Goal: Task Accomplishment & Management: Use online tool/utility

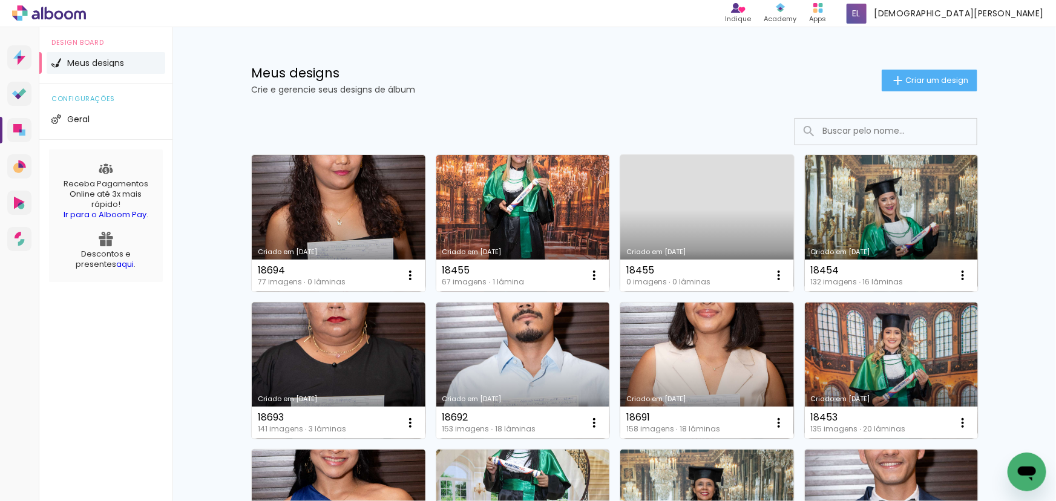
click at [755, 218] on link "Criado em [DATE]" at bounding box center [707, 223] width 174 height 137
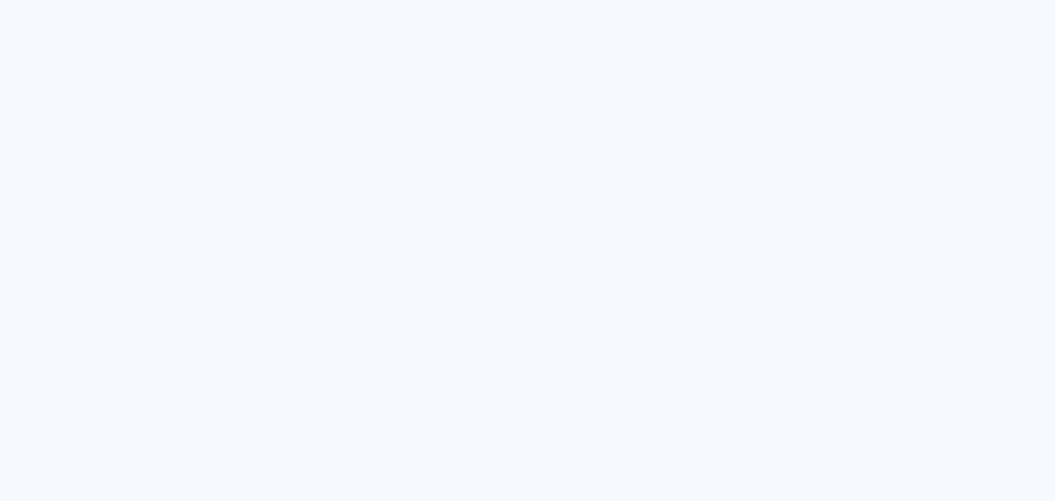
click at [620, 134] on quentale-app at bounding box center [528, 250] width 1056 height 501
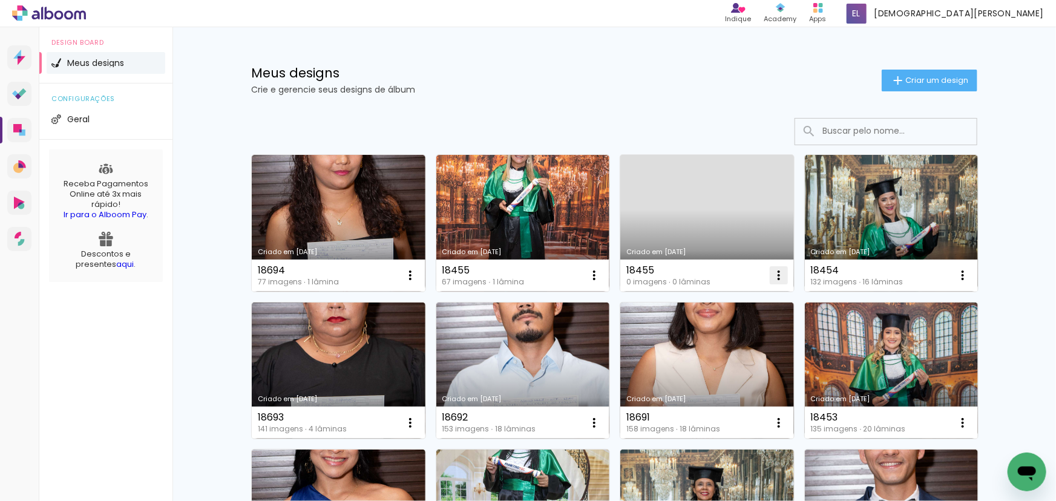
click at [775, 272] on iron-icon at bounding box center [779, 275] width 15 height 15
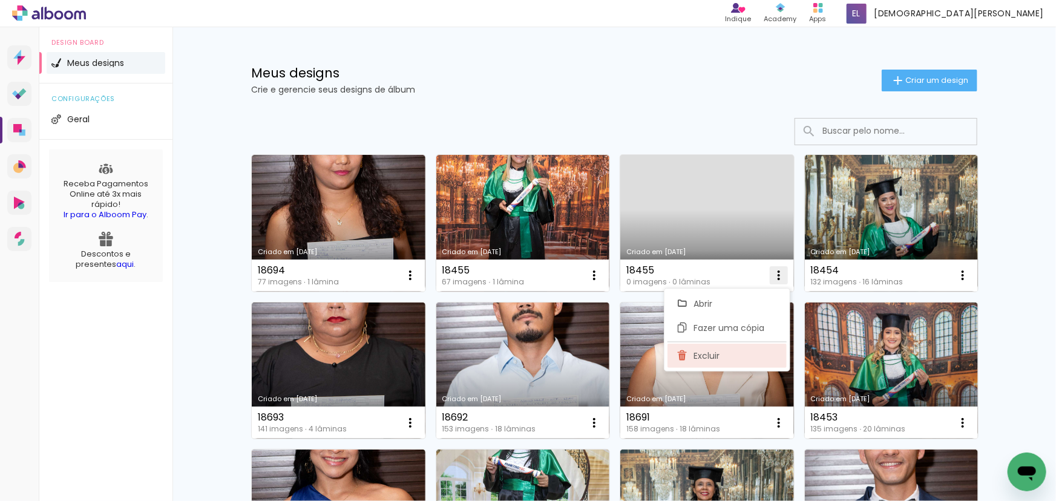
click at [703, 356] on span "Excluir" at bounding box center [707, 356] width 26 height 8
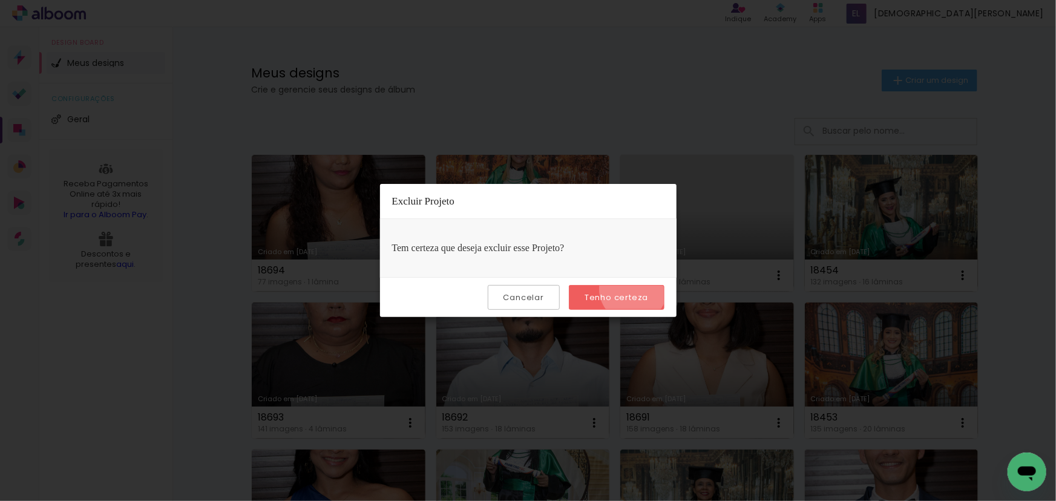
click at [635, 289] on paper-button "Tenho certeza" at bounding box center [616, 297] width 95 height 25
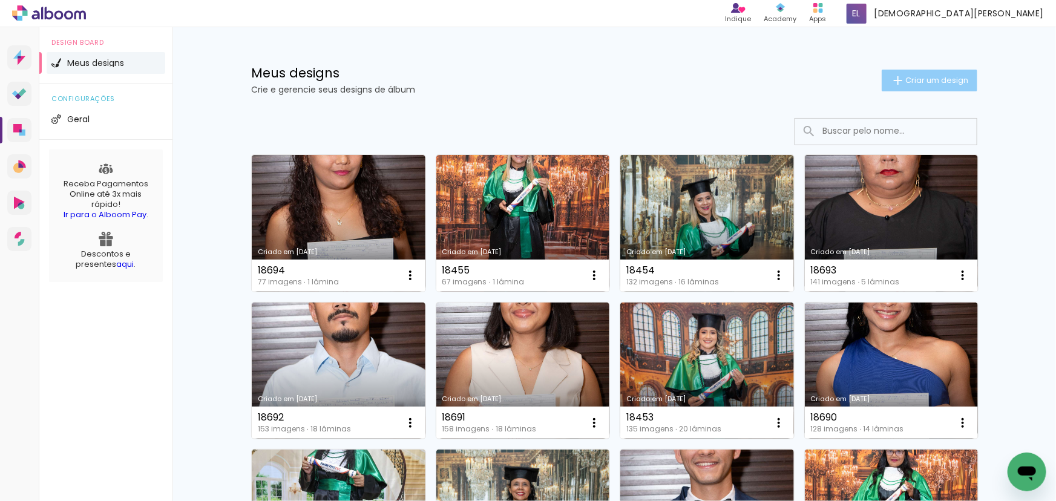
click at [924, 74] on paper-button "Criar um design" at bounding box center [930, 81] width 96 height 22
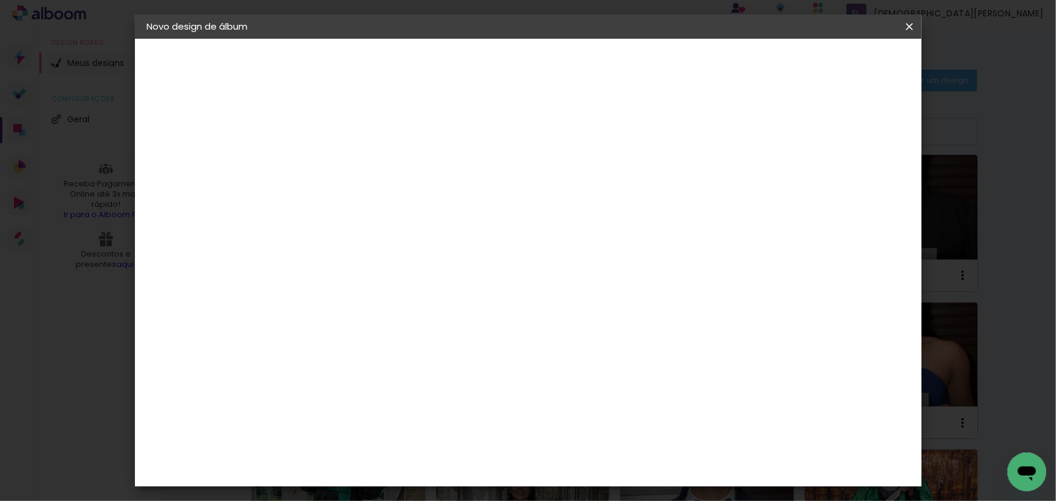
click at [349, 152] on paper-input-container "Título do álbum" at bounding box center [345, 163] width 8 height 31
type input "18456"
type paper-input "18456"
click at [0, 0] on slot "Avançar" at bounding box center [0, 0] width 0 height 0
click at [0, 0] on slot "Tamanho Livre" at bounding box center [0, 0] width 0 height 0
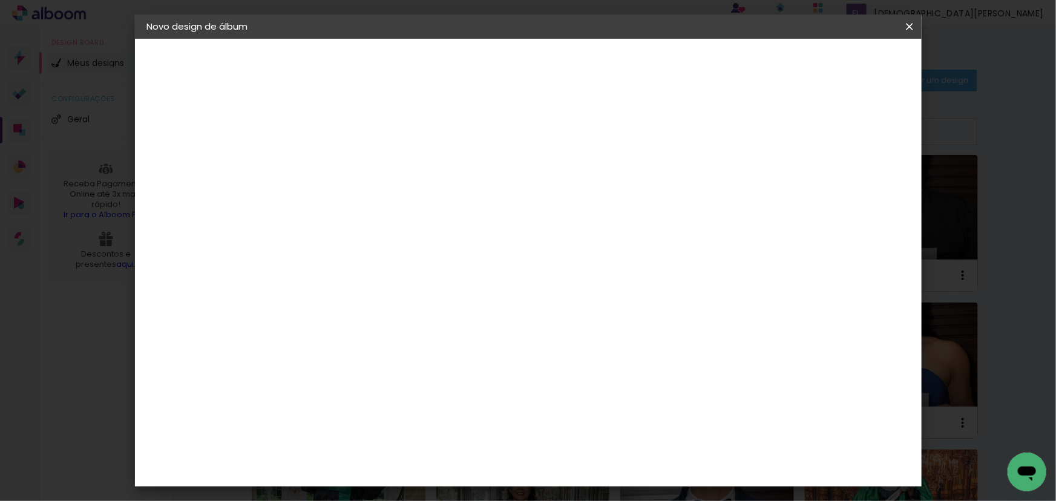
click at [0, 0] on slot "Avançar" at bounding box center [0, 0] width 0 height 0
drag, startPoint x: 309, startPoint y: 340, endPoint x: 331, endPoint y: 361, distance: 30.8
click at [331, 361] on div "cm" at bounding box center [313, 345] width 59 height 238
type input "22"
type paper-input "22"
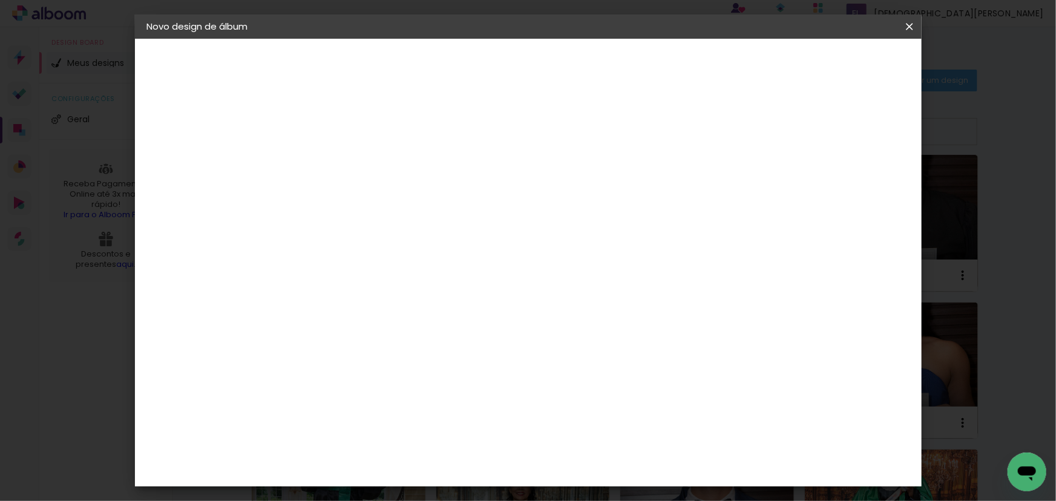
click at [775, 135] on div at bounding box center [769, 139] width 11 height 11
type paper-checkbox "on"
click at [835, 66] on span "Iniciar design" at bounding box center [807, 64] width 55 height 8
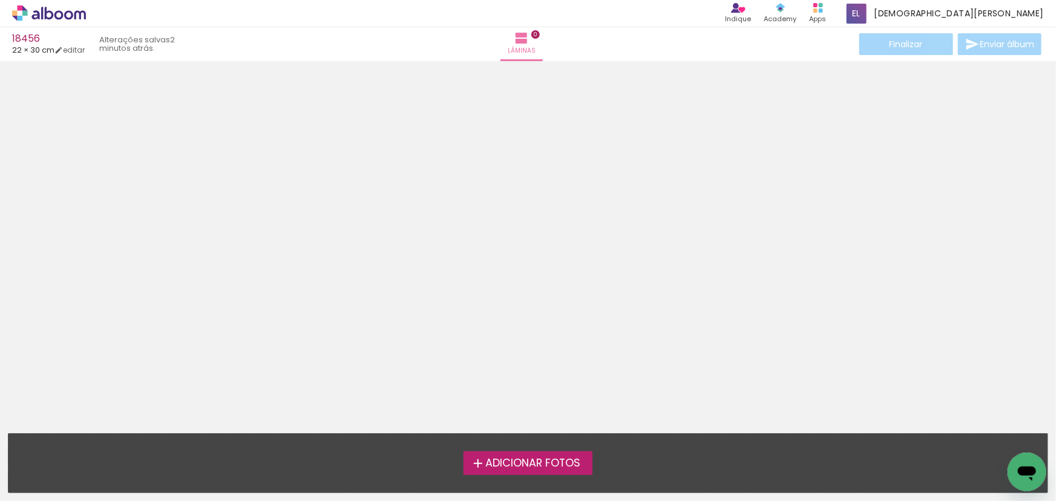
click at [648, 269] on div at bounding box center [528, 229] width 1056 height 328
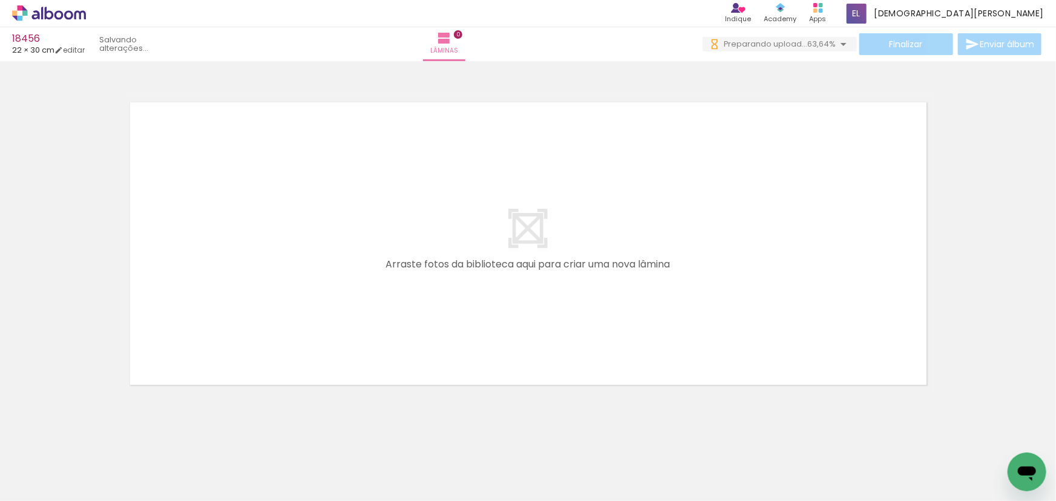
click at [1000, 189] on div at bounding box center [528, 228] width 1056 height 328
click at [669, 252] on quentale-layouter at bounding box center [528, 243] width 811 height 297
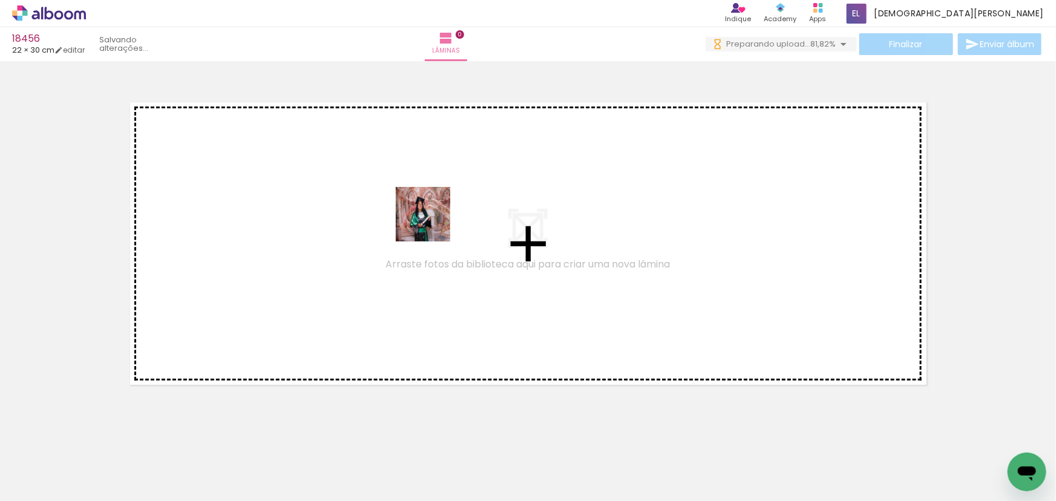
drag, startPoint x: 292, startPoint y: 361, endPoint x: 444, endPoint y: 214, distance: 211.4
click at [444, 214] on quentale-workspace at bounding box center [528, 250] width 1056 height 501
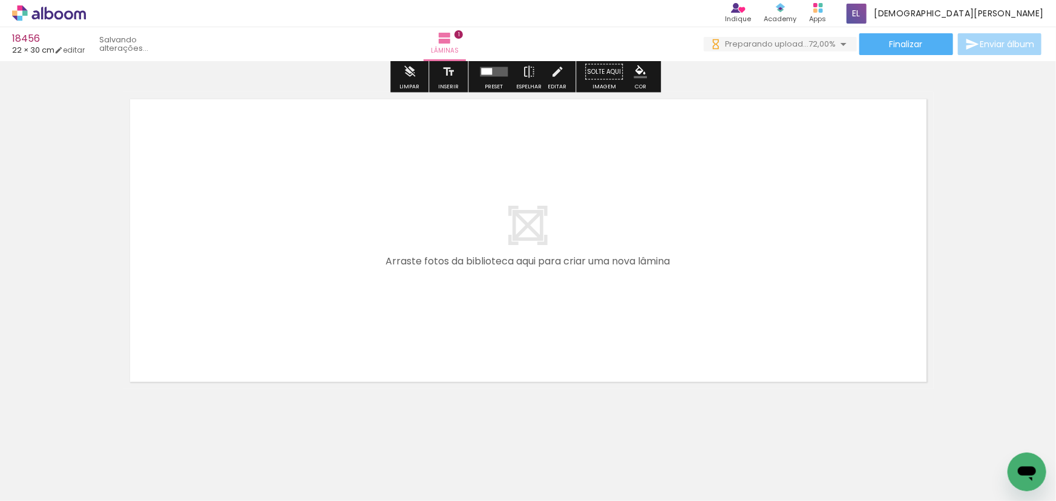
drag, startPoint x: 403, startPoint y: 453, endPoint x: 309, endPoint y: 338, distance: 148.9
click at [309, 338] on quentale-workspace at bounding box center [528, 250] width 1056 height 501
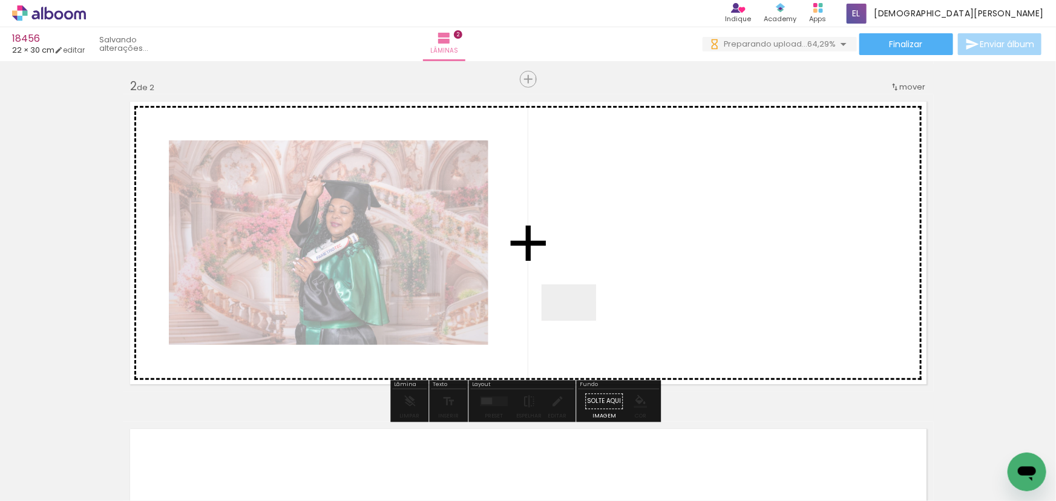
scroll to position [329, 0]
drag, startPoint x: 578, startPoint y: 321, endPoint x: 602, endPoint y: 230, distance: 93.8
click at [602, 230] on quentale-workspace at bounding box center [528, 250] width 1056 height 501
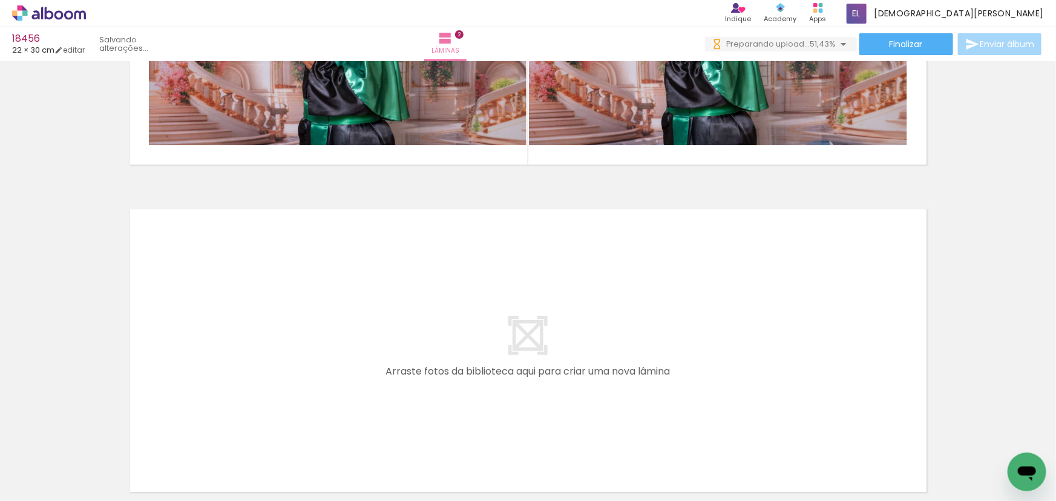
scroll to position [0, 0]
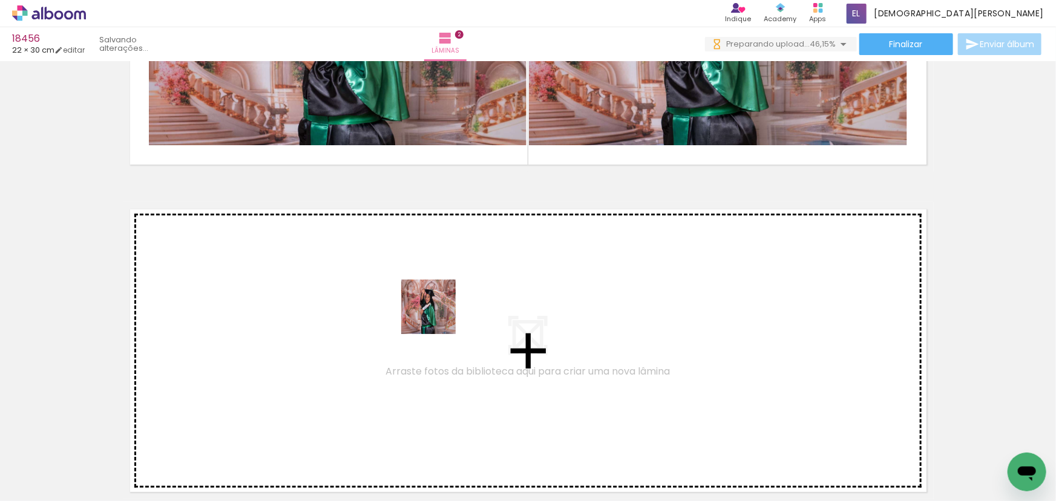
drag, startPoint x: 478, startPoint y: 333, endPoint x: 388, endPoint y: 296, distance: 96.9
click at [388, 296] on quentale-workspace at bounding box center [528, 250] width 1056 height 501
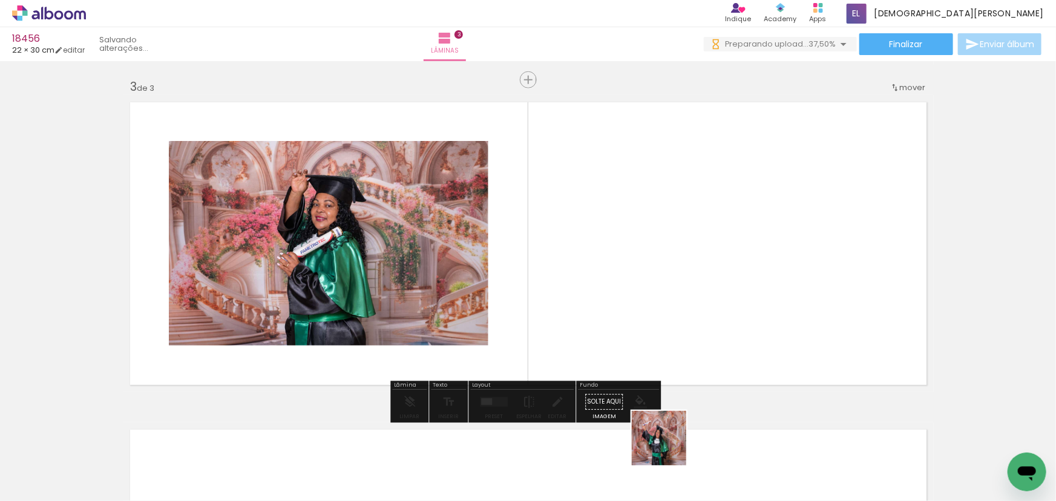
drag, startPoint x: 668, startPoint y: 447, endPoint x: 578, endPoint y: 274, distance: 195.2
click at [578, 274] on quentale-workspace at bounding box center [528, 250] width 1056 height 501
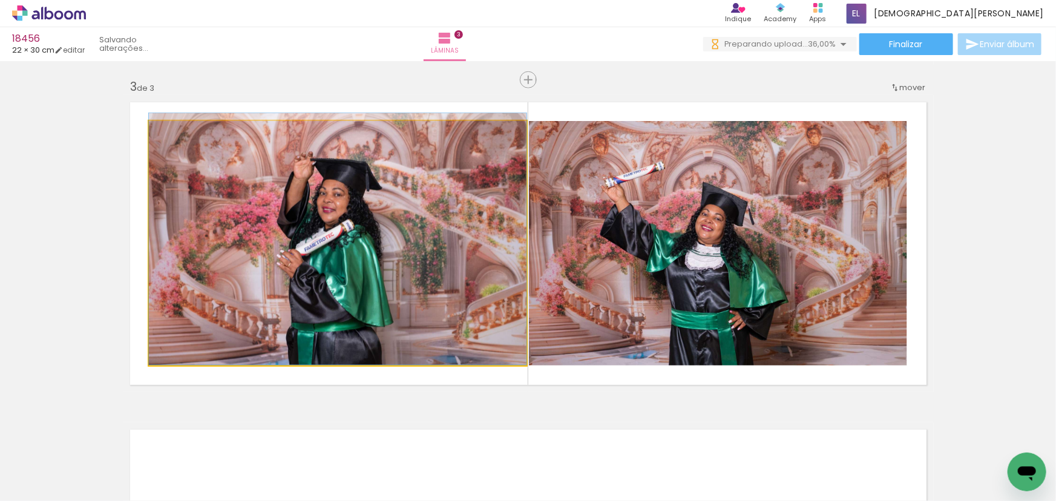
drag, startPoint x: 286, startPoint y: 212, endPoint x: 9, endPoint y: 207, distance: 277.2
click at [9, 207] on div "Inserir lâmina 1 de 3 Inserir lâmina 2 de 3 Inserir lâmina 3 de 3" at bounding box center [528, 64] width 1056 height 1310
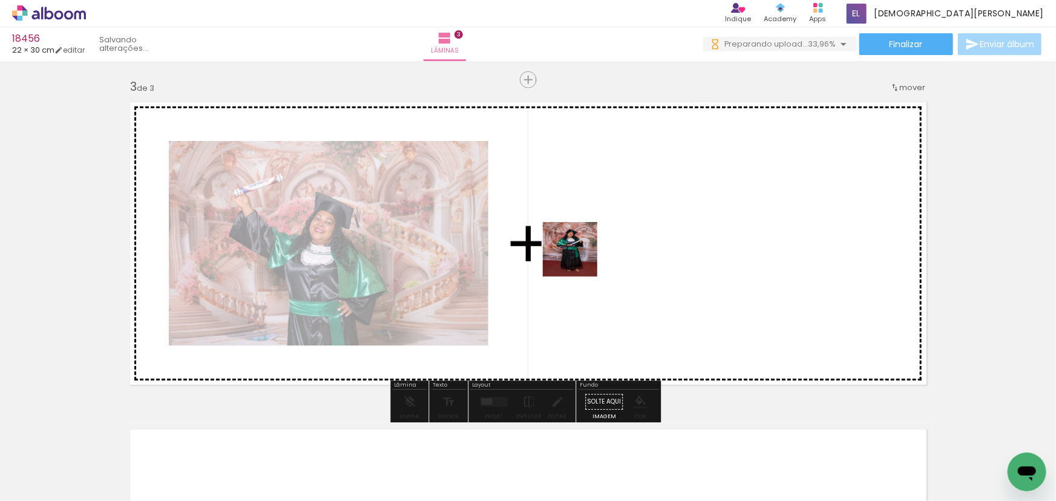
drag, startPoint x: 334, startPoint y: 464, endPoint x: 586, endPoint y: 248, distance: 331.8
click at [586, 248] on quentale-workspace at bounding box center [528, 250] width 1056 height 501
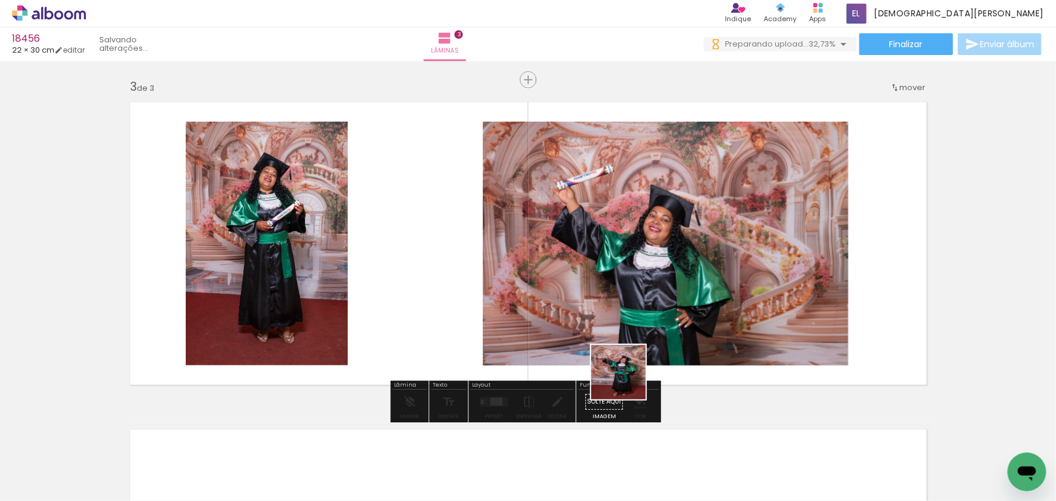
drag, startPoint x: 801, startPoint y: 462, endPoint x: 419, endPoint y: 291, distance: 418.2
click at [419, 291] on quentale-workspace at bounding box center [528, 250] width 1056 height 501
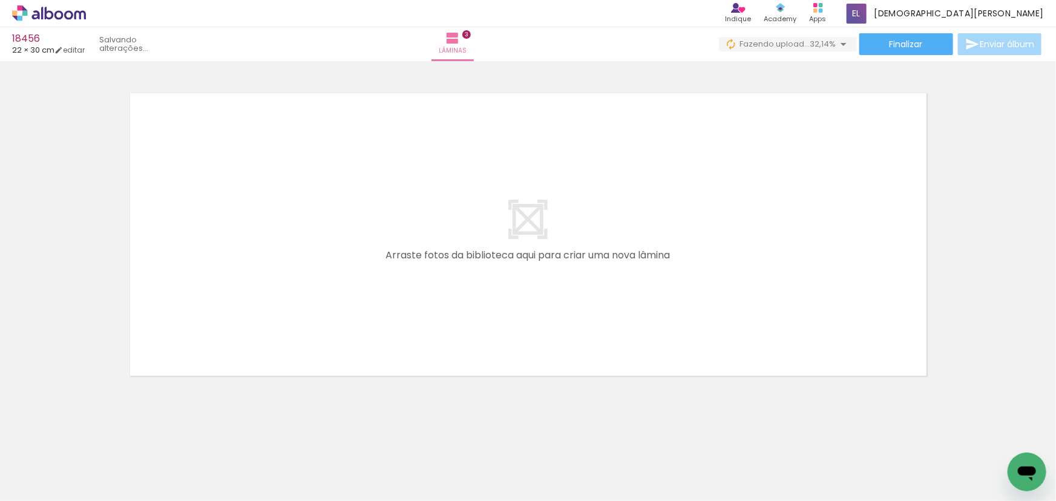
scroll to position [0, 507]
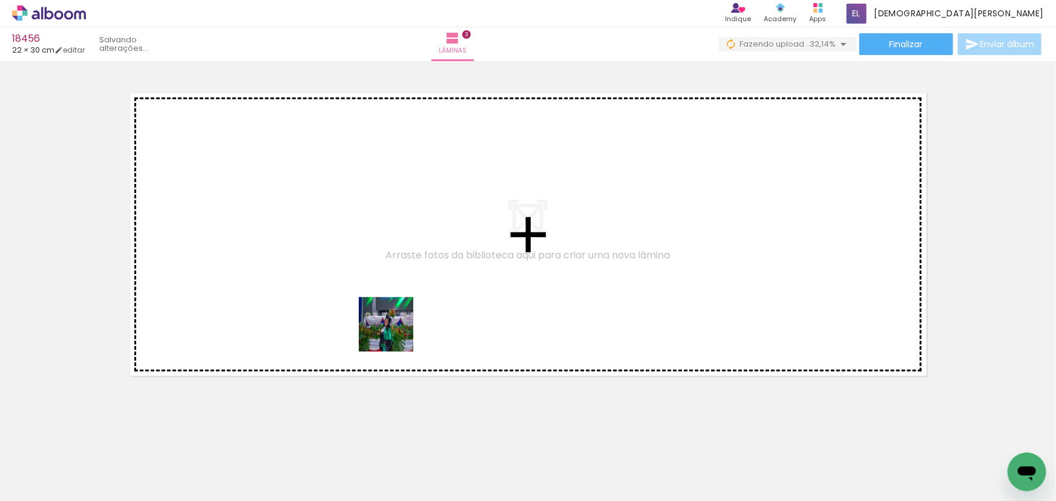
drag, startPoint x: 420, startPoint y: 444, endPoint x: 358, endPoint y: 237, distance: 216.0
click at [358, 239] on quentale-workspace at bounding box center [528, 250] width 1056 height 501
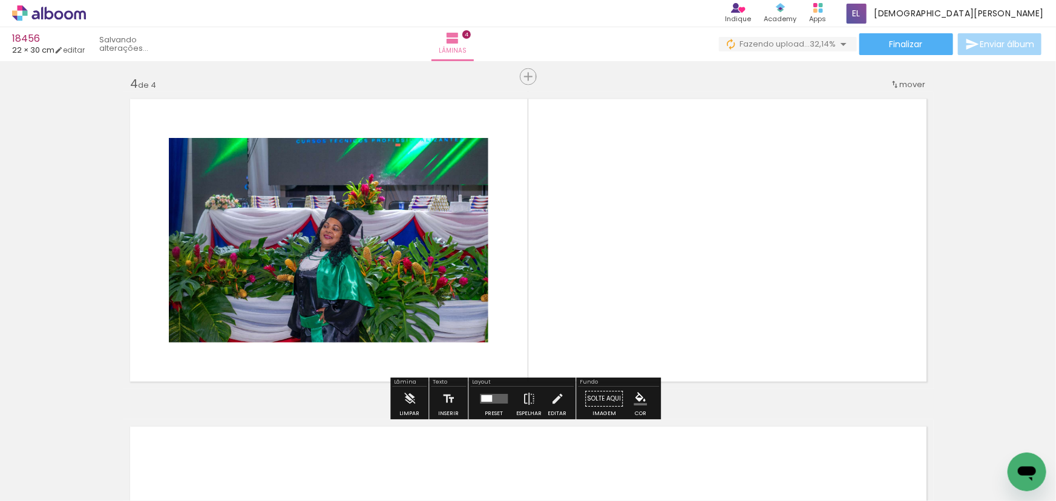
scroll to position [983, 0]
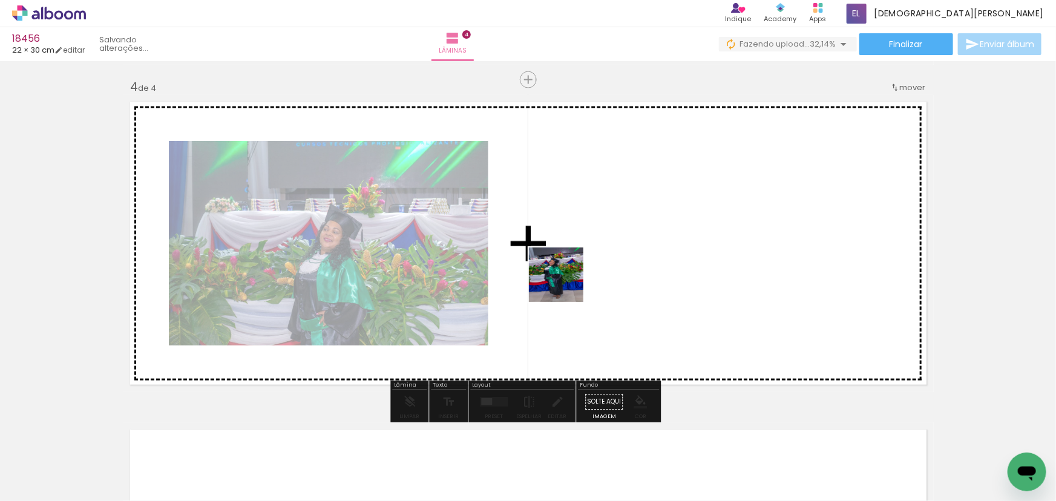
drag, startPoint x: 491, startPoint y: 468, endPoint x: 594, endPoint y: 205, distance: 283.2
click at [594, 205] on quentale-workspace at bounding box center [528, 250] width 1056 height 501
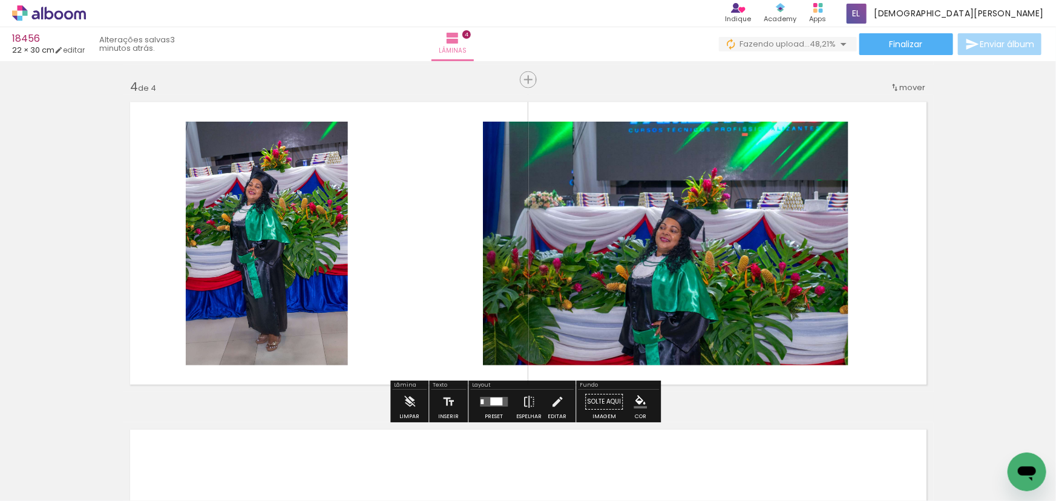
drag, startPoint x: 499, startPoint y: 402, endPoint x: 550, endPoint y: 382, distance: 55.4
click at [500, 402] on quentale-layouter at bounding box center [494, 403] width 28 height 10
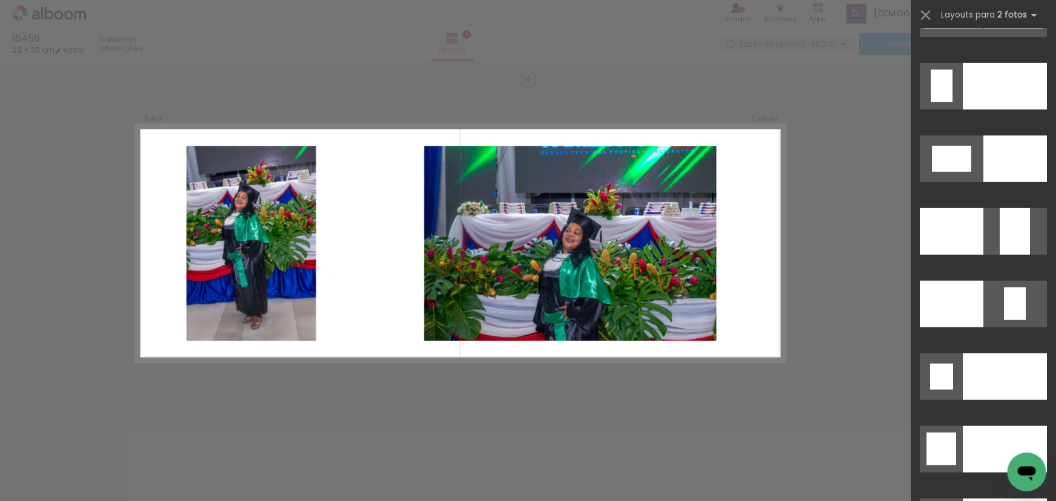
scroll to position [5362, 0]
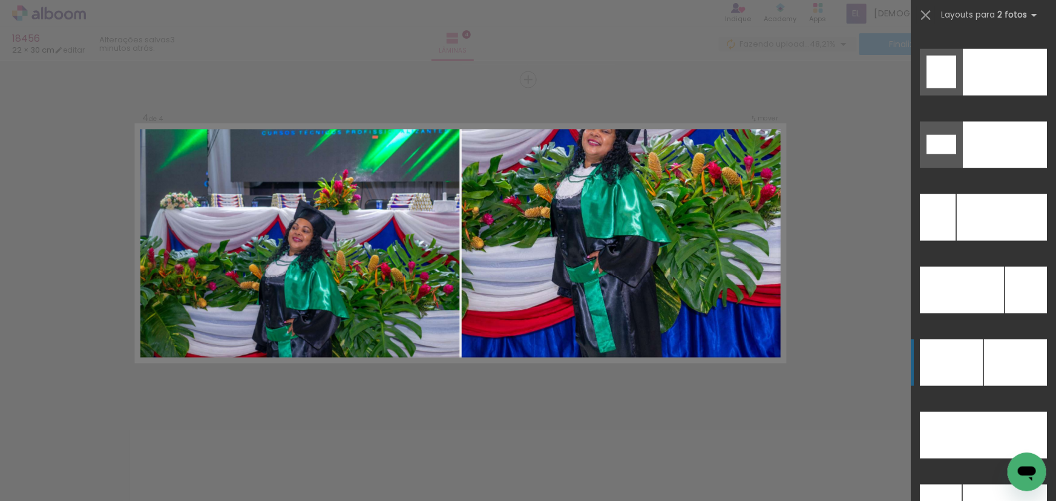
click at [1000, 356] on div at bounding box center [1015, 363] width 63 height 47
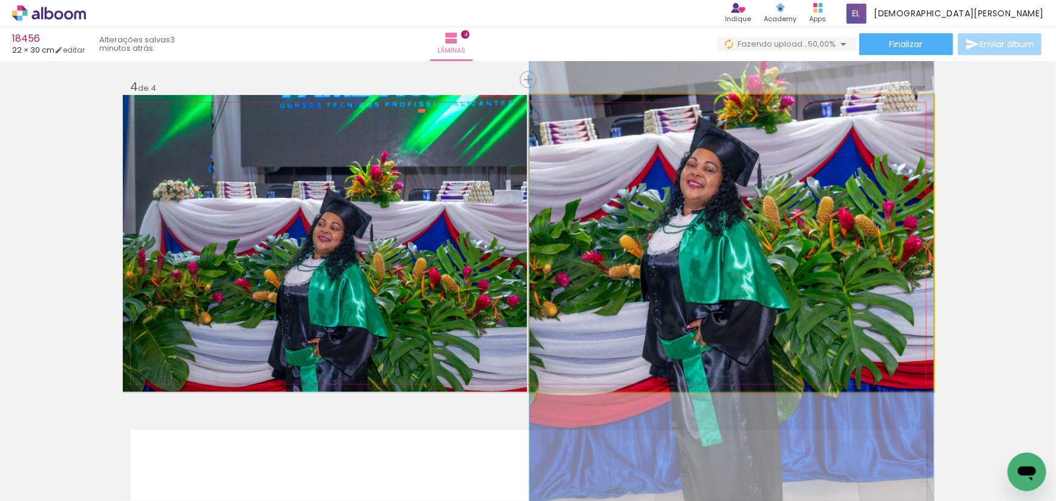
drag, startPoint x: 822, startPoint y: 146, endPoint x: 815, endPoint y: 212, distance: 66.9
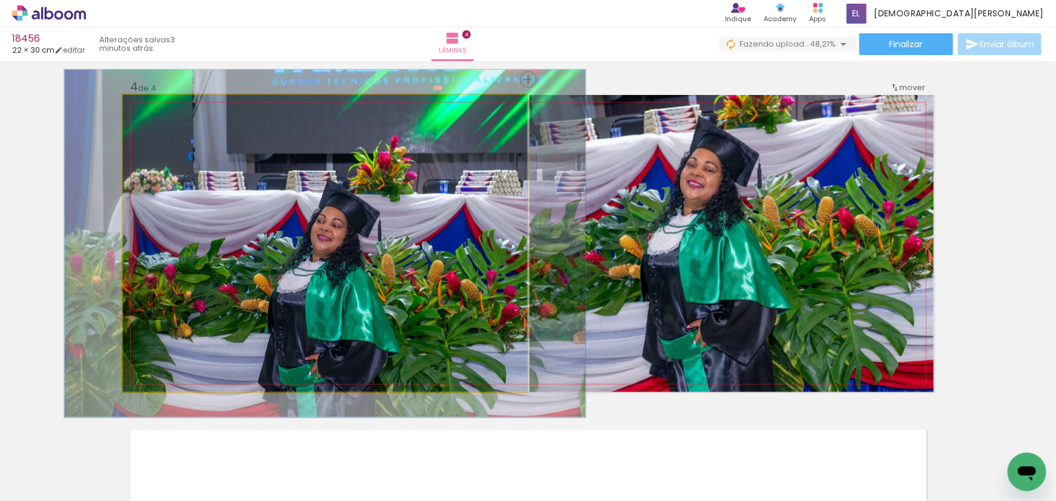
type paper-slider "117"
click at [150, 102] on div at bounding box center [157, 107] width 19 height 19
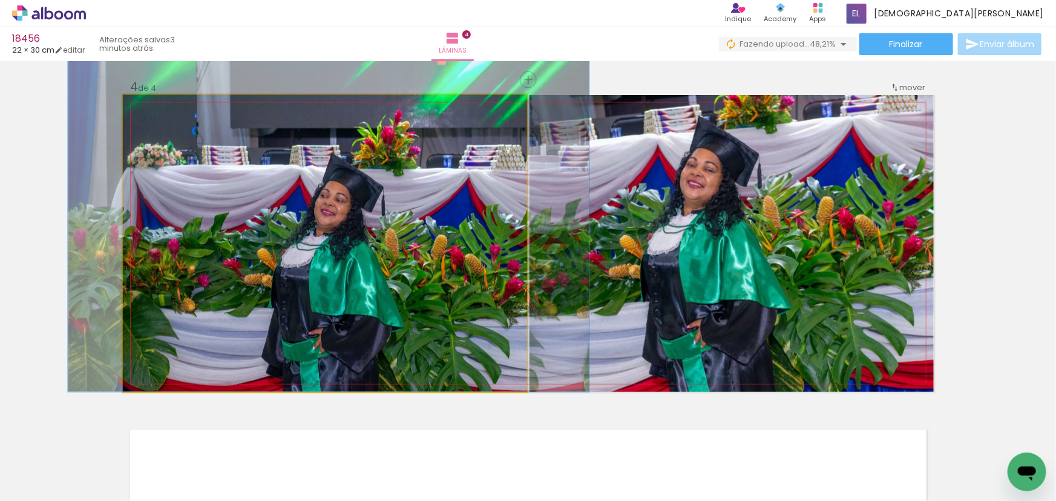
drag, startPoint x: 318, startPoint y: 200, endPoint x: 321, endPoint y: 137, distance: 63.0
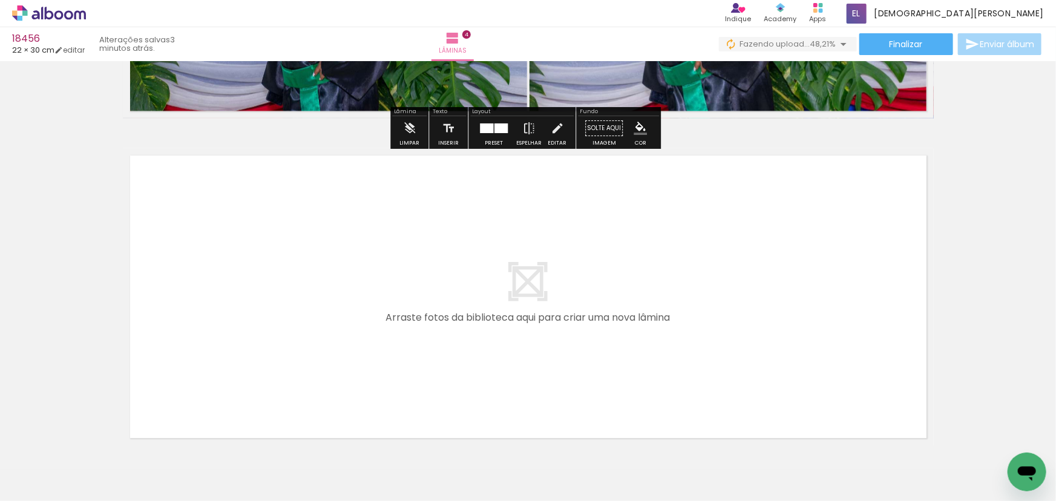
scroll to position [0, 0]
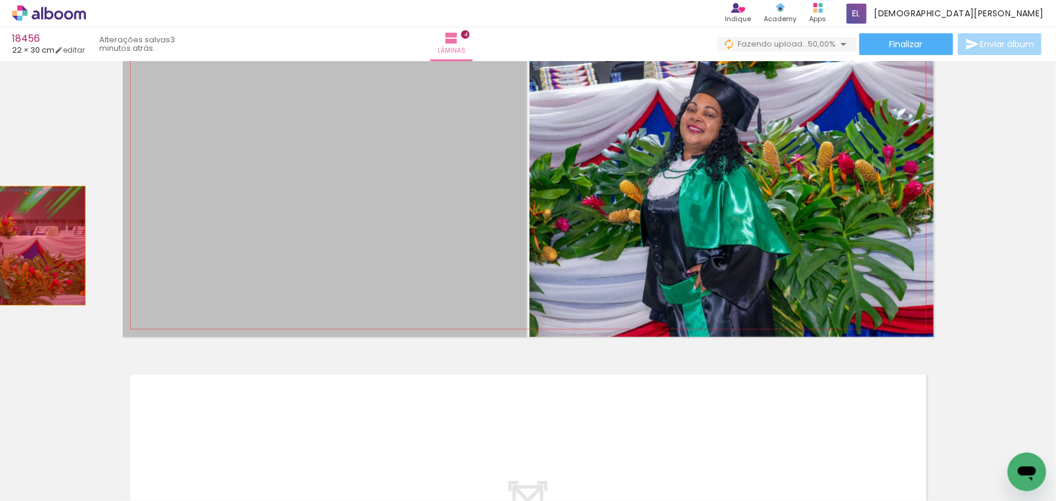
drag, startPoint x: 344, startPoint y: 190, endPoint x: 0, endPoint y: 246, distance: 348.2
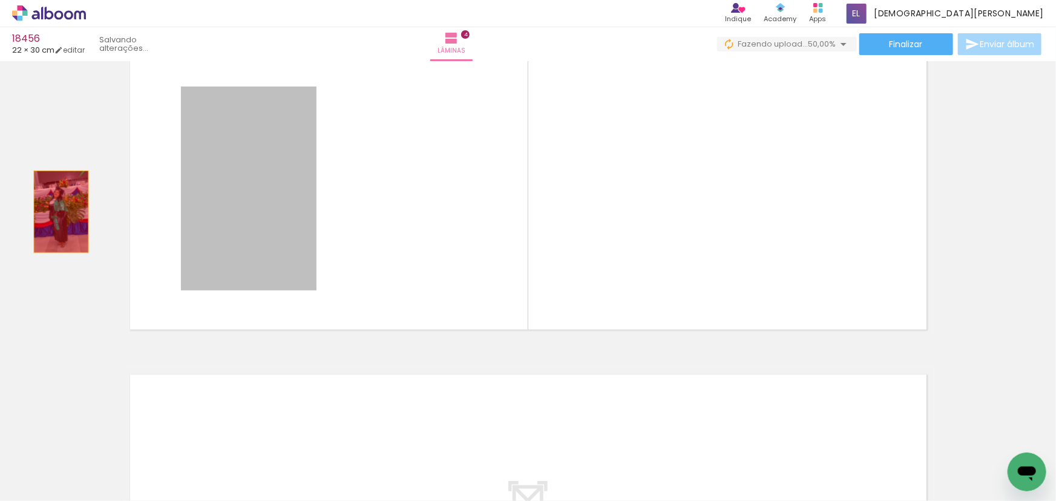
drag, startPoint x: 57, startPoint y: 212, endPoint x: 0, endPoint y: 212, distance: 56.9
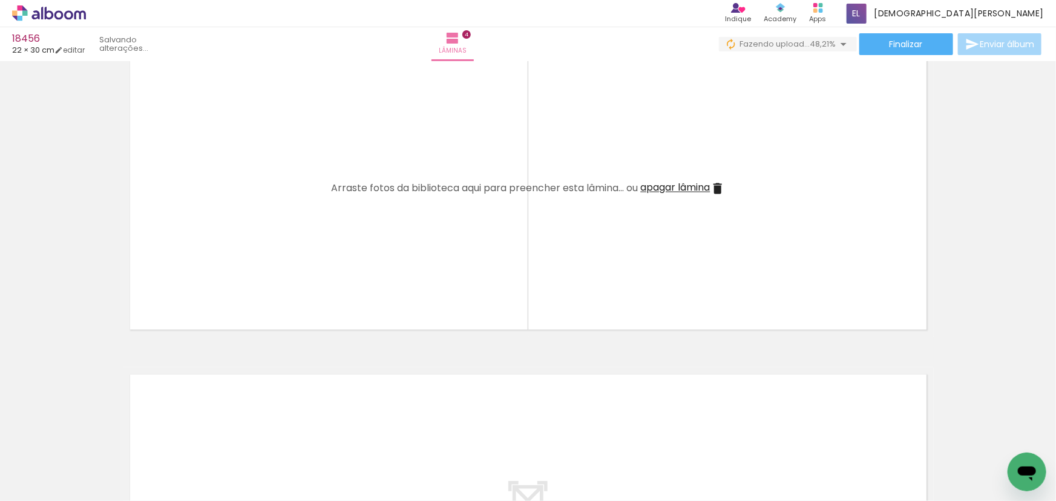
drag, startPoint x: 579, startPoint y: 460, endPoint x: 499, endPoint y: 324, distance: 158.2
click at [467, 322] on quentale-workspace at bounding box center [528, 250] width 1056 height 501
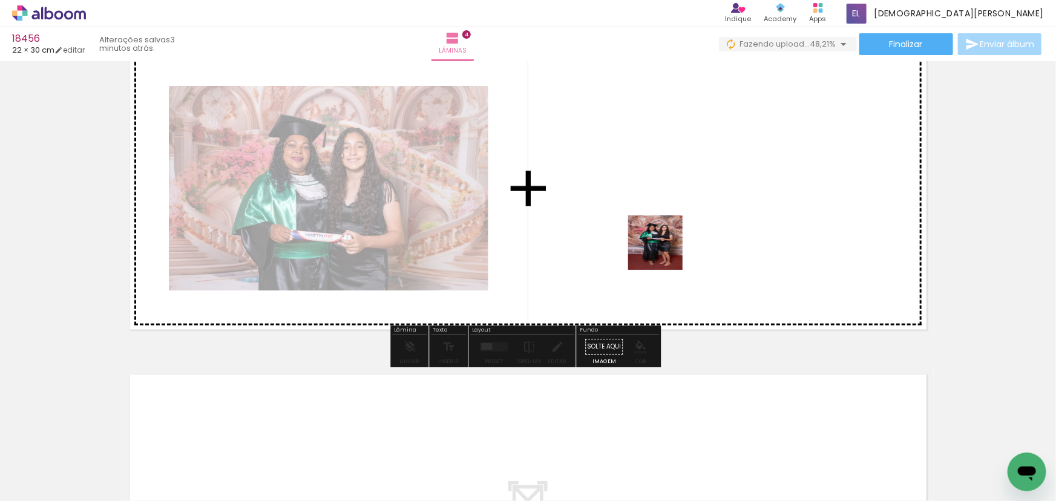
drag, startPoint x: 678, startPoint y: 324, endPoint x: 661, endPoint y: 240, distance: 85.1
click at [661, 240] on quentale-workspace at bounding box center [528, 250] width 1056 height 501
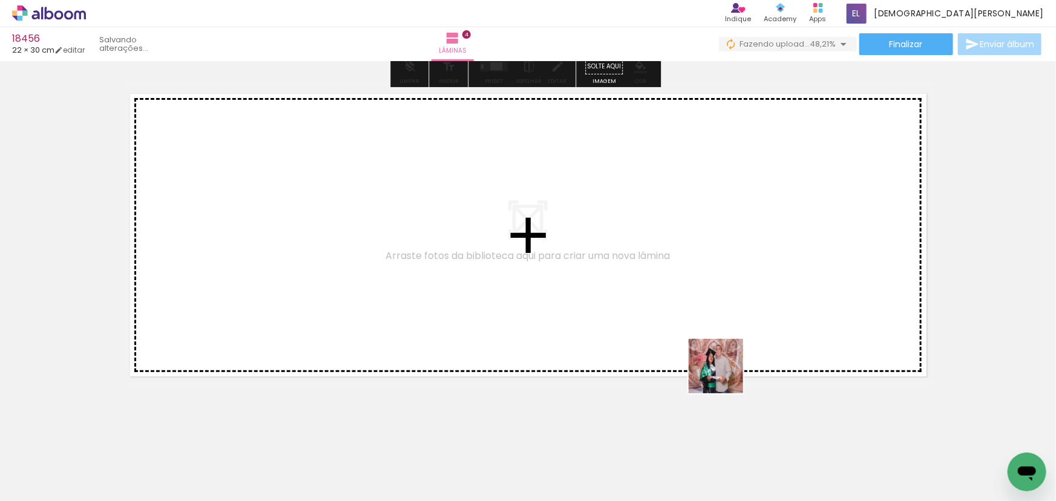
drag, startPoint x: 725, startPoint y: 375, endPoint x: 482, endPoint y: 315, distance: 250.0
click at [482, 315] on quentale-workspace at bounding box center [528, 250] width 1056 height 501
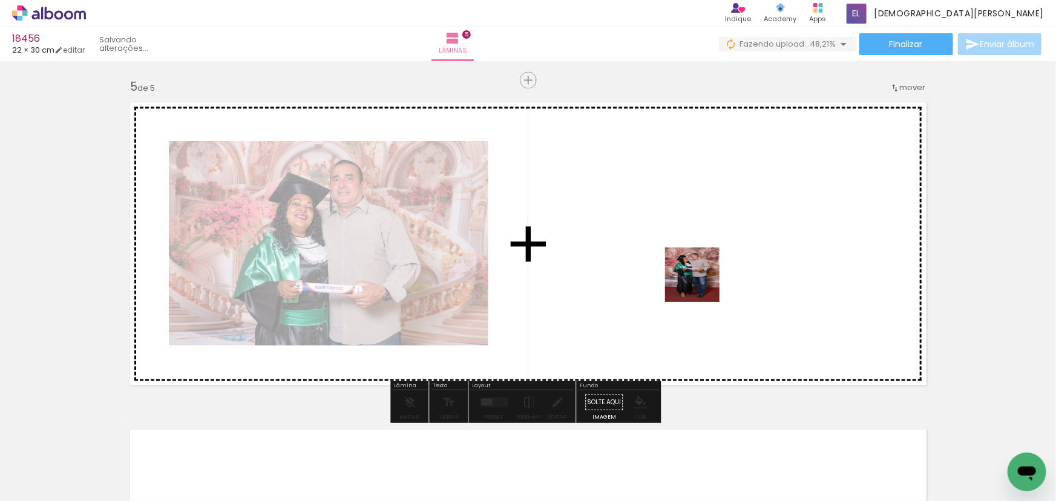
drag, startPoint x: 709, startPoint y: 287, endPoint x: 781, endPoint y: 313, distance: 75.8
click at [701, 284] on quentale-workspace at bounding box center [528, 250] width 1056 height 501
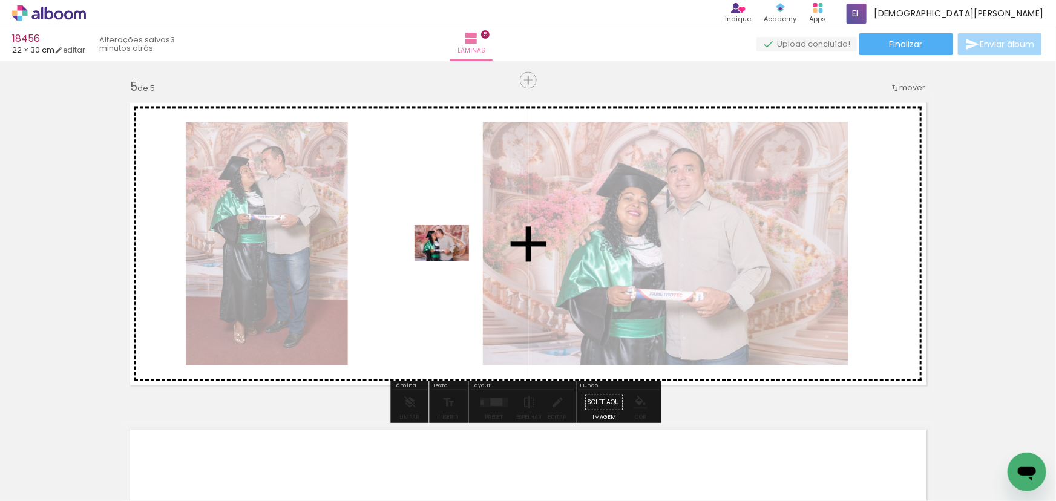
drag, startPoint x: 726, startPoint y: 467, endPoint x: 450, endPoint y: 261, distance: 344.7
click at [450, 261] on quentale-workspace at bounding box center [528, 250] width 1056 height 501
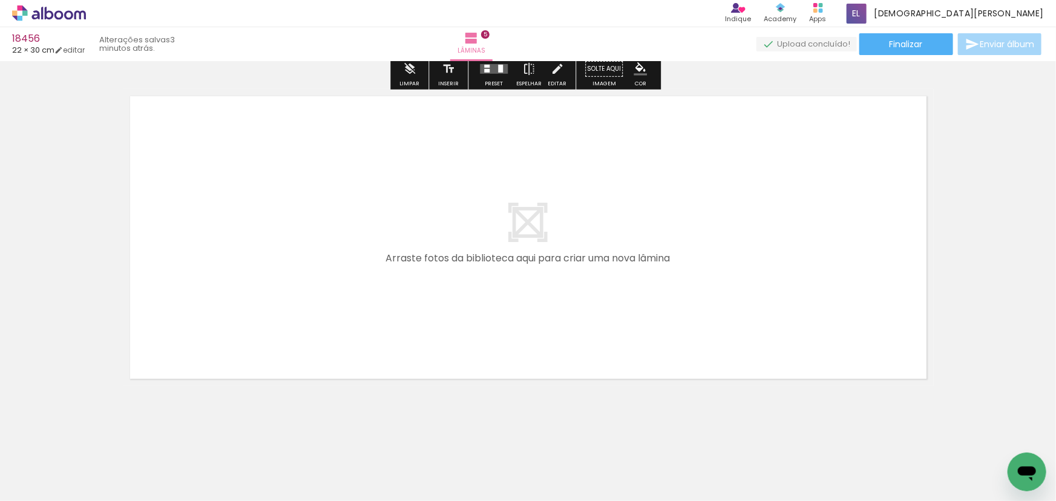
scroll to position [1647, 0]
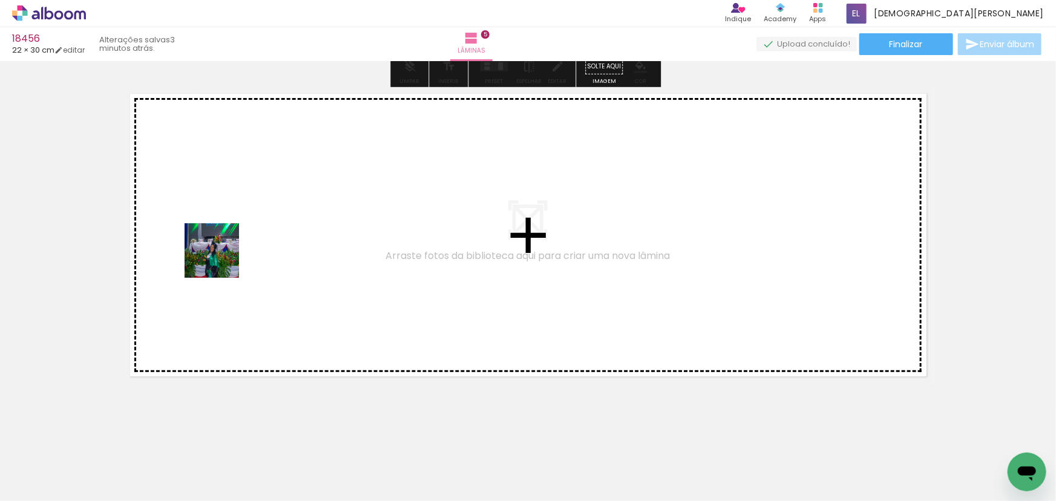
drag, startPoint x: 211, startPoint y: 274, endPoint x: 222, endPoint y: 260, distance: 18.1
click at [222, 260] on quentale-workspace at bounding box center [528, 250] width 1056 height 501
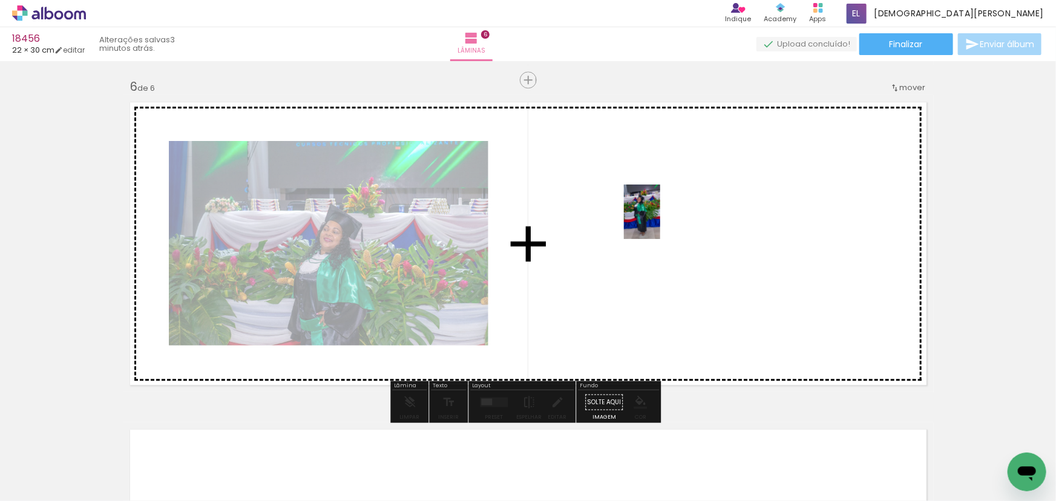
drag, startPoint x: 645, startPoint y: 227, endPoint x: 660, endPoint y: 221, distance: 16.3
click at [660, 221] on quentale-workspace at bounding box center [528, 250] width 1056 height 501
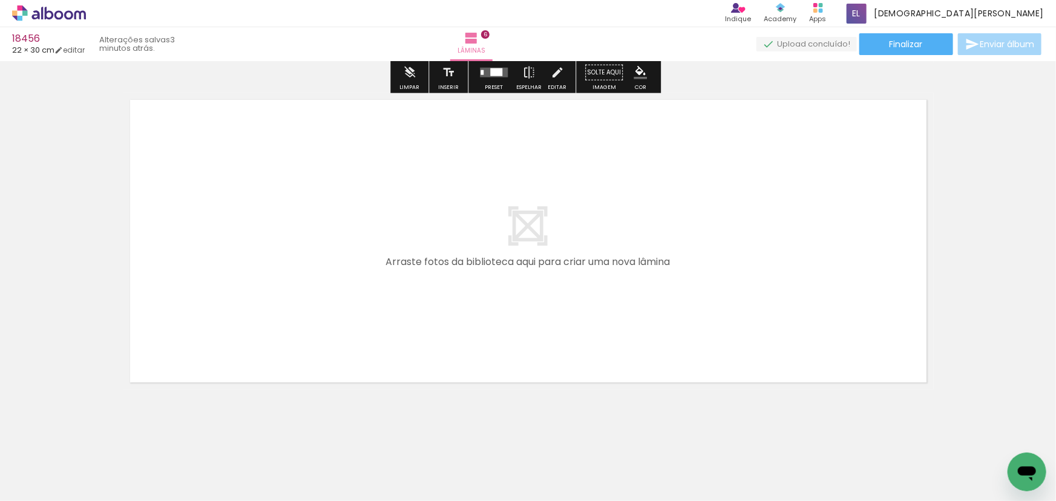
scroll to position [0, 1247]
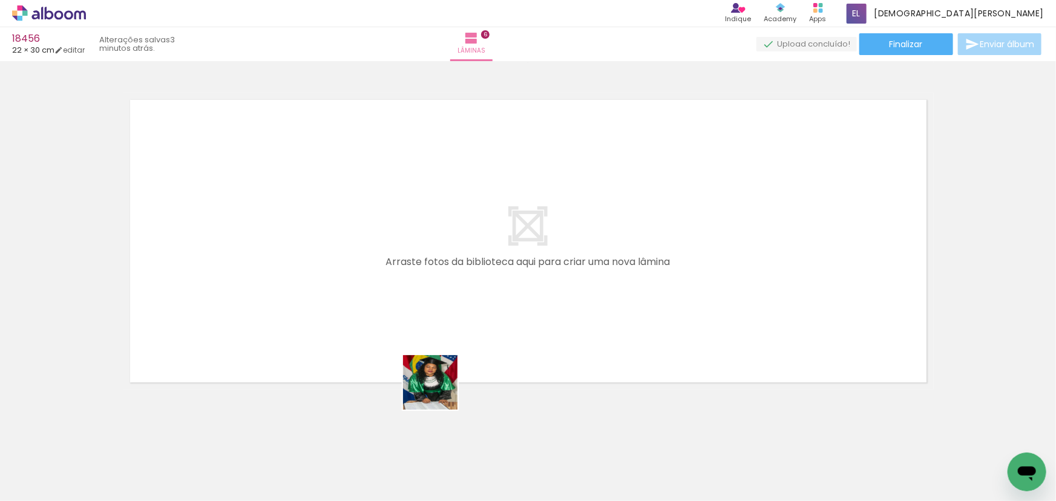
drag, startPoint x: 439, startPoint y: 392, endPoint x: 511, endPoint y: 431, distance: 82.1
click at [419, 343] on quentale-workspace at bounding box center [528, 250] width 1056 height 501
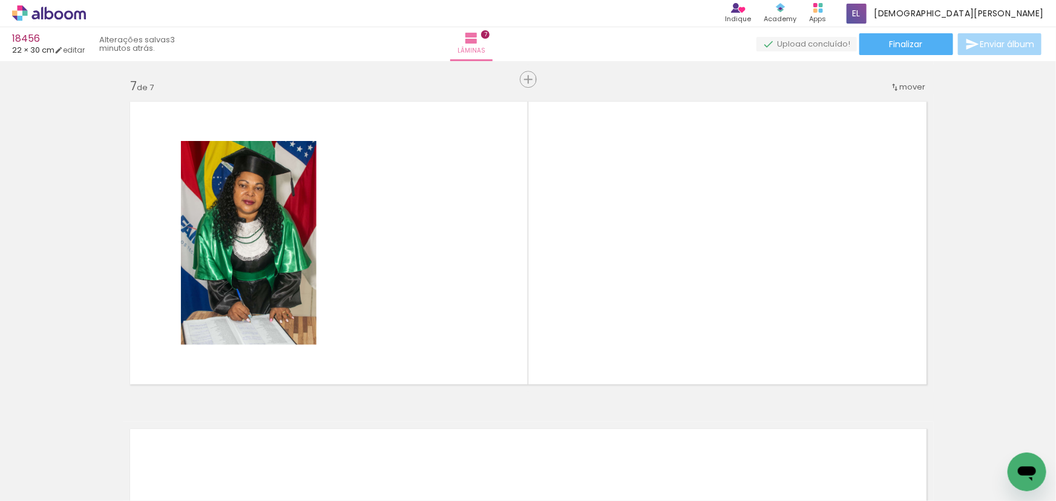
scroll to position [1966, 0]
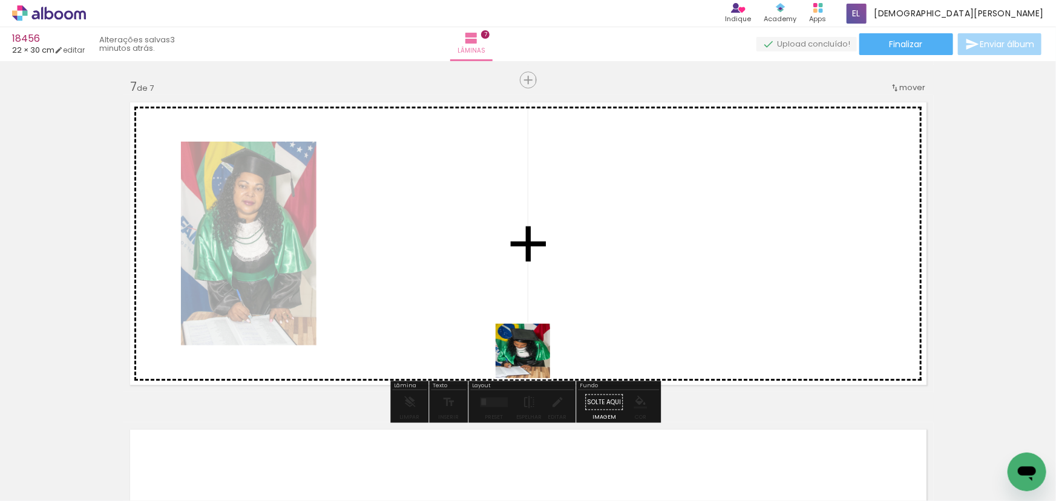
drag, startPoint x: 577, startPoint y: 443, endPoint x: 459, endPoint y: 290, distance: 193.7
click at [459, 290] on quentale-workspace at bounding box center [528, 250] width 1056 height 501
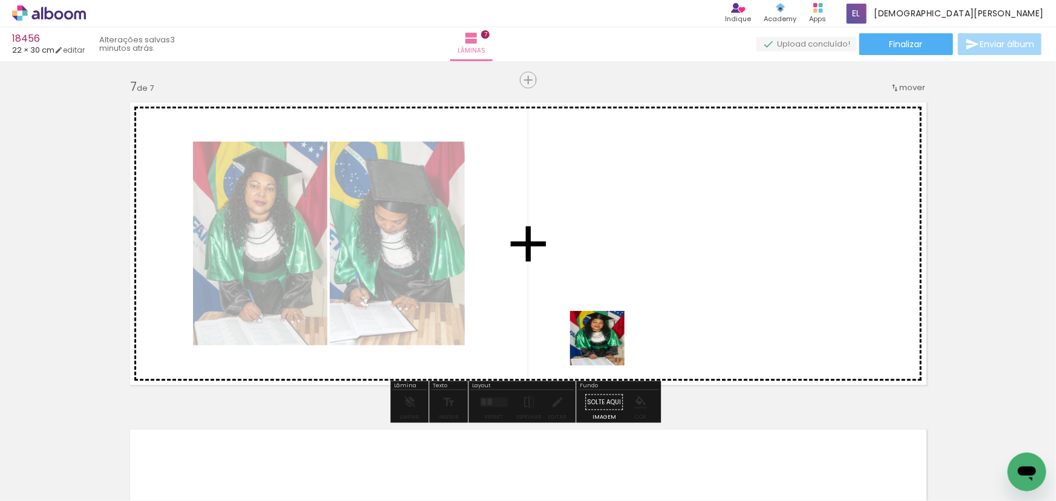
drag, startPoint x: 504, startPoint y: 464, endPoint x: 708, endPoint y: 218, distance: 319.3
click at [708, 218] on quentale-workspace at bounding box center [528, 250] width 1056 height 501
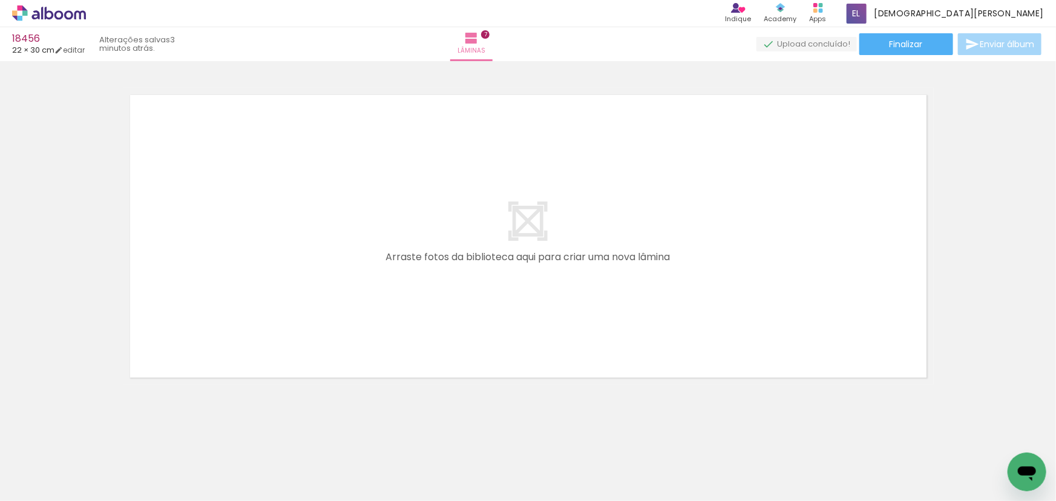
scroll to position [2302, 0]
drag, startPoint x: 705, startPoint y: 451, endPoint x: 447, endPoint y: 324, distance: 288.0
click at [375, 312] on quentale-workspace at bounding box center [528, 250] width 1056 height 501
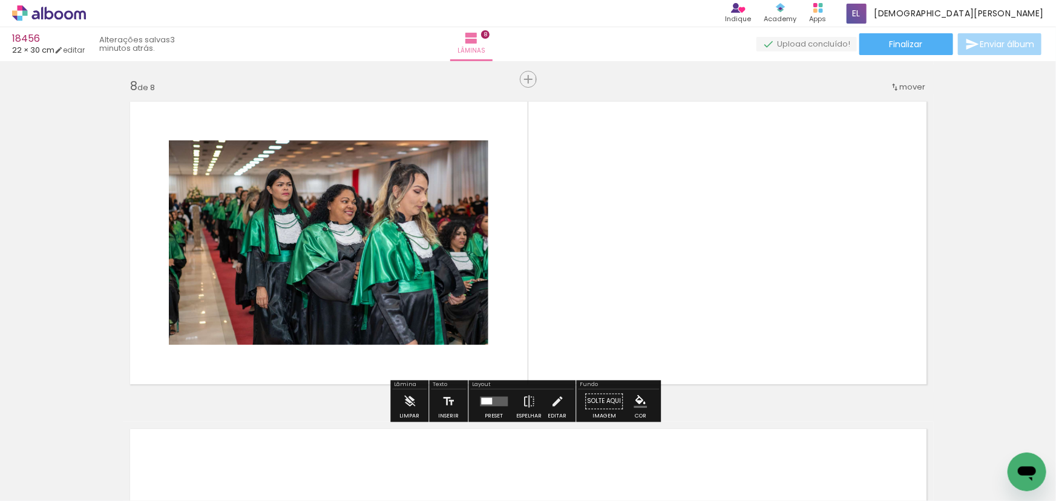
scroll to position [2293, 0]
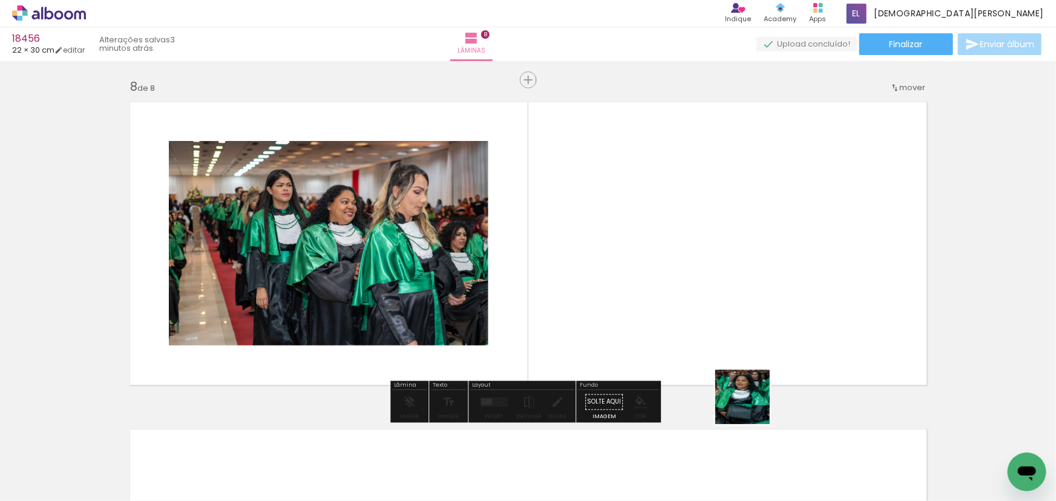
drag, startPoint x: 752, startPoint y: 406, endPoint x: 684, endPoint y: 306, distance: 120.4
click at [684, 308] on quentale-workspace at bounding box center [528, 250] width 1056 height 501
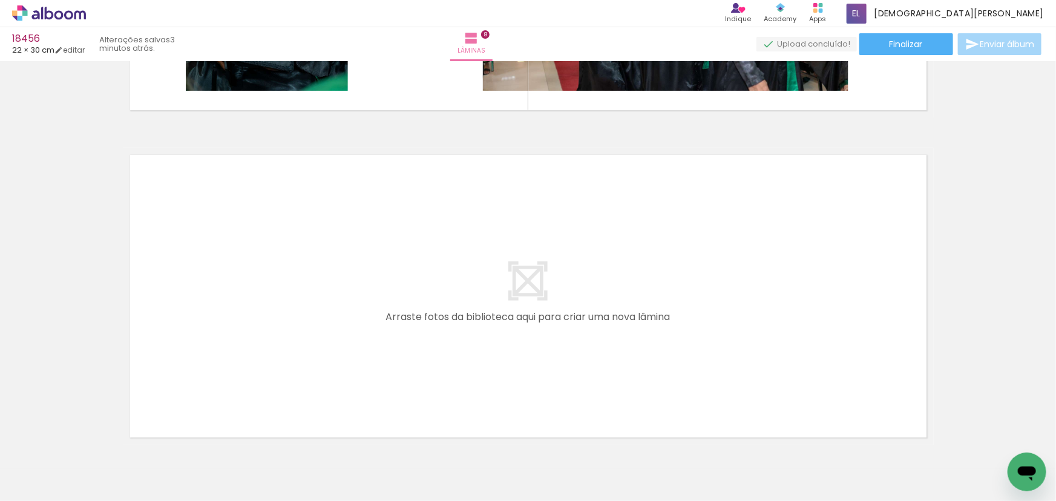
scroll to position [0, 1686]
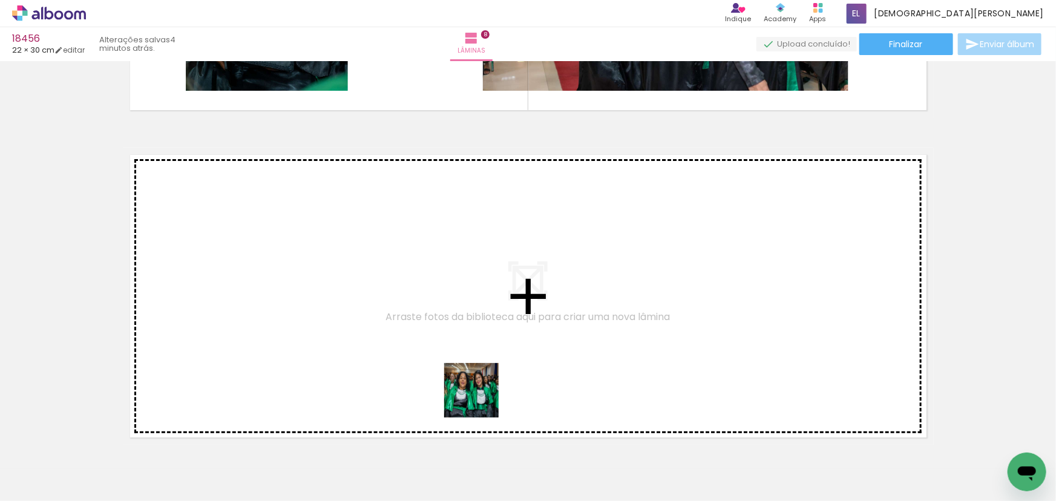
drag, startPoint x: 481, startPoint y: 399, endPoint x: 403, endPoint y: 333, distance: 101.7
click at [403, 333] on quentale-workspace at bounding box center [528, 250] width 1056 height 501
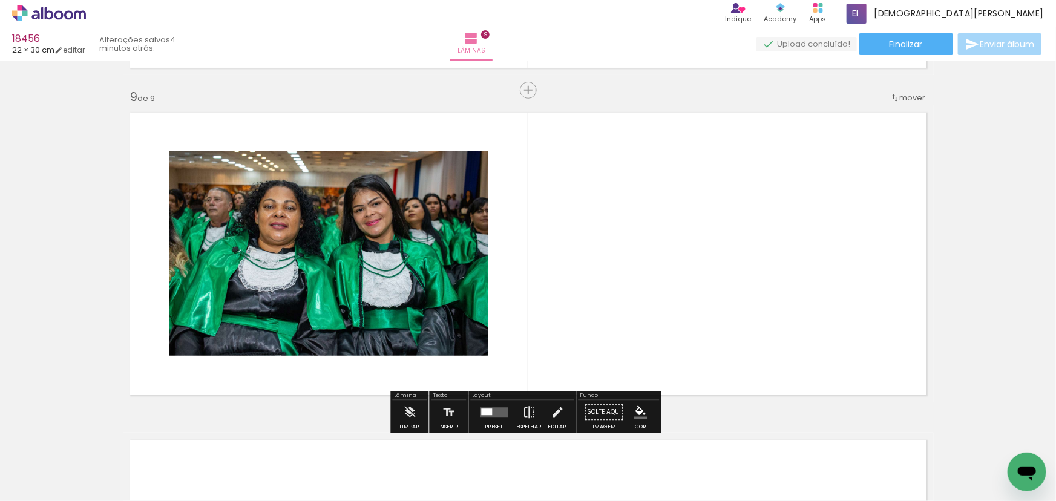
scroll to position [2621, 0]
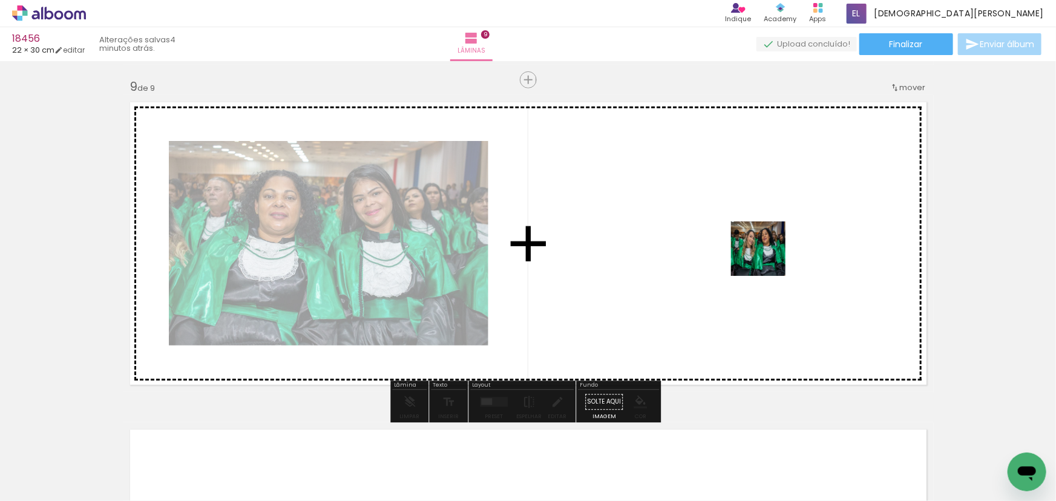
drag, startPoint x: 700, startPoint y: 423, endPoint x: 767, endPoint y: 258, distance: 178.6
click at [767, 258] on quentale-workspace at bounding box center [528, 250] width 1056 height 501
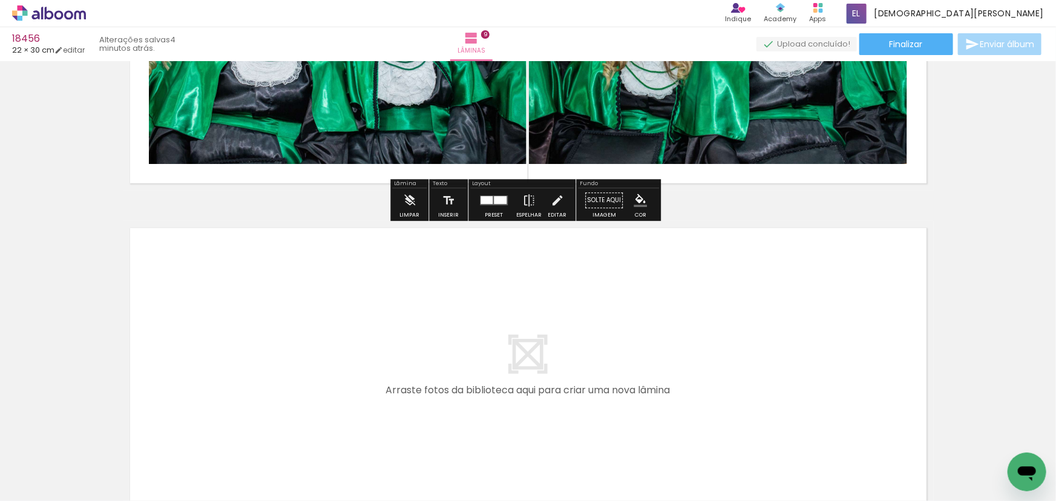
scroll to position [2846, 0]
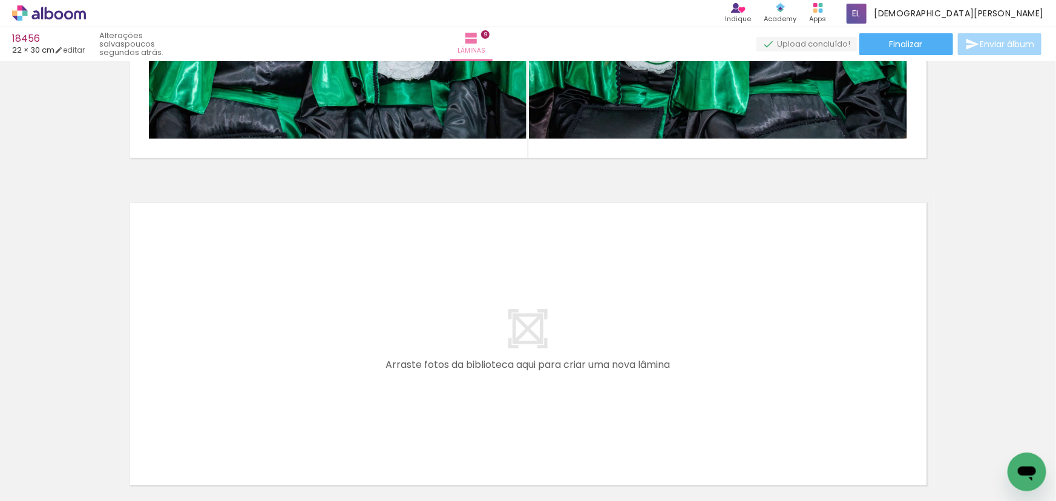
scroll to position [2956, 0]
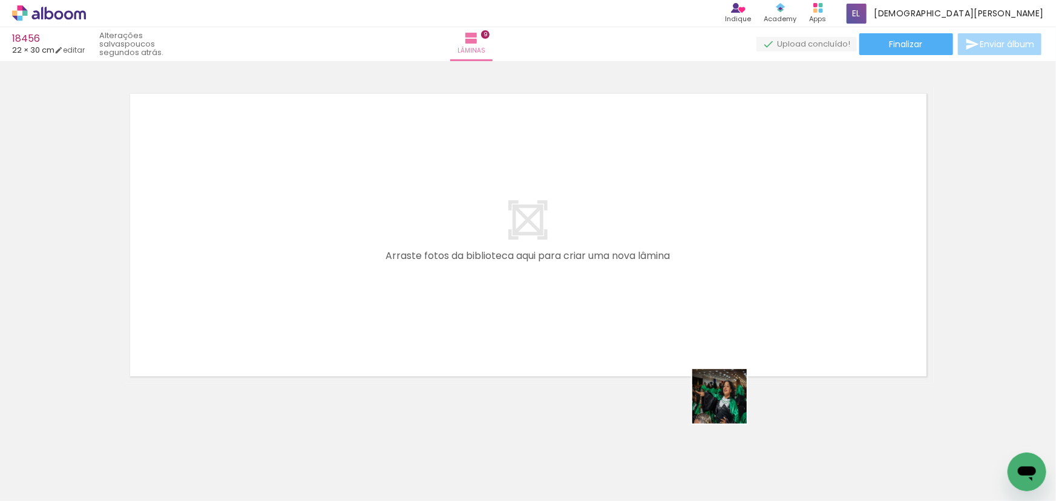
drag, startPoint x: 729, startPoint y: 405, endPoint x: 608, endPoint y: 276, distance: 177.3
click at [393, 228] on quentale-workspace at bounding box center [528, 250] width 1056 height 501
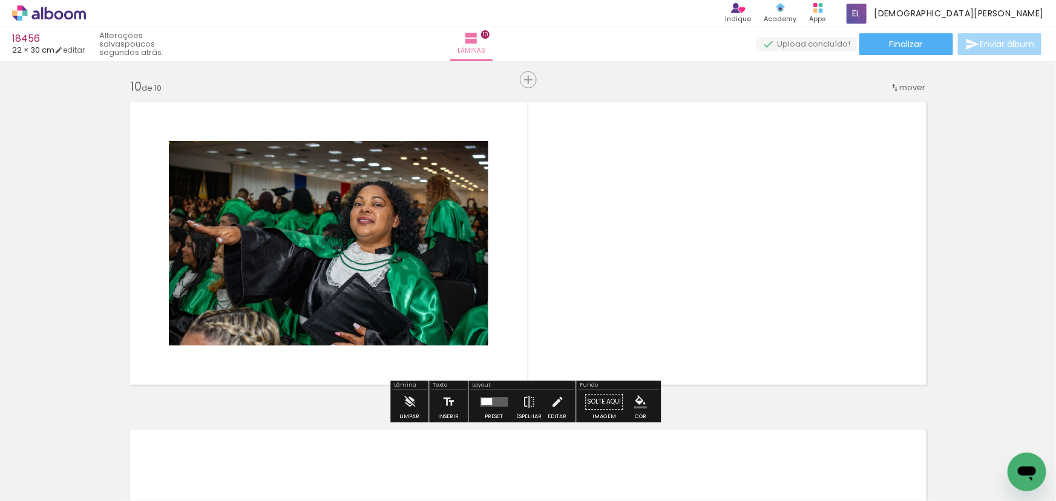
scroll to position [2947, 0]
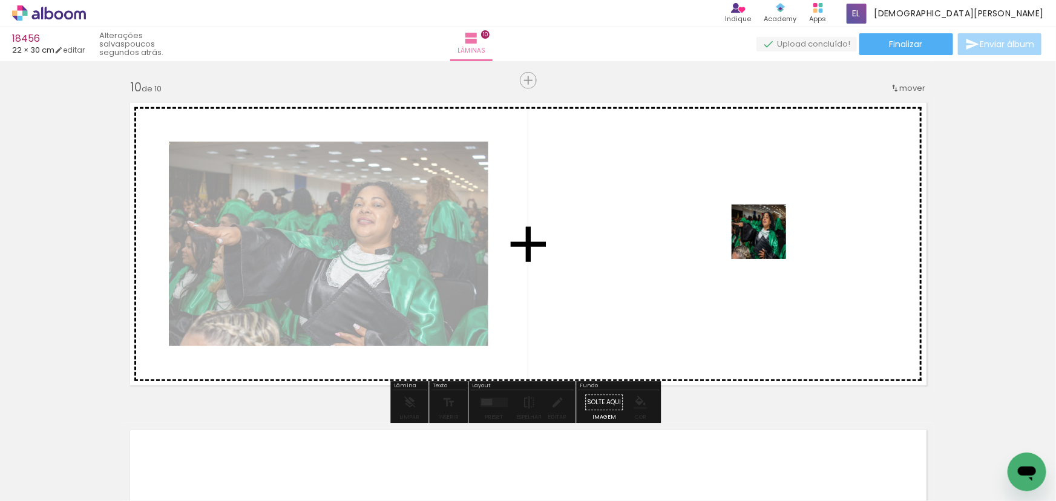
drag, startPoint x: 795, startPoint y: 280, endPoint x: 767, endPoint y: 240, distance: 49.2
click at [767, 240] on quentale-workspace at bounding box center [528, 250] width 1056 height 501
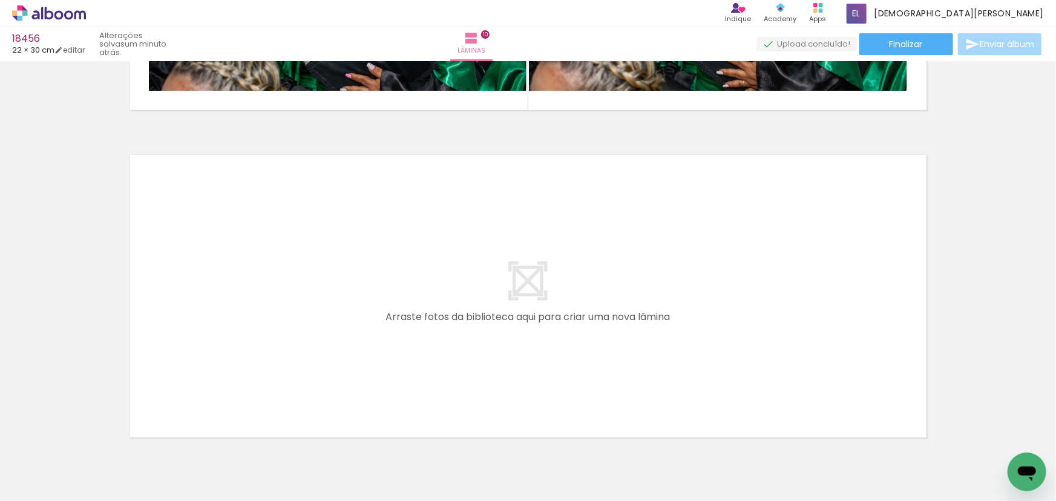
scroll to position [0, 2409]
drag, startPoint x: 444, startPoint y: 470, endPoint x: 378, endPoint y: 288, distance: 193.0
click at [378, 288] on quentale-workspace at bounding box center [528, 250] width 1056 height 501
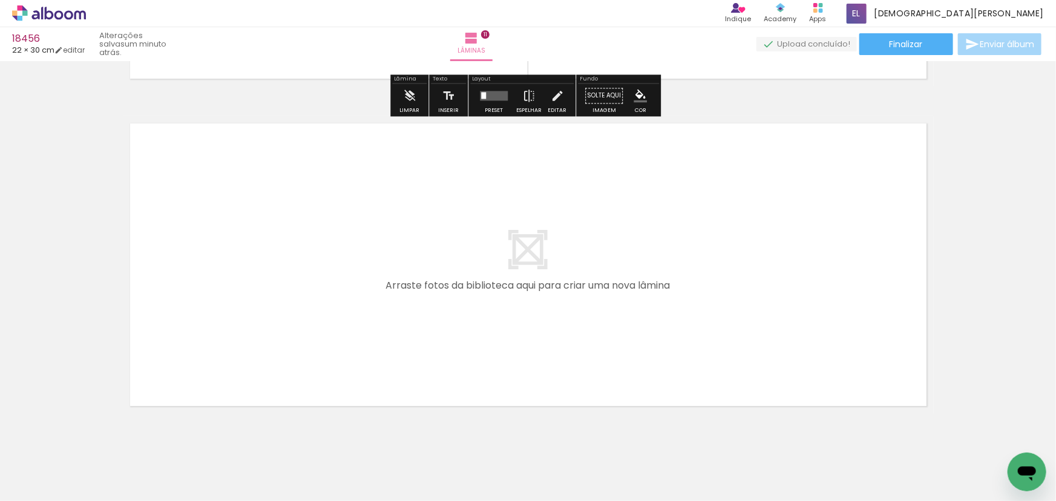
scroll to position [3606, 0]
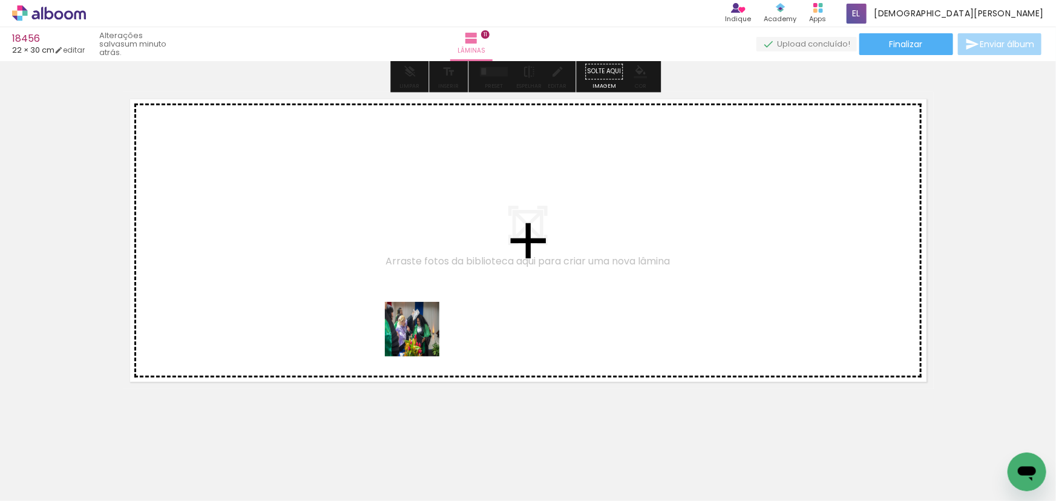
drag, startPoint x: 485, startPoint y: 442, endPoint x: 413, endPoint y: 326, distance: 136.2
click at [413, 326] on quentale-workspace at bounding box center [528, 250] width 1056 height 501
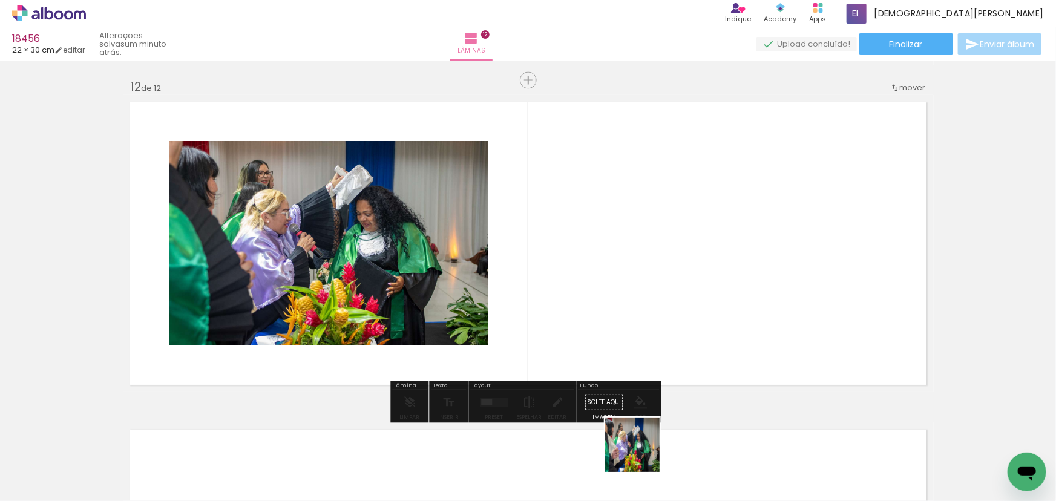
drag, startPoint x: 642, startPoint y: 454, endPoint x: 734, endPoint y: 203, distance: 267.7
click at [734, 203] on quentale-workspace at bounding box center [528, 250] width 1056 height 501
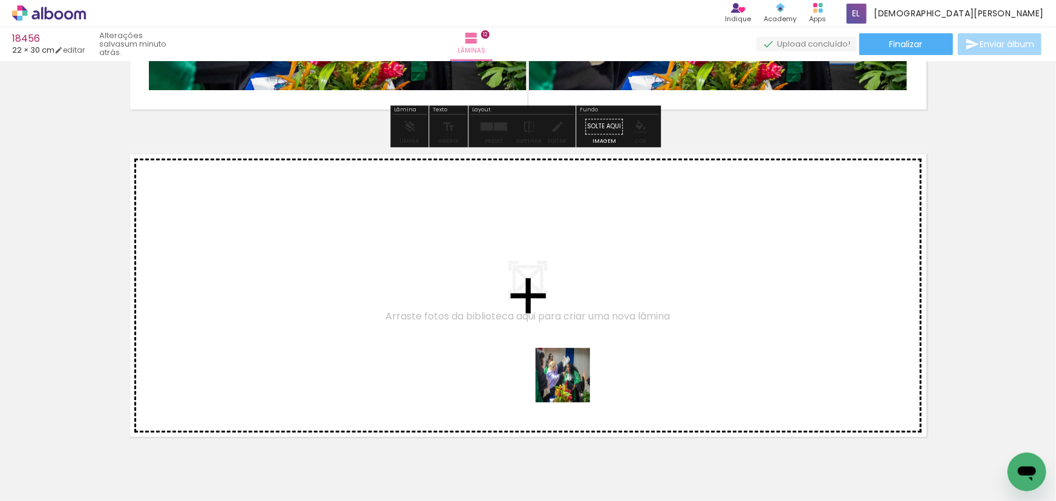
drag, startPoint x: 708, startPoint y: 465, endPoint x: 572, endPoint y: 384, distance: 158.2
click at [572, 384] on quentale-workspace at bounding box center [528, 250] width 1056 height 501
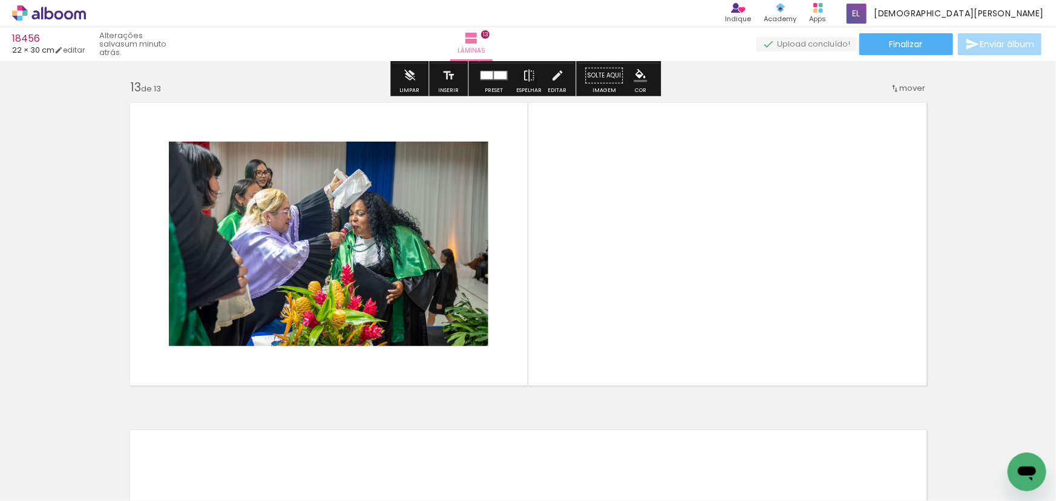
scroll to position [3930, 0]
drag, startPoint x: 849, startPoint y: 470, endPoint x: 803, endPoint y: 216, distance: 257.7
click at [803, 216] on quentale-workspace at bounding box center [528, 250] width 1056 height 501
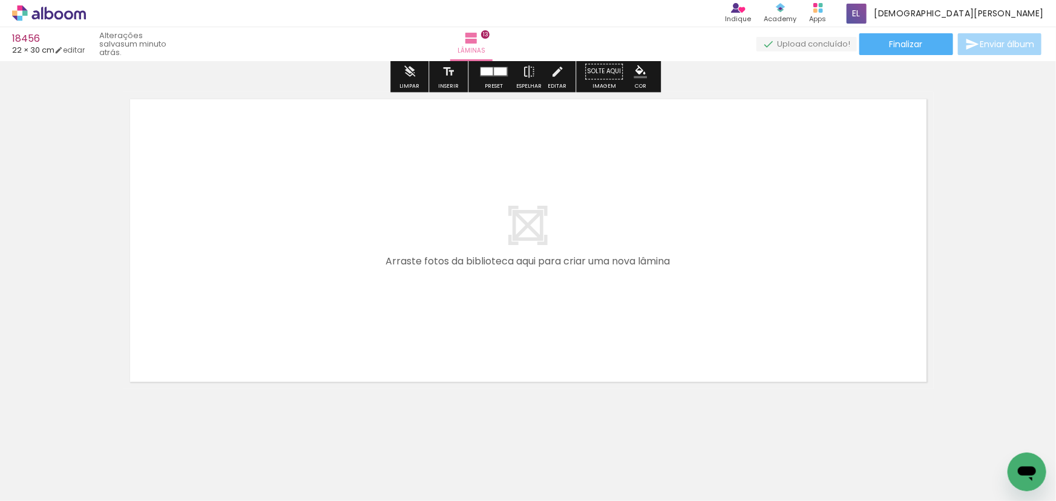
scroll to position [0, 2809]
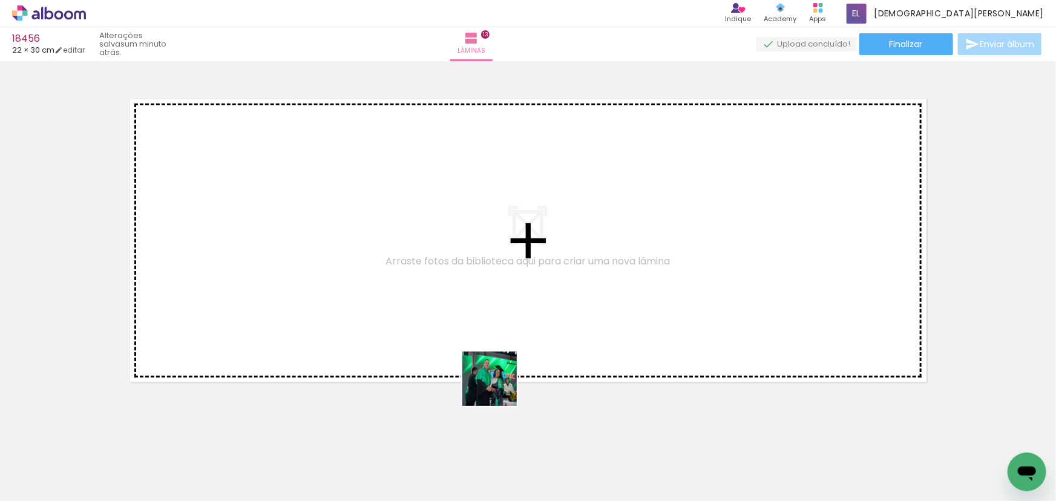
drag, startPoint x: 499, startPoint y: 388, endPoint x: 588, endPoint y: 415, distance: 92.9
click at [433, 338] on quentale-workspace at bounding box center [528, 250] width 1056 height 501
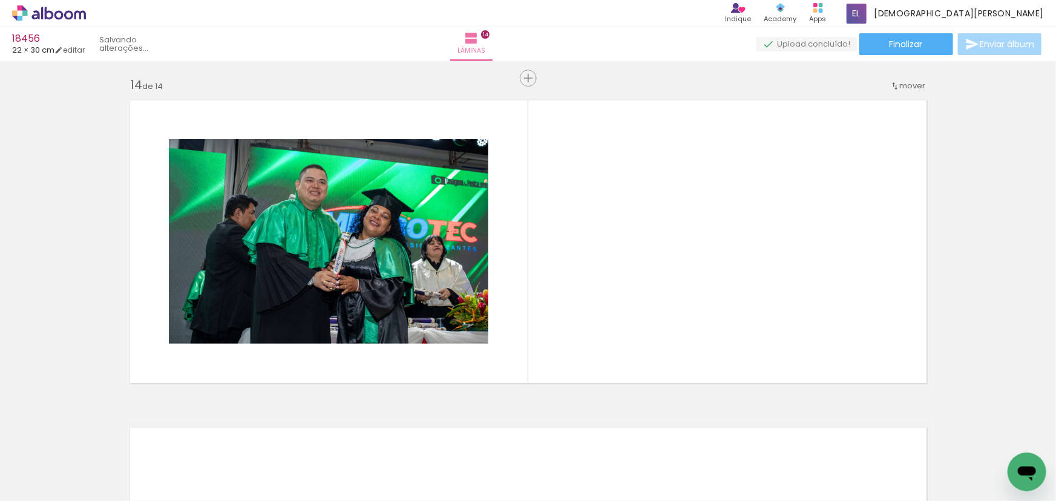
scroll to position [4258, 0]
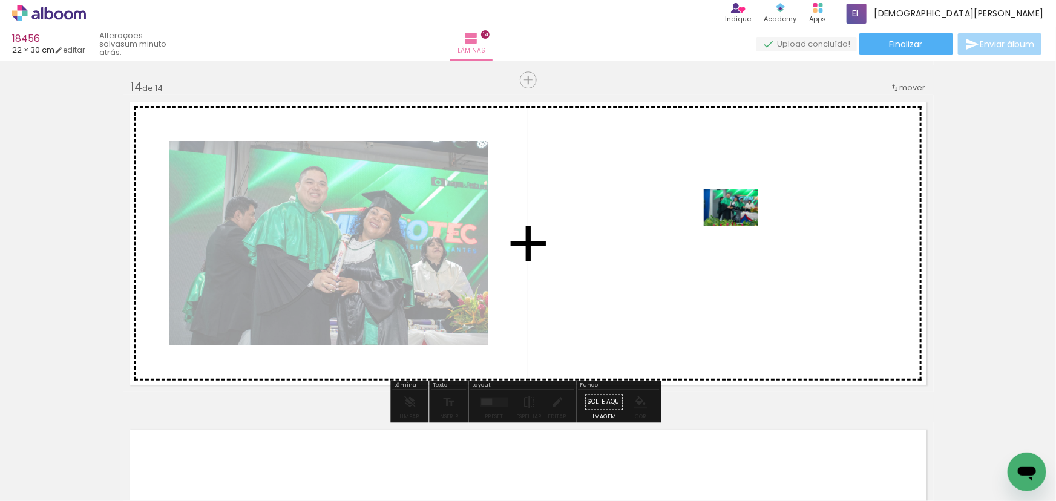
drag, startPoint x: 740, startPoint y: 448, endPoint x: 740, endPoint y: 226, distance: 222.1
click at [740, 226] on quentale-workspace at bounding box center [528, 250] width 1056 height 501
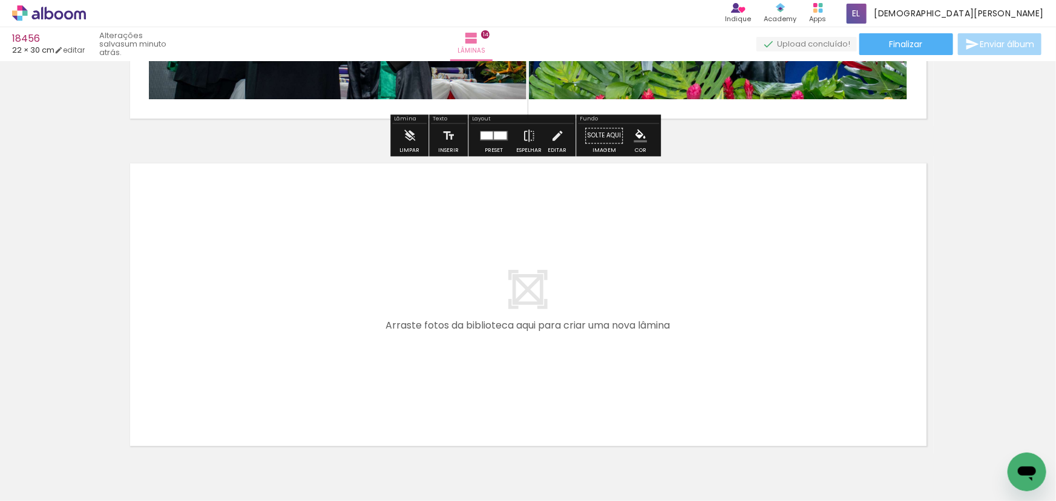
scroll to position [4533, 0]
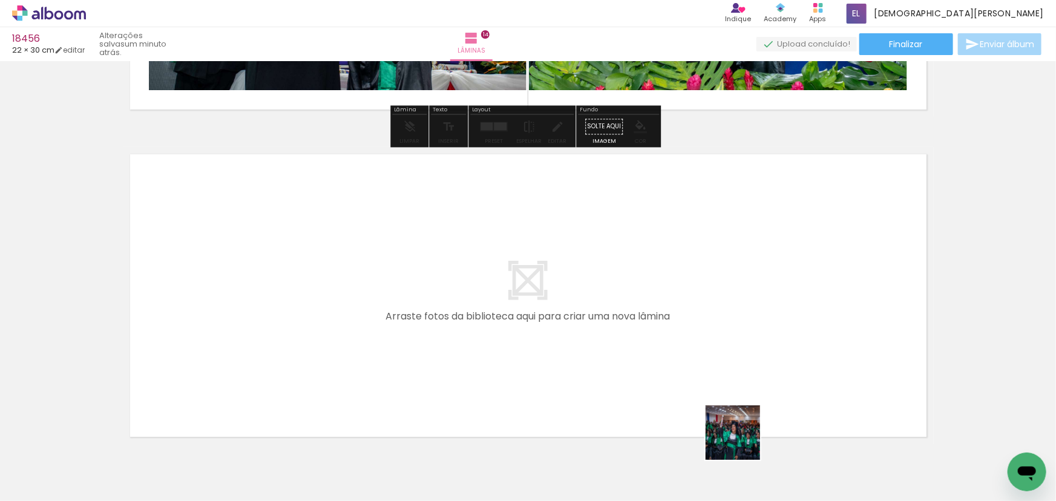
drag, startPoint x: 773, startPoint y: 461, endPoint x: 524, endPoint y: 386, distance: 260.4
click at [524, 386] on quentale-workspace at bounding box center [528, 250] width 1056 height 501
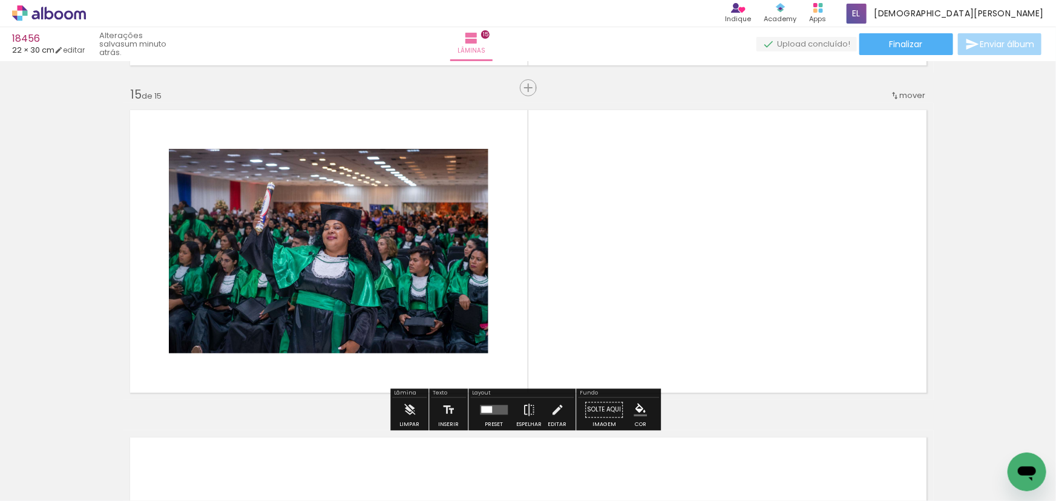
scroll to position [4585, 0]
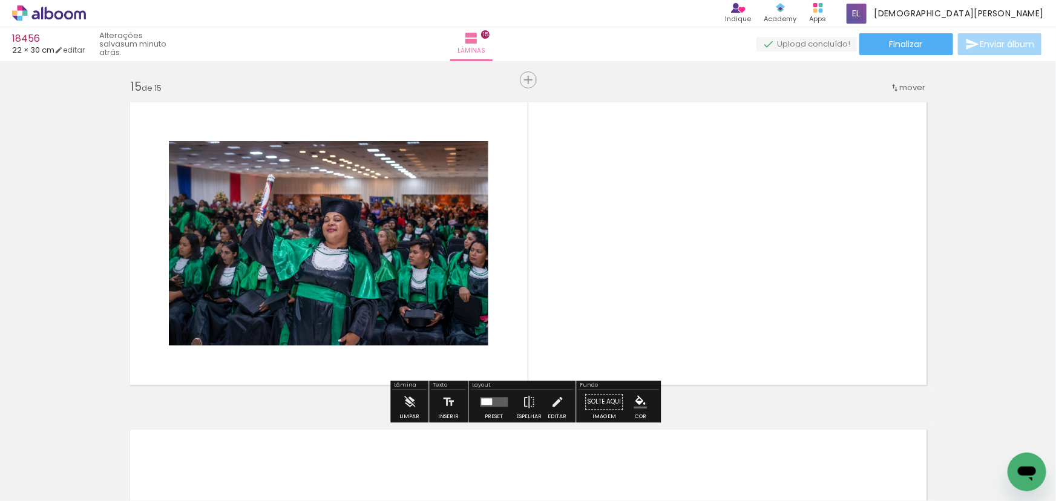
drag, startPoint x: 796, startPoint y: 372, endPoint x: 847, endPoint y: 430, distance: 77.2
click at [786, 353] on quentale-workspace at bounding box center [528, 250] width 1056 height 501
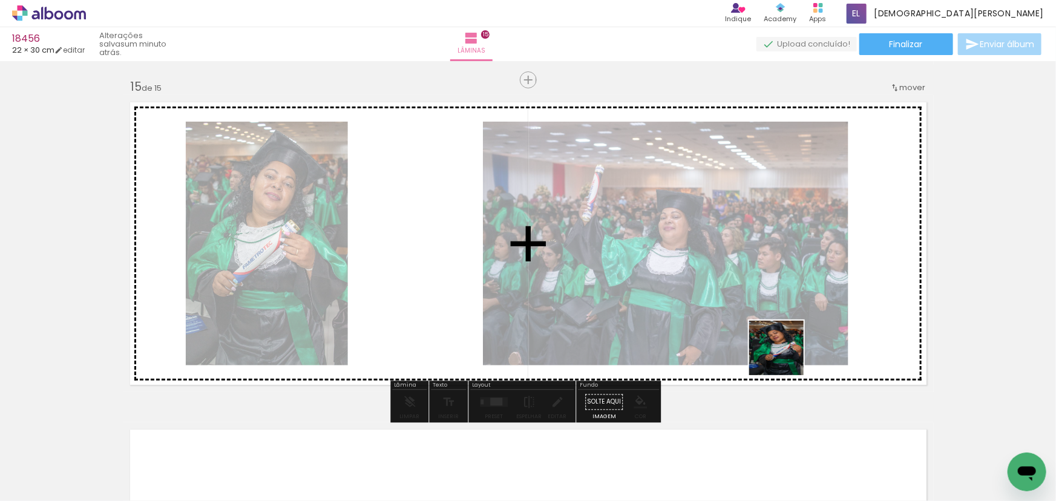
drag, startPoint x: 786, startPoint y: 357, endPoint x: 488, endPoint y: 263, distance: 312.2
click at [488, 263] on quentale-workspace at bounding box center [528, 250] width 1056 height 501
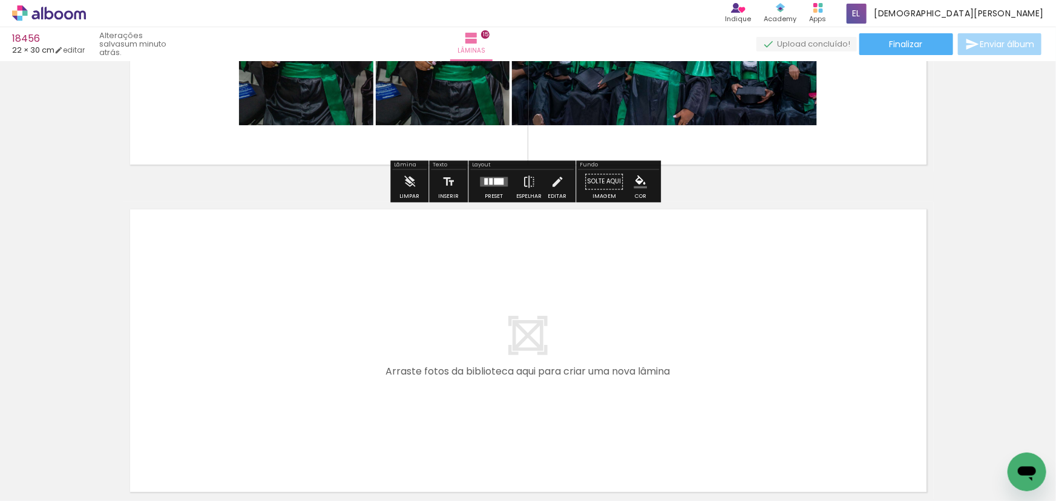
scroll to position [0, 2842]
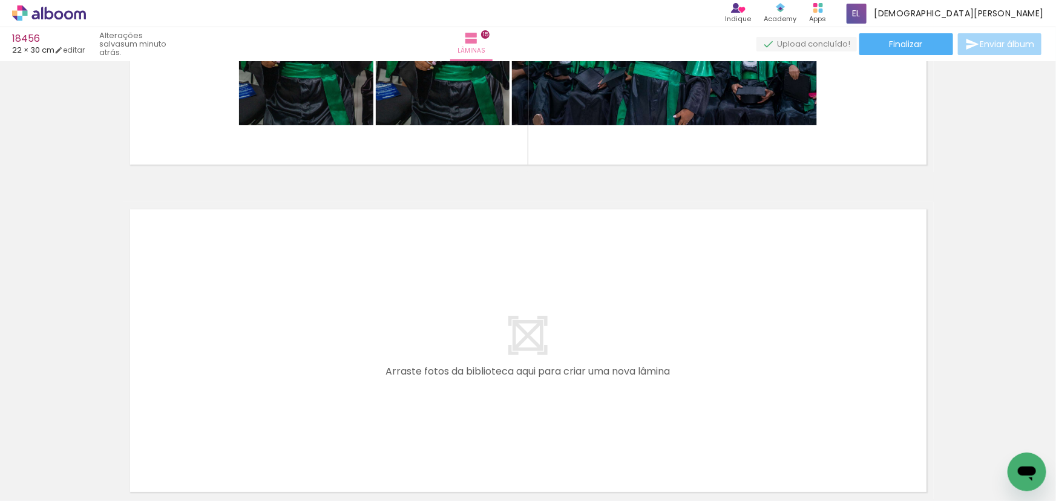
scroll to position [0, 2842]
click at [890, 375] on quentale-layouter at bounding box center [528, 350] width 811 height 297
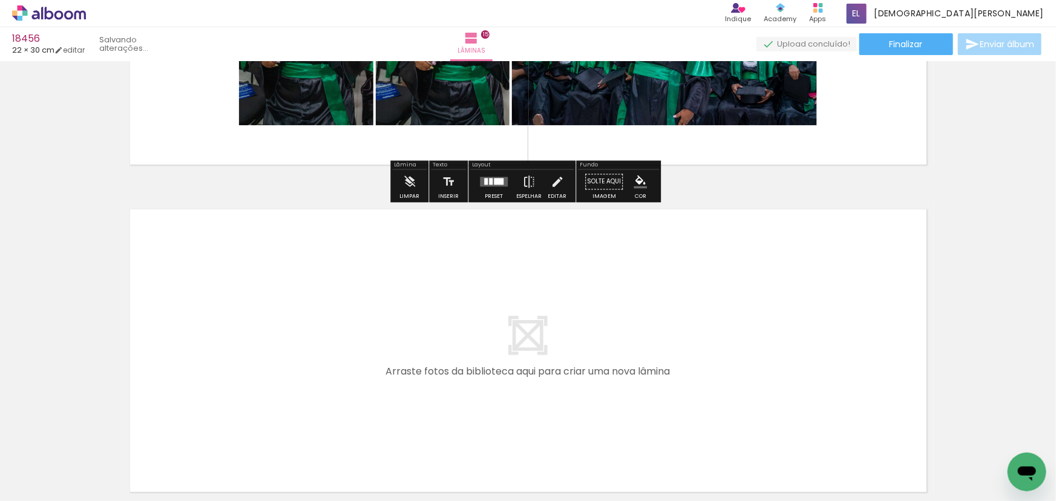
drag, startPoint x: 954, startPoint y: 241, endPoint x: 951, endPoint y: 215, distance: 26.1
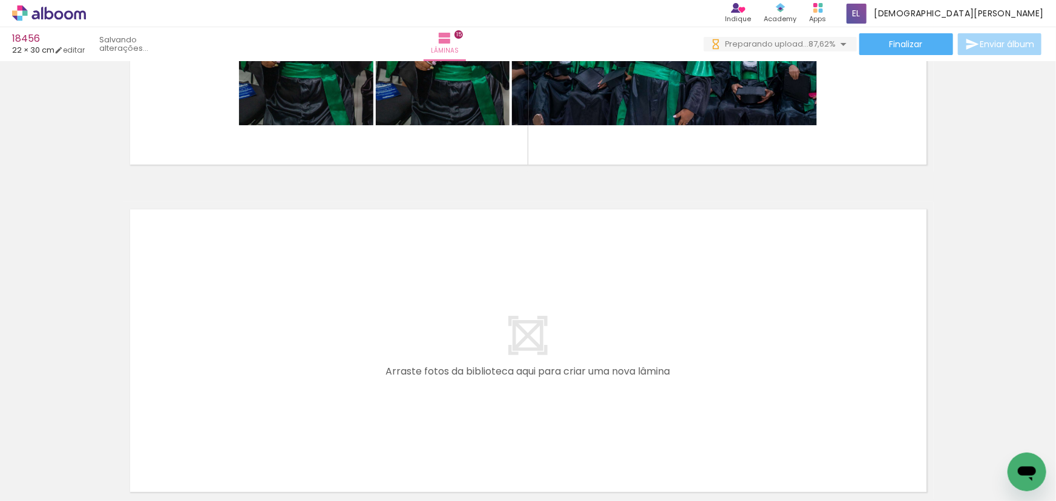
scroll to position [0, 3690]
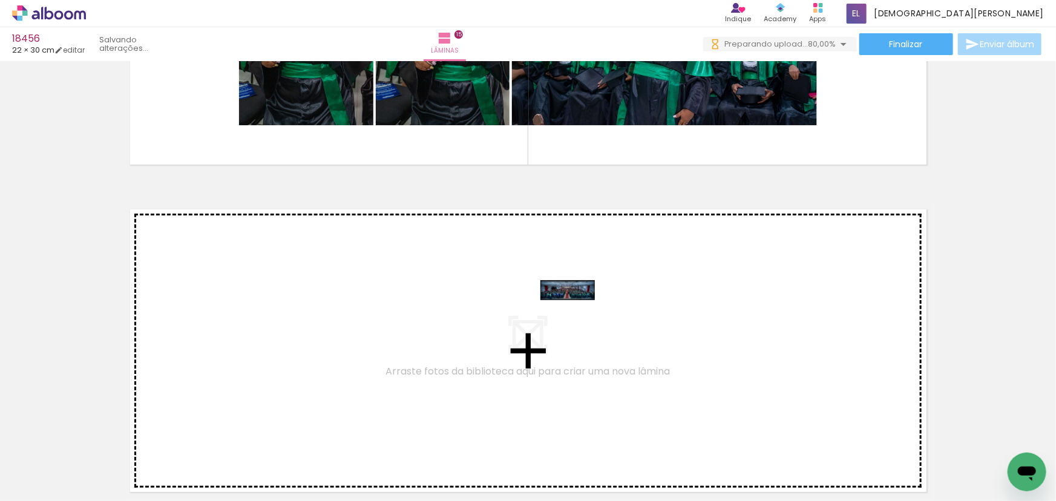
drag, startPoint x: 466, startPoint y: 306, endPoint x: 577, endPoint y: 317, distance: 111.3
click at [577, 317] on quentale-workspace at bounding box center [528, 250] width 1056 height 501
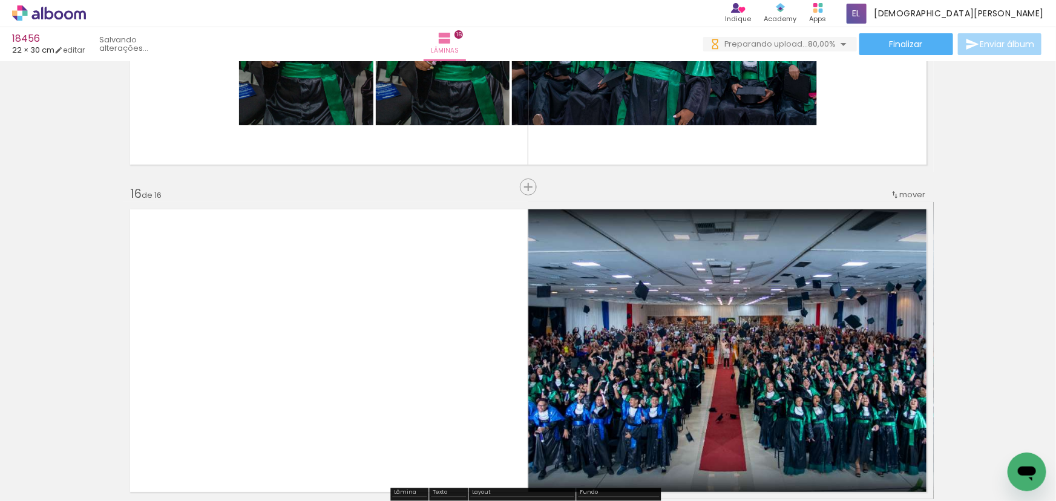
scroll to position [4913, 0]
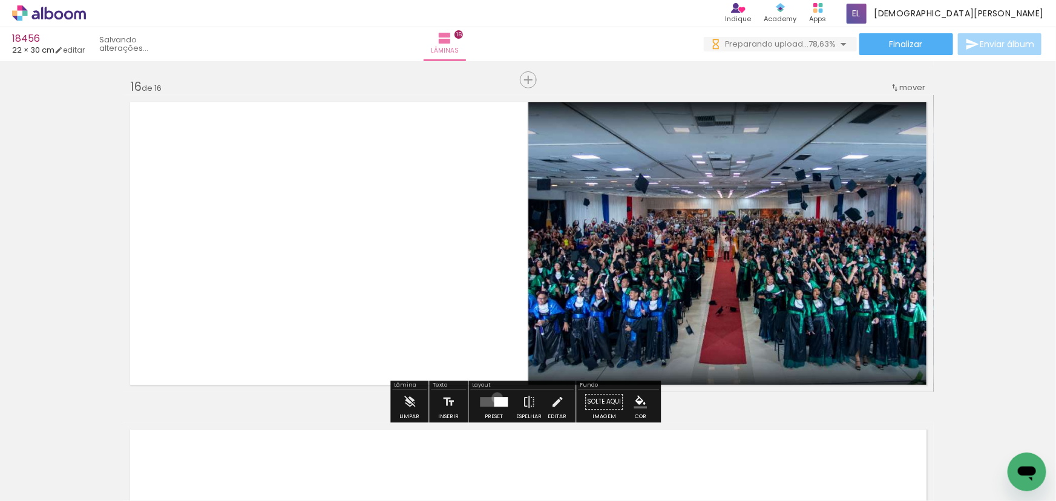
click at [494, 398] on div at bounding box center [501, 402] width 14 height 10
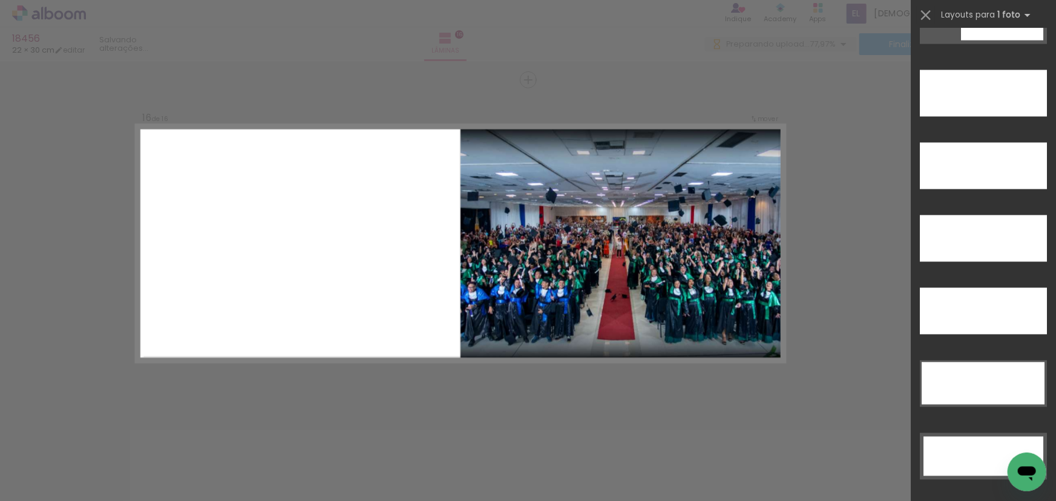
scroll to position [3484, 0]
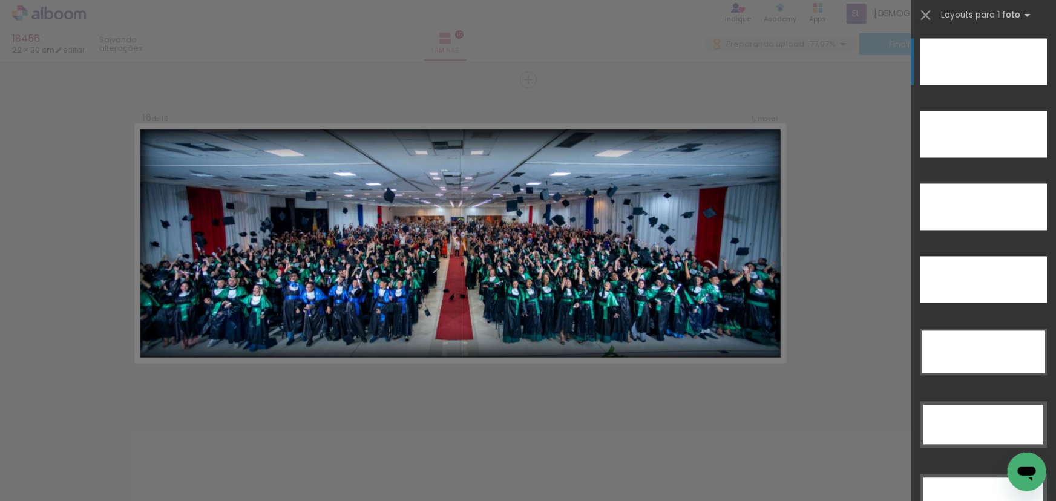
click at [988, 61] on div at bounding box center [983, 62] width 127 height 47
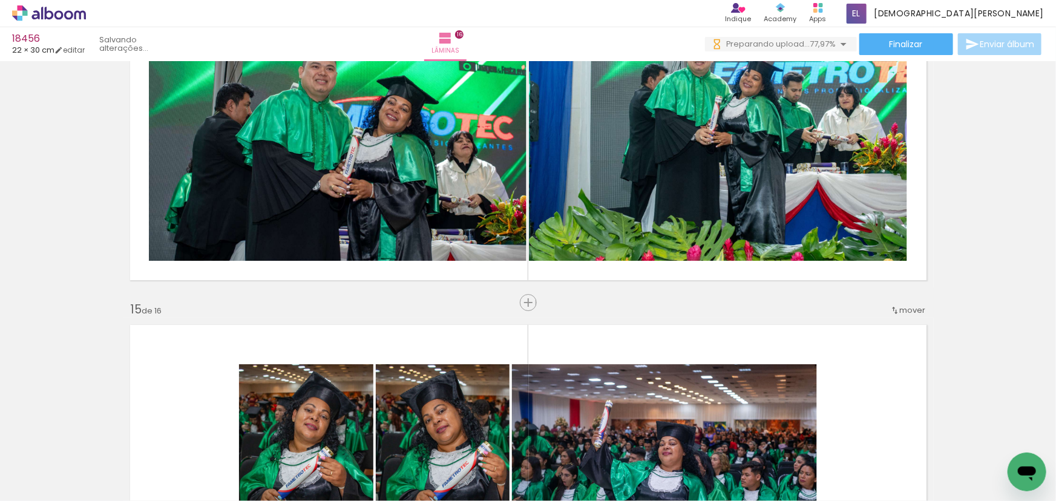
scroll to position [2784, 0]
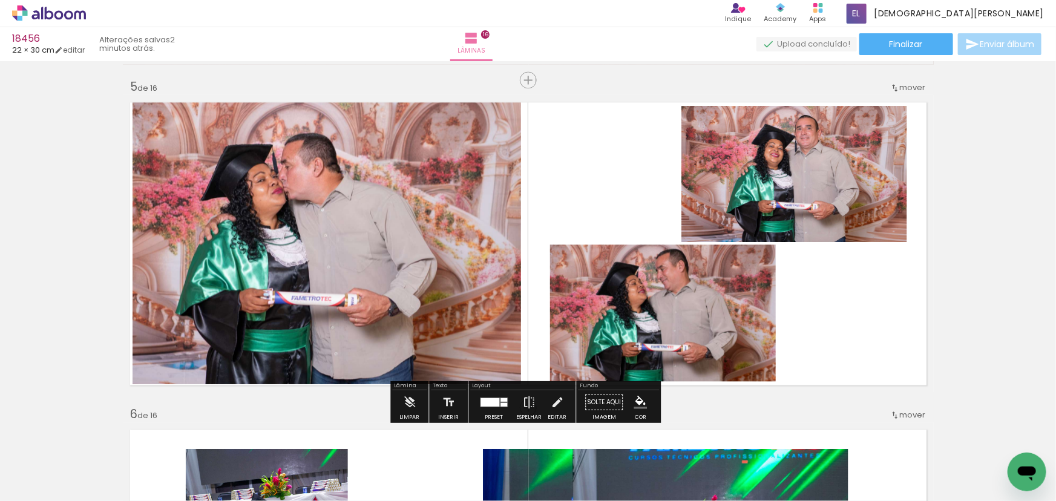
scroll to position [0, 7045]
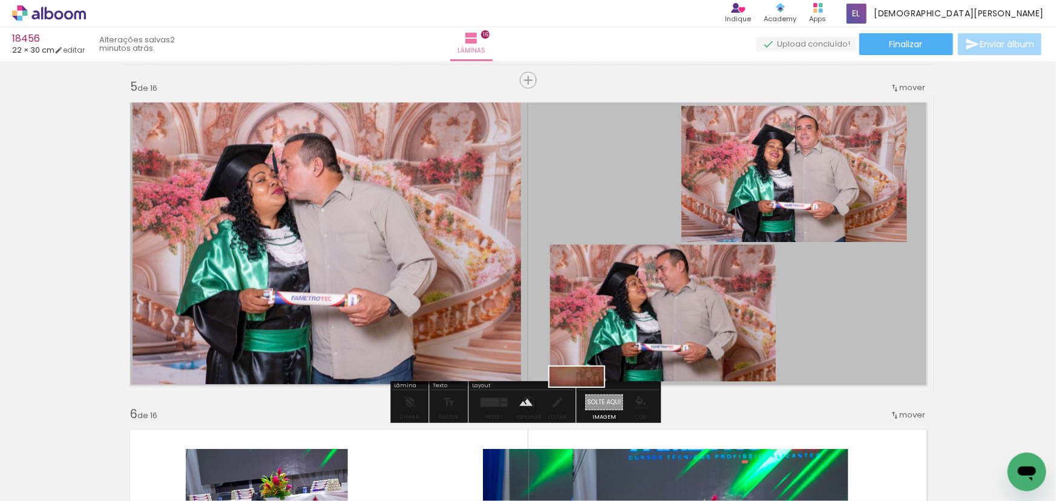
drag, startPoint x: 542, startPoint y: 466, endPoint x: 586, endPoint y: 403, distance: 76.9
click at [586, 403] on quentale-workspace at bounding box center [528, 250] width 1056 height 501
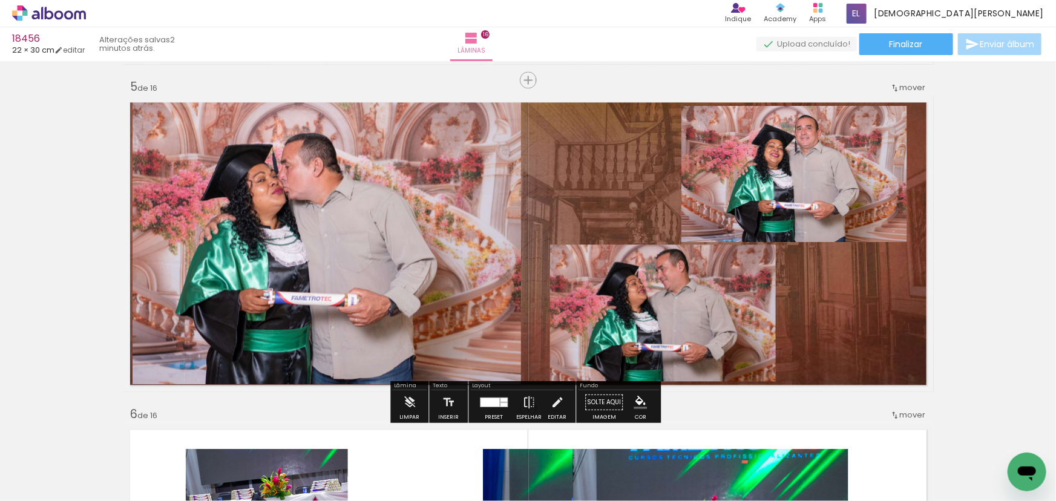
click at [799, 145] on paper-item at bounding box center [804, 147] width 22 height 8
click at [670, 283] on paper-item at bounding box center [674, 285] width 22 height 8
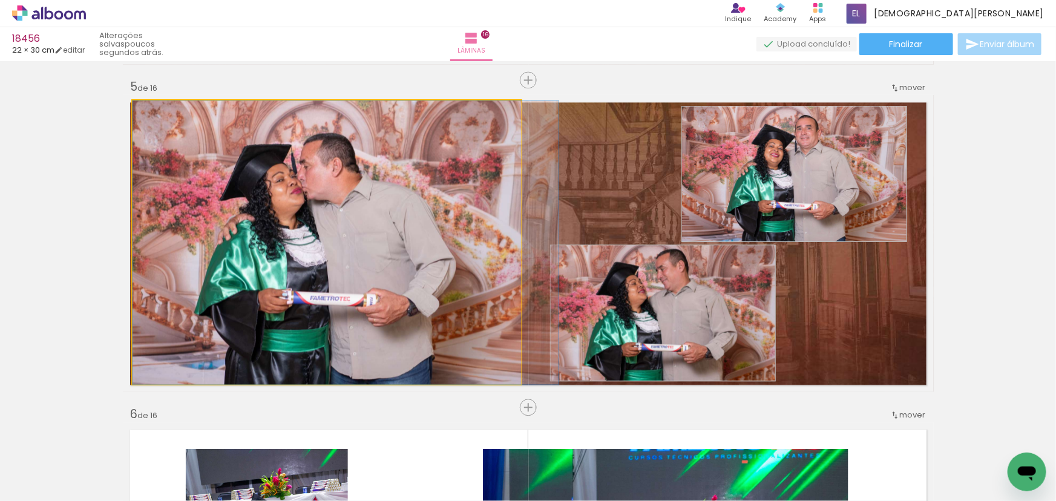
drag, startPoint x: 366, startPoint y: 232, endPoint x: 385, endPoint y: 238, distance: 19.7
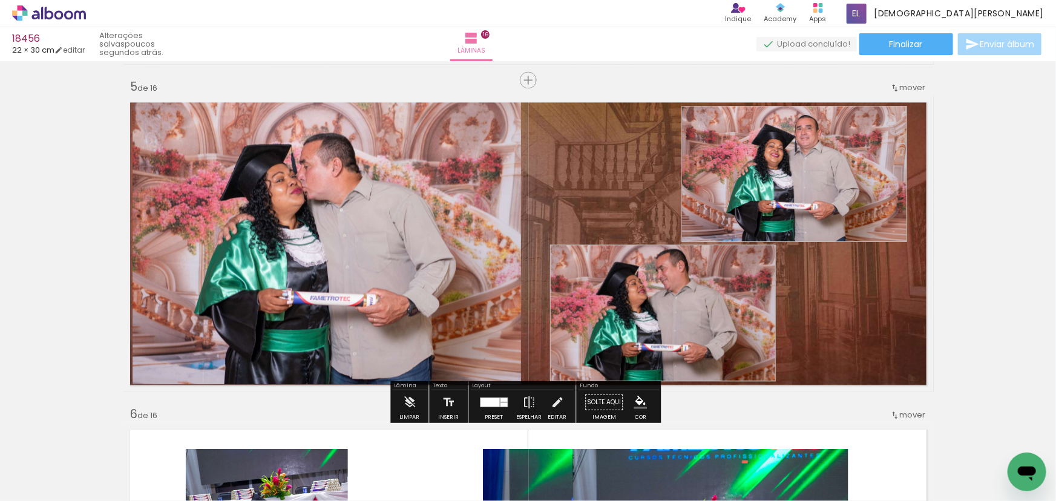
click at [293, 168] on quentale-photo at bounding box center [327, 242] width 389 height 284
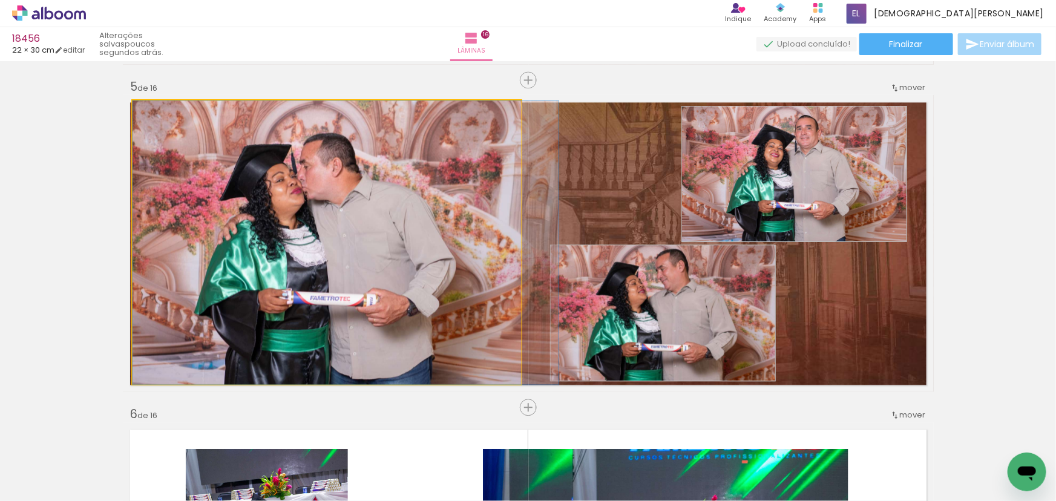
click at [293, 168] on quentale-photo at bounding box center [327, 242] width 389 height 284
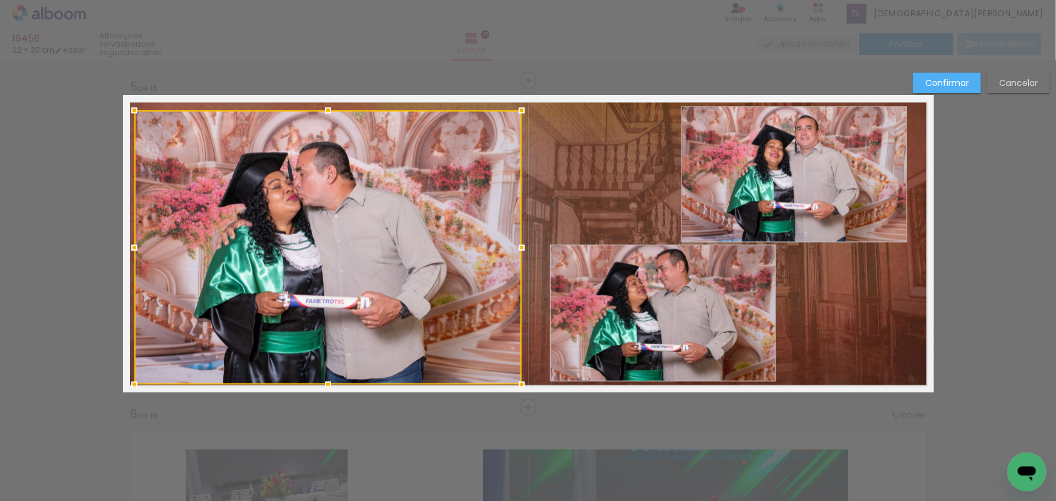
drag, startPoint x: 130, startPoint y: 97, endPoint x: 133, endPoint y: 109, distance: 12.5
click at [133, 109] on div at bounding box center [134, 110] width 24 height 24
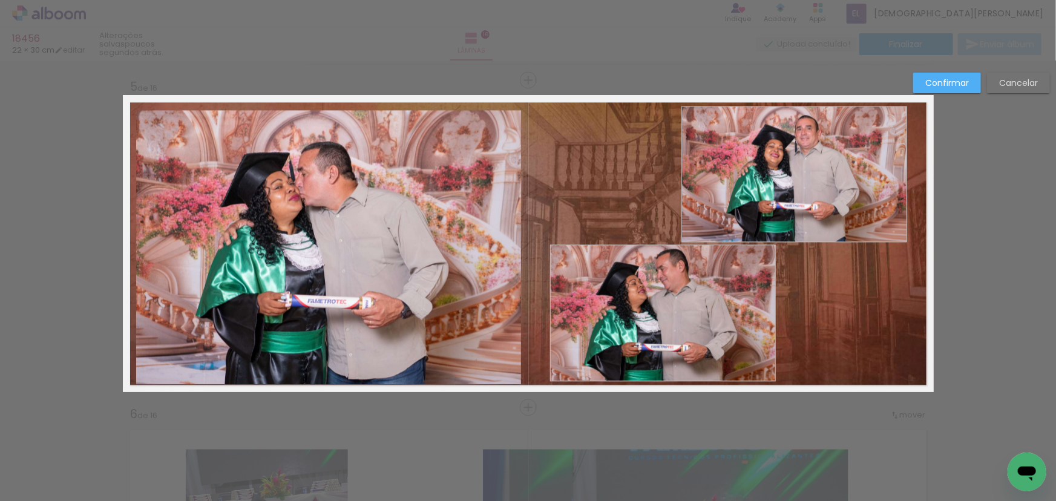
click at [369, 229] on quentale-photo at bounding box center [329, 247] width 386 height 274
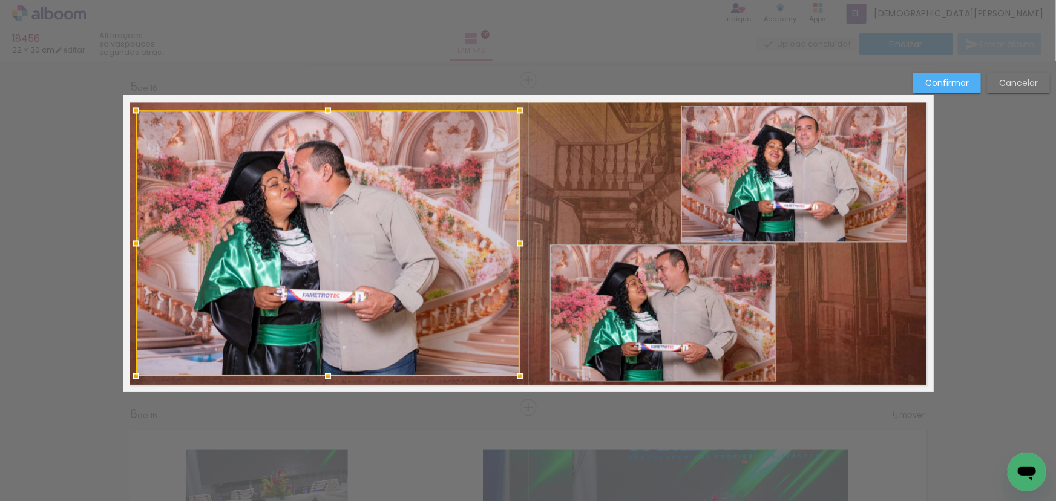
click at [508, 372] on div at bounding box center [520, 376] width 24 height 24
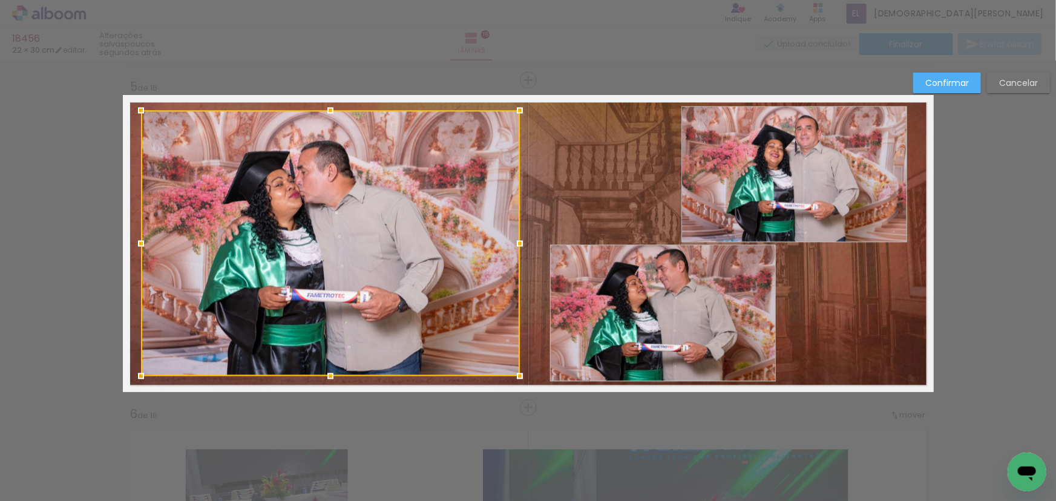
click at [140, 245] on div at bounding box center [141, 243] width 24 height 24
click at [518, 239] on div at bounding box center [515, 243] width 24 height 24
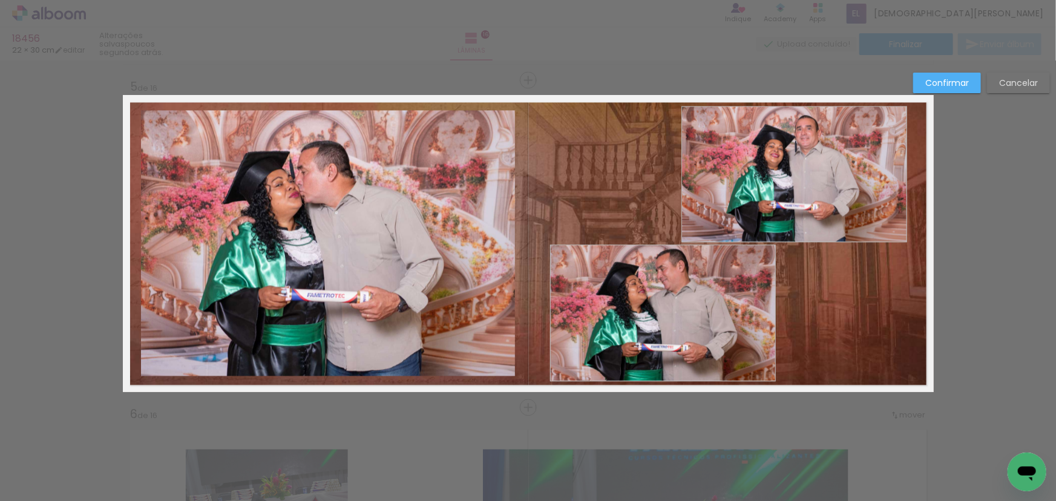
click at [965, 74] on paper-button "Confirmar" at bounding box center [947, 83] width 68 height 21
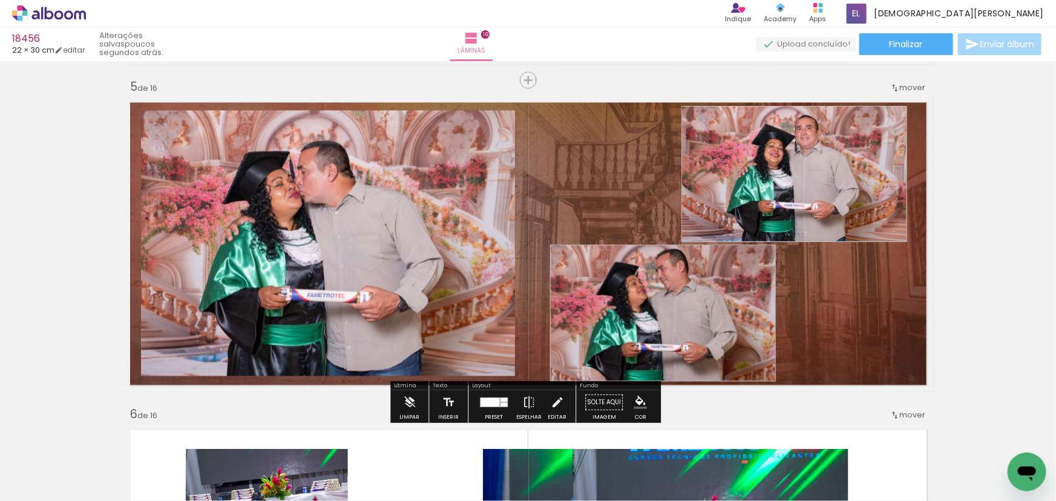
click at [256, 151] on paper-item at bounding box center [264, 151] width 22 height 8
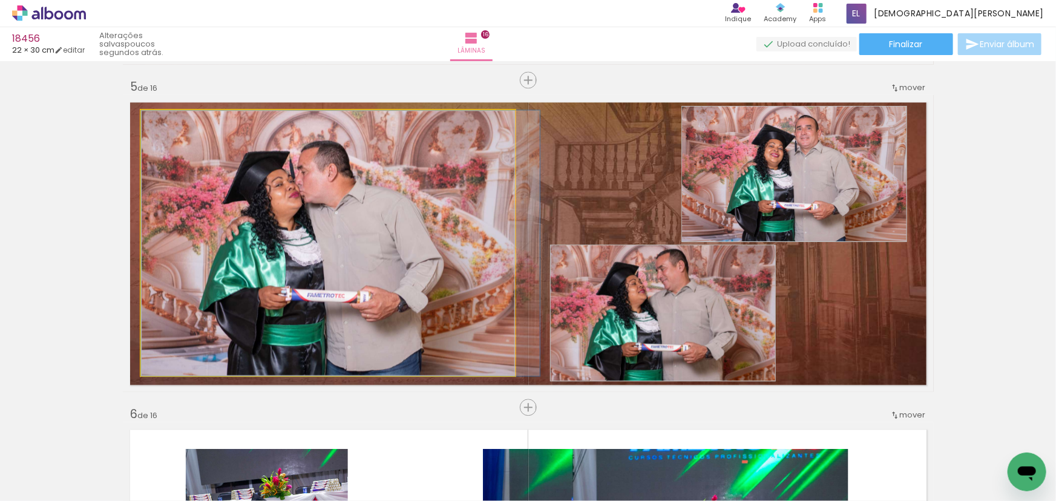
drag, startPoint x: 310, startPoint y: 218, endPoint x: 325, endPoint y: 223, distance: 15.3
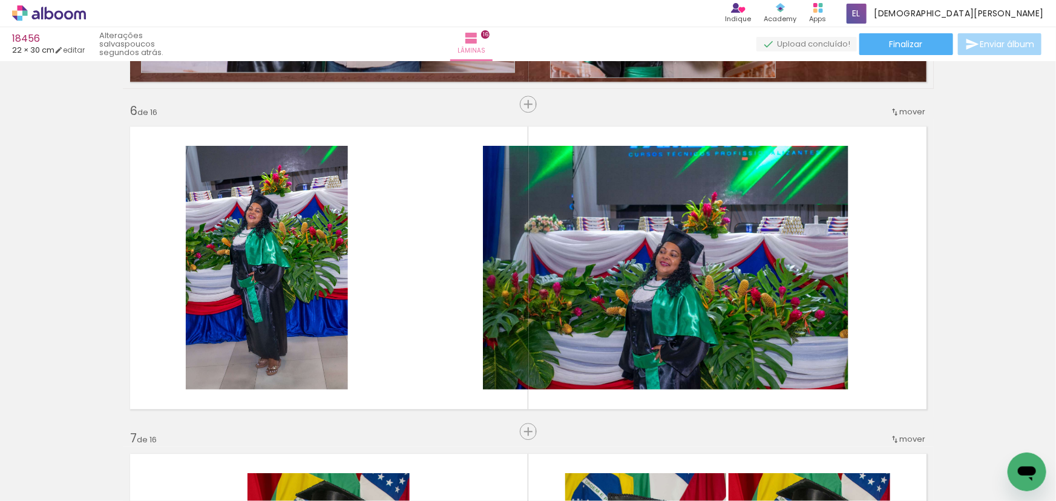
scroll to position [1641, 0]
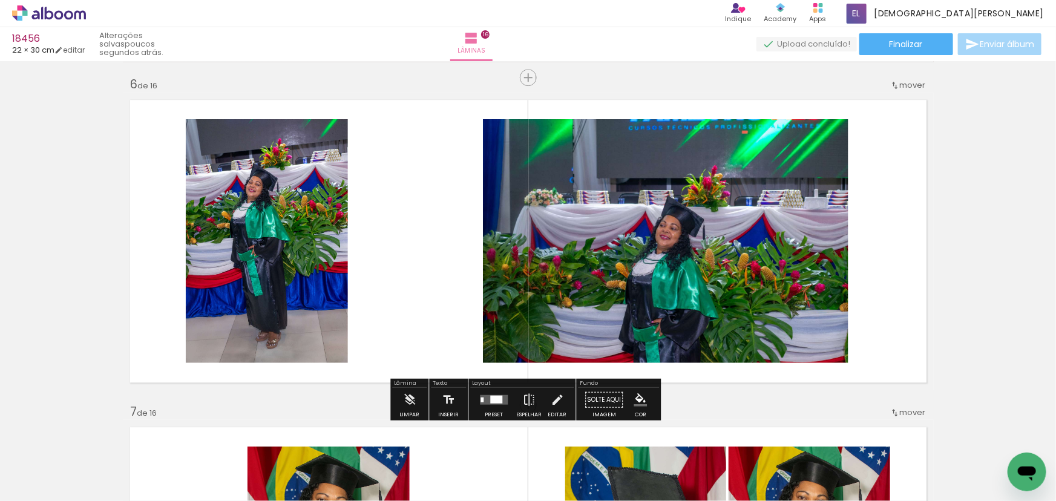
click at [490, 401] on div at bounding box center [496, 400] width 12 height 8
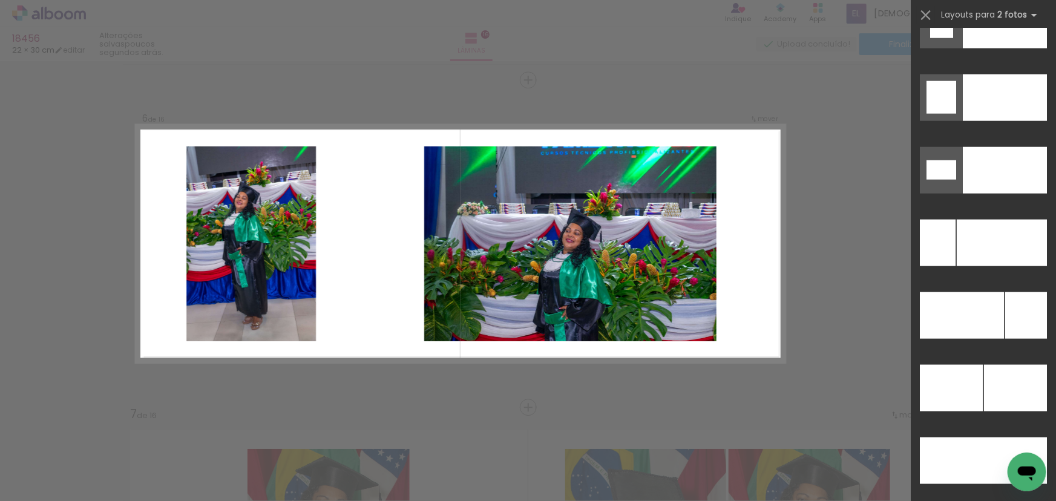
scroll to position [5412, 0]
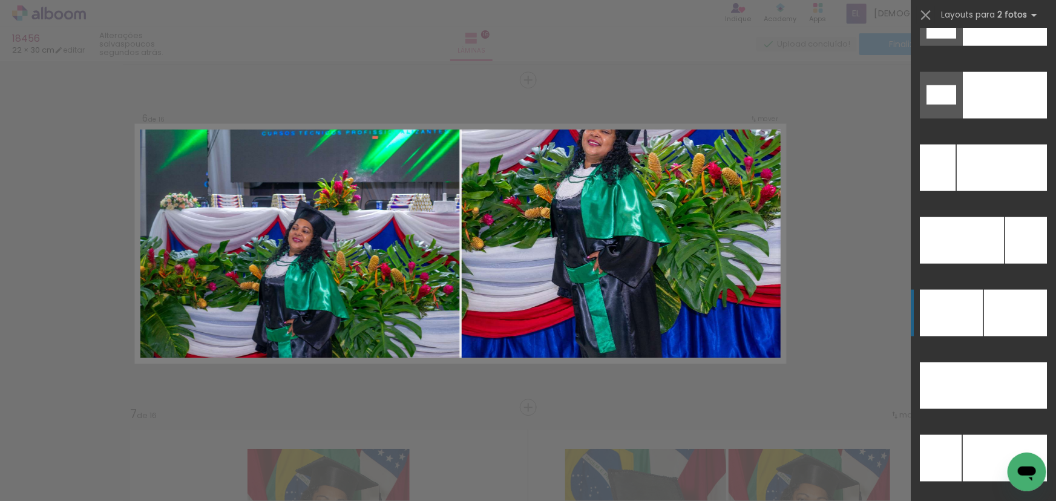
click at [1003, 308] on div at bounding box center [1015, 313] width 63 height 47
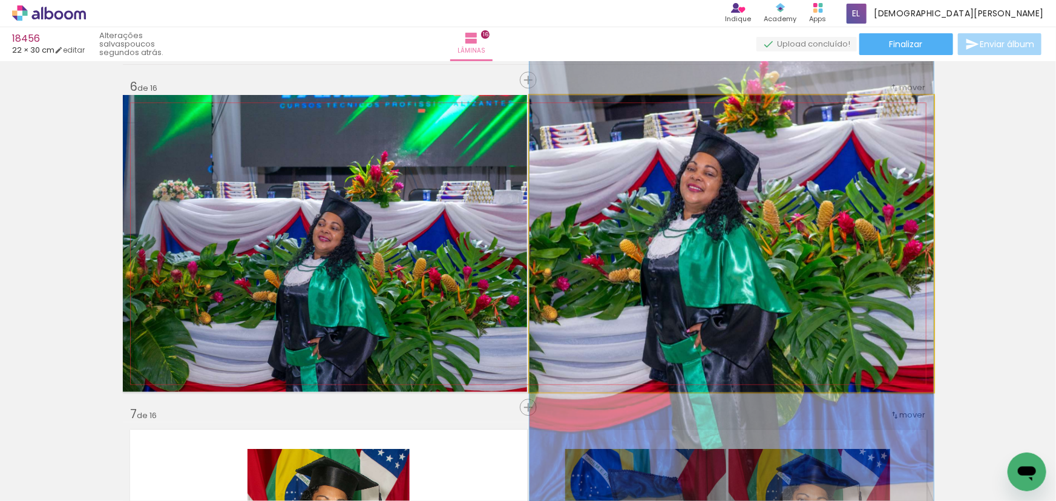
drag, startPoint x: 750, startPoint y: 175, endPoint x: 749, endPoint y: 245, distance: 70.2
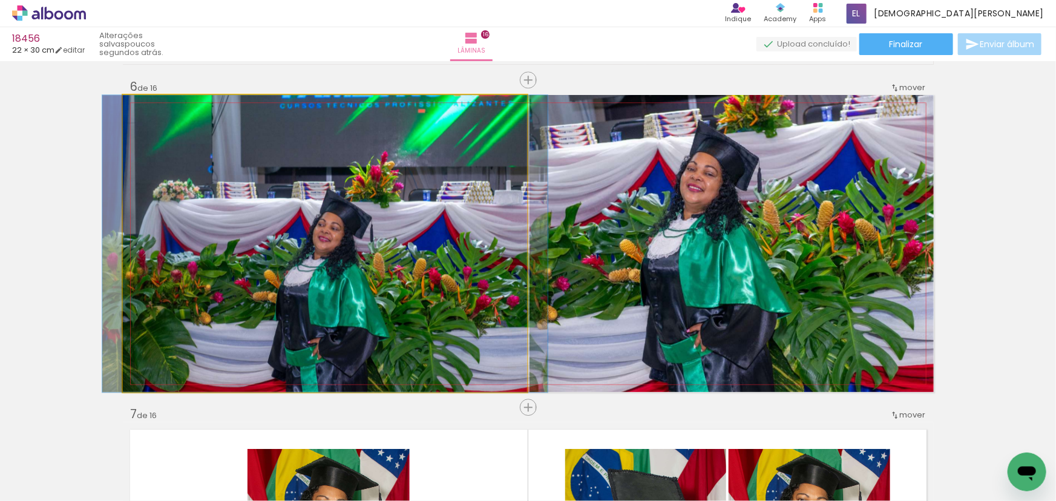
click at [318, 241] on quentale-photo at bounding box center [325, 243] width 404 height 297
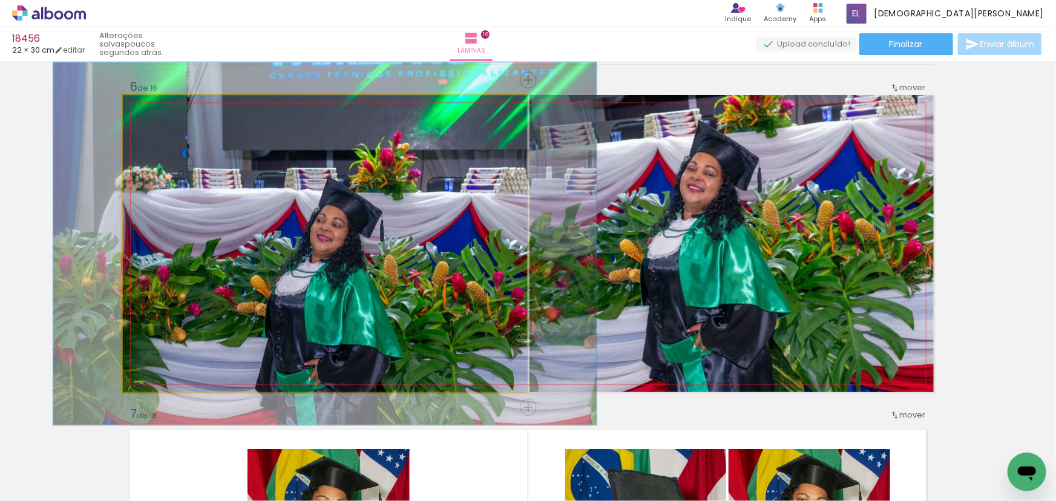
drag, startPoint x: 149, startPoint y: 105, endPoint x: 159, endPoint y: 109, distance: 9.8
type paper-slider "122"
click at [159, 109] on div at bounding box center [160, 107] width 11 height 11
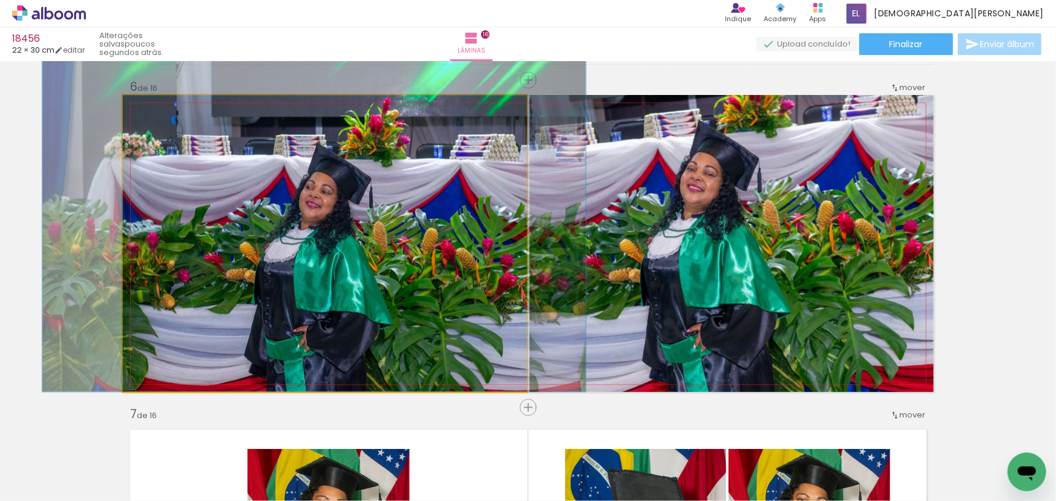
drag, startPoint x: 308, startPoint y: 206, endPoint x: 297, endPoint y: 151, distance: 56.1
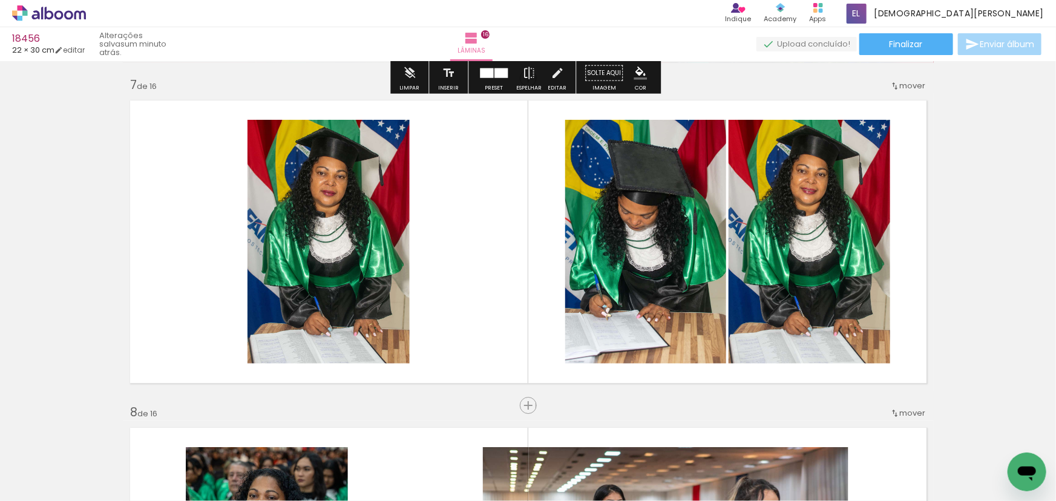
scroll to position [1968, 0]
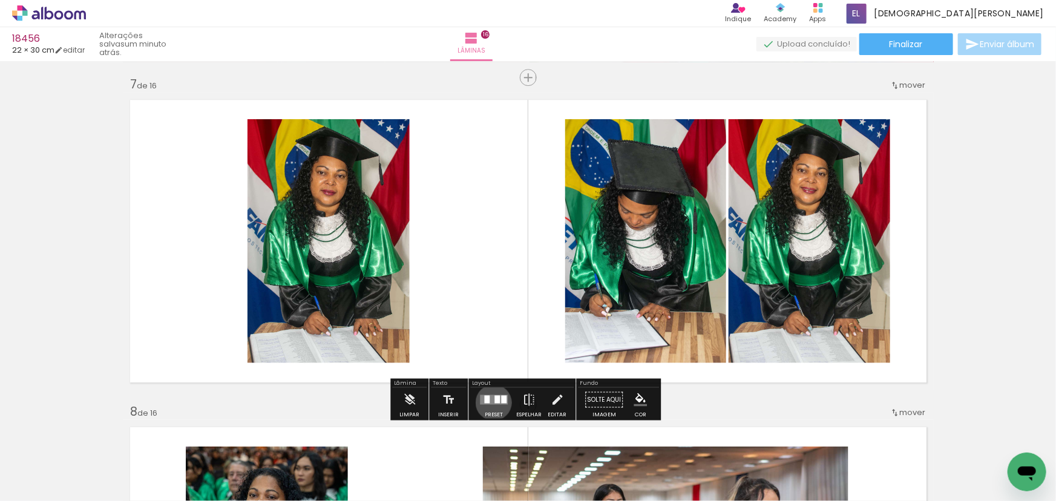
click at [494, 402] on div at bounding box center [496, 400] width 5 height 8
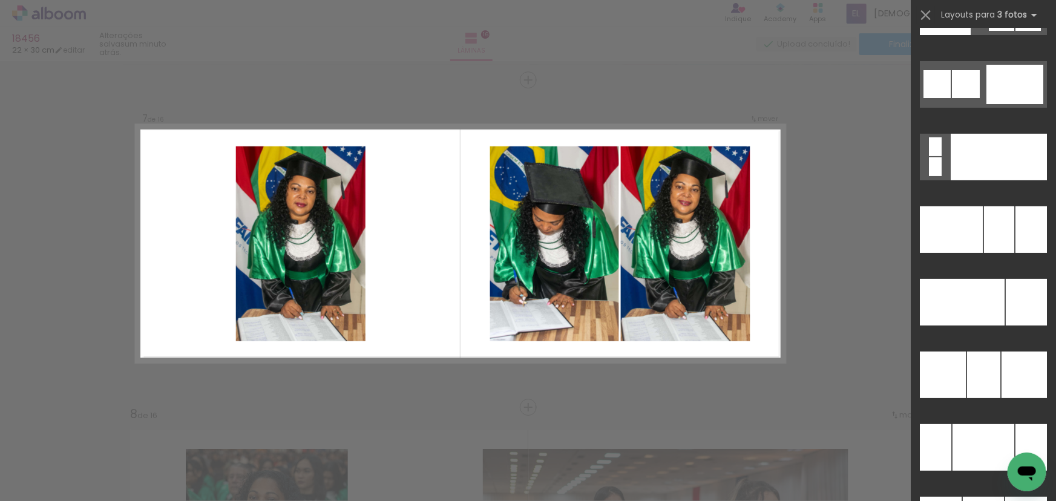
scroll to position [11610, 0]
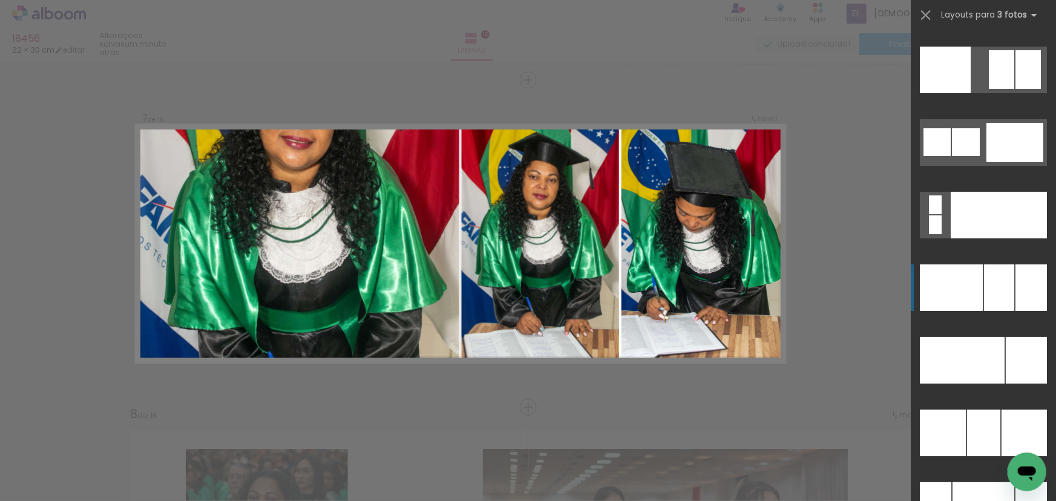
click at [993, 276] on div at bounding box center [999, 287] width 30 height 47
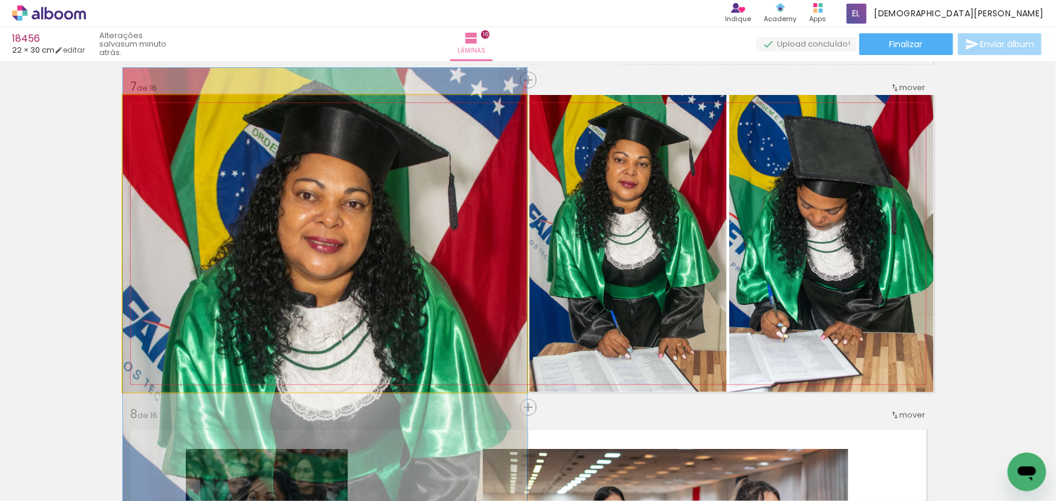
drag, startPoint x: 412, startPoint y: 165, endPoint x: 395, endPoint y: 293, distance: 128.7
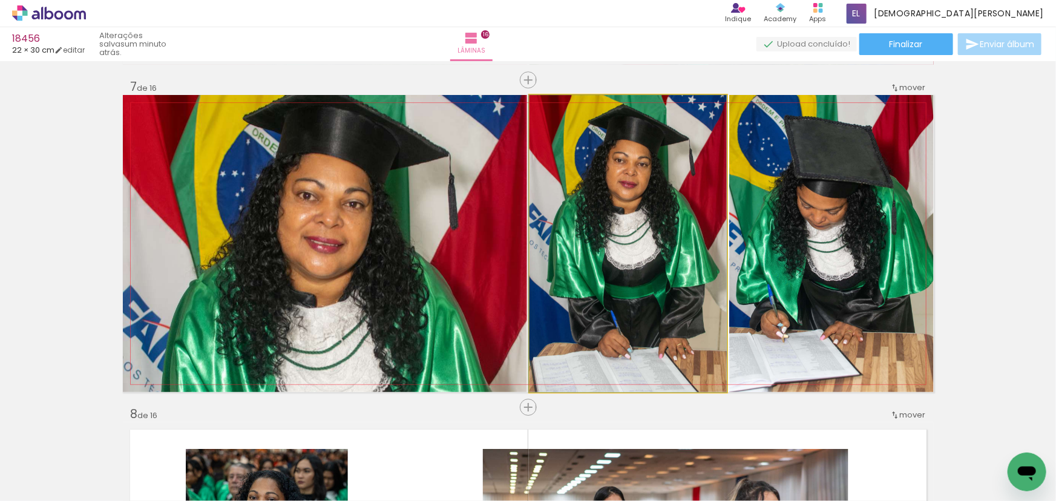
drag, startPoint x: 634, startPoint y: 238, endPoint x: 327, endPoint y: 240, distance: 306.8
click at [0, 0] on slot at bounding box center [0, 0] width 0 height 0
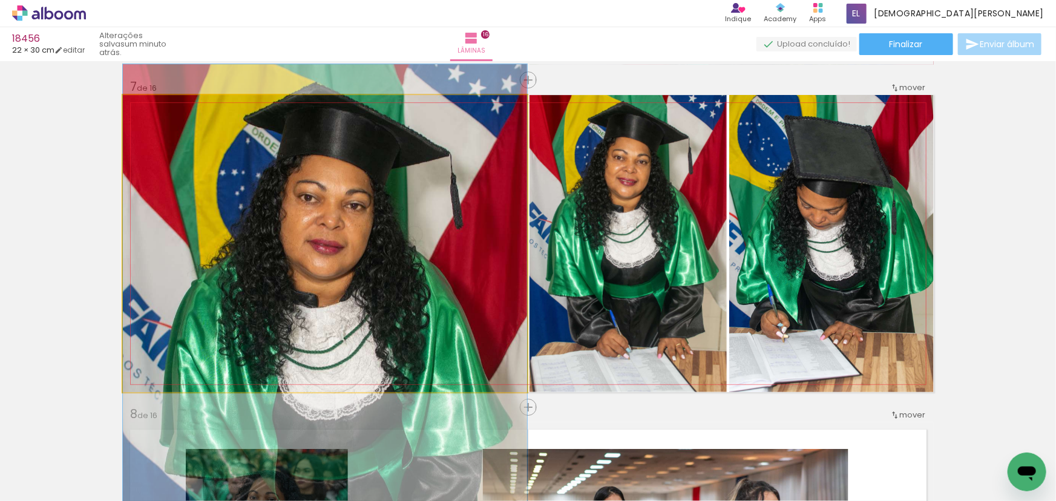
drag, startPoint x: 332, startPoint y: 154, endPoint x: 320, endPoint y: 270, distance: 116.9
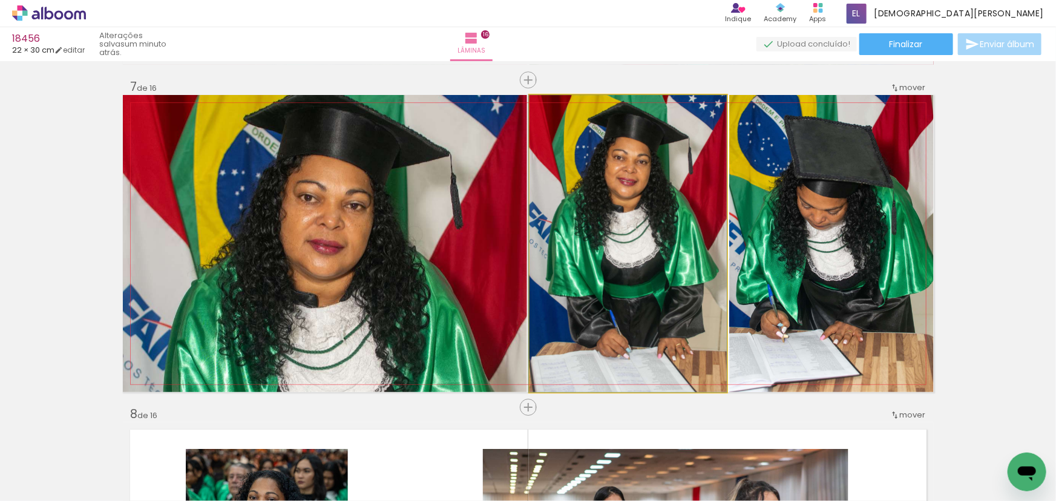
drag, startPoint x: 635, startPoint y: 170, endPoint x: 632, endPoint y: 186, distance: 15.9
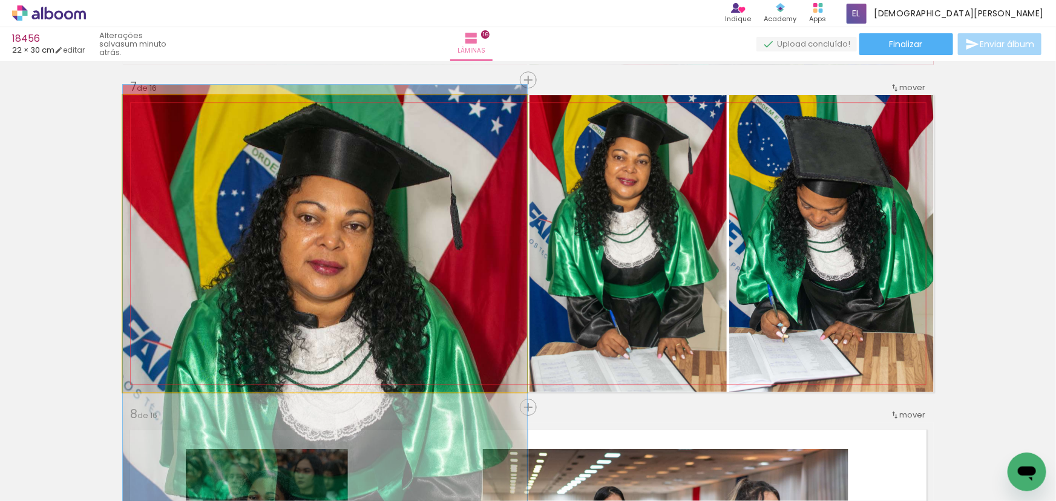
drag, startPoint x: 376, startPoint y: 188, endPoint x: 378, endPoint y: 208, distance: 20.6
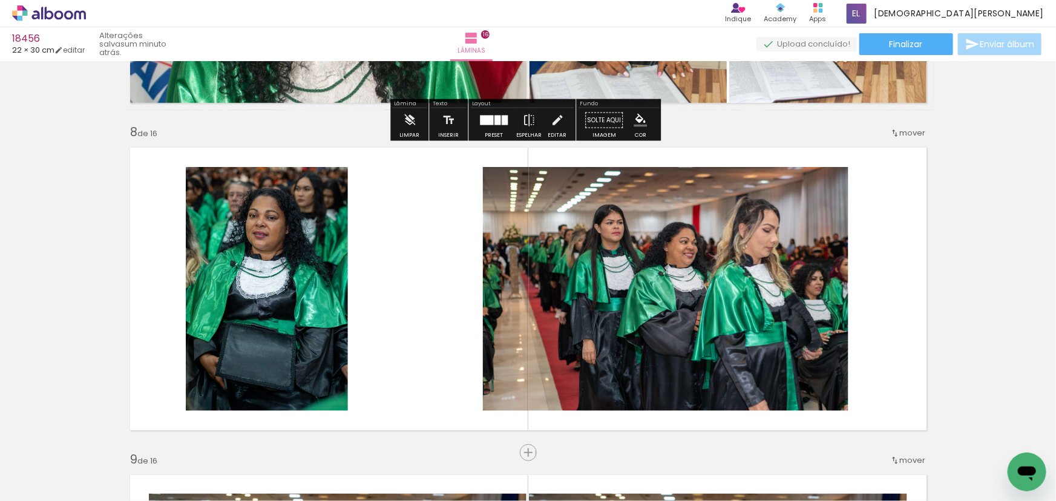
scroll to position [2296, 0]
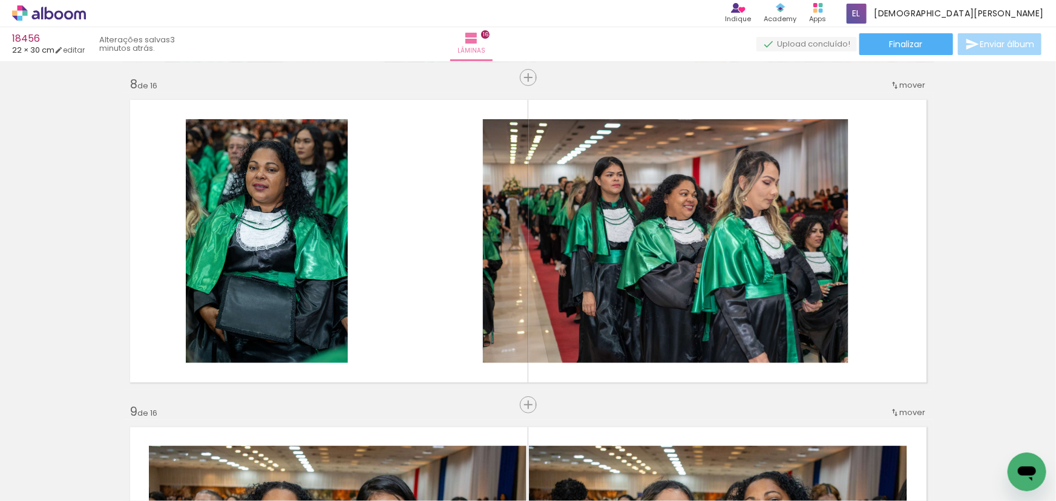
scroll to position [0, 7045]
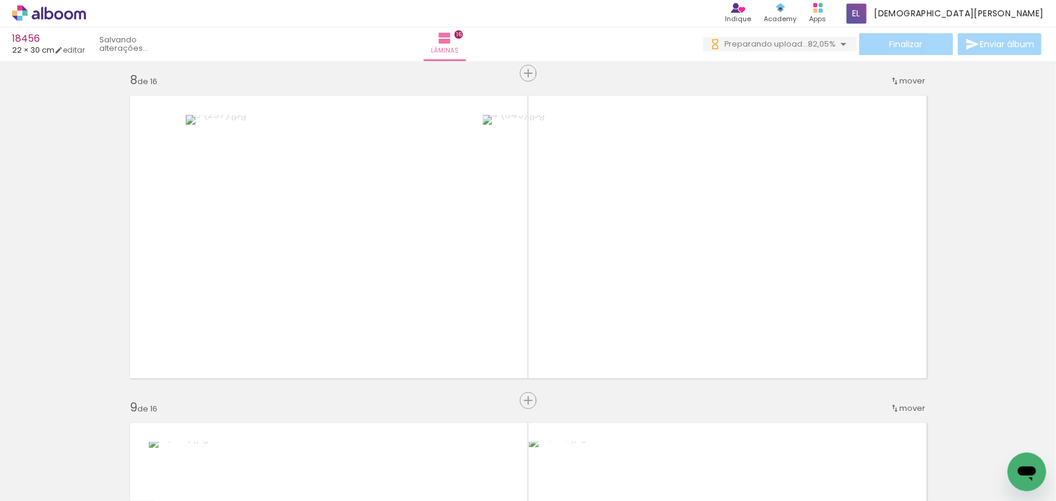
scroll to position [2351, 0]
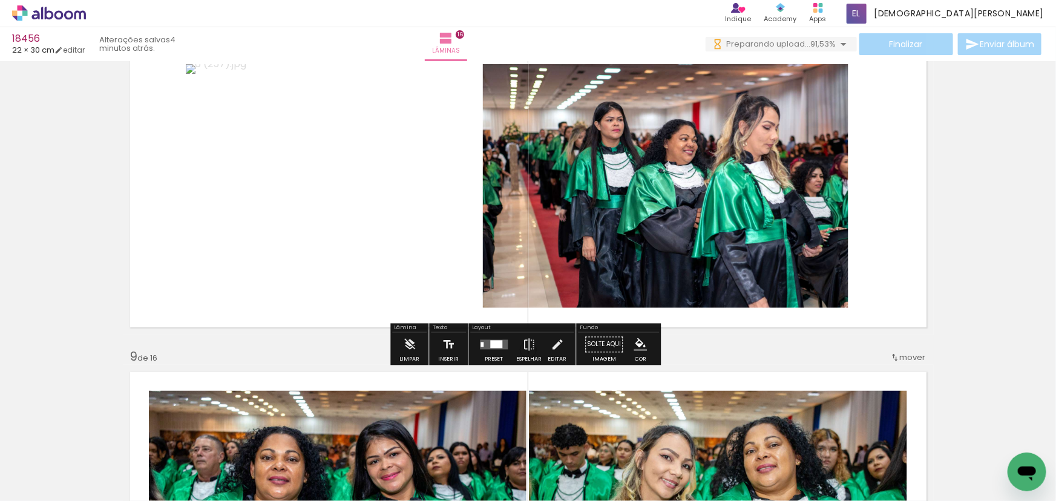
click at [950, 189] on div "Inserir lâmina 1 de 16 Inserir lâmina 2 de 16 Inserir lâmina 3 de 16 Inserir lâ…" at bounding box center [528, 498] width 1056 height 5567
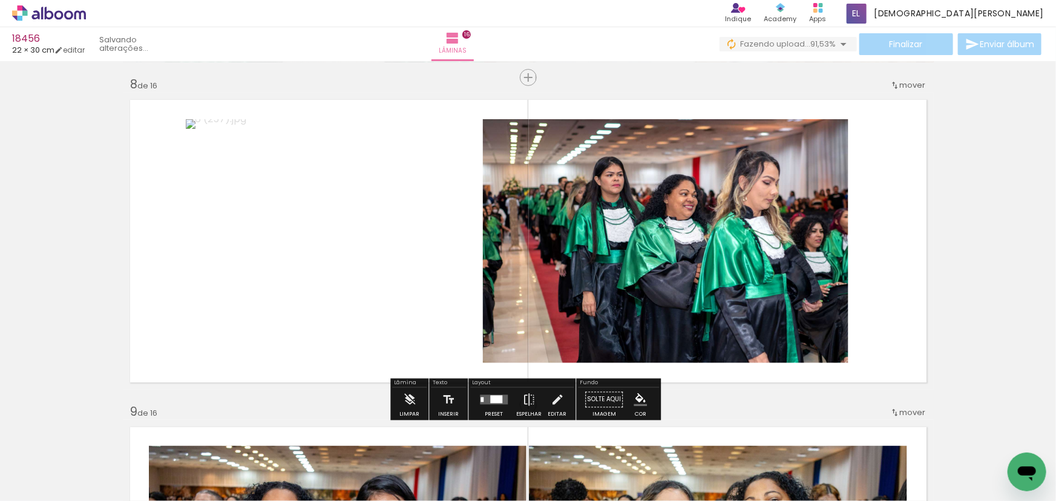
click at [499, 402] on div at bounding box center [496, 400] width 12 height 8
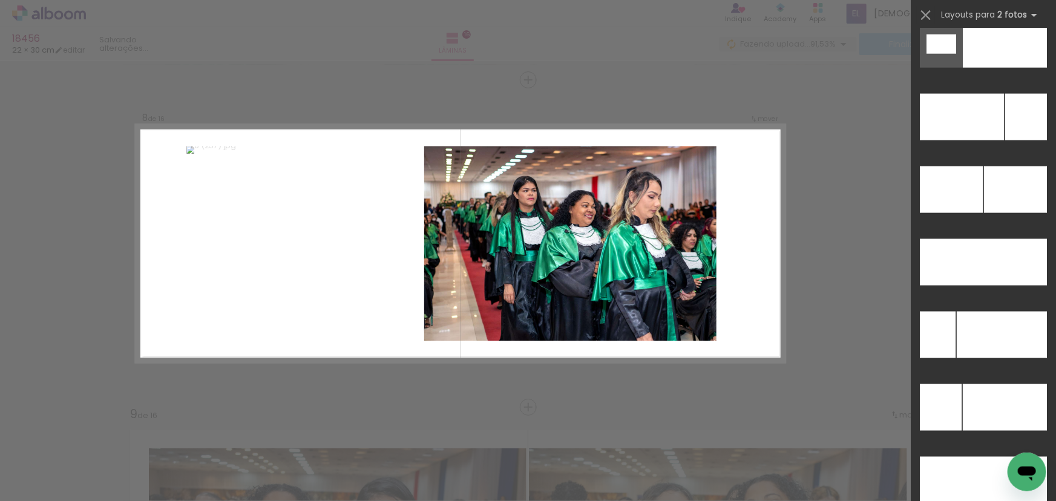
scroll to position [5412, 0]
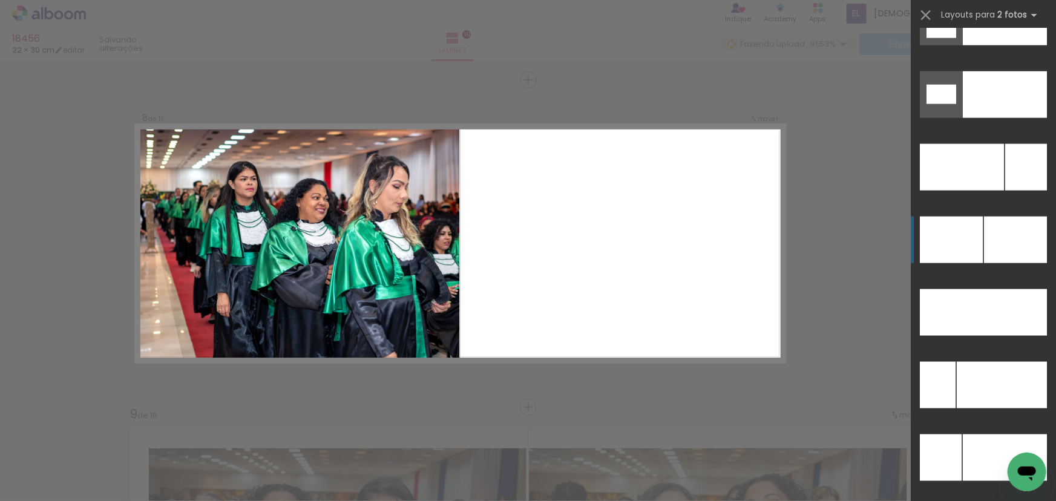
click at [1003, 238] on div at bounding box center [1015, 240] width 63 height 47
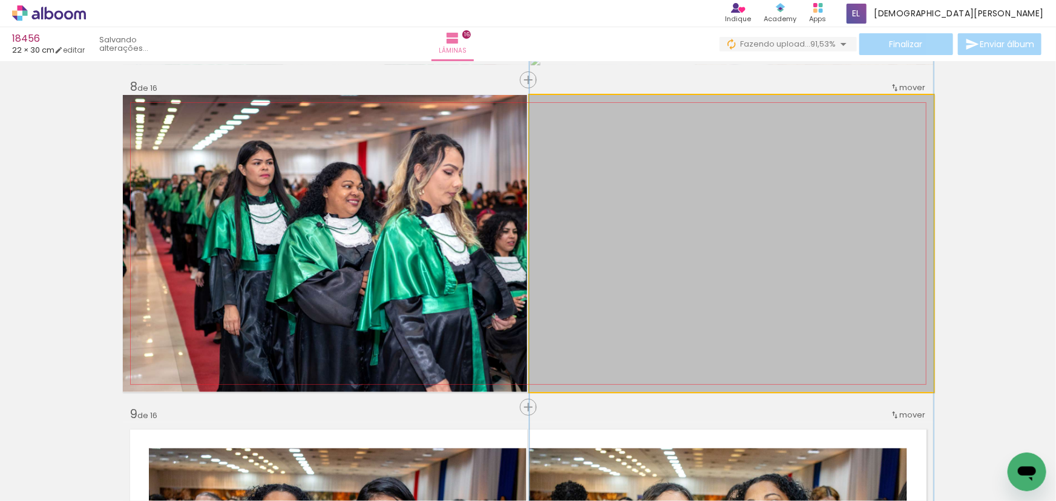
drag, startPoint x: 712, startPoint y: 136, endPoint x: 727, endPoint y: 252, distance: 116.6
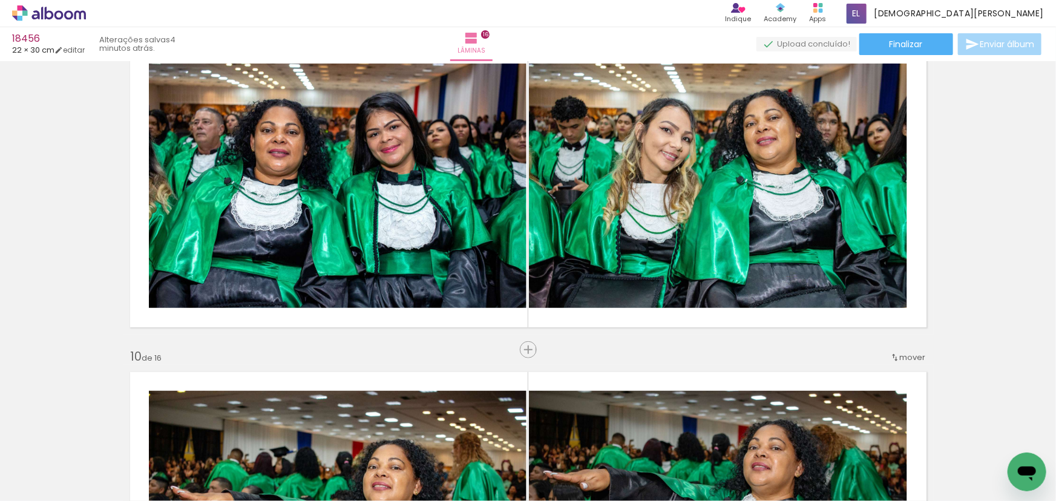
scroll to position [0, 3861]
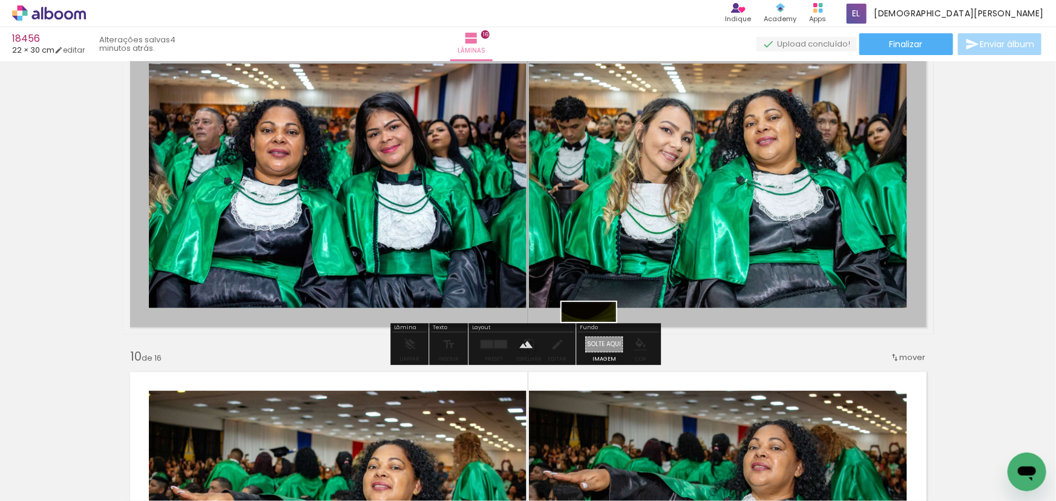
drag, startPoint x: 605, startPoint y: 441, endPoint x: 598, endPoint y: 338, distance: 103.1
click at [598, 338] on quentale-workspace at bounding box center [528, 250] width 1056 height 501
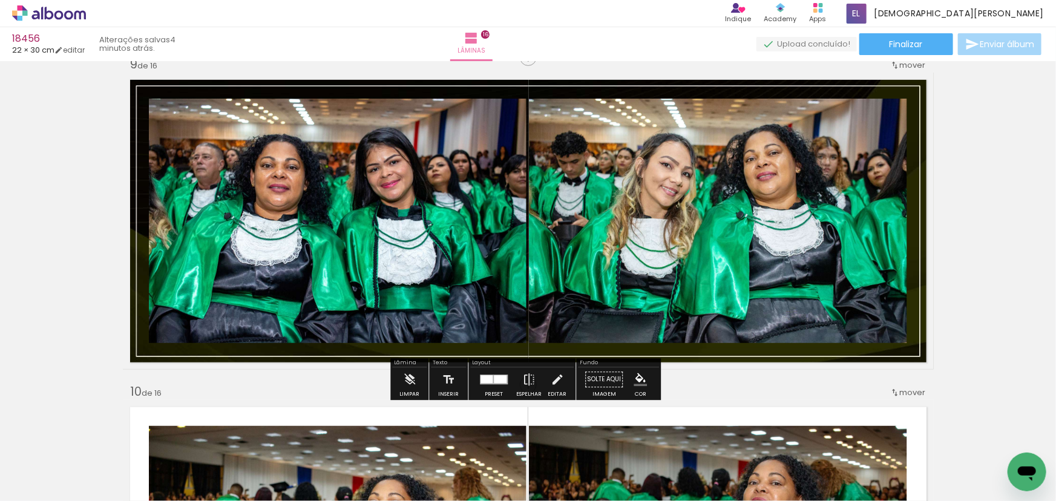
scroll to position [2623, 0]
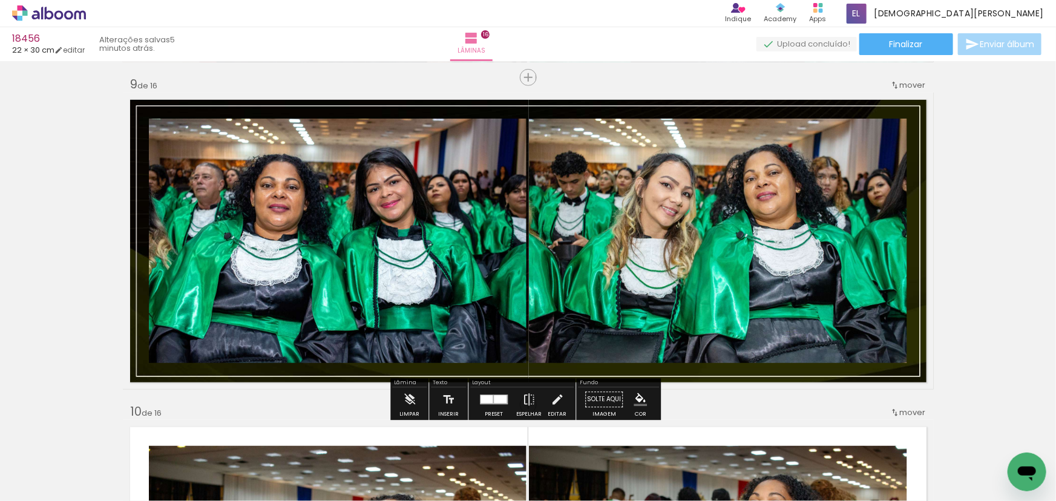
click at [488, 398] on div at bounding box center [487, 400] width 12 height 8
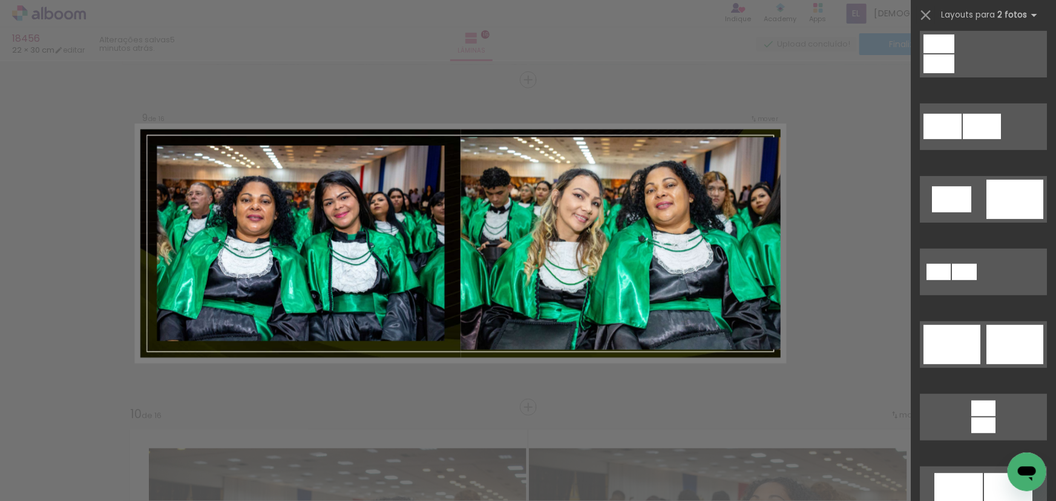
scroll to position [275, 0]
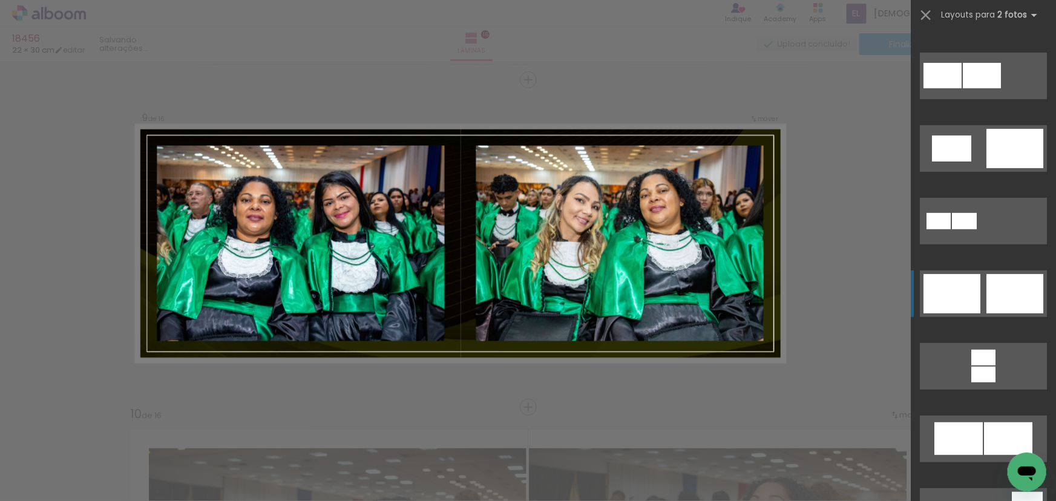
click at [1011, 289] on div at bounding box center [1015, 293] width 57 height 39
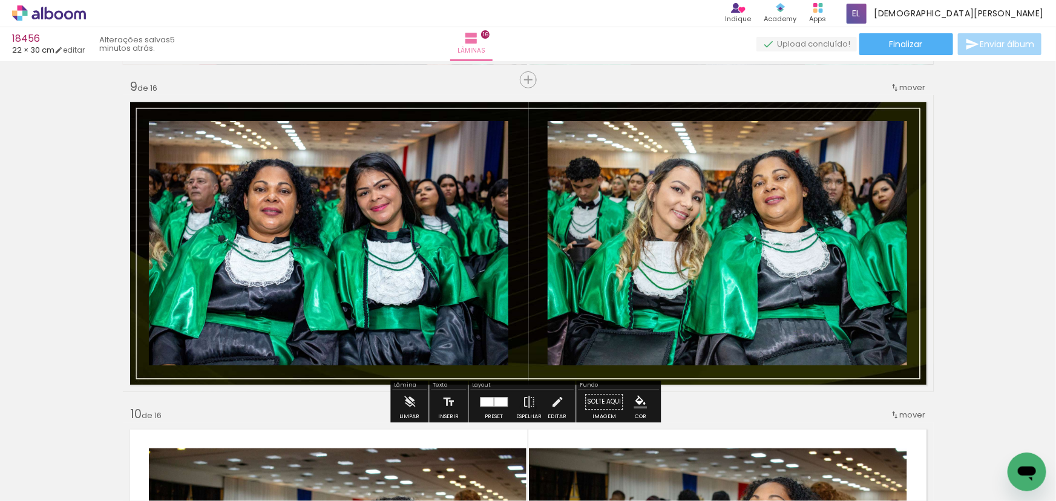
click at [665, 162] on paper-item at bounding box center [671, 162] width 22 height 8
click at [268, 164] on paper-item at bounding box center [272, 162] width 22 height 8
click at [977, 237] on div "Inserir lâmina 1 de 16 Inserir lâmina 2 de 16 Inserir lâmina 3 de 16 Inserir lâ…" at bounding box center [528, 228] width 1056 height 5567
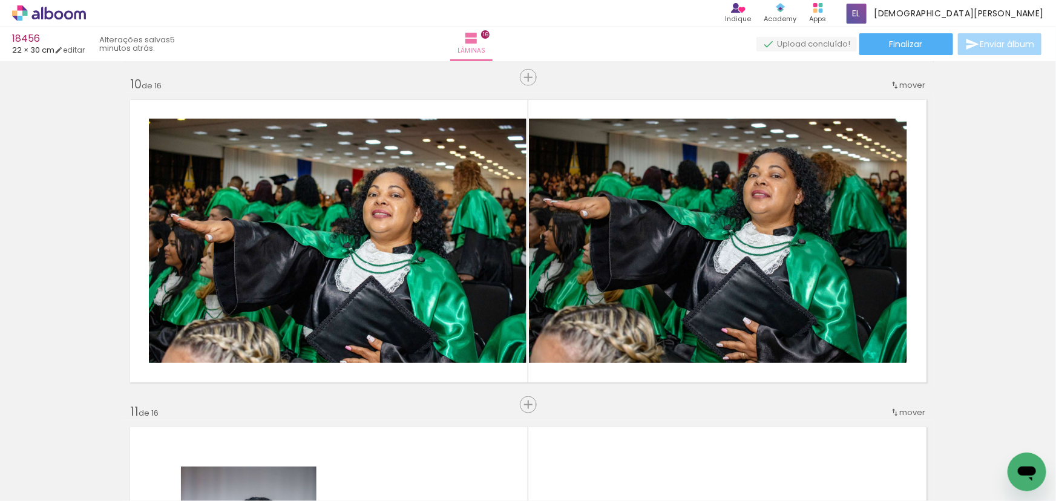
scroll to position [0, 2281]
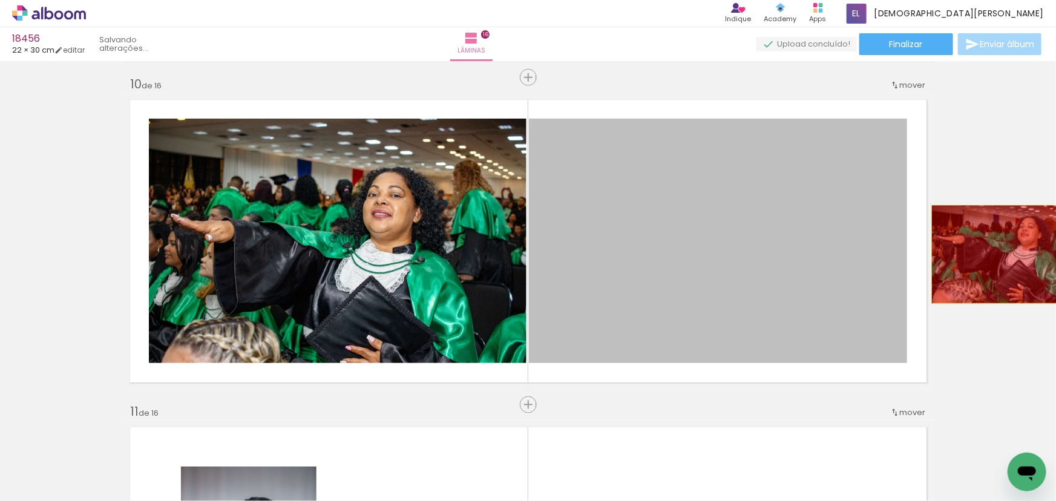
drag, startPoint x: 757, startPoint y: 237, endPoint x: 1003, endPoint y: 254, distance: 247.6
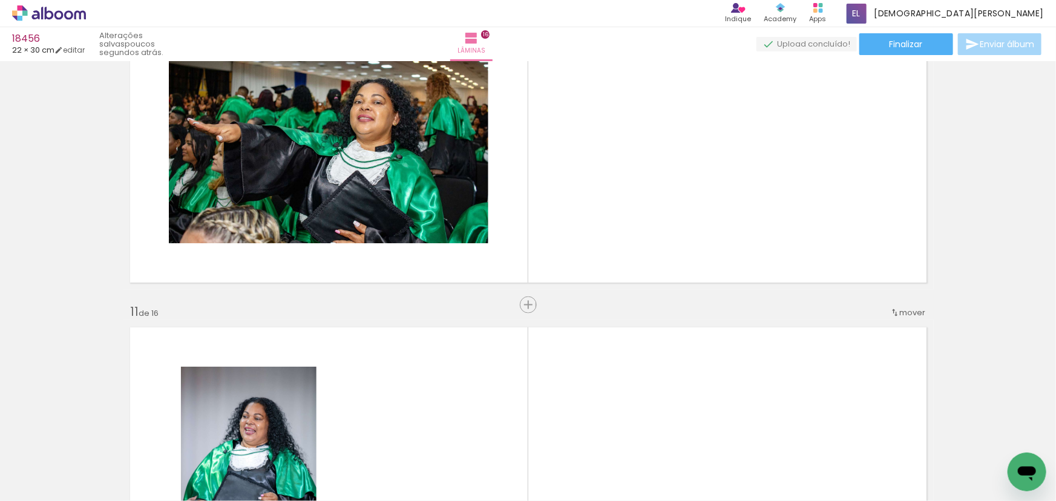
scroll to position [3005, 0]
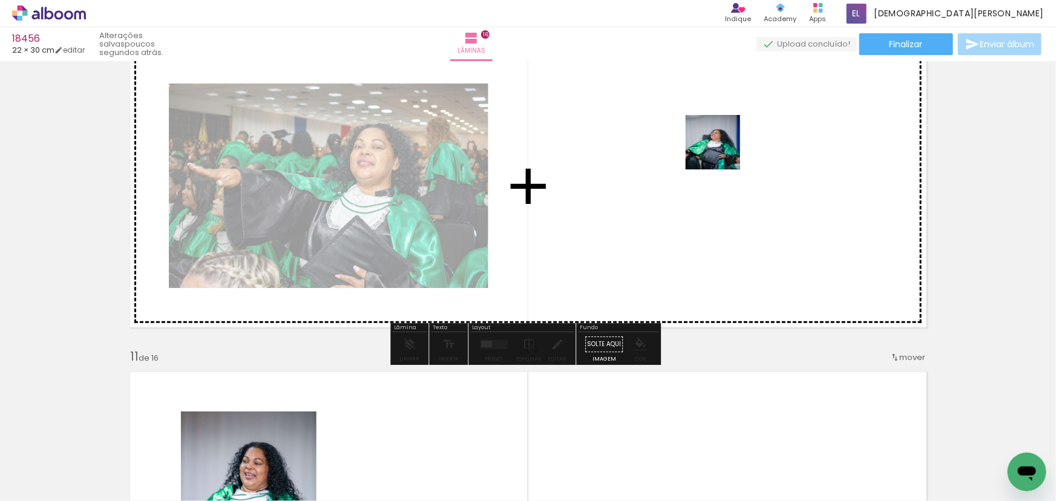
drag, startPoint x: 696, startPoint y: 186, endPoint x: 722, endPoint y: 151, distance: 43.7
click at [722, 151] on quentale-workspace at bounding box center [528, 250] width 1056 height 501
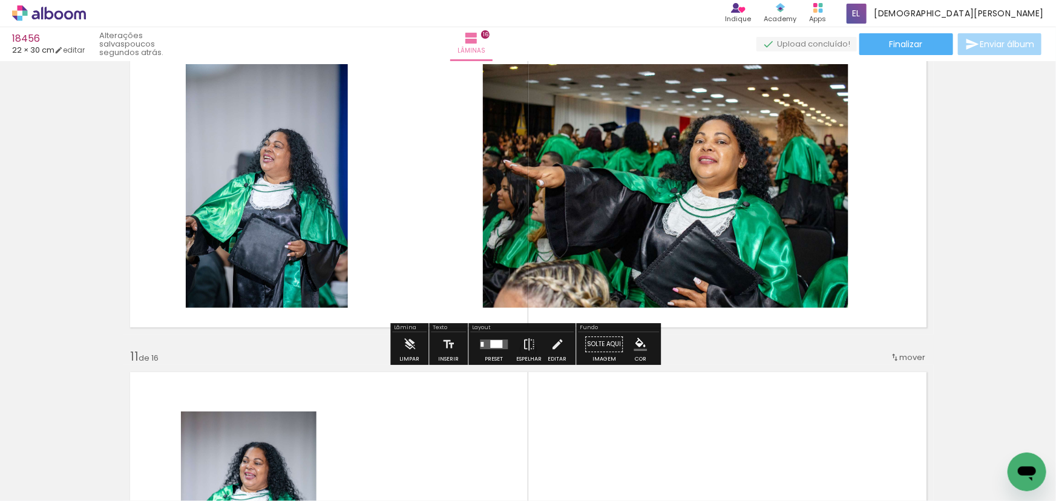
click at [482, 343] on quentale-layouter at bounding box center [494, 345] width 28 height 10
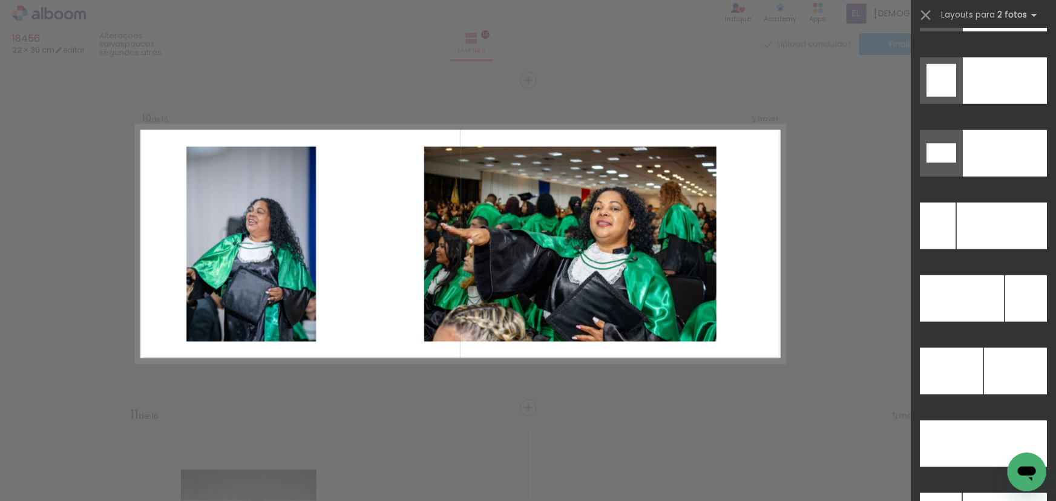
scroll to position [5362, 0]
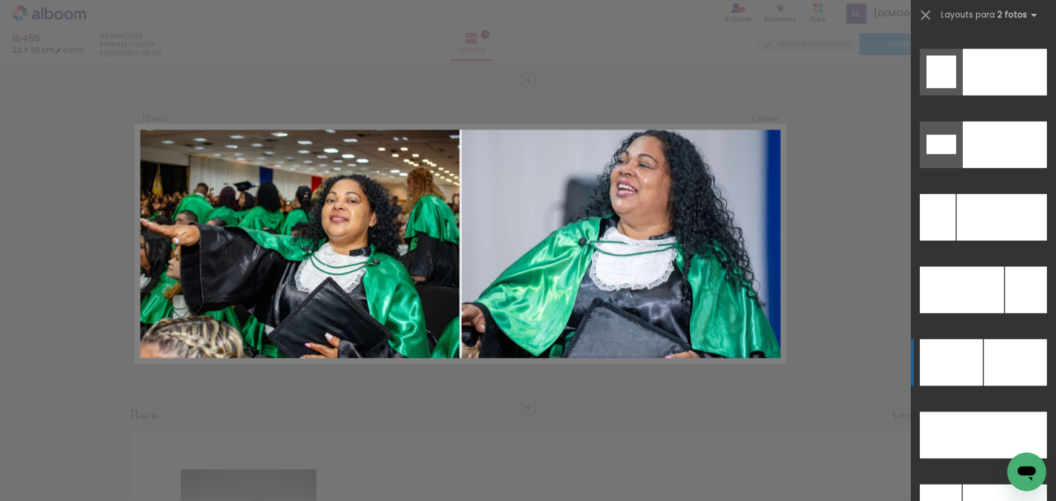
drag, startPoint x: 1014, startPoint y: 368, endPoint x: 990, endPoint y: 327, distance: 47.4
click at [1014, 367] on div at bounding box center [1015, 363] width 63 height 47
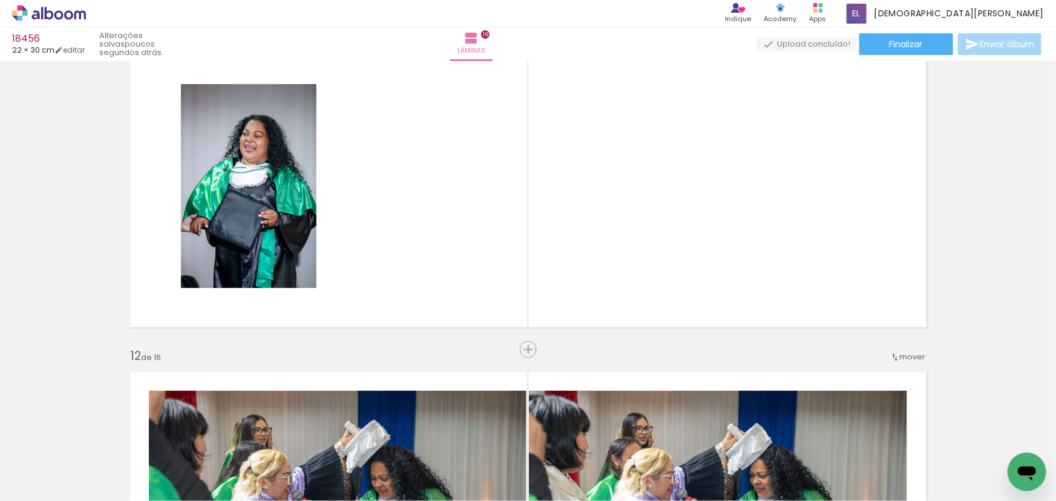
scroll to position [0, 3649]
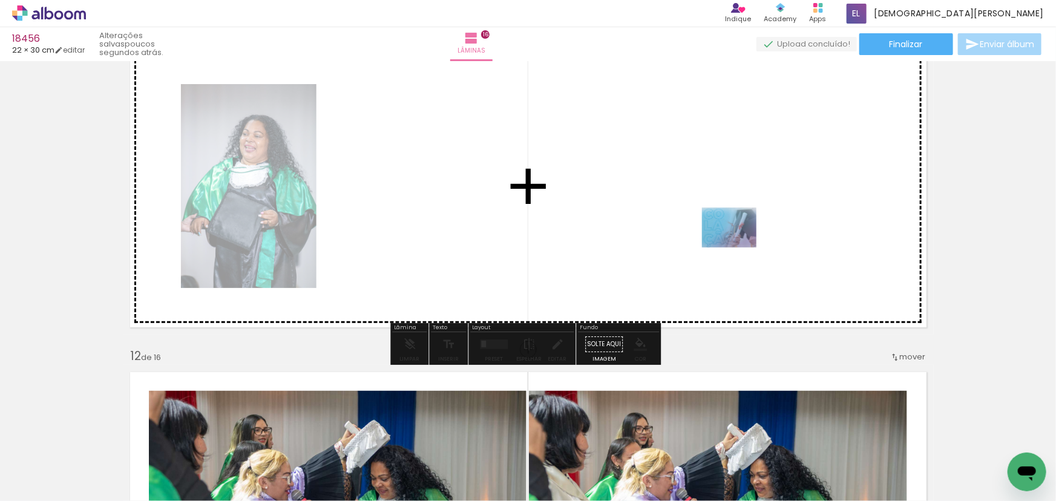
drag, startPoint x: 568, startPoint y: 361, endPoint x: 738, endPoint y: 244, distance: 206.3
click at [738, 244] on quentale-workspace at bounding box center [528, 250] width 1056 height 501
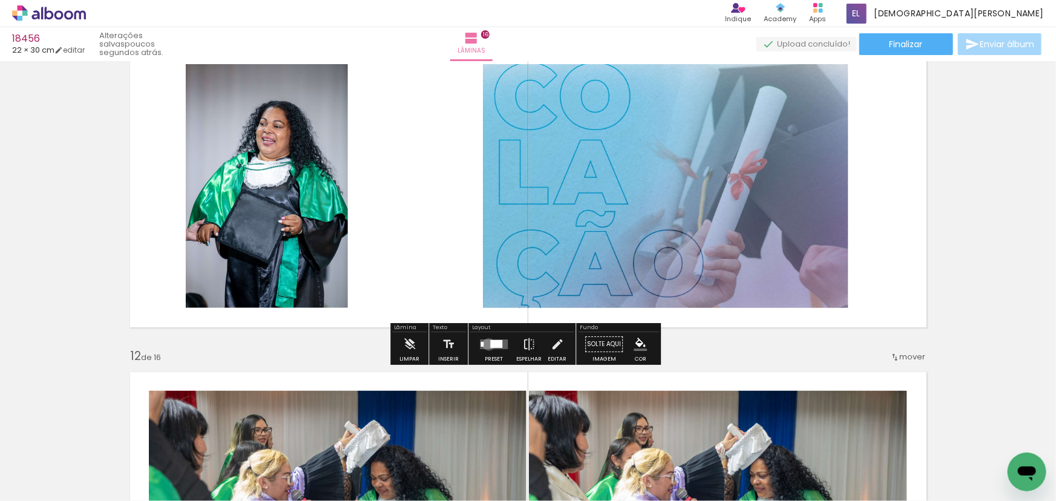
click at [486, 344] on quentale-layouter at bounding box center [494, 345] width 28 height 10
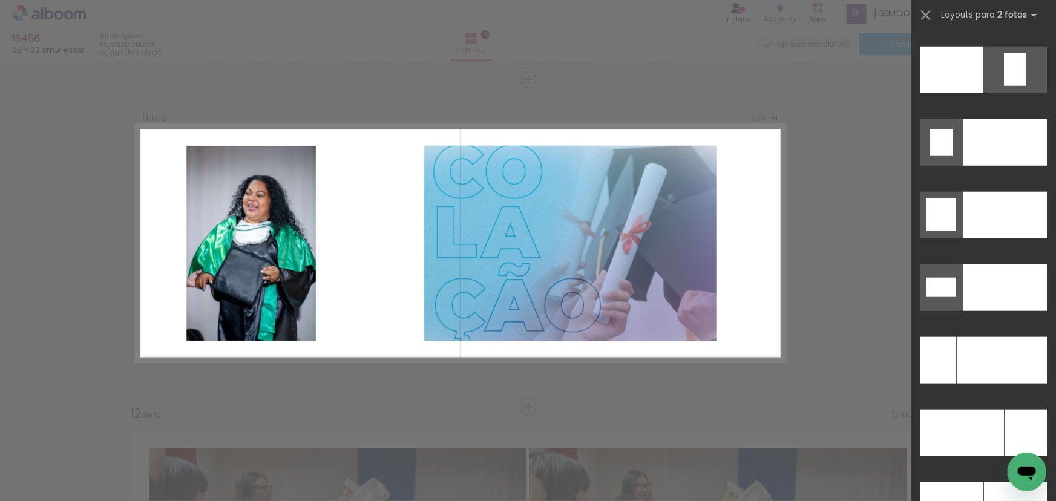
scroll to position [5270, 0]
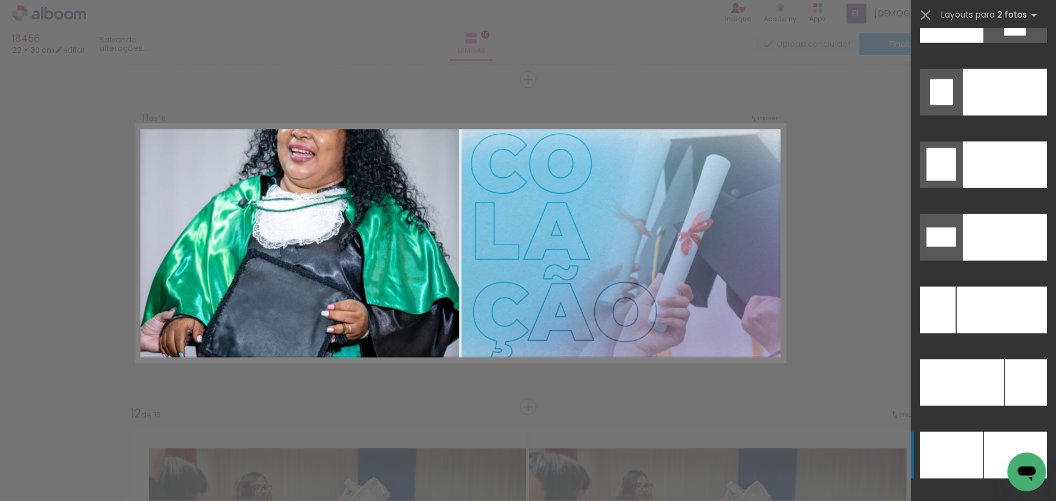
click at [977, 440] on div at bounding box center [951, 455] width 63 height 47
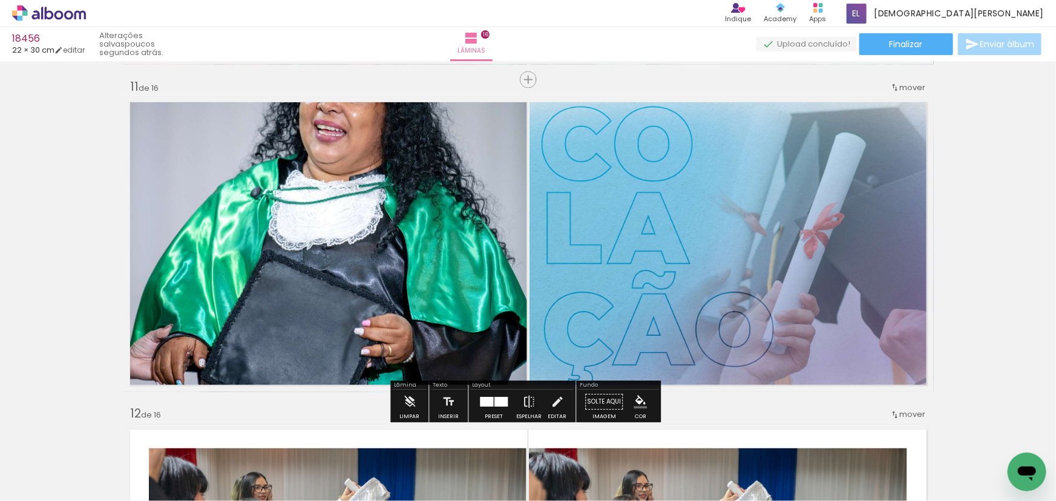
drag, startPoint x: 985, startPoint y: 239, endPoint x: 537, endPoint y: 226, distance: 448.0
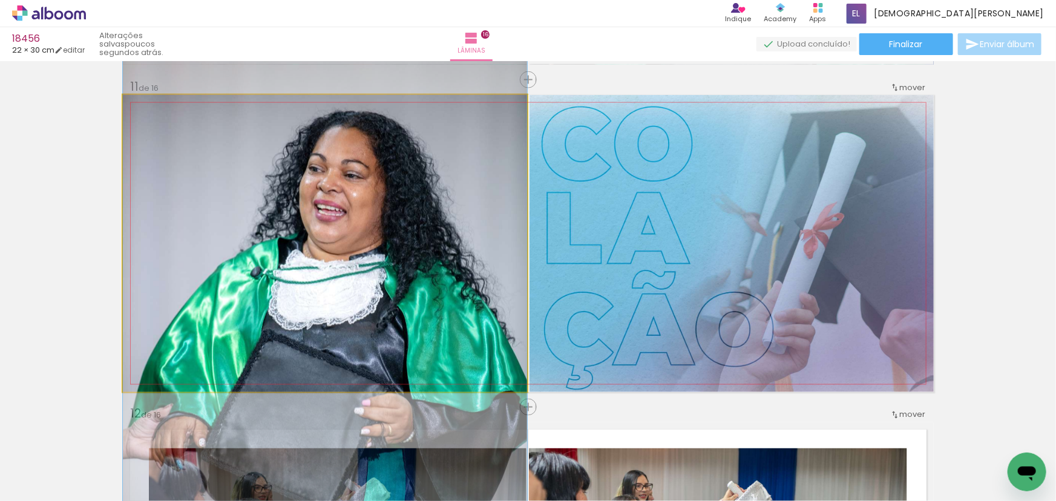
drag, startPoint x: 427, startPoint y: 199, endPoint x: 418, endPoint y: 278, distance: 80.4
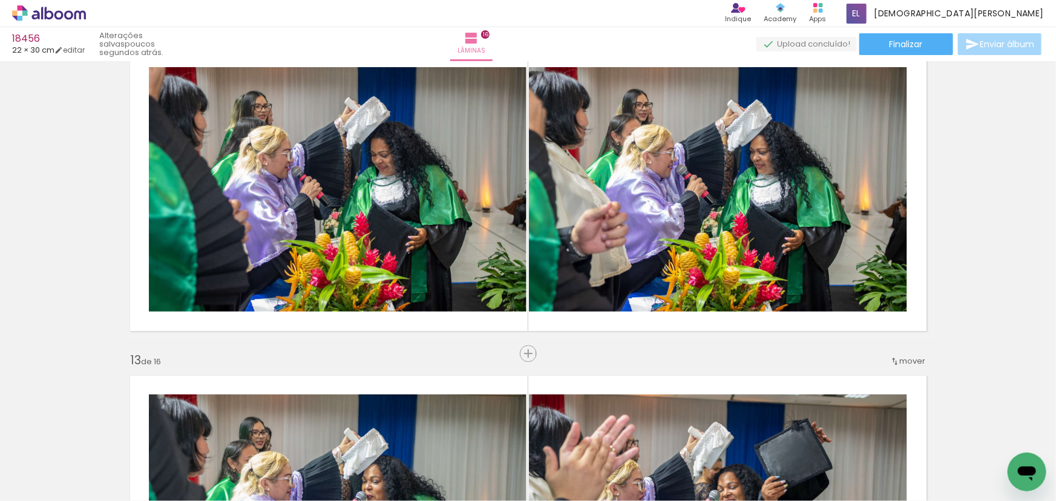
scroll to position [3661, 0]
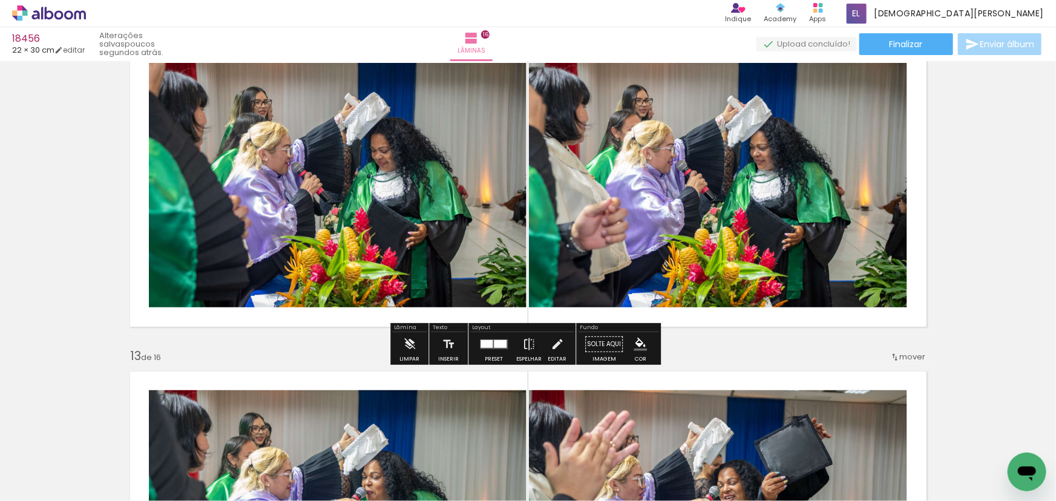
click at [488, 341] on div at bounding box center [487, 344] width 12 height 8
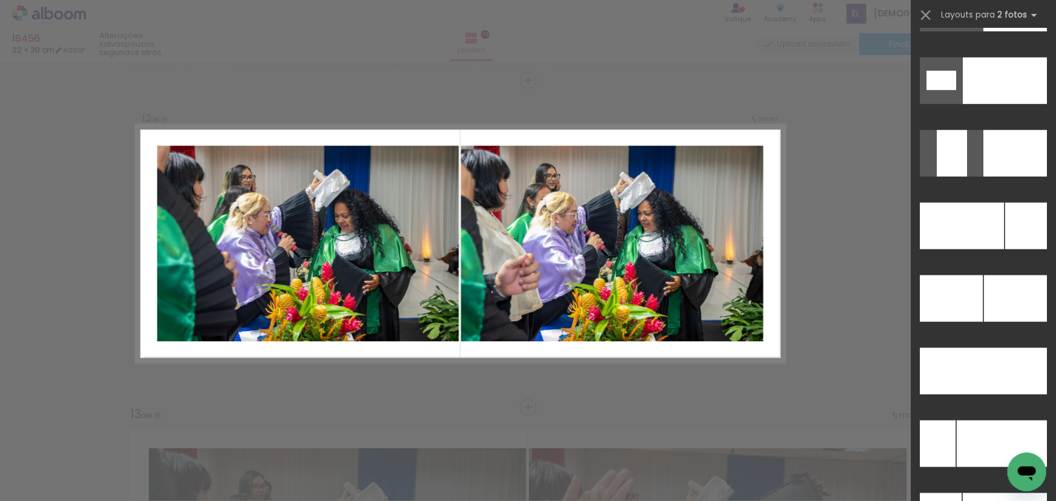
scroll to position [5144, 0]
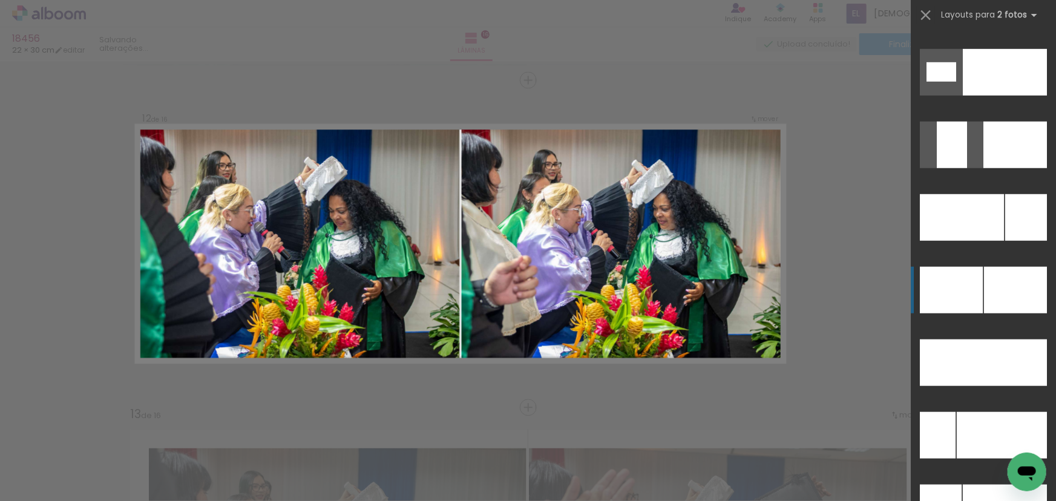
click at [979, 276] on div at bounding box center [951, 290] width 63 height 47
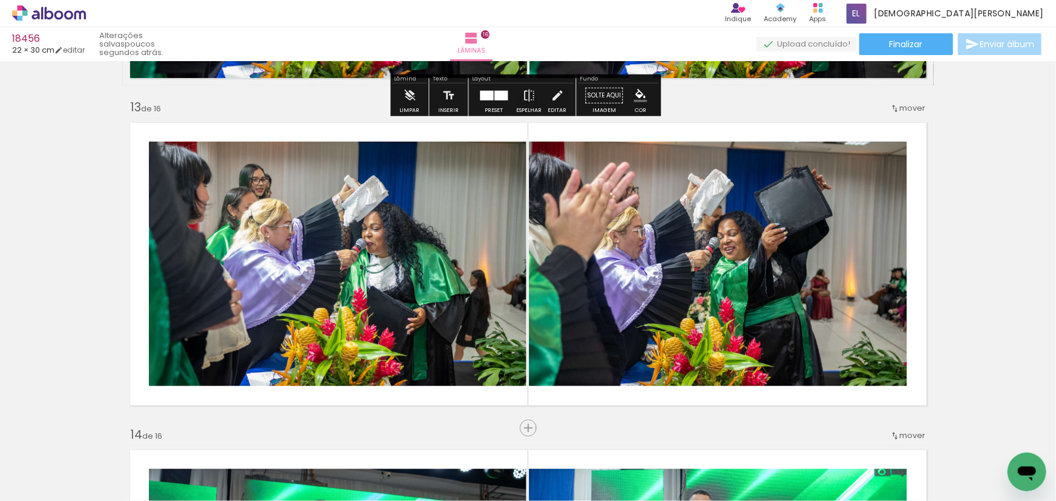
scroll to position [3933, 0]
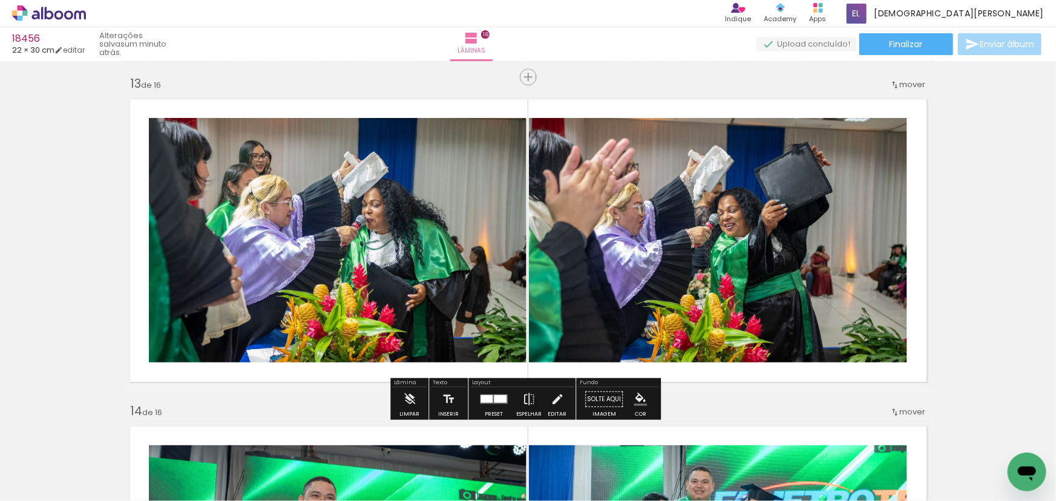
click at [486, 398] on div at bounding box center [487, 399] width 12 height 8
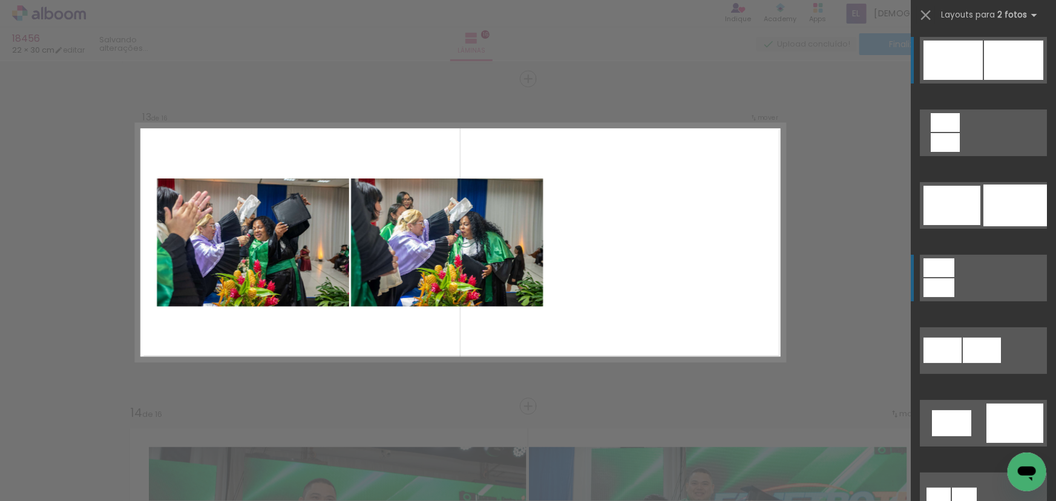
scroll to position [3930, 0]
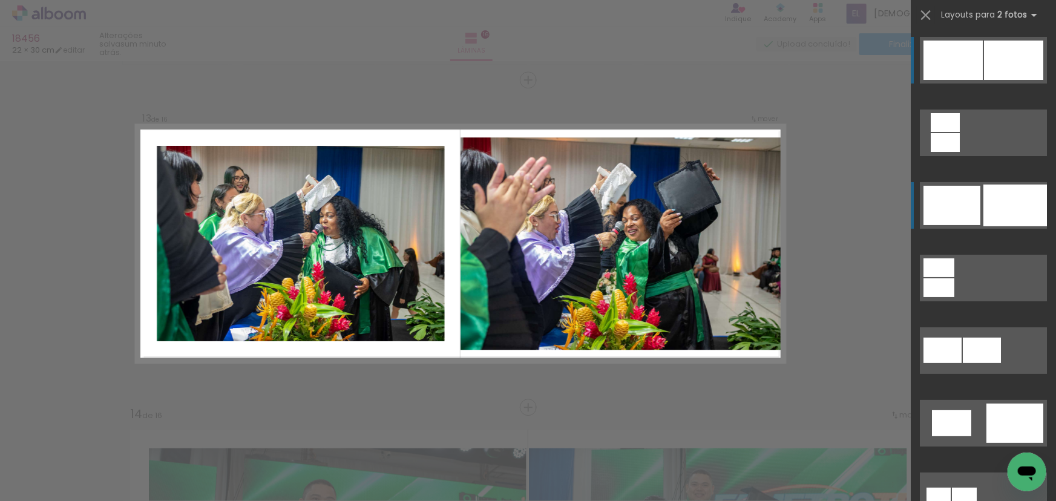
click at [1027, 206] on div at bounding box center [1015, 206] width 64 height 42
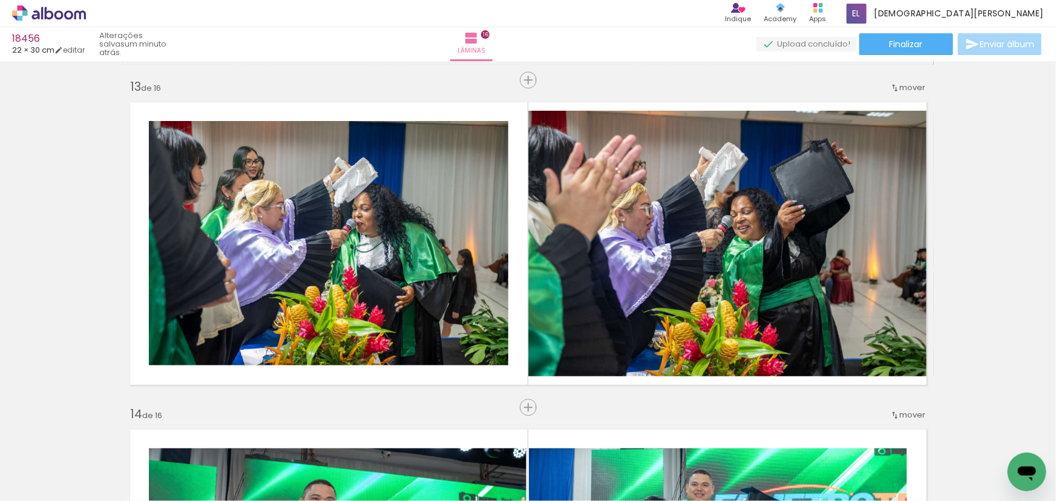
scroll to position [0, 5847]
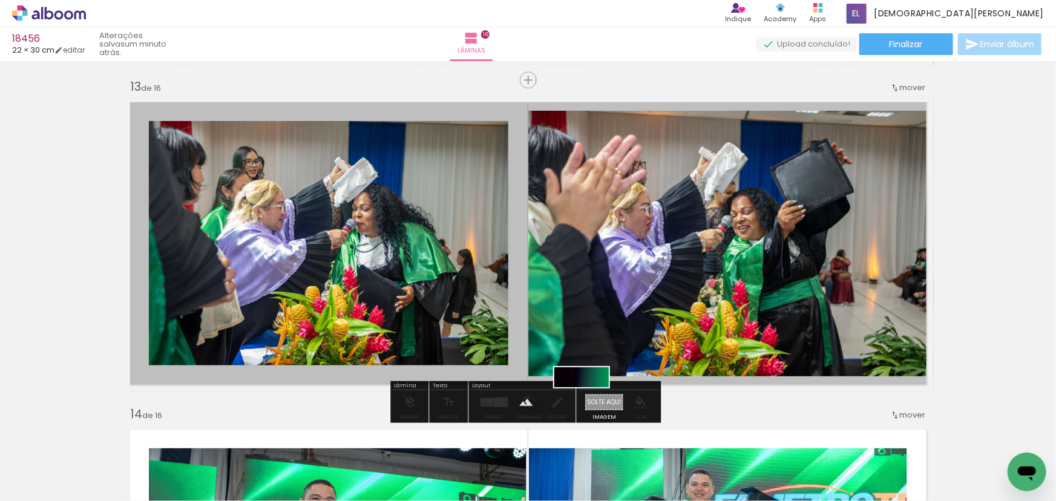
drag, startPoint x: 684, startPoint y: 361, endPoint x: 591, endPoint y: 404, distance: 102.9
click at [591, 404] on quentale-workspace at bounding box center [528, 250] width 1056 height 501
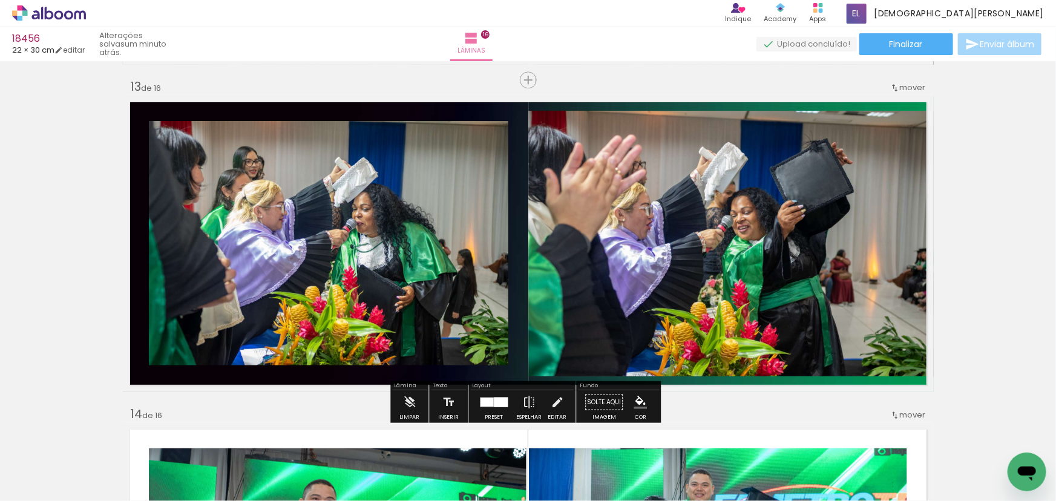
click at [648, 151] on paper-item at bounding box center [651, 152] width 22 height 8
click at [262, 162] on paper-item at bounding box center [272, 162] width 22 height 8
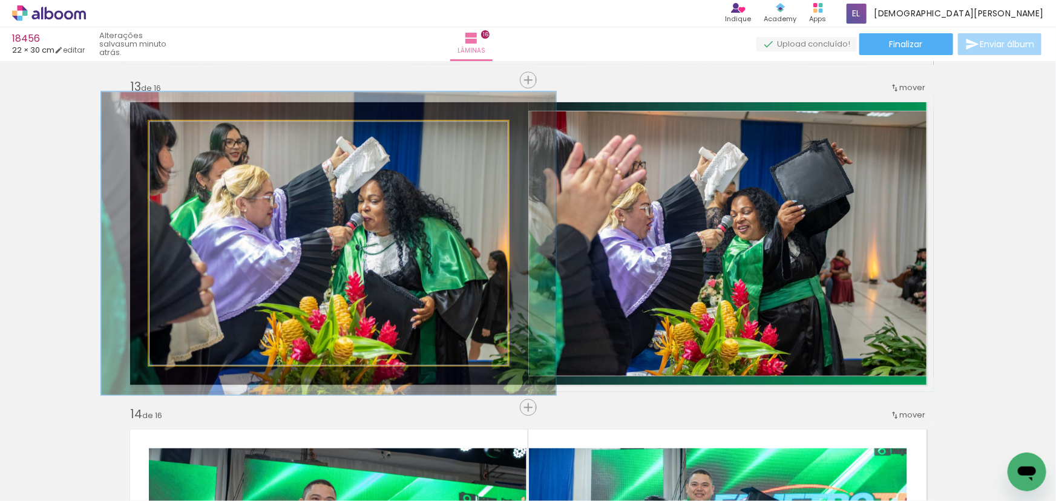
drag, startPoint x: 176, startPoint y: 133, endPoint x: 186, endPoint y: 137, distance: 11.1
type paper-slider "124"
click at [186, 137] on div at bounding box center [187, 133] width 19 height 19
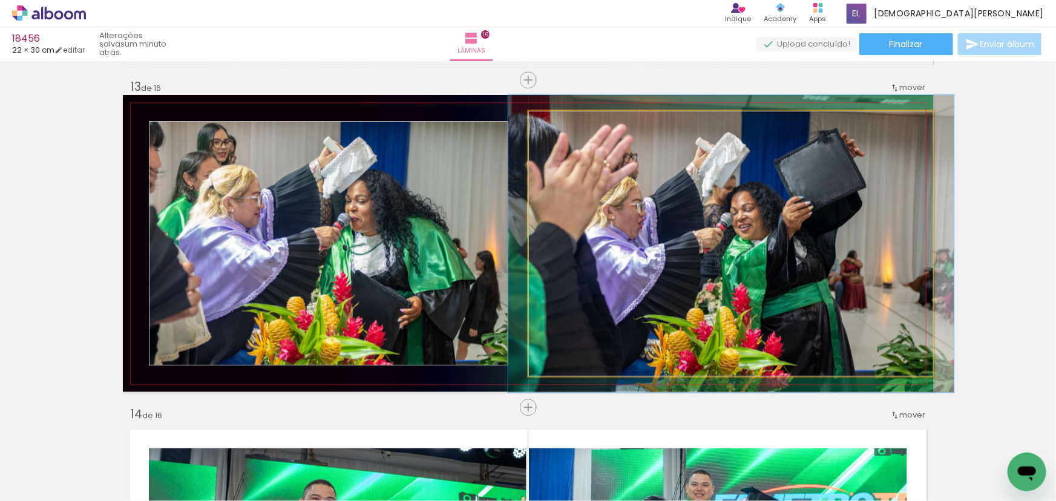
type paper-slider "110"
click at [561, 122] on div at bounding box center [560, 123] width 19 height 19
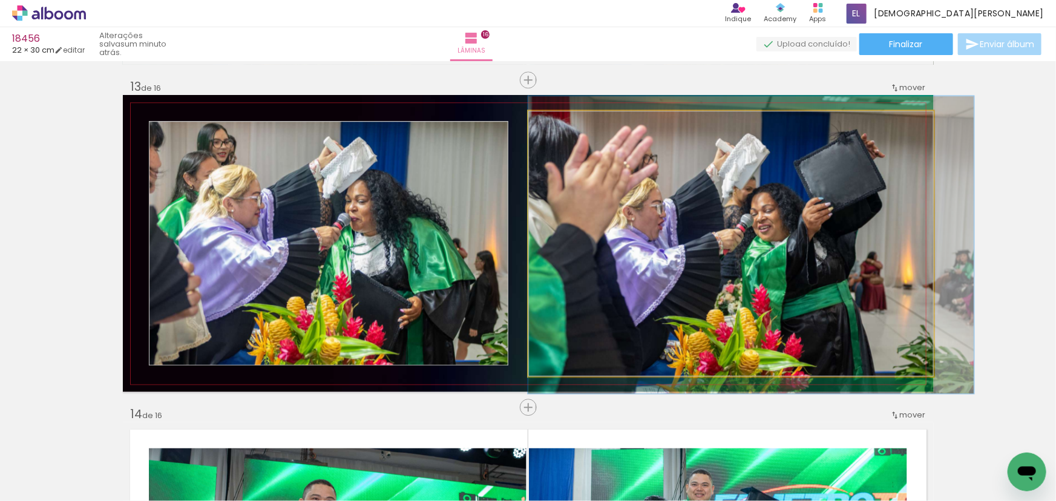
drag, startPoint x: 656, startPoint y: 176, endPoint x: 715, endPoint y: 177, distance: 58.7
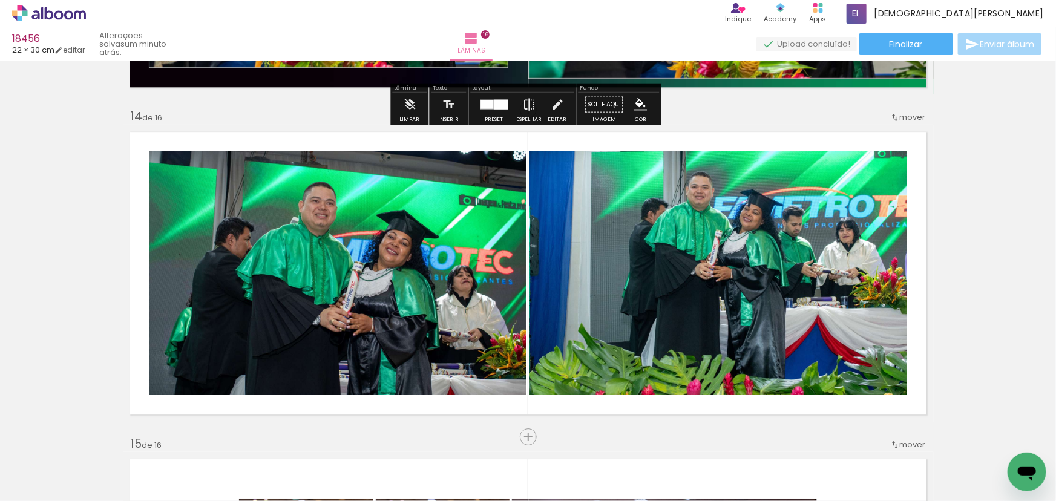
scroll to position [4261, 0]
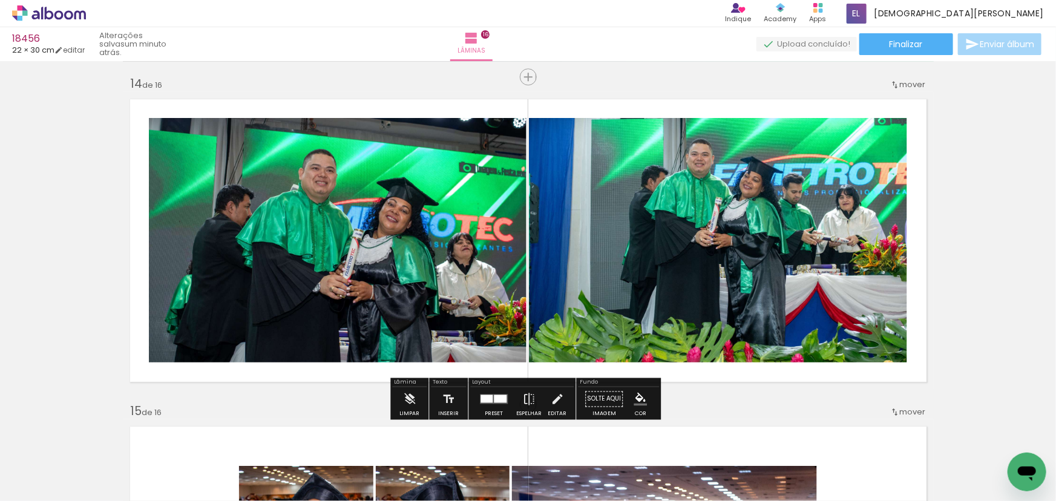
click at [494, 398] on div at bounding box center [500, 399] width 13 height 8
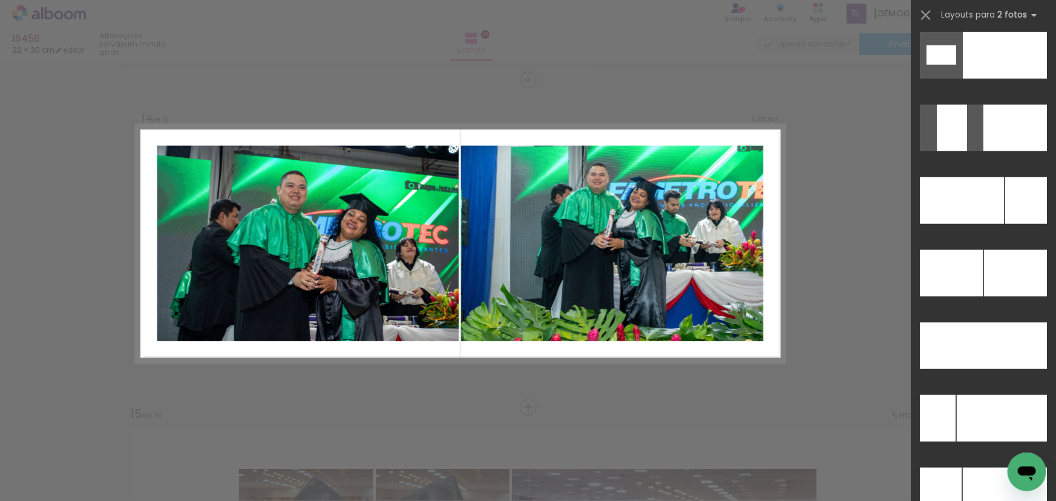
scroll to position [5169, 0]
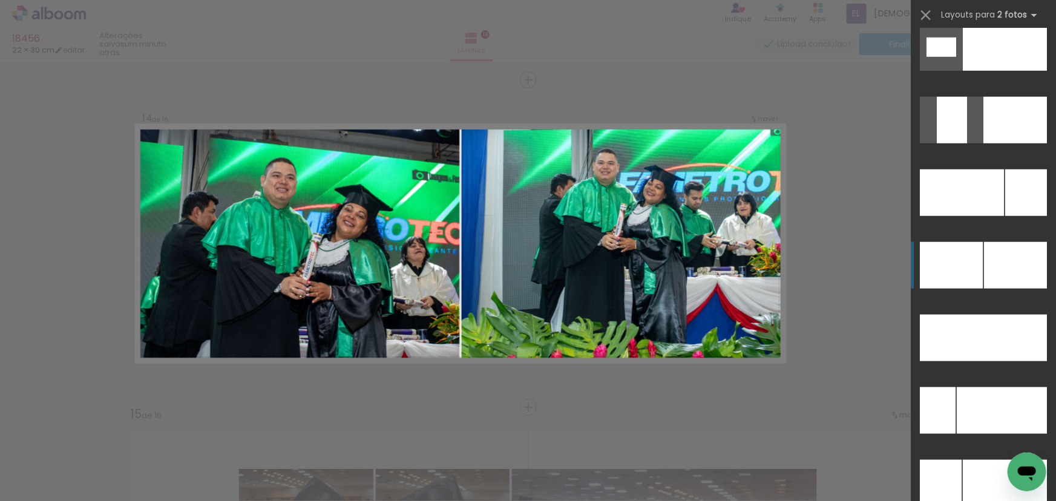
click at [1005, 255] on div at bounding box center [1015, 265] width 63 height 47
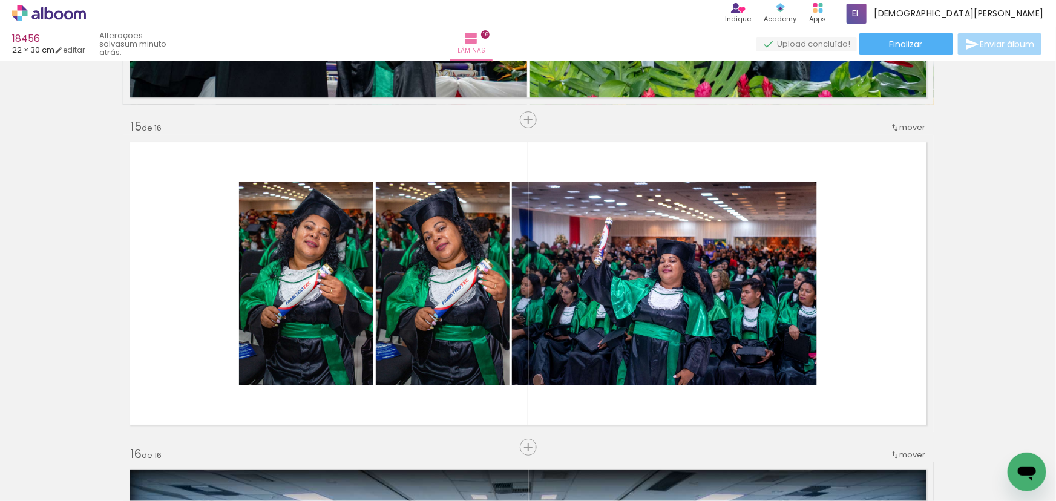
scroll to position [4588, 0]
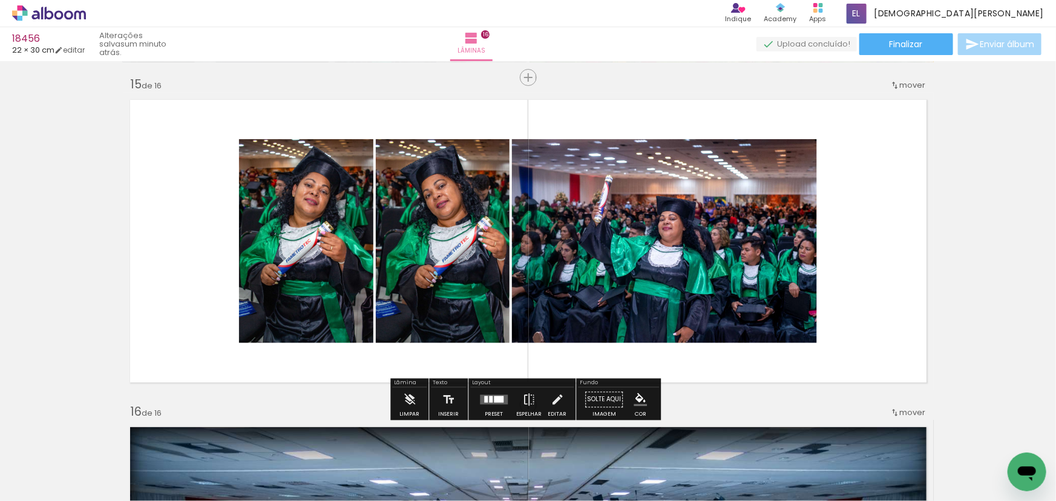
click at [488, 392] on div at bounding box center [494, 399] width 33 height 24
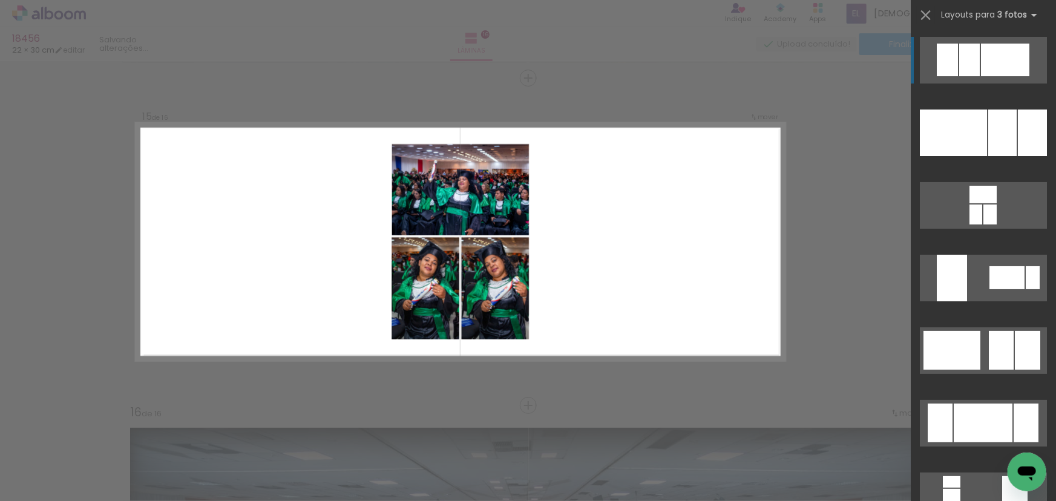
scroll to position [4585, 0]
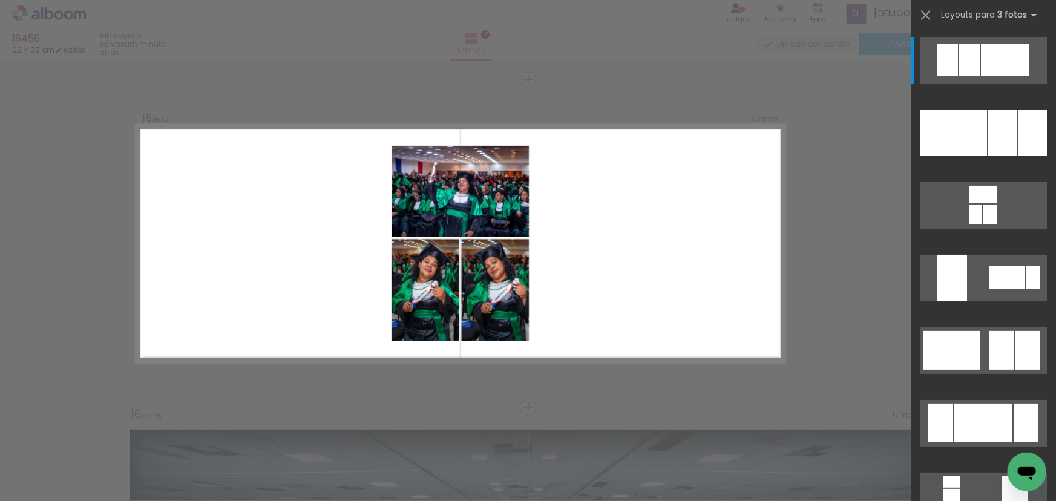
click at [983, 158] on div at bounding box center [983, 136] width 145 height 73
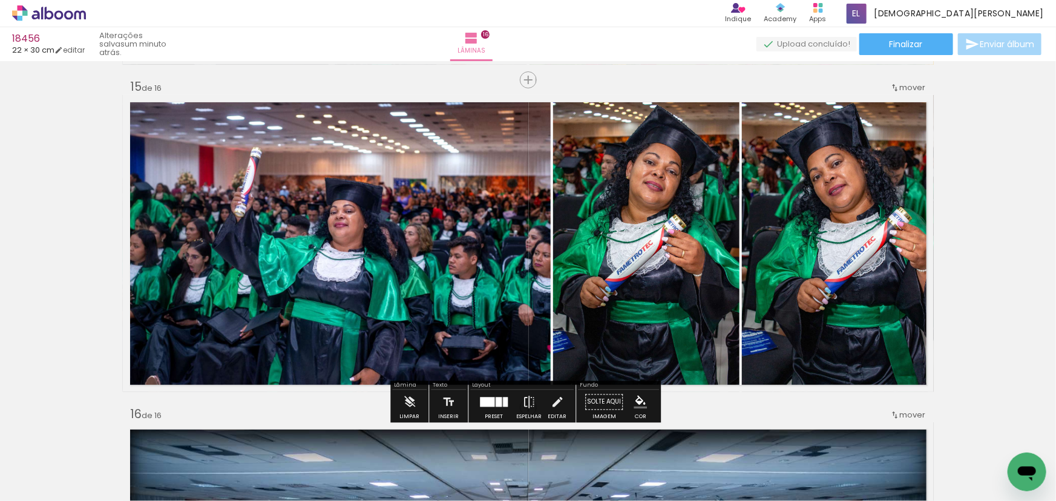
click at [467, 192] on quentale-photo at bounding box center [337, 243] width 428 height 297
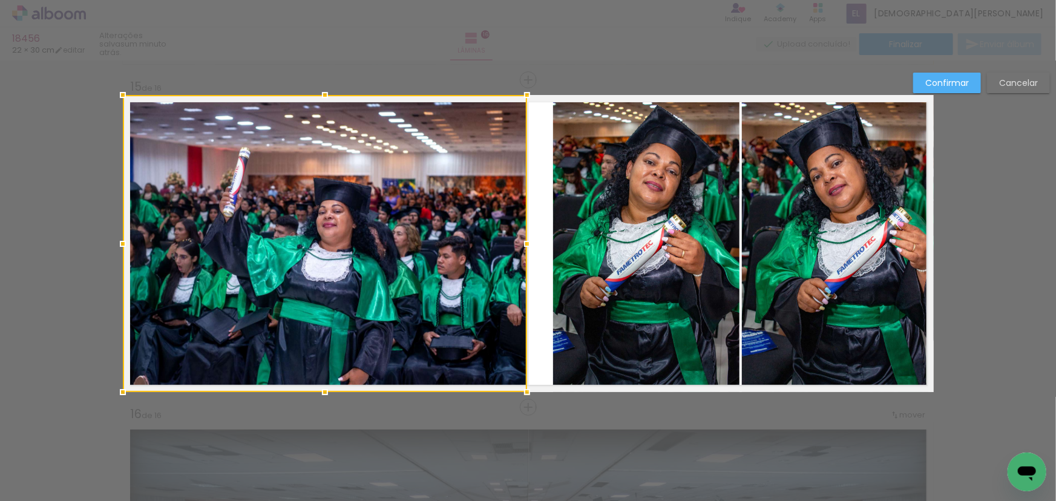
drag, startPoint x: 542, startPoint y: 235, endPoint x: 519, endPoint y: 237, distance: 23.7
click at [519, 237] on div at bounding box center [527, 244] width 24 height 24
click at [586, 228] on quentale-photo at bounding box center [646, 243] width 186 height 297
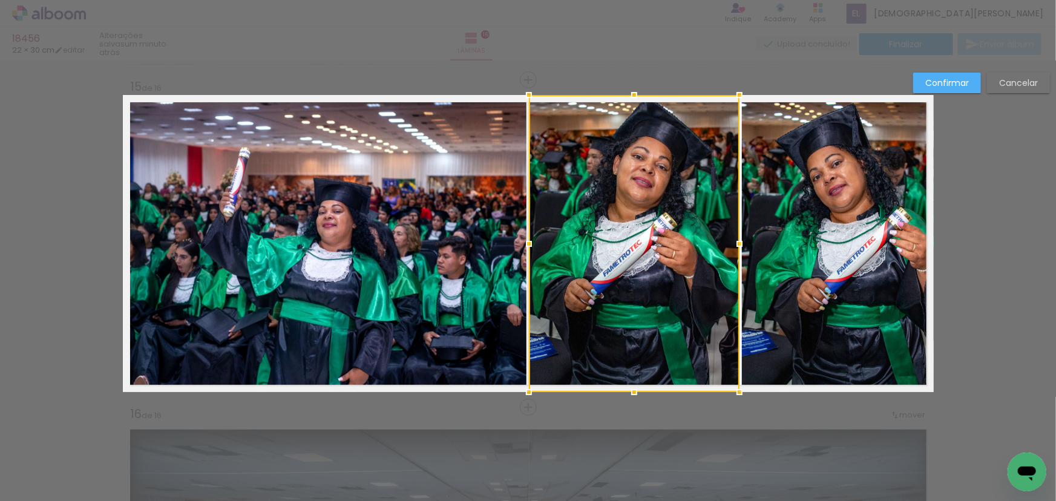
drag, startPoint x: 553, startPoint y: 242, endPoint x: 528, endPoint y: 240, distance: 24.3
click at [528, 240] on div at bounding box center [529, 244] width 24 height 24
click at [0, 0] on slot "Confirmar" at bounding box center [0, 0] width 0 height 0
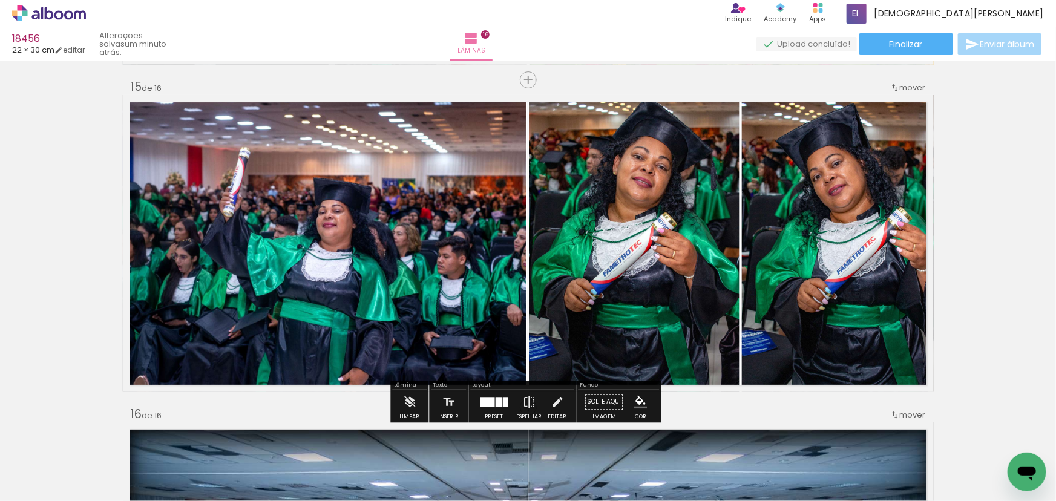
drag, startPoint x: 996, startPoint y: 163, endPoint x: 962, endPoint y: 171, distance: 34.9
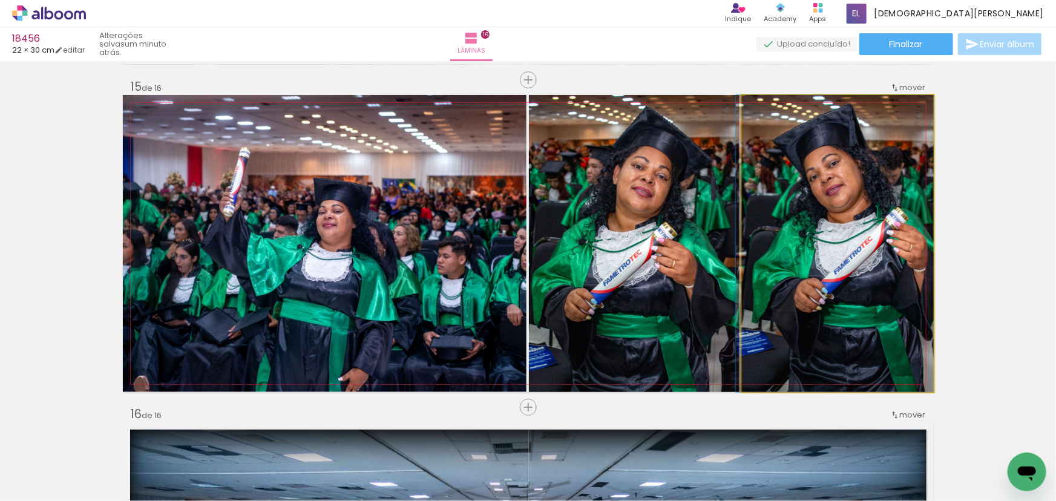
drag, startPoint x: 817, startPoint y: 229, endPoint x: 851, endPoint y: 235, distance: 34.5
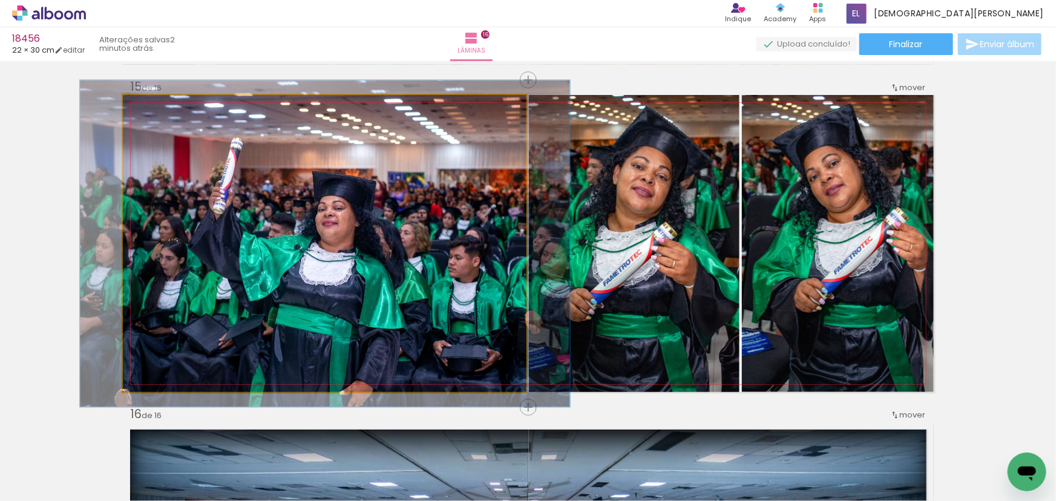
drag, startPoint x: 147, startPoint y: 108, endPoint x: 162, endPoint y: 112, distance: 15.7
type paper-slider "111"
click at [152, 108] on div at bounding box center [155, 107] width 11 height 11
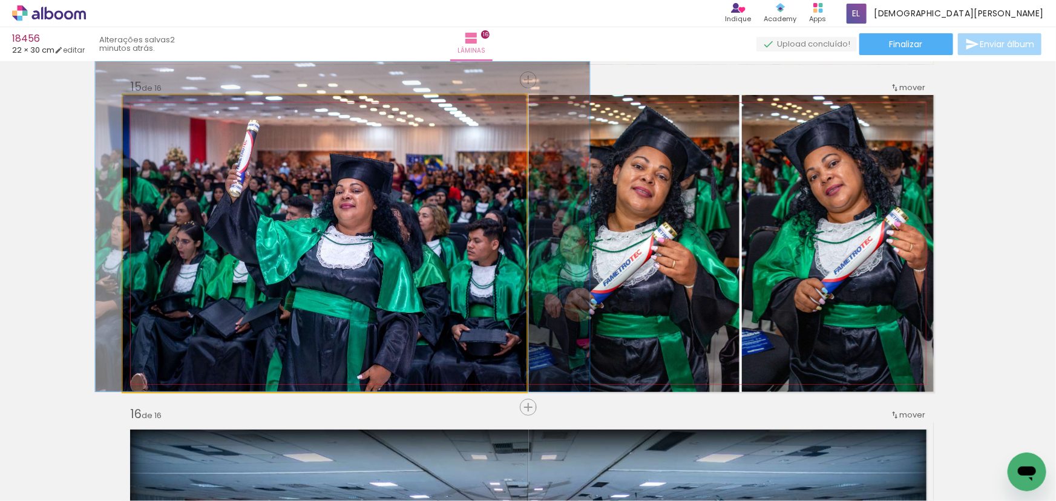
drag, startPoint x: 322, startPoint y: 193, endPoint x: 336, endPoint y: 156, distance: 40.2
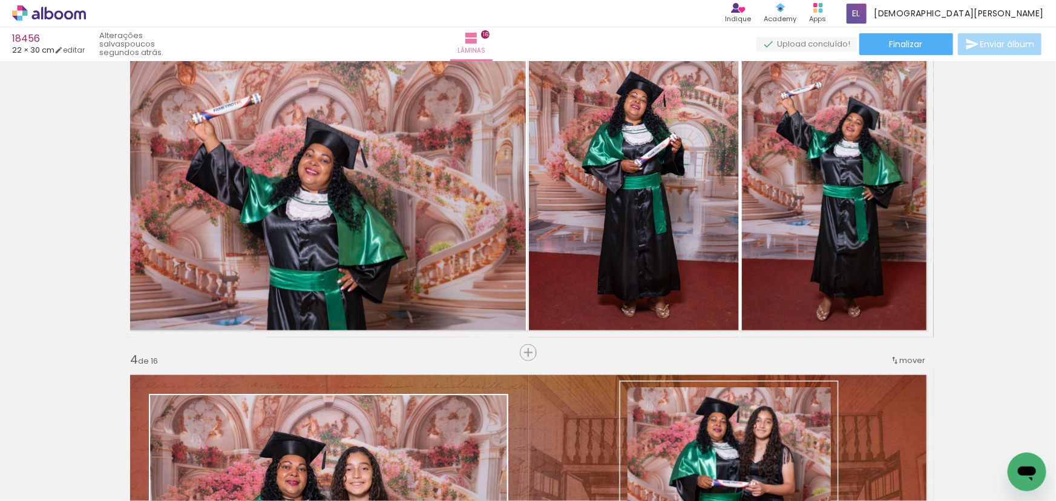
scroll to position [715, 0]
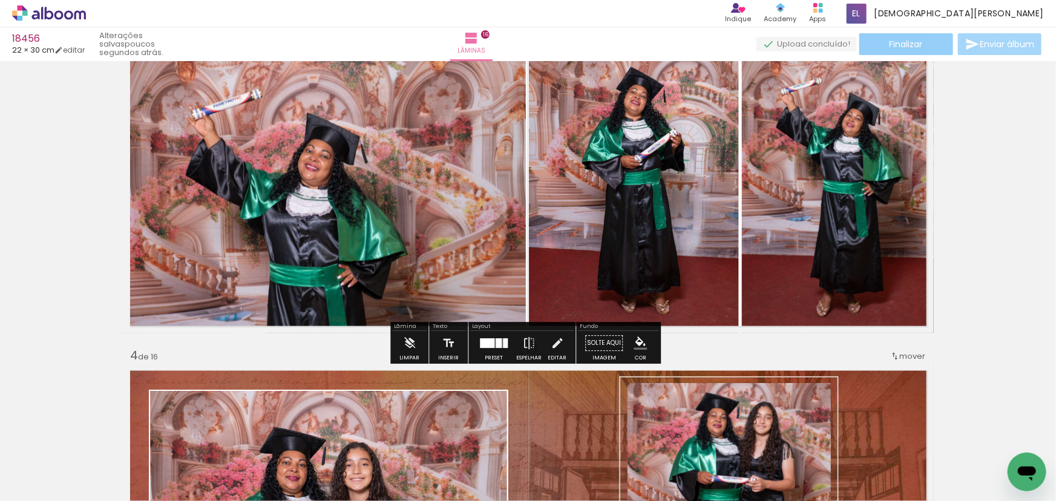
click at [897, 48] on span "Finalizar" at bounding box center [906, 44] width 33 height 8
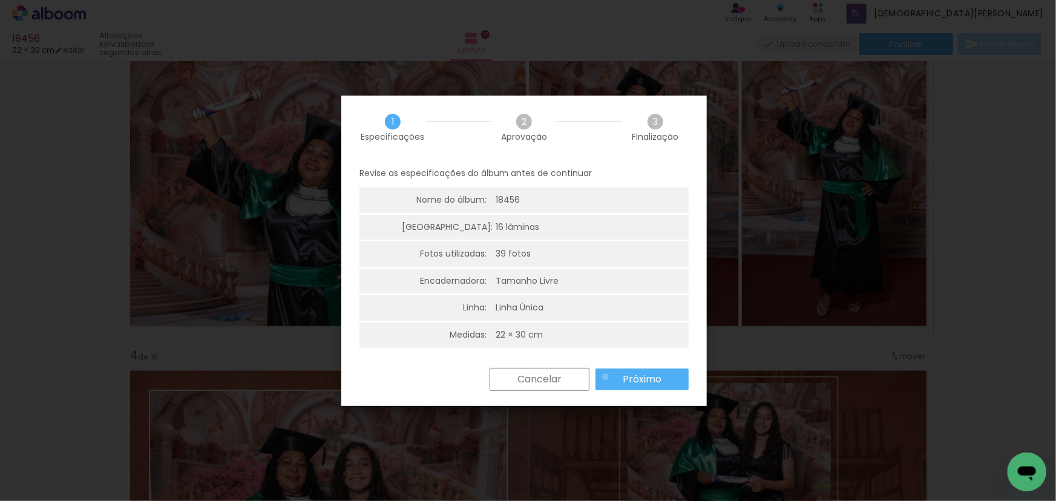
click at [605, 378] on paper-button "Próximo" at bounding box center [642, 380] width 93 height 22
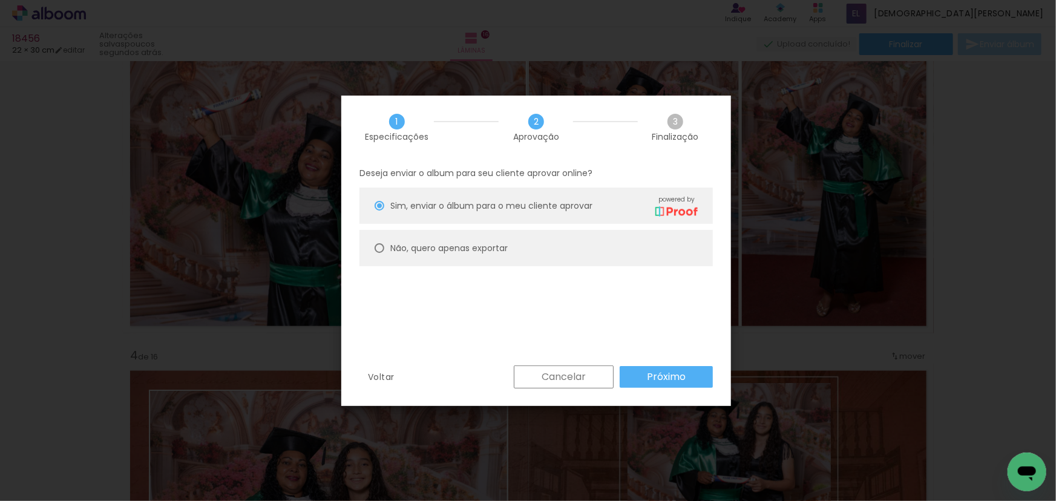
click at [0, 0] on slot "Não, quero apenas exportar" at bounding box center [0, 0] width 0 height 0
type paper-radio-button "on"
click at [672, 386] on paper-button "Próximo" at bounding box center [666, 377] width 93 height 22
type input "Alta, 300 DPI"
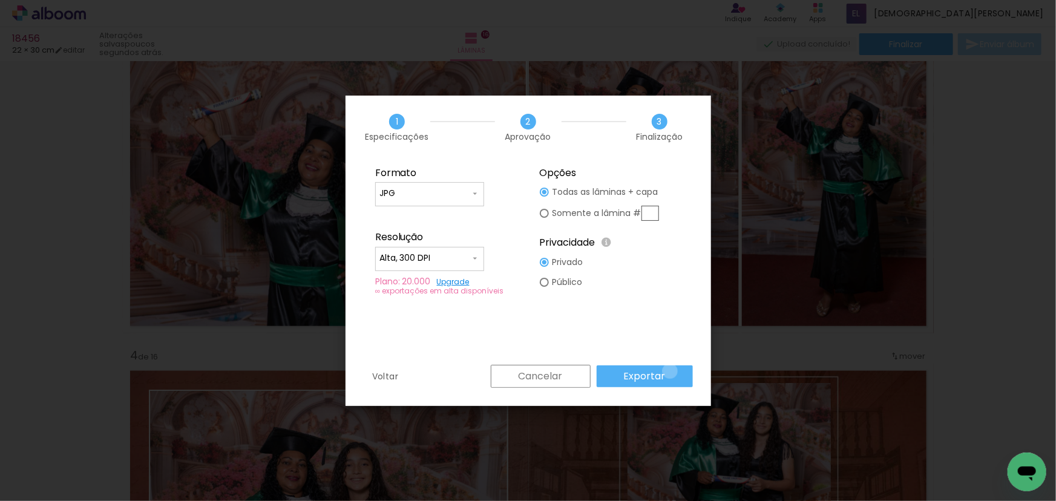
click at [672, 371] on paper-button "Exportar" at bounding box center [645, 377] width 96 height 22
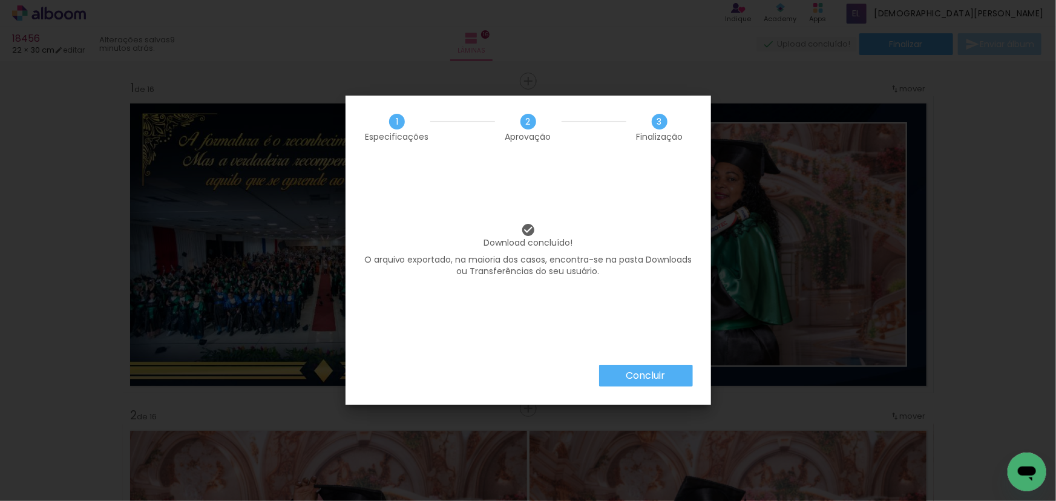
scroll to position [0, 5847]
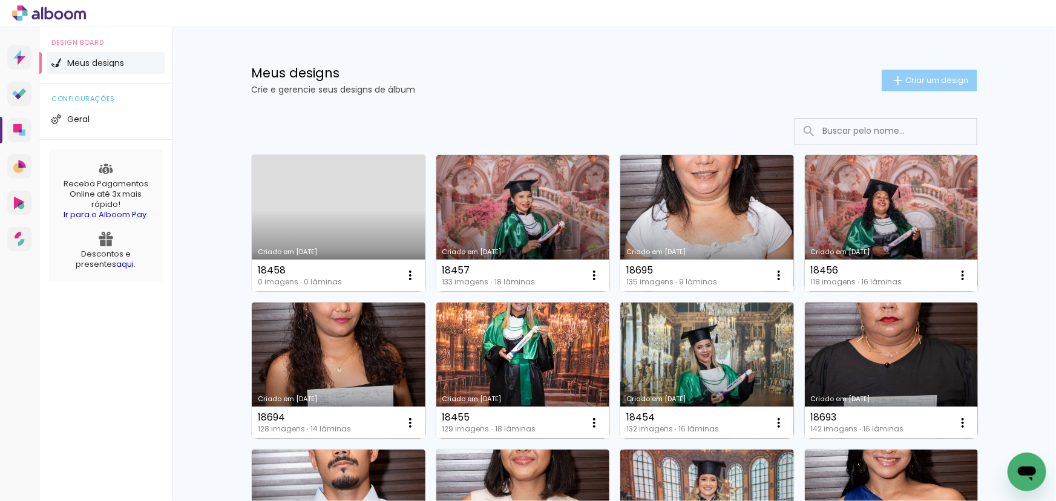
click at [943, 79] on span "Criar um design" at bounding box center [936, 80] width 63 height 8
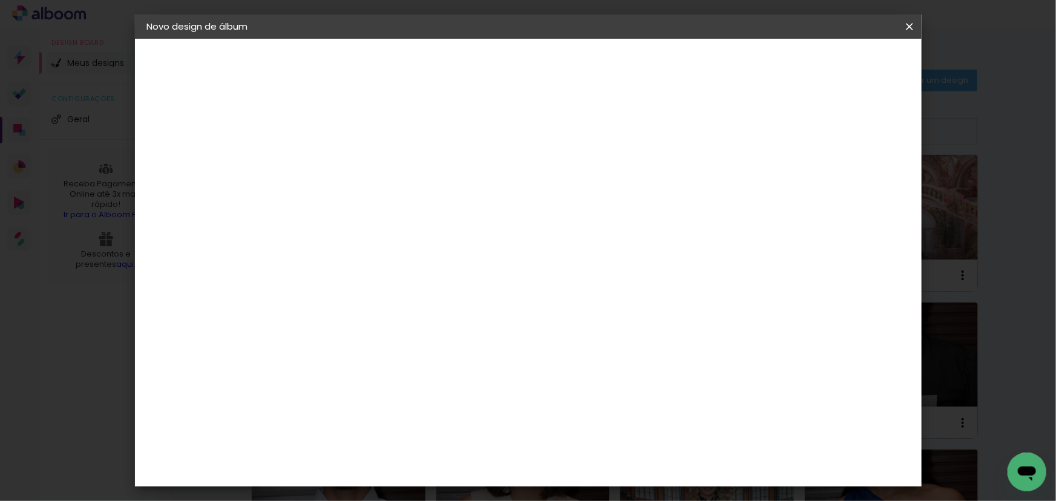
click at [345, 163] on input at bounding box center [345, 162] width 0 height 19
type input "18459"
type paper-input "18459"
click at [0, 0] on slot "Avançar" at bounding box center [0, 0] width 0 height 0
click at [571, 177] on paper-item "Tamanho Livre" at bounding box center [513, 184] width 116 height 27
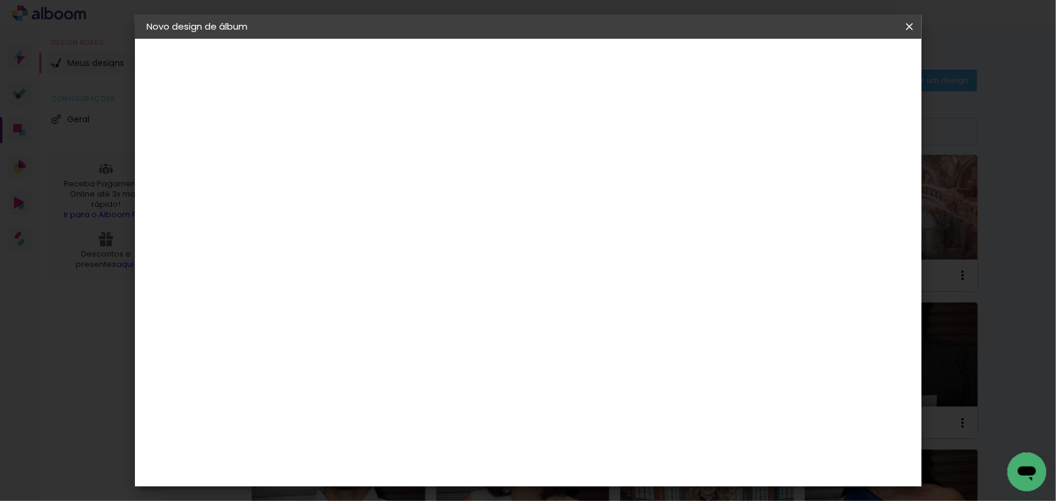
click at [0, 0] on slot "Avançar" at bounding box center [0, 0] width 0 height 0
click at [775, 136] on div at bounding box center [769, 139] width 11 height 11
type paper-checkbox "on"
drag, startPoint x: 309, startPoint y: 339, endPoint x: 331, endPoint y: 351, distance: 25.5
click at [331, 351] on paper-input-container "30 cm" at bounding box center [314, 344] width 54 height 30
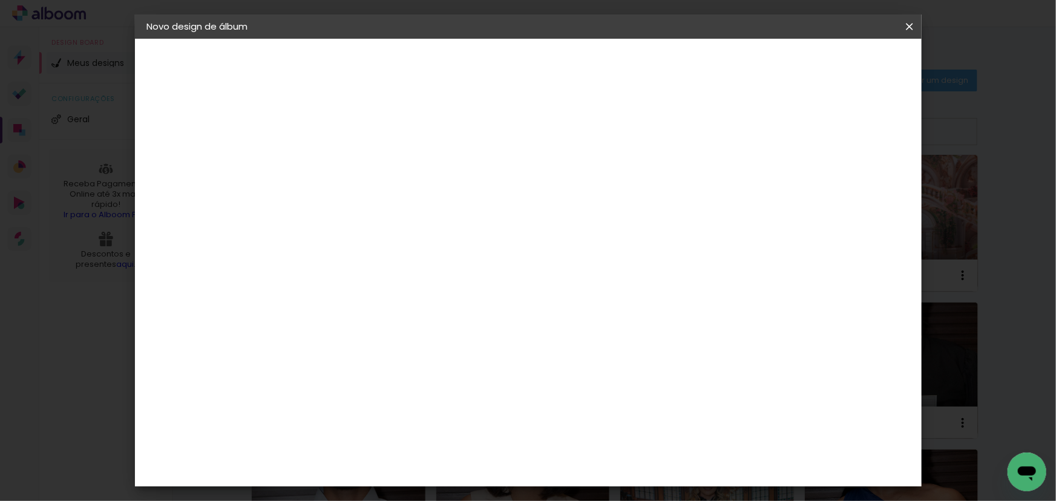
type input "22"
type paper-input "22"
click at [835, 65] on span "Iniciar design" at bounding box center [807, 64] width 55 height 8
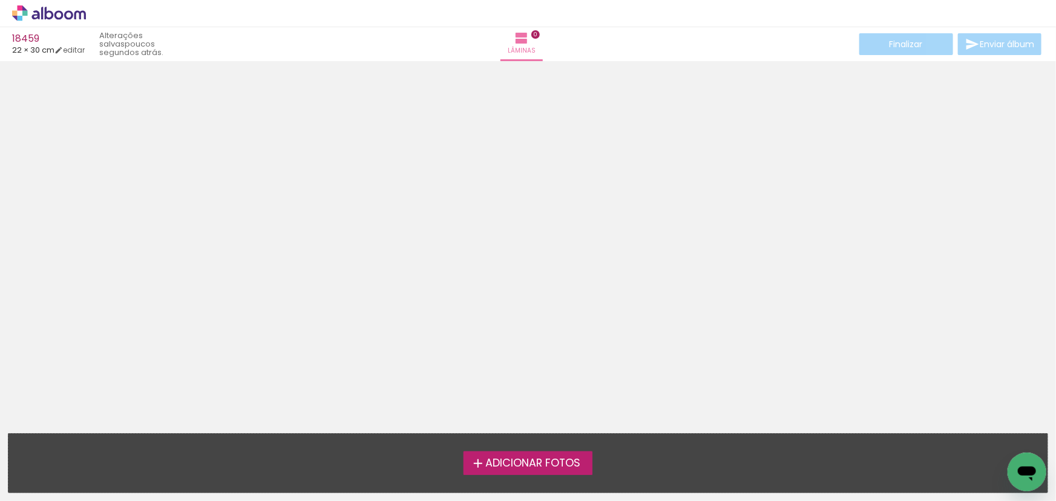
click at [730, 180] on div at bounding box center [528, 229] width 1056 height 328
click at [556, 272] on div at bounding box center [528, 229] width 1056 height 328
click at [380, 164] on div at bounding box center [528, 229] width 1056 height 328
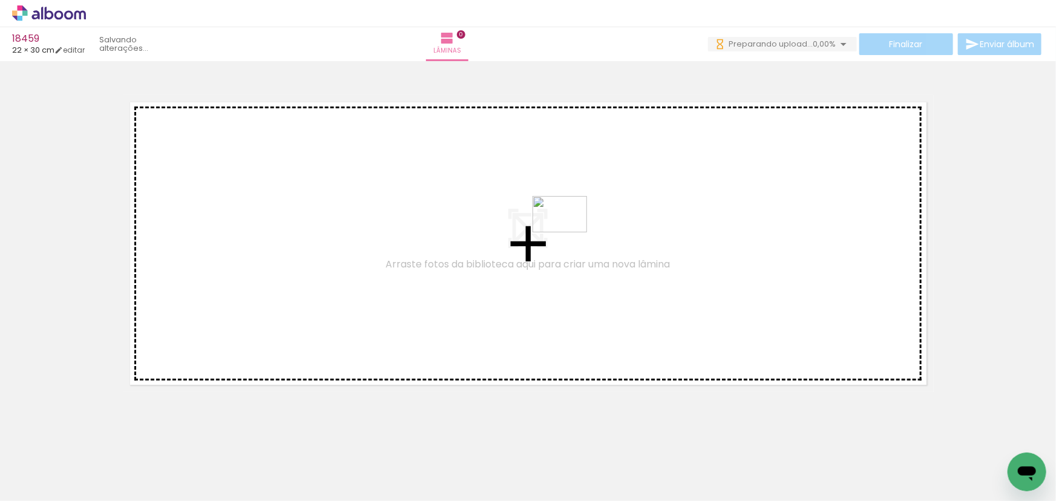
drag, startPoint x: 257, startPoint y: 461, endPoint x: 569, endPoint y: 232, distance: 386.3
click at [569, 232] on quentale-workspace at bounding box center [528, 250] width 1056 height 501
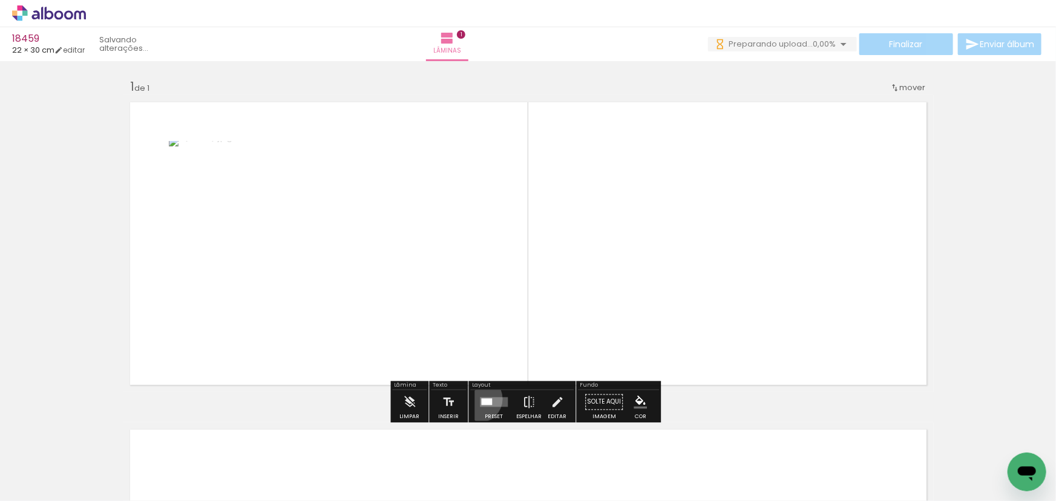
click at [478, 398] on div at bounding box center [494, 402] width 33 height 24
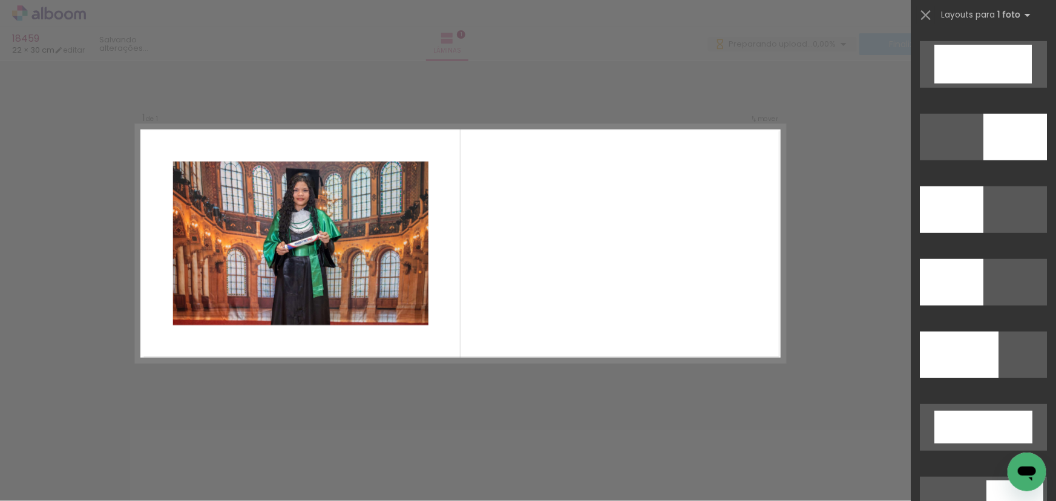
scroll to position [2719, 0]
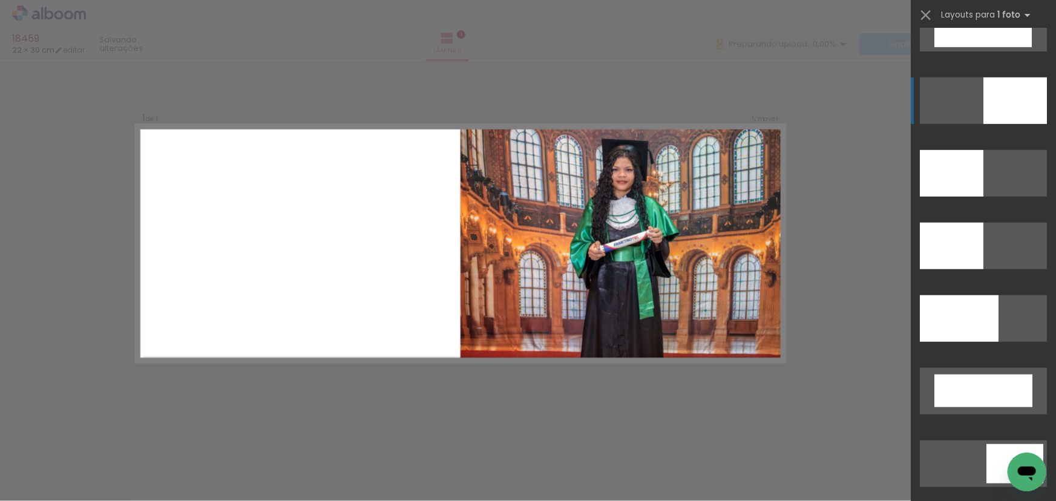
click at [1011, 102] on div at bounding box center [1015, 100] width 64 height 47
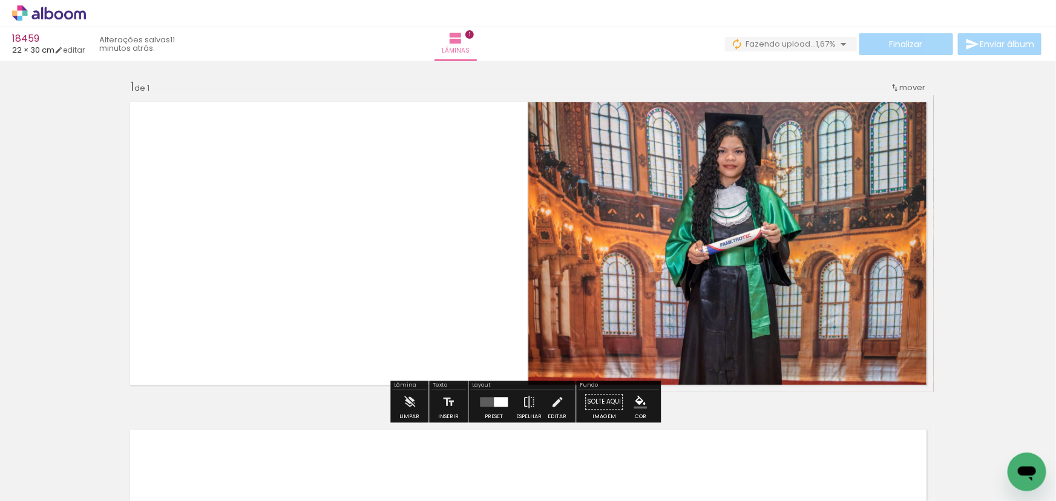
click at [1011, 102] on div "Inserir lâmina 1 de 1" at bounding box center [528, 391] width 1056 height 655
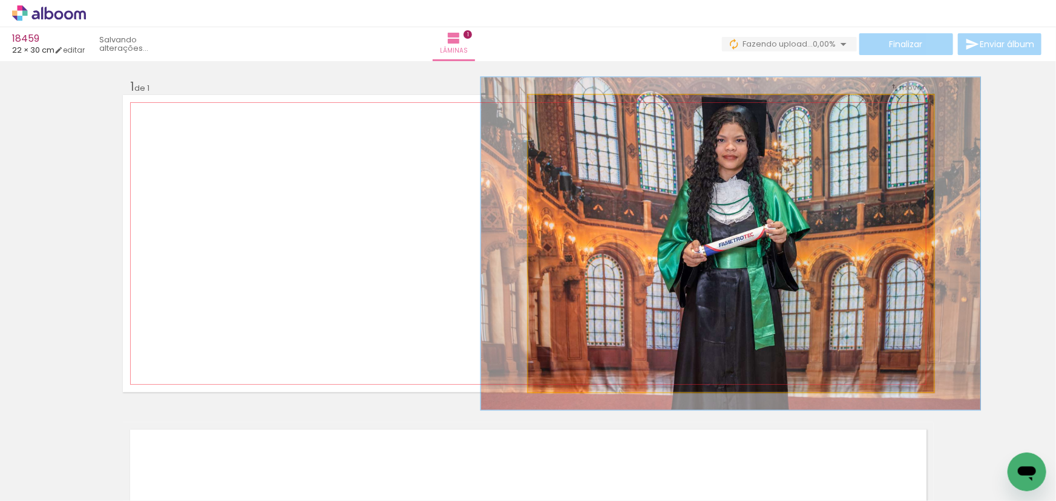
type paper-slider "112"
click at [556, 110] on div at bounding box center [561, 107] width 11 height 11
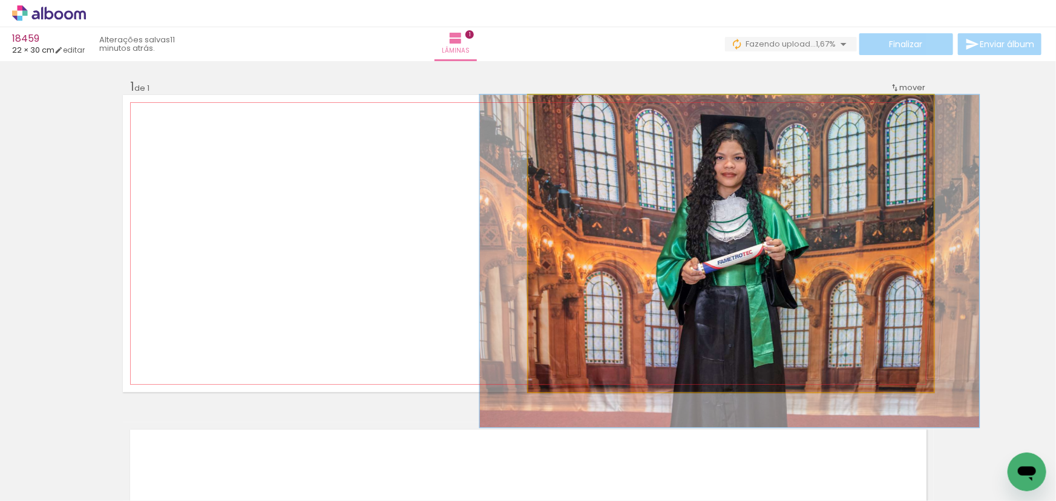
drag, startPoint x: 703, startPoint y: 165, endPoint x: 701, endPoint y: 206, distance: 40.6
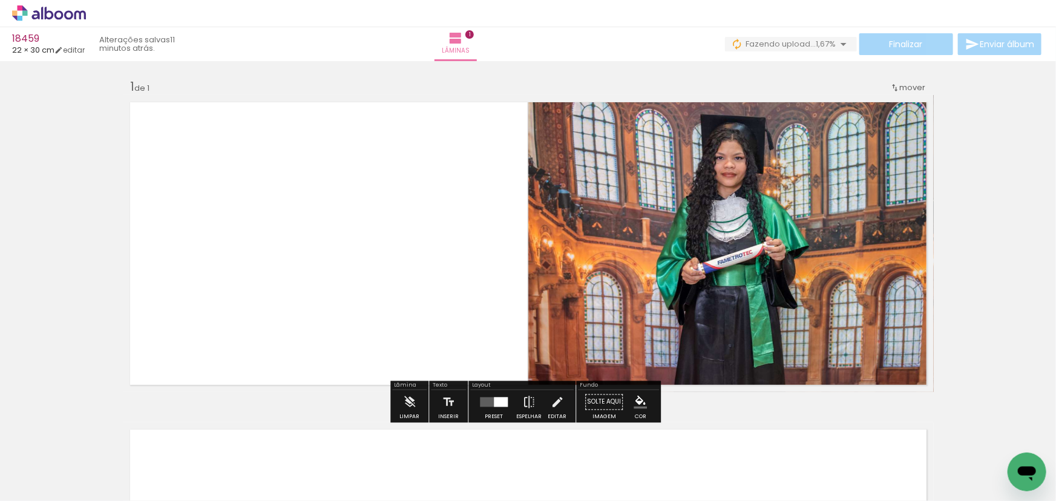
click at [990, 179] on div "Inserir lâmina 1 de 1" at bounding box center [528, 391] width 1056 height 655
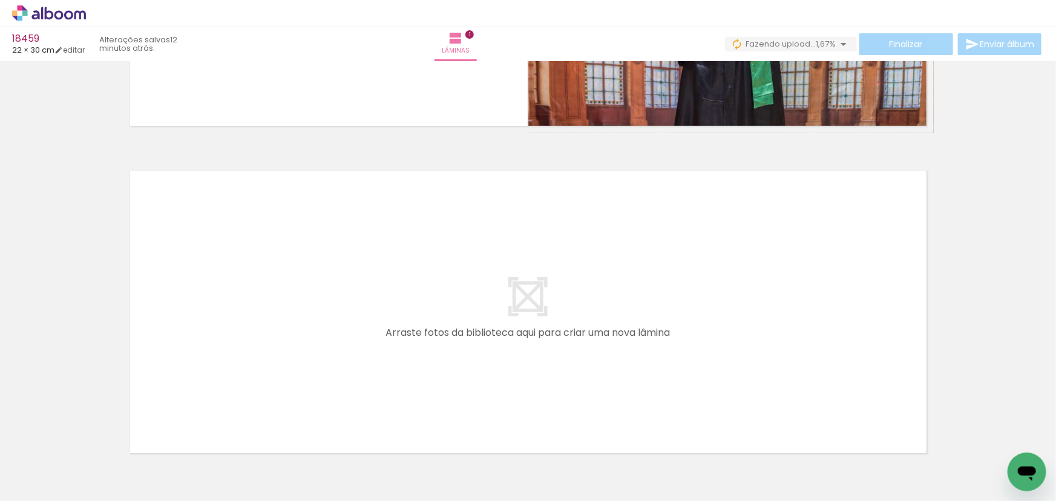
scroll to position [337, 0]
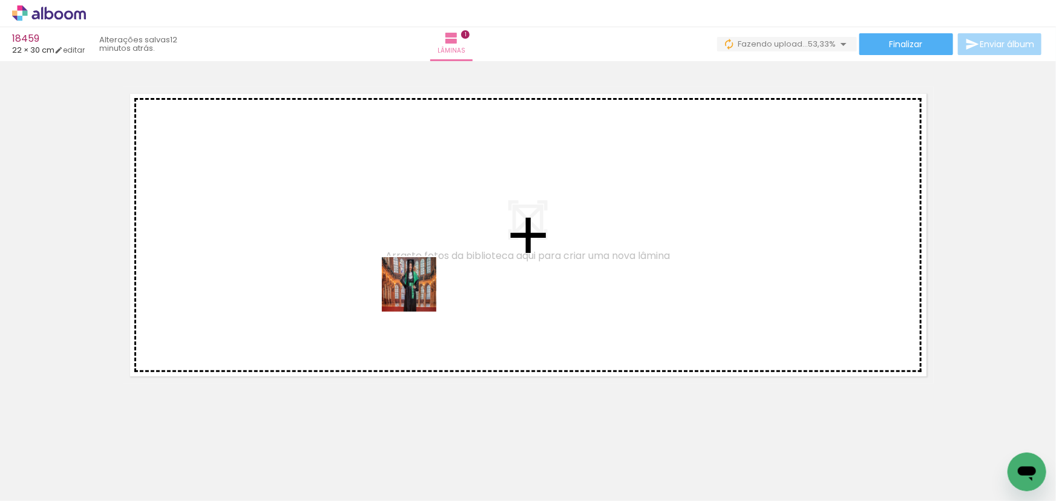
drag, startPoint x: 430, startPoint y: 328, endPoint x: 405, endPoint y: 250, distance: 81.9
click at [405, 250] on quentale-workspace at bounding box center [528, 250] width 1056 height 501
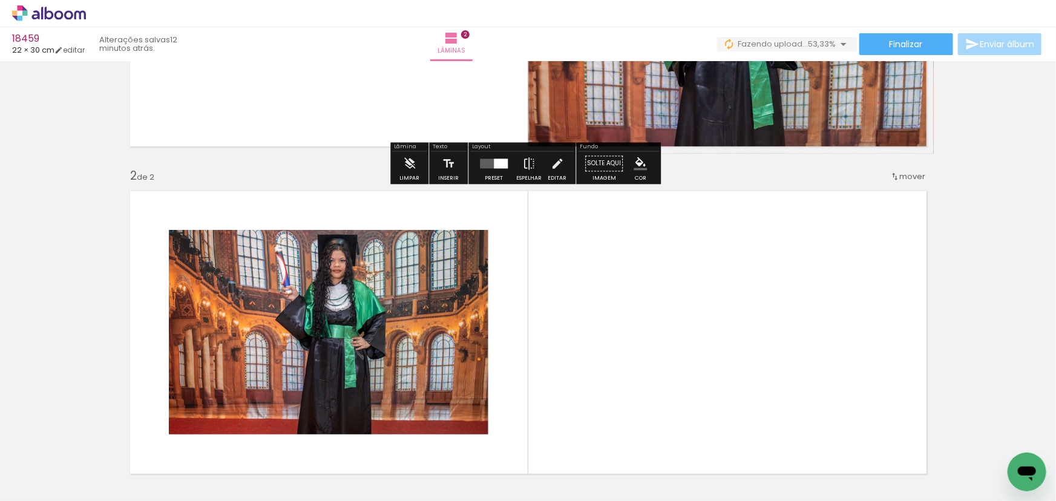
scroll to position [329, 0]
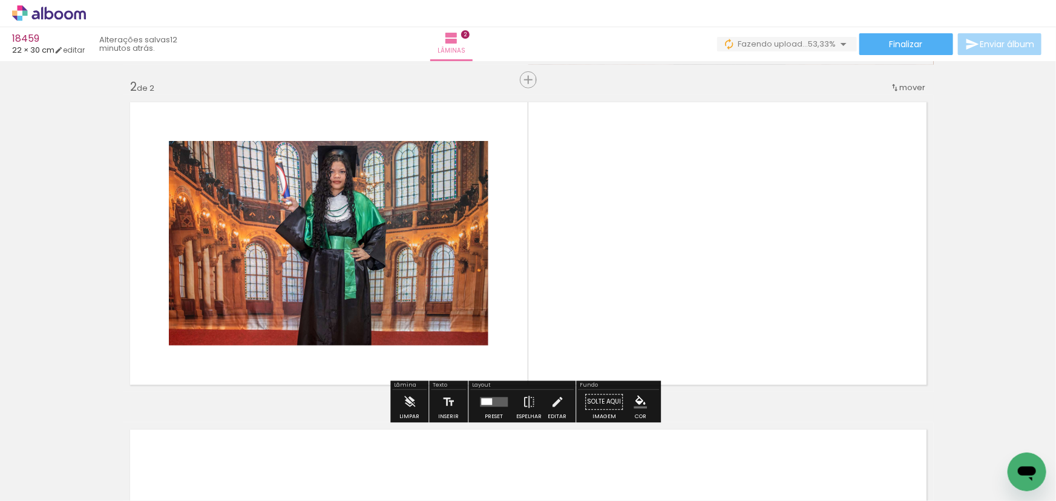
drag, startPoint x: 613, startPoint y: 465, endPoint x: 683, endPoint y: 271, distance: 206.4
click at [683, 271] on quentale-workspace at bounding box center [528, 250] width 1056 height 501
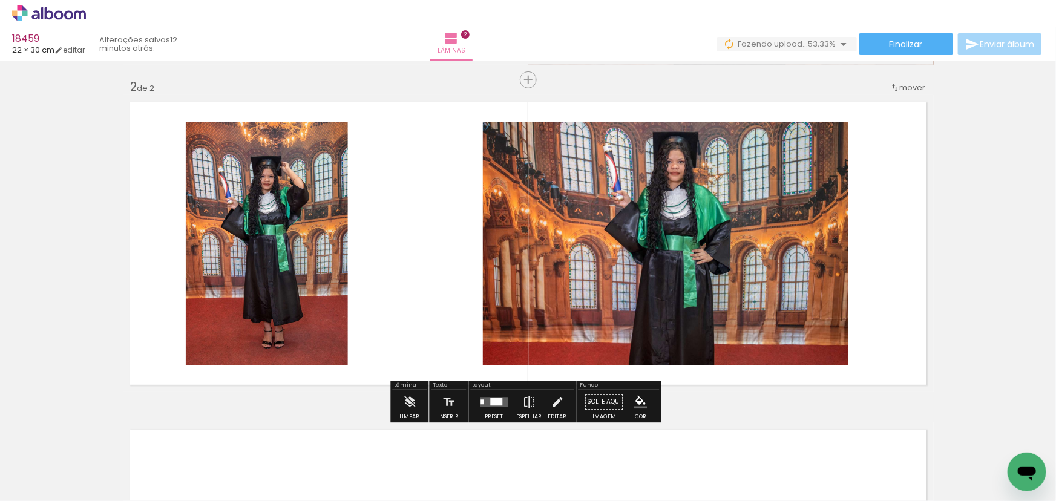
click at [486, 398] on quentale-layouter at bounding box center [494, 403] width 28 height 10
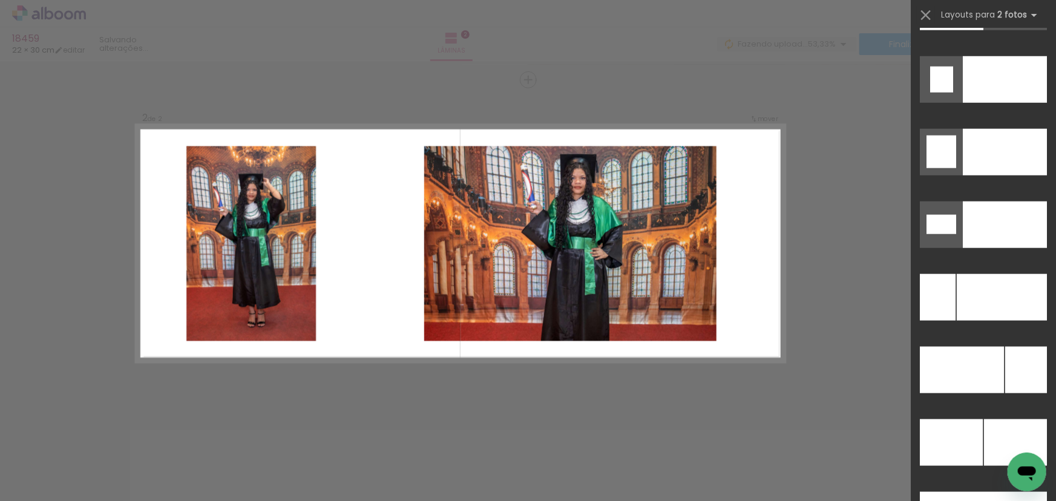
scroll to position [5349, 0]
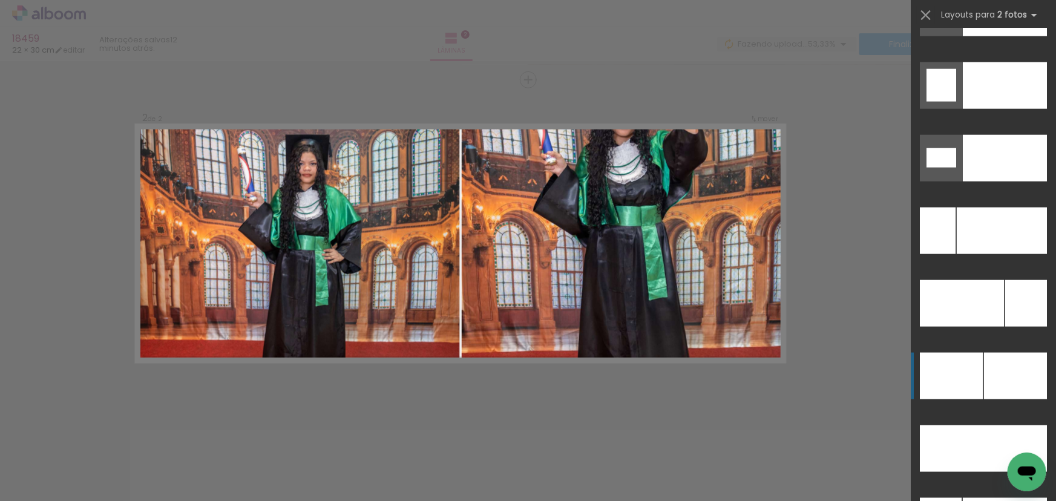
click at [1006, 387] on div at bounding box center [1015, 376] width 63 height 47
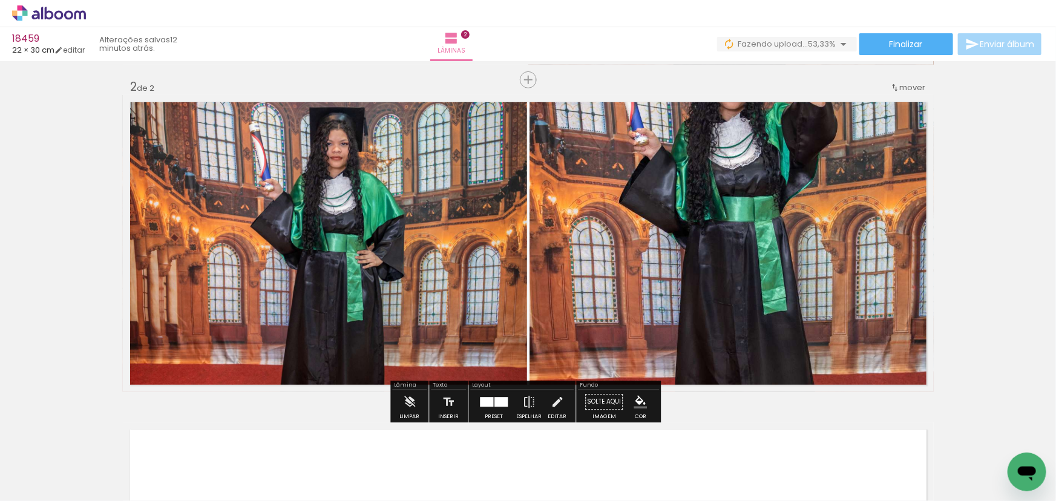
drag, startPoint x: 985, startPoint y: 349, endPoint x: 910, endPoint y: 323, distance: 80.0
click at [980, 347] on div "Inserir lâmina 1 de 2 Inserir lâmina 2 de 2" at bounding box center [528, 228] width 1056 height 983
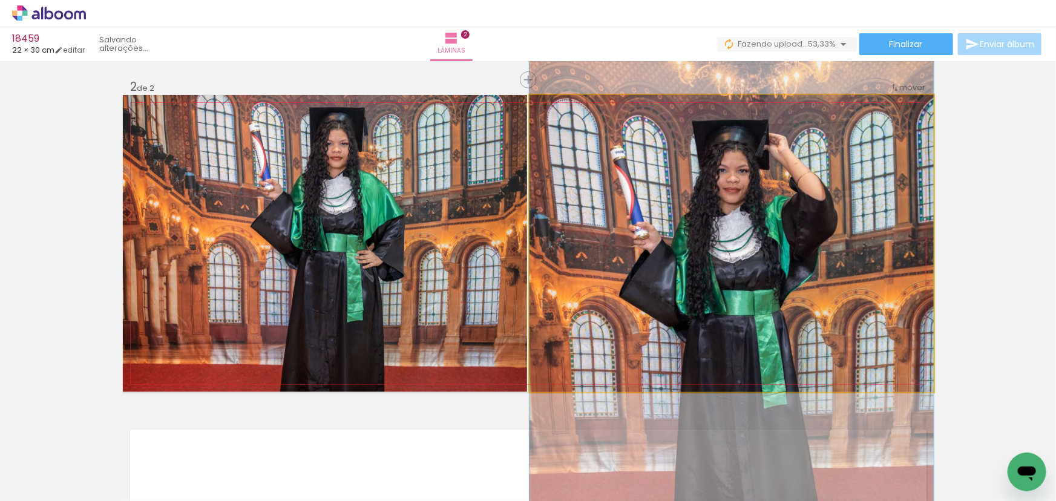
drag, startPoint x: 743, startPoint y: 206, endPoint x: 732, endPoint y: 300, distance: 94.4
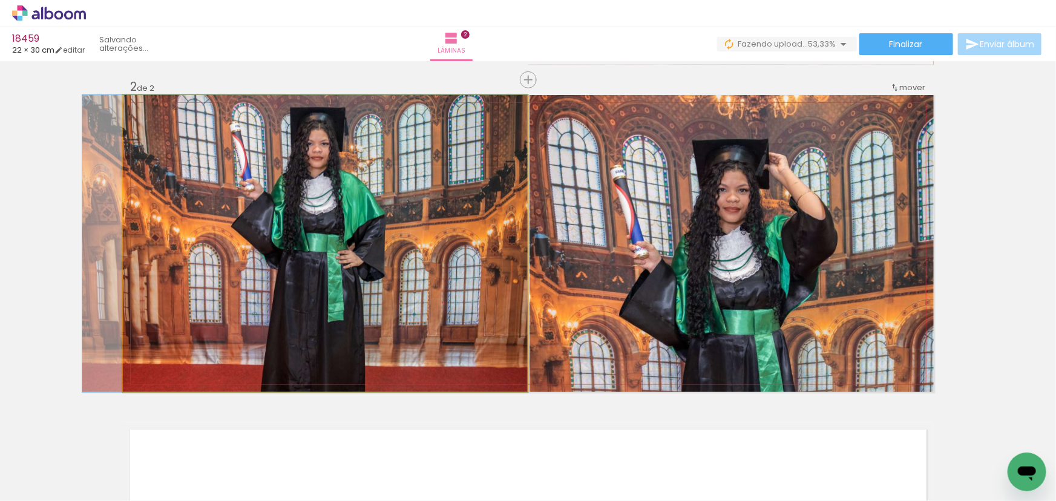
drag, startPoint x: 324, startPoint y: 230, endPoint x: 305, endPoint y: 252, distance: 29.6
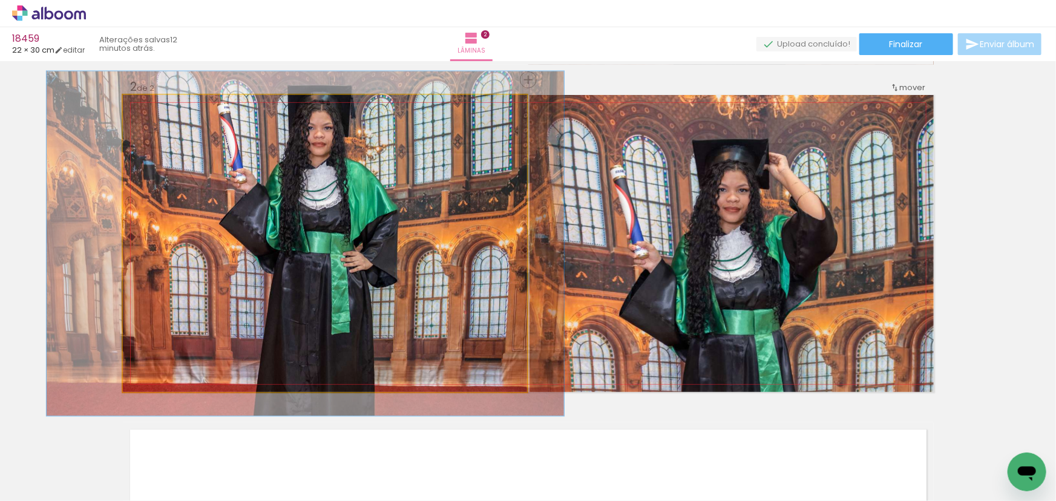
drag, startPoint x: 149, startPoint y: 107, endPoint x: 157, endPoint y: 110, distance: 7.7
type paper-slider "117"
click at [157, 110] on div at bounding box center [158, 107] width 11 height 11
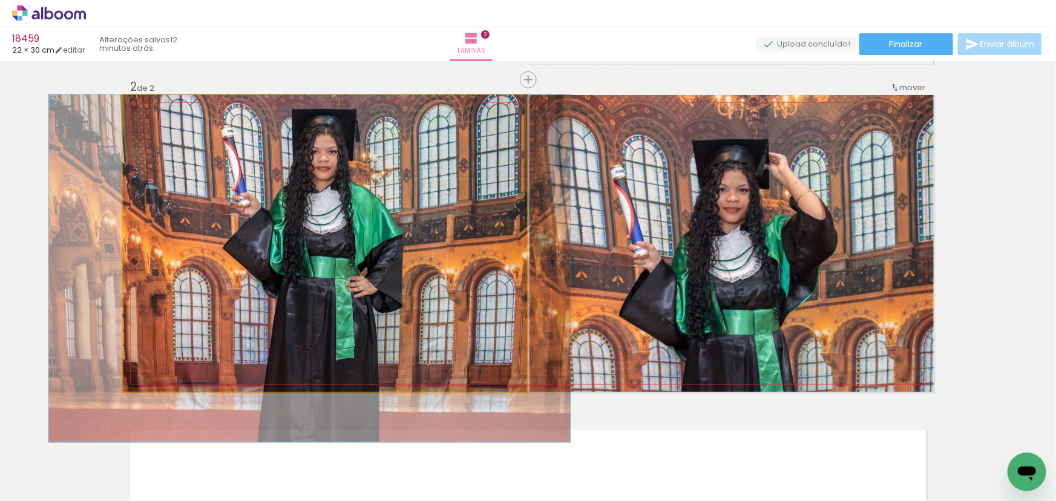
drag, startPoint x: 298, startPoint y: 157, endPoint x: 302, endPoint y: 227, distance: 70.3
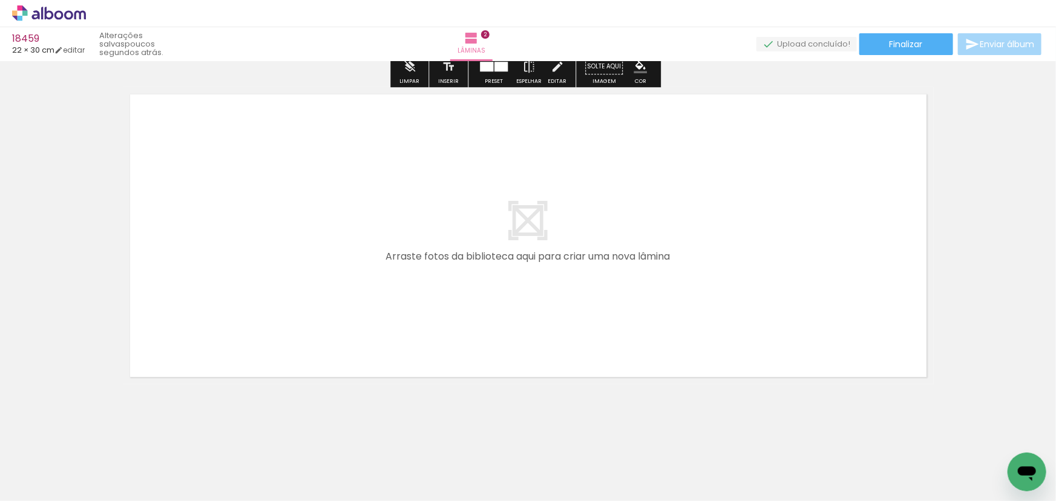
scroll to position [665, 0]
drag, startPoint x: 358, startPoint y: 465, endPoint x: 286, endPoint y: 266, distance: 211.9
click at [286, 266] on quentale-workspace at bounding box center [528, 250] width 1056 height 501
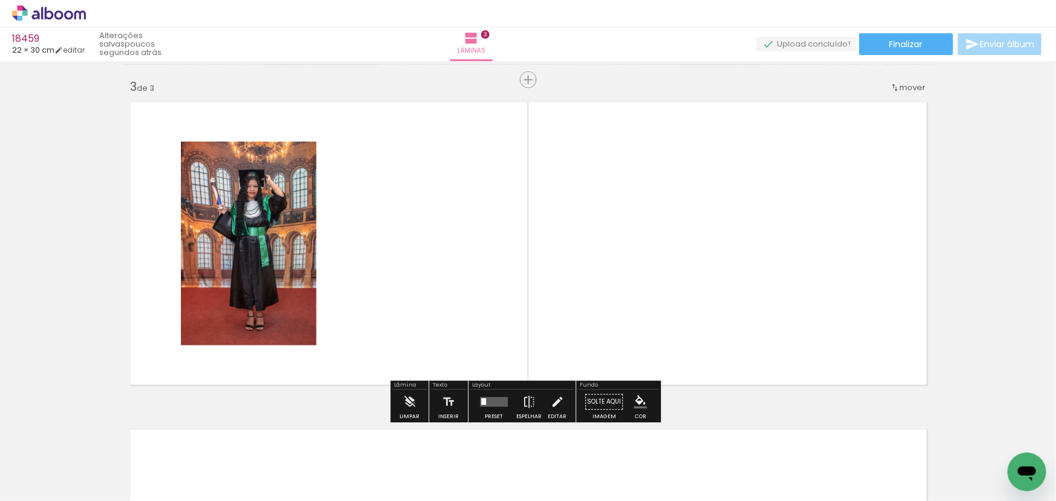
scroll to position [0, 0]
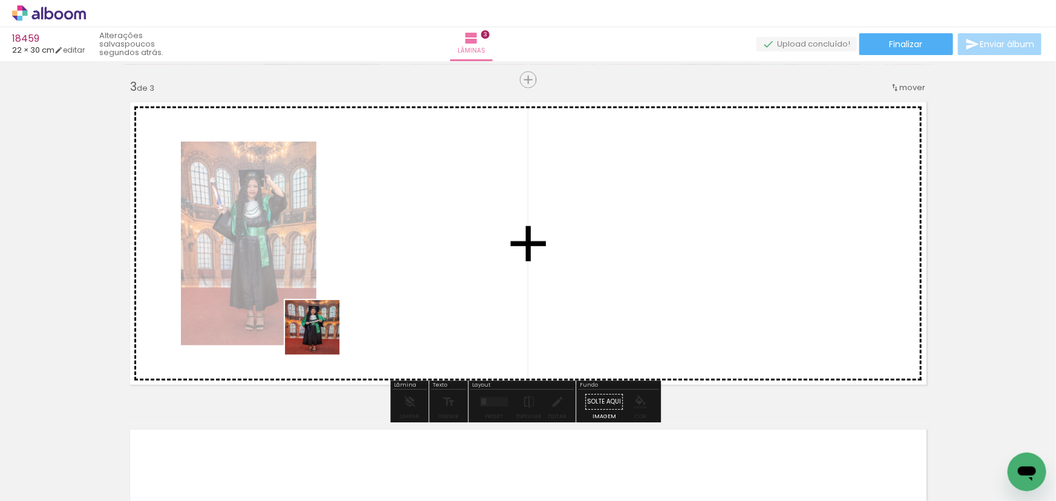
drag, startPoint x: 284, startPoint y: 374, endPoint x: 413, endPoint y: 230, distance: 193.7
click at [413, 230] on quentale-workspace at bounding box center [528, 250] width 1056 height 501
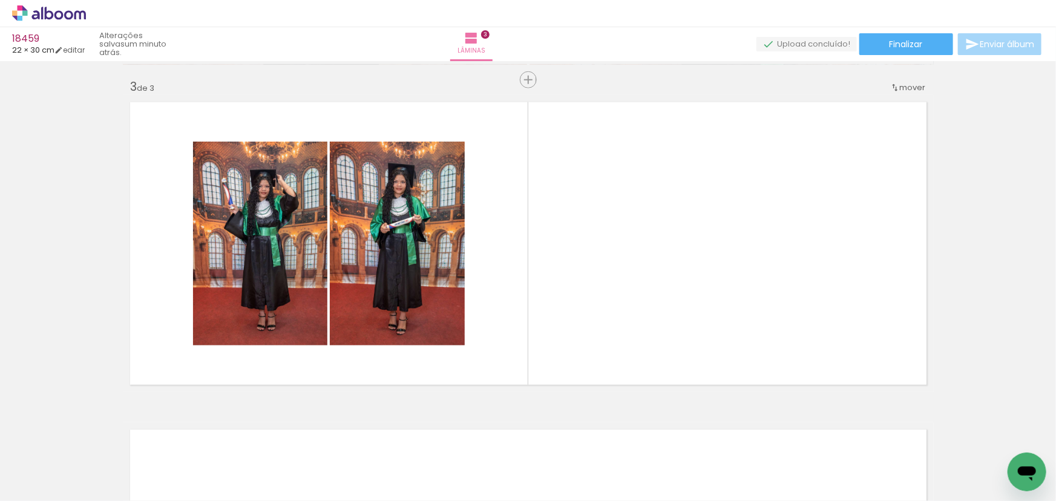
scroll to position [0, 343]
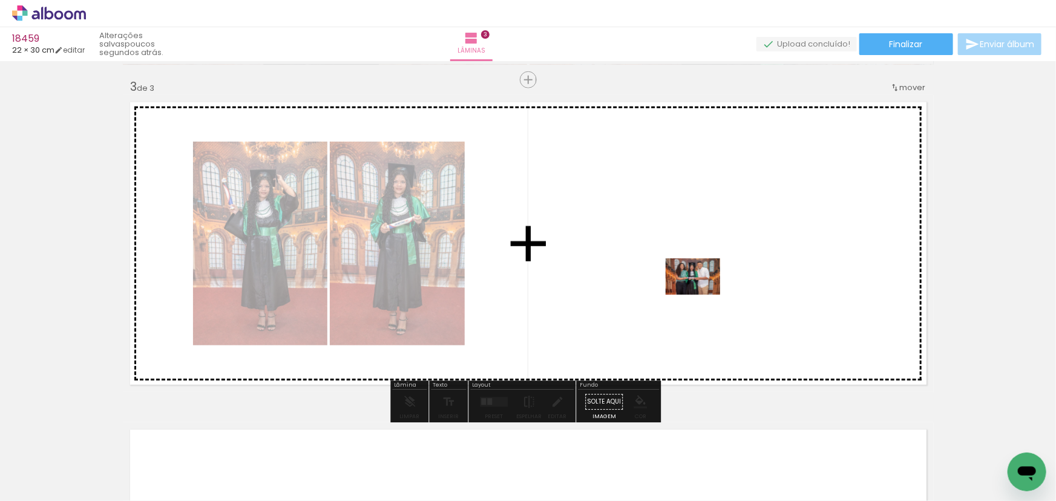
drag, startPoint x: 546, startPoint y: 458, endPoint x: 702, endPoint y: 295, distance: 225.6
click at [702, 295] on quentale-workspace at bounding box center [528, 250] width 1056 height 501
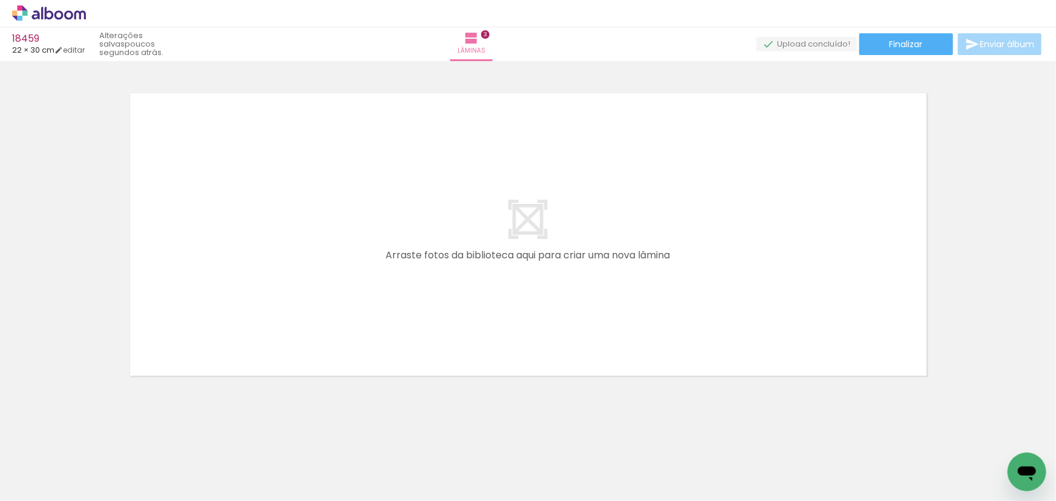
scroll to position [0, 730]
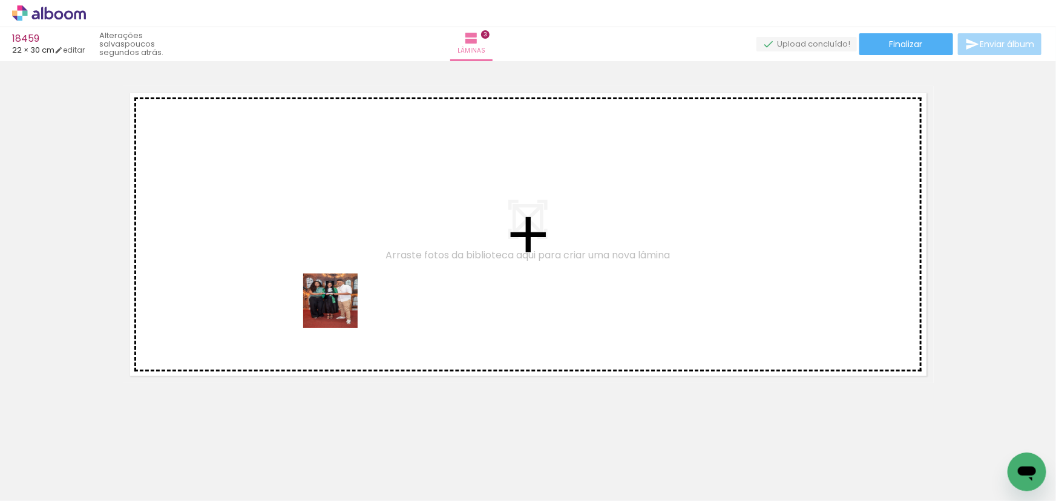
drag, startPoint x: 354, startPoint y: 395, endPoint x: 382, endPoint y: 340, distance: 61.2
click at [340, 309] on quentale-workspace at bounding box center [528, 250] width 1056 height 501
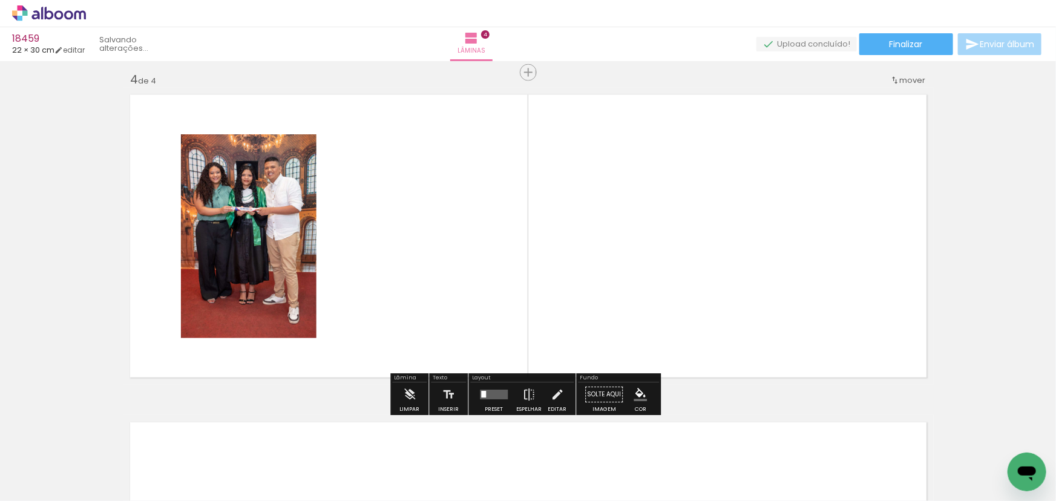
scroll to position [983, 0]
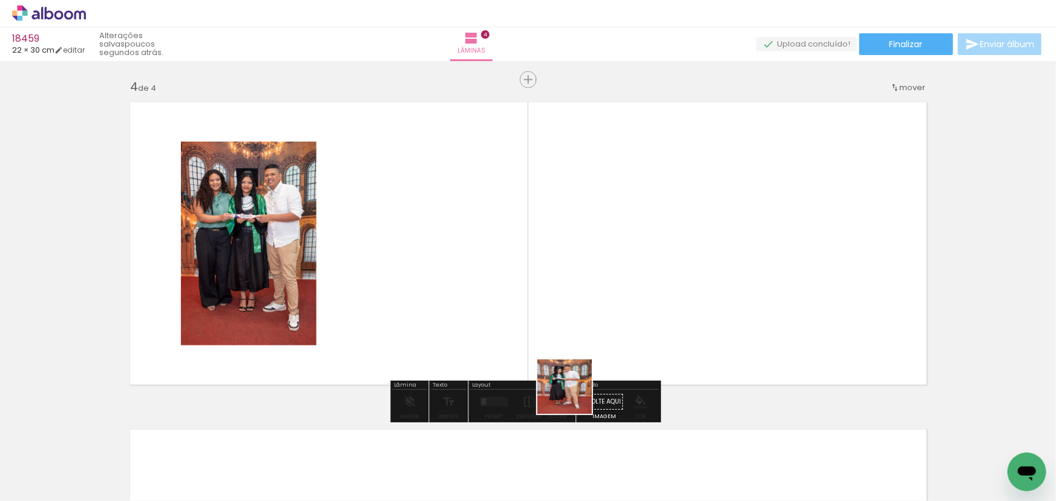
drag, startPoint x: 574, startPoint y: 396, endPoint x: 603, endPoint y: 290, distance: 110.0
click at [603, 290] on quentale-workspace at bounding box center [528, 250] width 1056 height 501
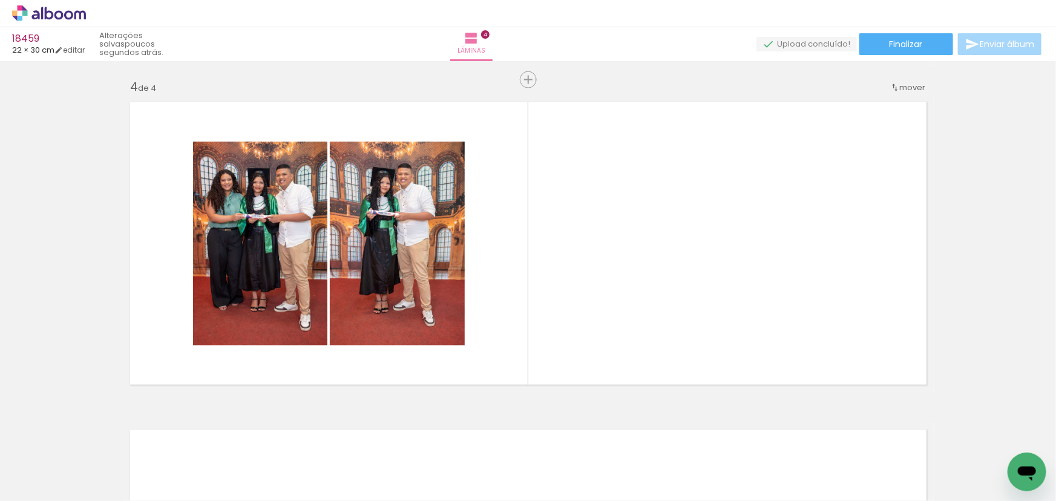
scroll to position [0, 484]
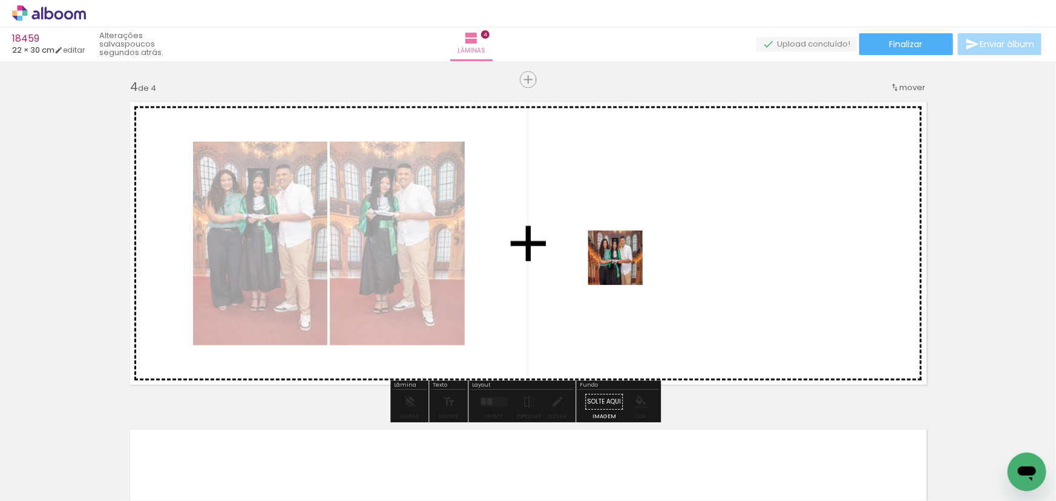
drag, startPoint x: 494, startPoint y: 424, endPoint x: 648, endPoint y: 234, distance: 244.0
click at [648, 234] on quentale-workspace at bounding box center [528, 250] width 1056 height 501
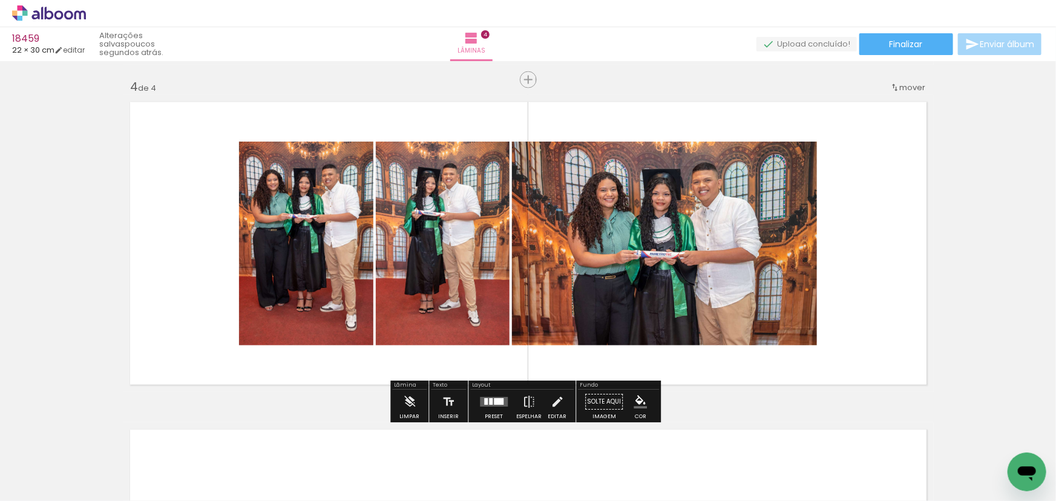
click at [490, 401] on div at bounding box center [491, 402] width 4 height 7
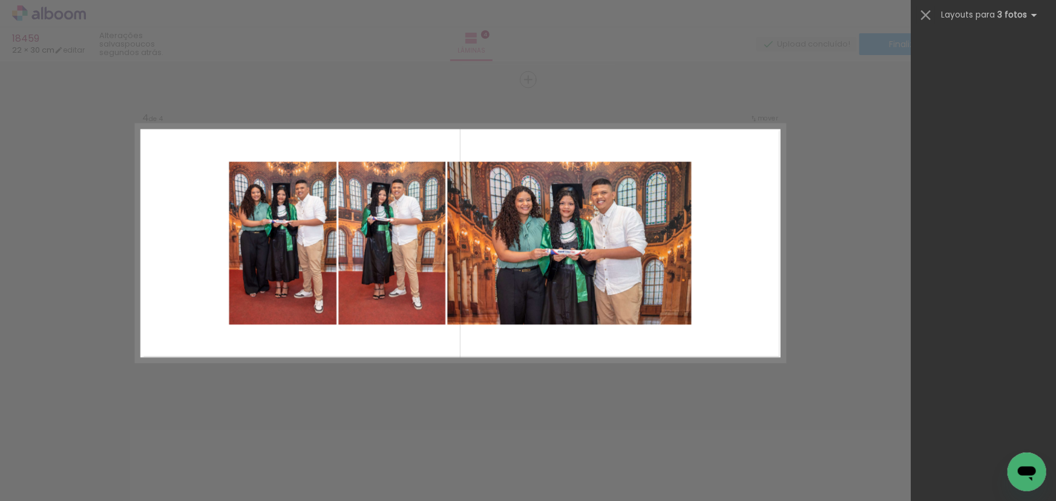
scroll to position [0, 0]
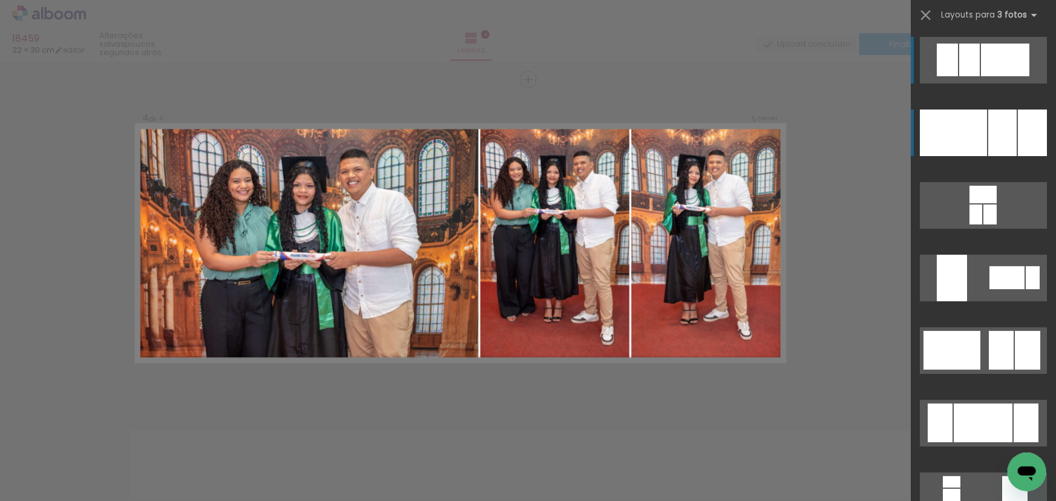
drag, startPoint x: 1016, startPoint y: 126, endPoint x: 956, endPoint y: 140, distance: 61.4
click at [1013, 127] on quentale-layouter at bounding box center [983, 133] width 127 height 47
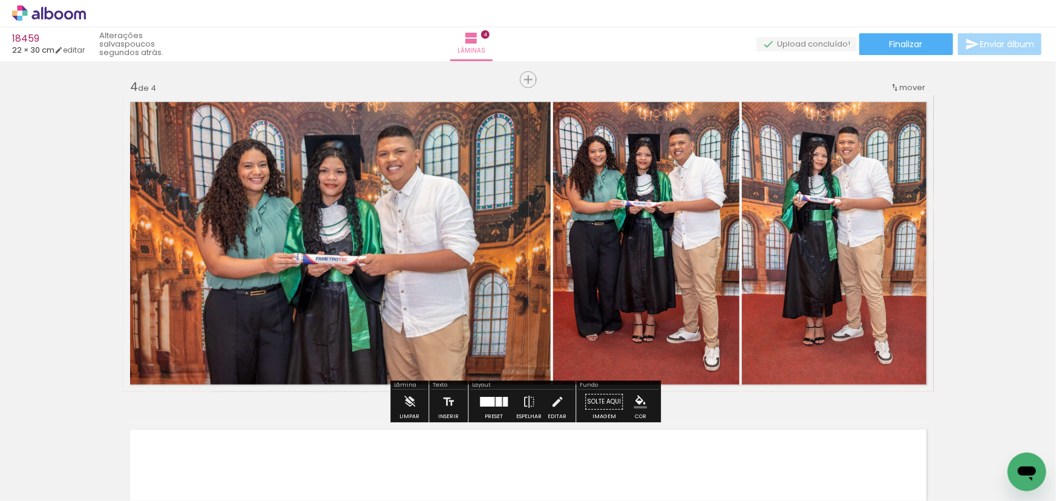
click at [503, 218] on quentale-photo at bounding box center [337, 243] width 428 height 297
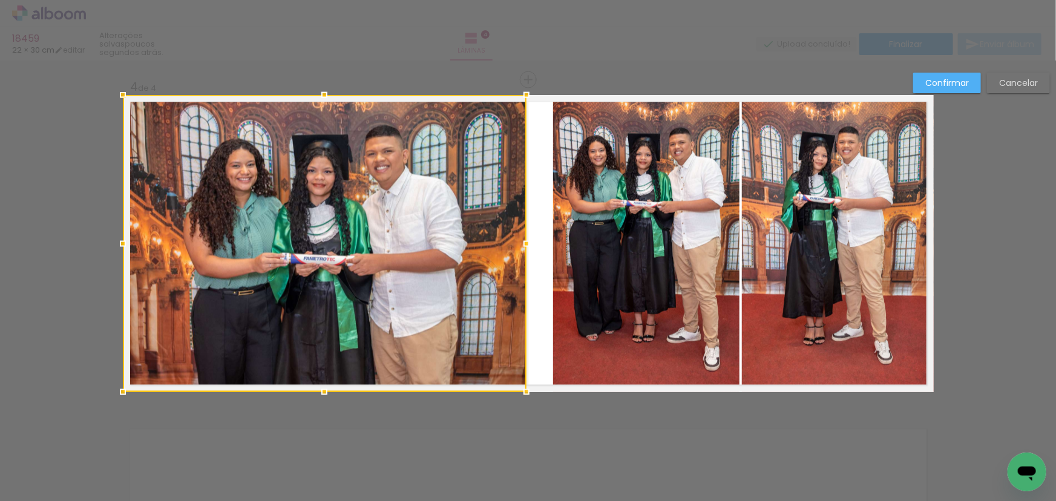
drag, startPoint x: 544, startPoint y: 244, endPoint x: 520, endPoint y: 241, distance: 24.4
click at [520, 241] on div at bounding box center [526, 244] width 24 height 24
click at [573, 226] on quentale-photo at bounding box center [646, 243] width 186 height 297
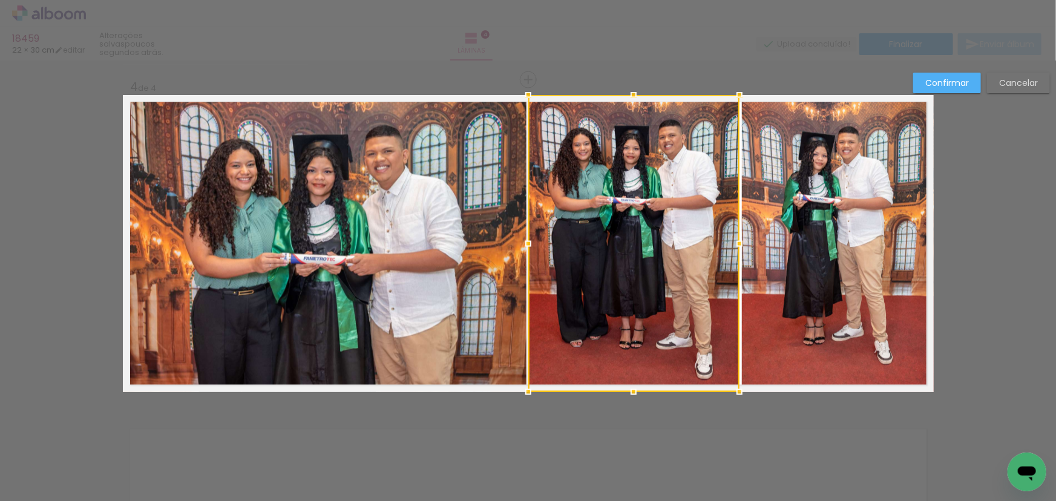
drag, startPoint x: 547, startPoint y: 240, endPoint x: 527, endPoint y: 235, distance: 20.6
click at [527, 235] on div at bounding box center [528, 244] width 24 height 24
click at [0, 0] on slot "Confirmar" at bounding box center [0, 0] width 0 height 0
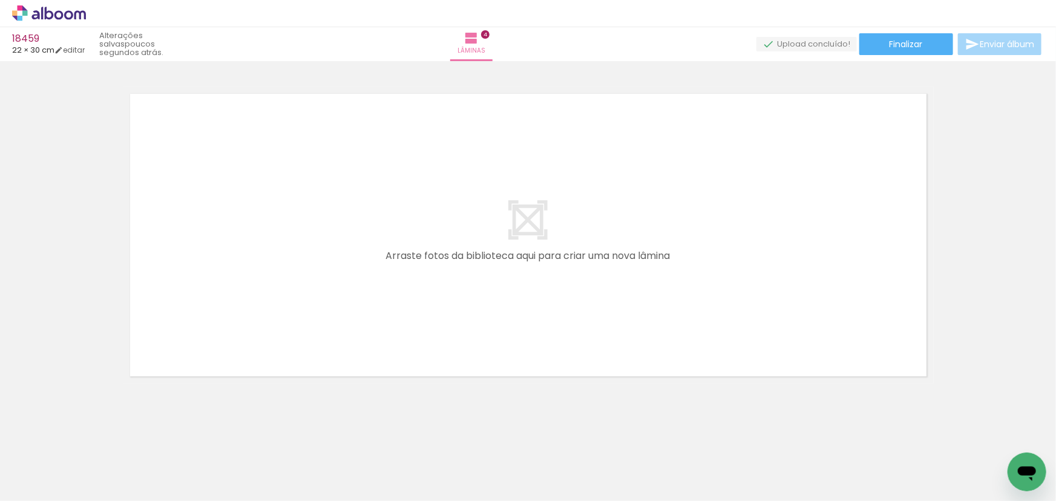
scroll to position [0, 1137]
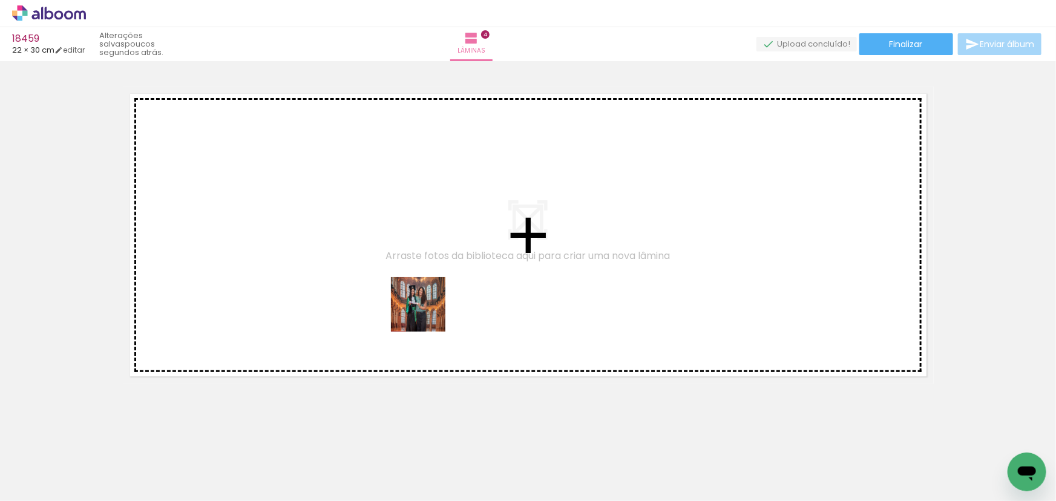
drag, startPoint x: 603, startPoint y: 465, endPoint x: 402, endPoint y: 303, distance: 258.6
click at [402, 303] on quentale-workspace at bounding box center [528, 250] width 1056 height 501
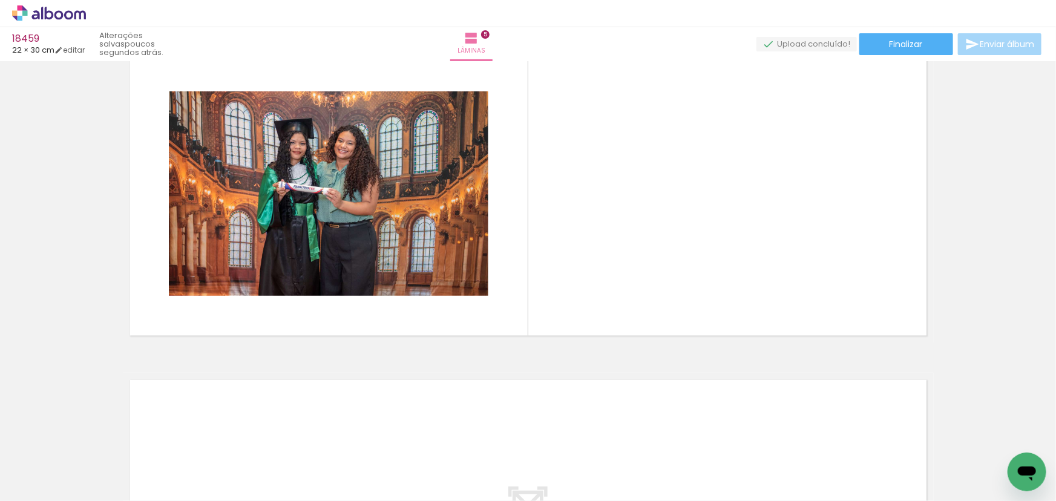
scroll to position [1421, 0]
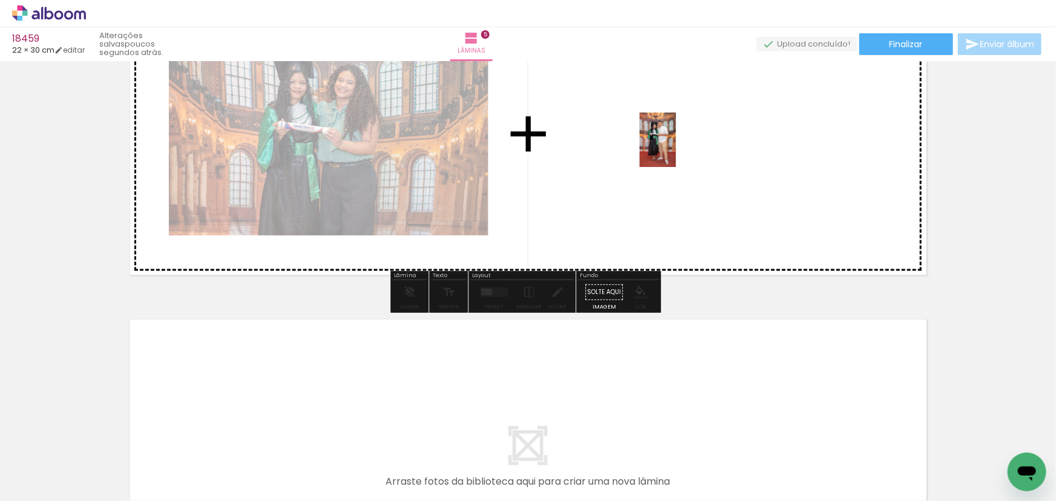
drag, startPoint x: 396, startPoint y: 458, endPoint x: 676, endPoint y: 149, distance: 416.5
click at [676, 149] on quentale-workspace at bounding box center [528, 250] width 1056 height 501
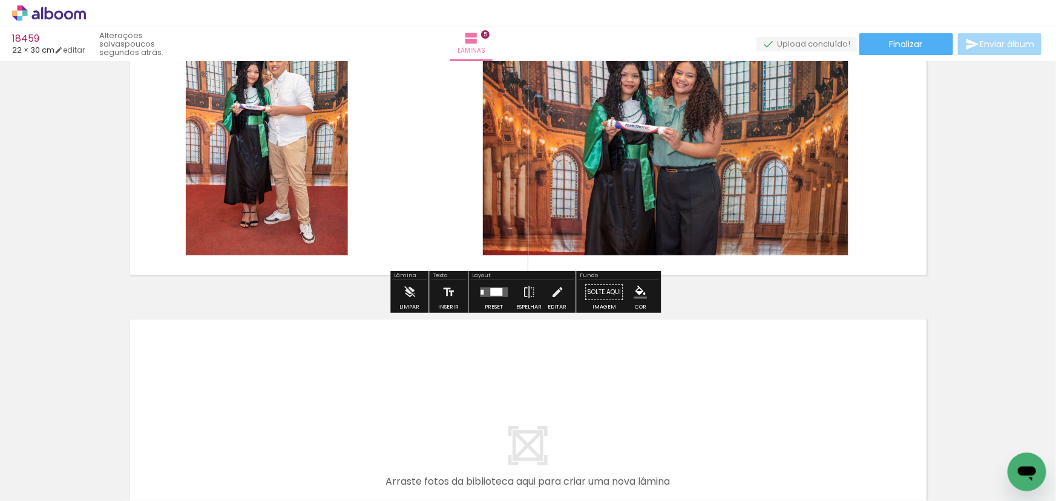
click at [478, 297] on div at bounding box center [494, 292] width 33 height 24
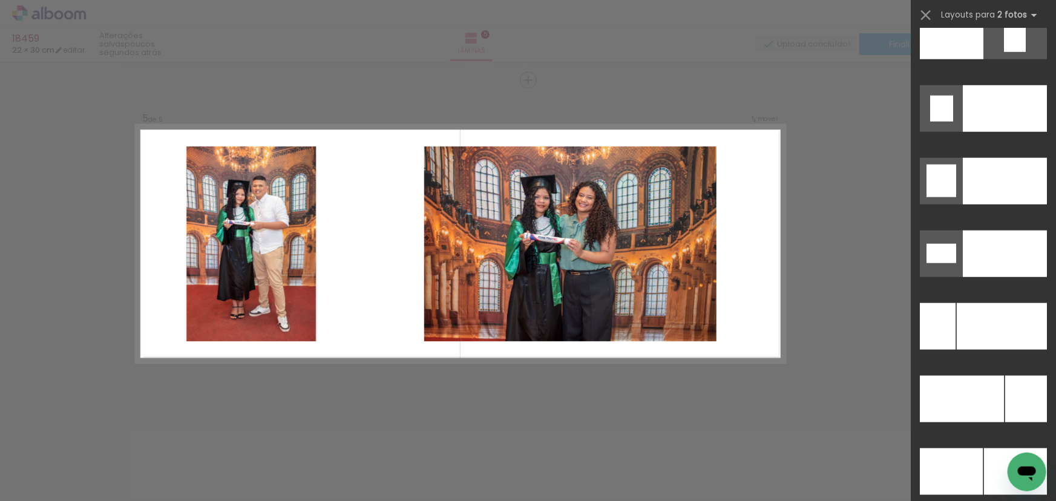
scroll to position [5287, 0]
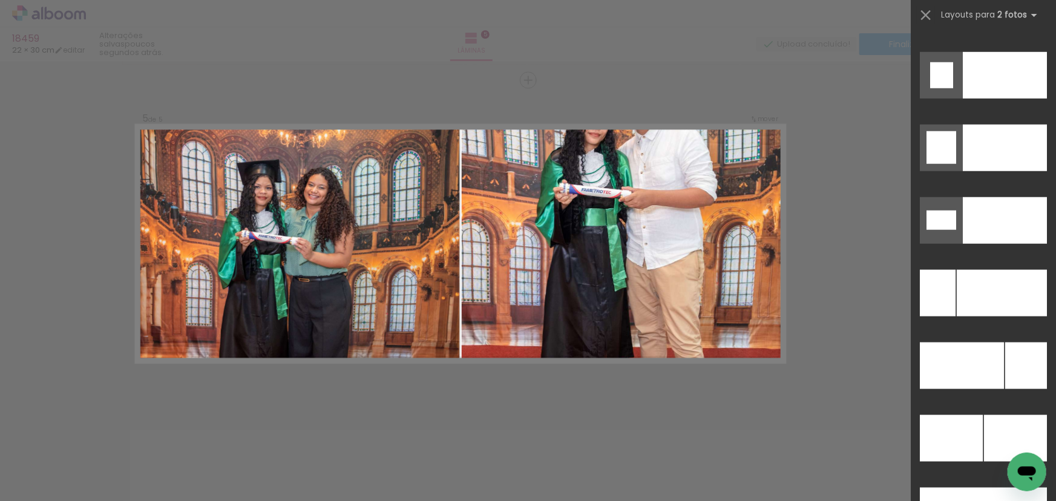
drag, startPoint x: 971, startPoint y: 442, endPoint x: 968, endPoint y: 396, distance: 45.5
click at [971, 441] on div at bounding box center [951, 438] width 63 height 47
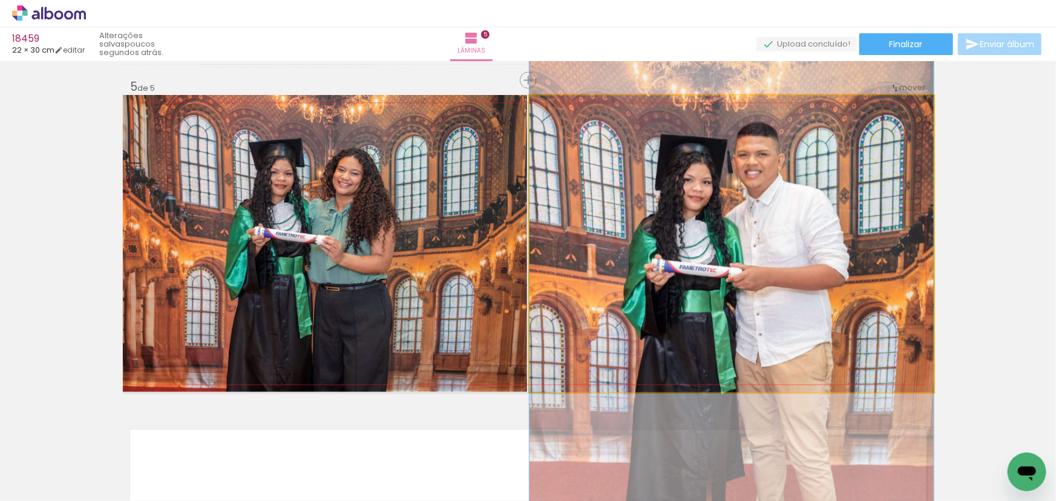
drag, startPoint x: 780, startPoint y: 194, endPoint x: 743, endPoint y: 285, distance: 98.2
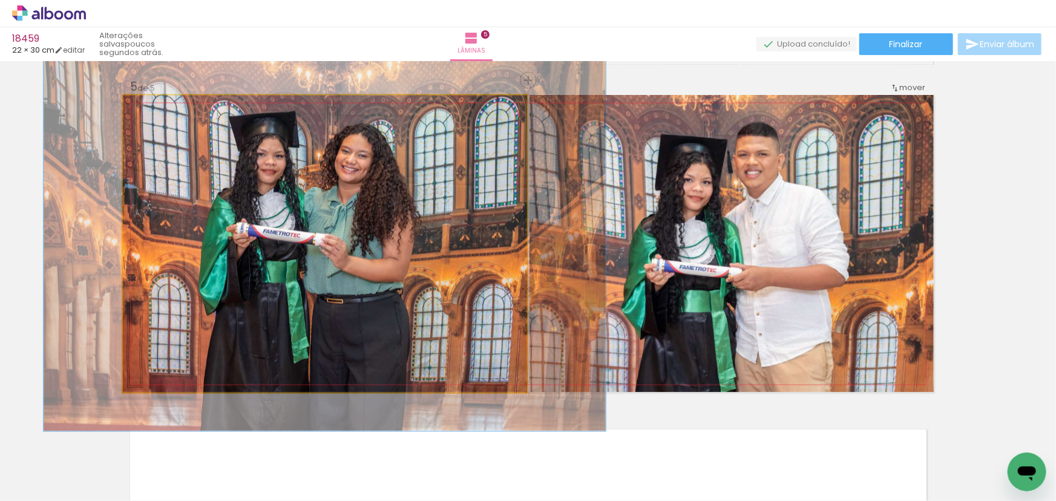
drag, startPoint x: 152, startPoint y: 105, endPoint x: 163, endPoint y: 117, distance: 16.3
type paper-slider "126"
click at [163, 117] on quentale-photo at bounding box center [325, 243] width 404 height 297
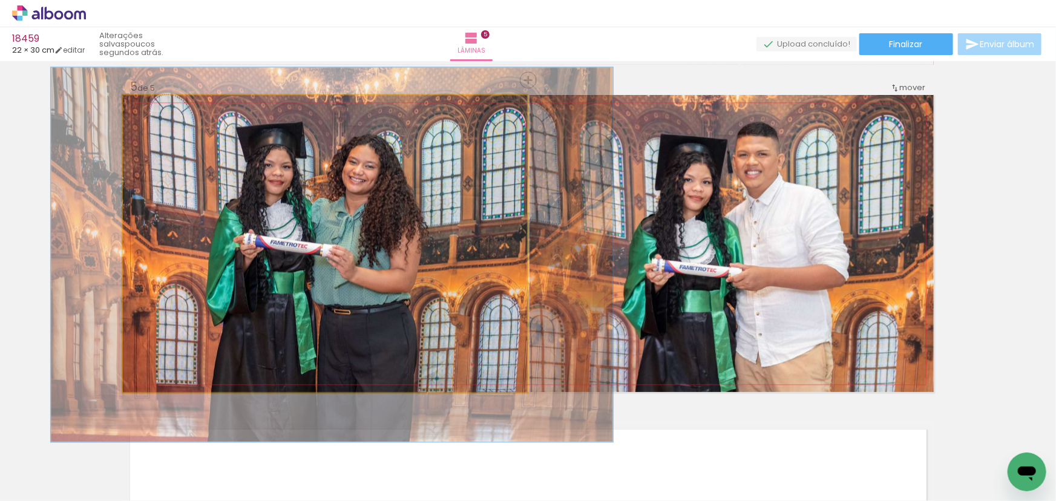
drag, startPoint x: 291, startPoint y: 182, endPoint x: 297, endPoint y: 187, distance: 7.7
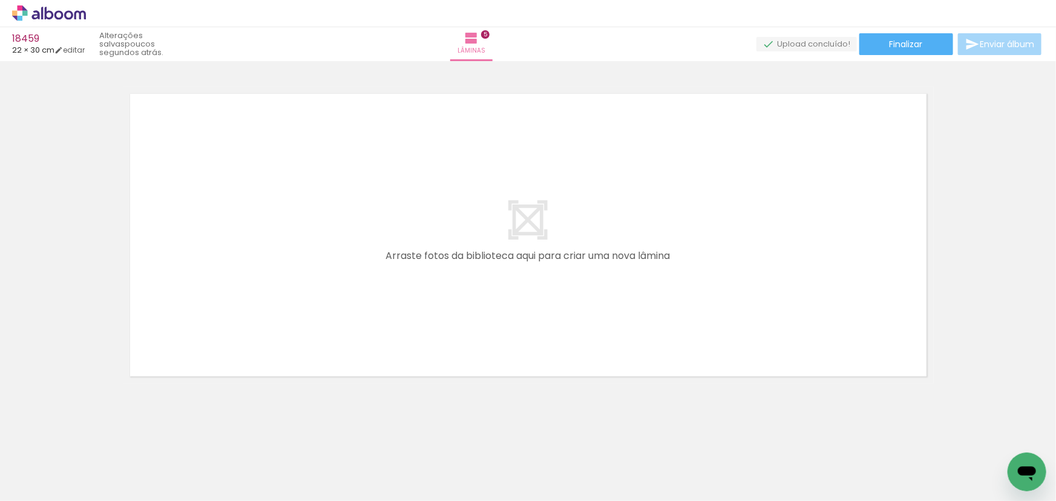
scroll to position [0, 1577]
click at [585, 328] on quentale-layouter at bounding box center [528, 235] width 811 height 297
drag, startPoint x: 381, startPoint y: 402, endPoint x: 381, endPoint y: 357, distance: 44.8
click at [381, 357] on quentale-workspace at bounding box center [528, 250] width 1056 height 501
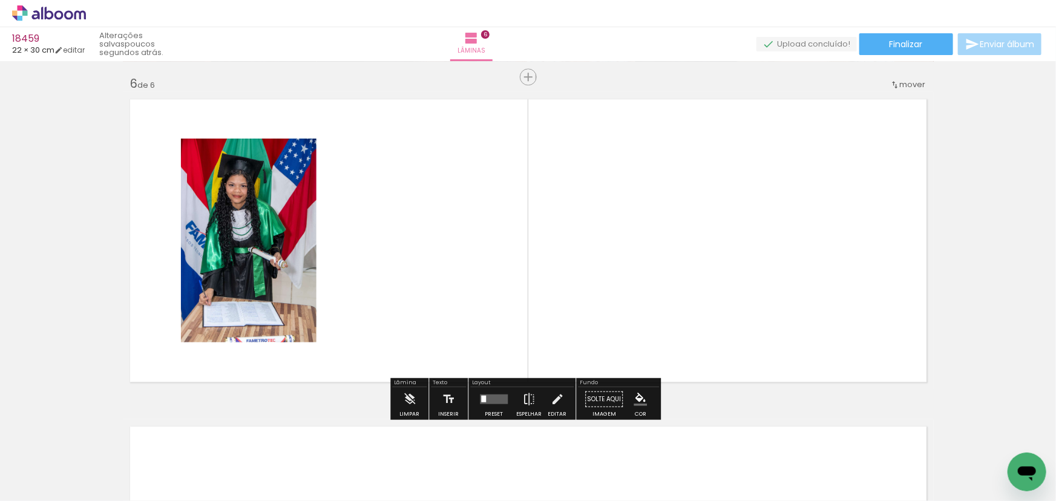
scroll to position [1638, 0]
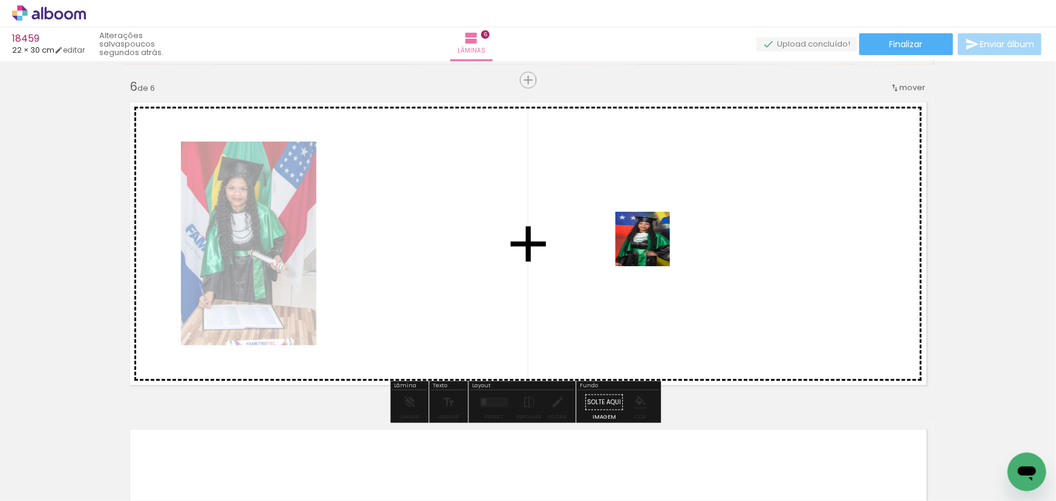
drag, startPoint x: 444, startPoint y: 464, endPoint x: 654, endPoint y: 247, distance: 301.8
click at [654, 247] on quentale-workspace at bounding box center [528, 250] width 1056 height 501
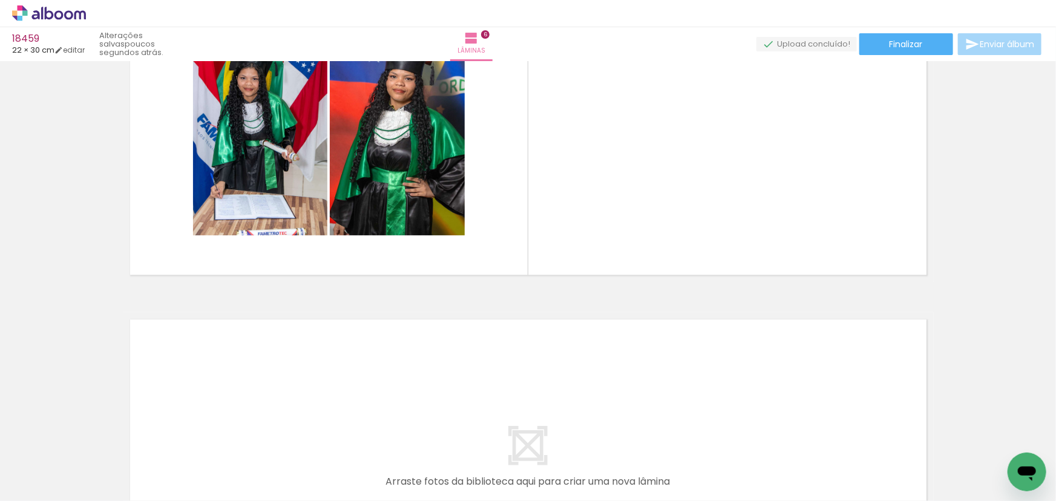
scroll to position [1693, 0]
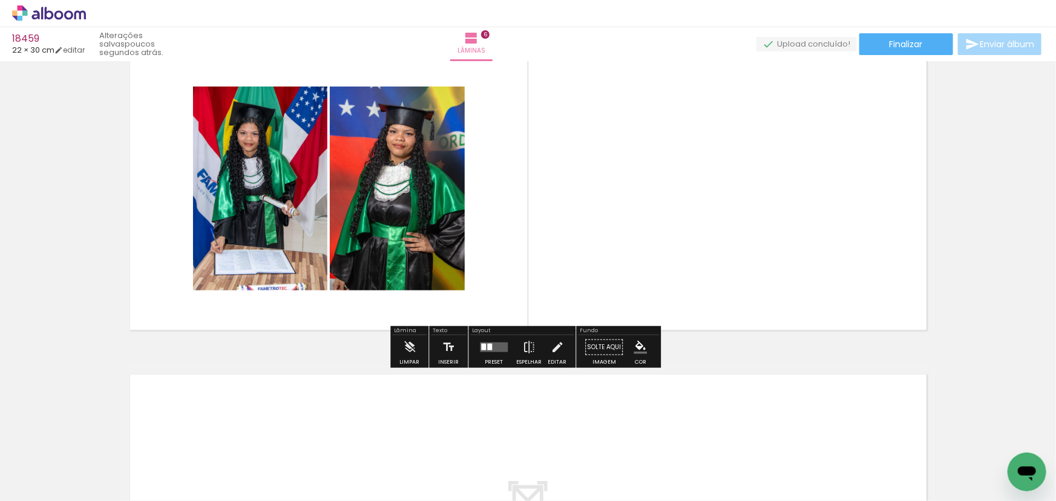
click at [491, 343] on quentale-layouter at bounding box center [494, 348] width 28 height 10
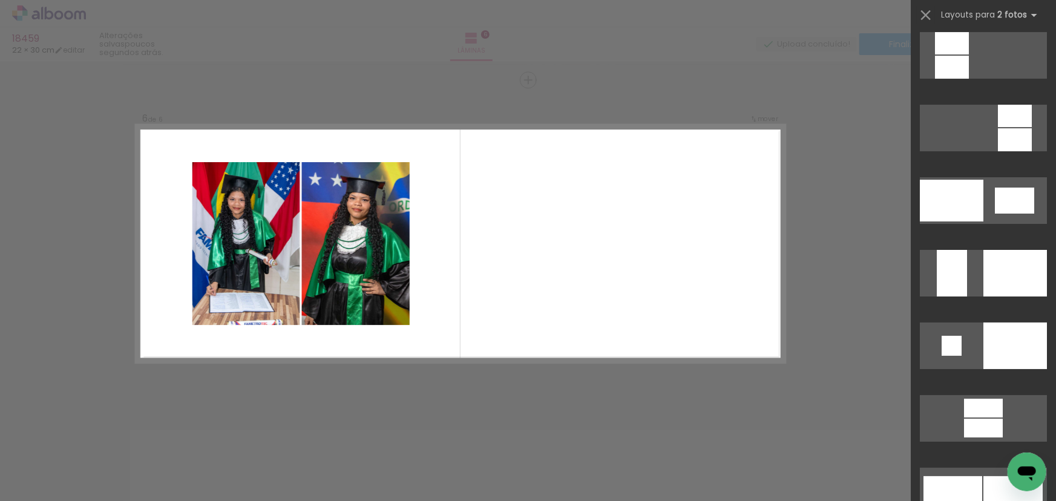
scroll to position [4675, 0]
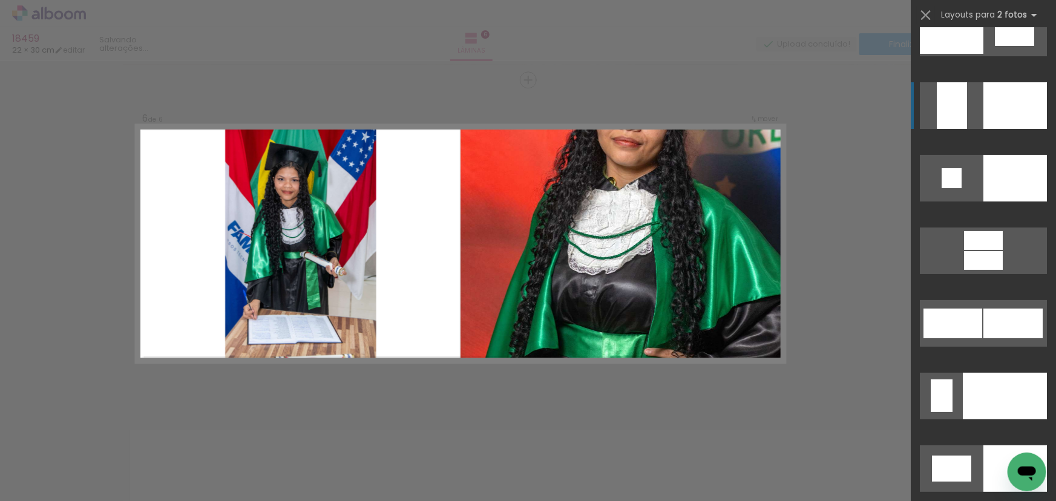
click at [1005, 97] on div at bounding box center [1015, 105] width 64 height 47
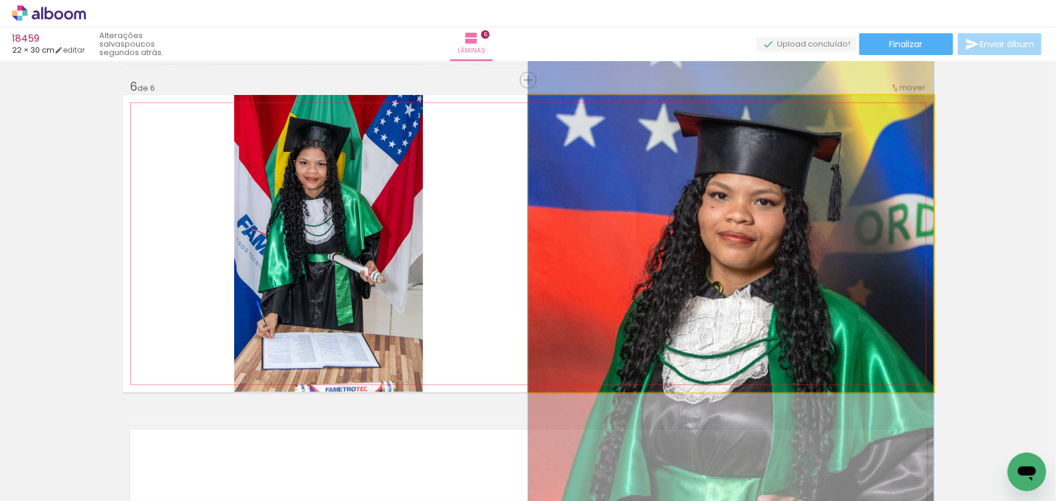
drag, startPoint x: 699, startPoint y: 142, endPoint x: 693, endPoint y: 263, distance: 121.2
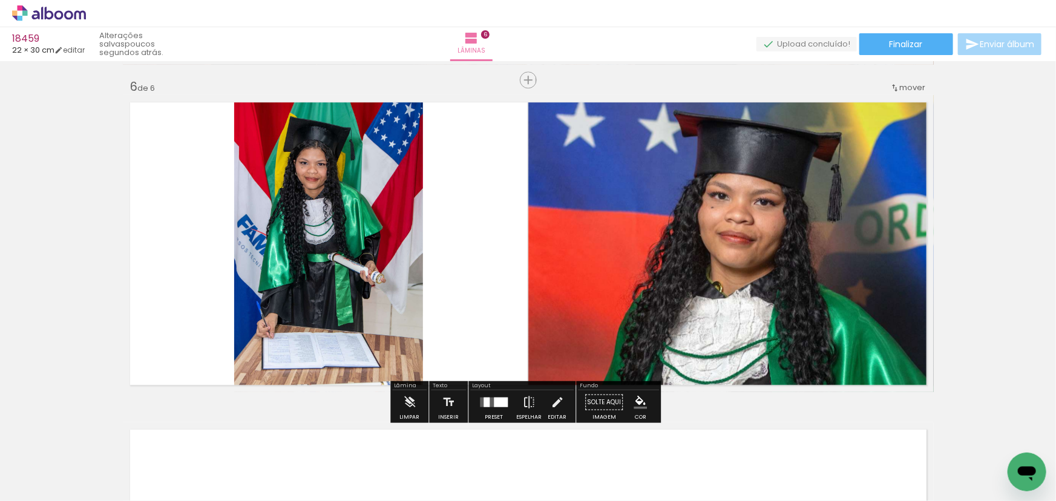
click at [321, 209] on quentale-photo at bounding box center [328, 243] width 189 height 297
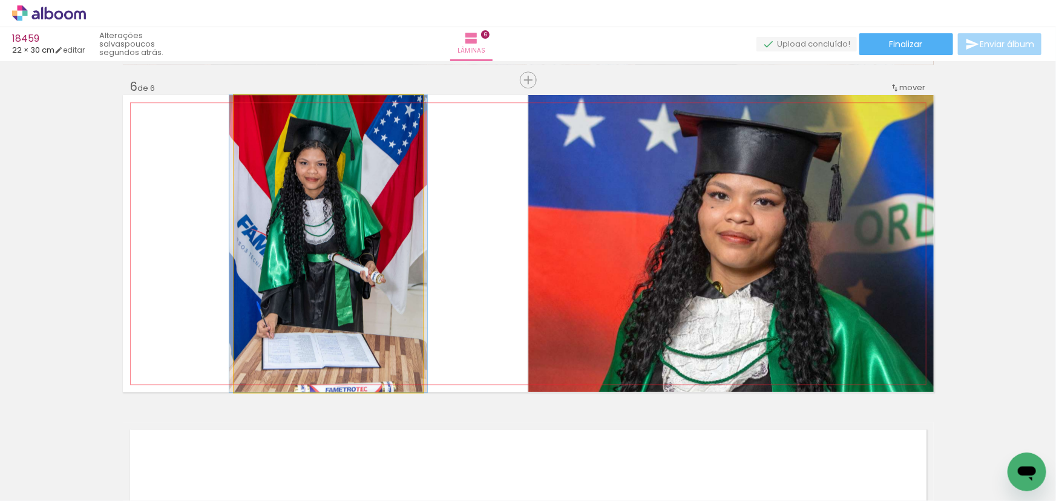
click at [321, 209] on quentale-photo at bounding box center [328, 243] width 189 height 297
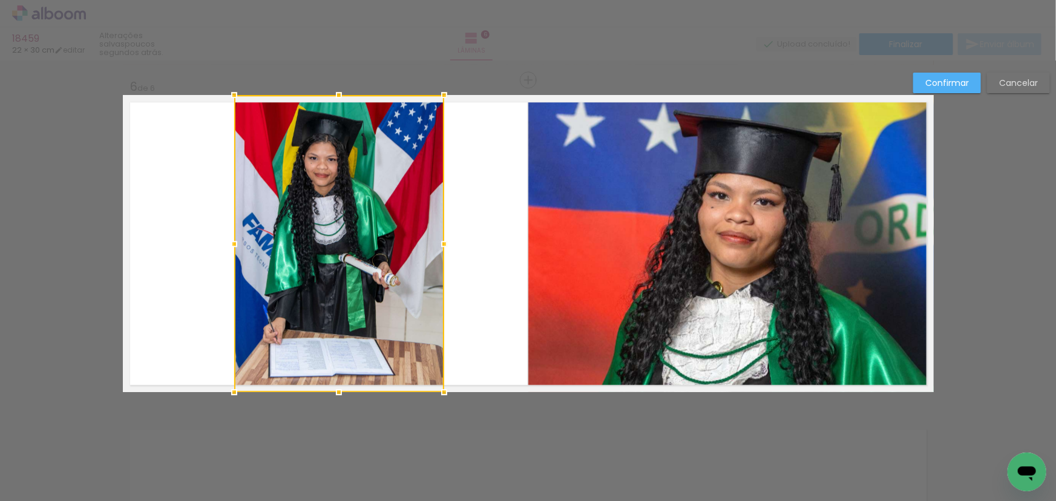
drag, startPoint x: 416, startPoint y: 243, endPoint x: 438, endPoint y: 242, distance: 21.2
click at [438, 242] on div at bounding box center [444, 244] width 24 height 24
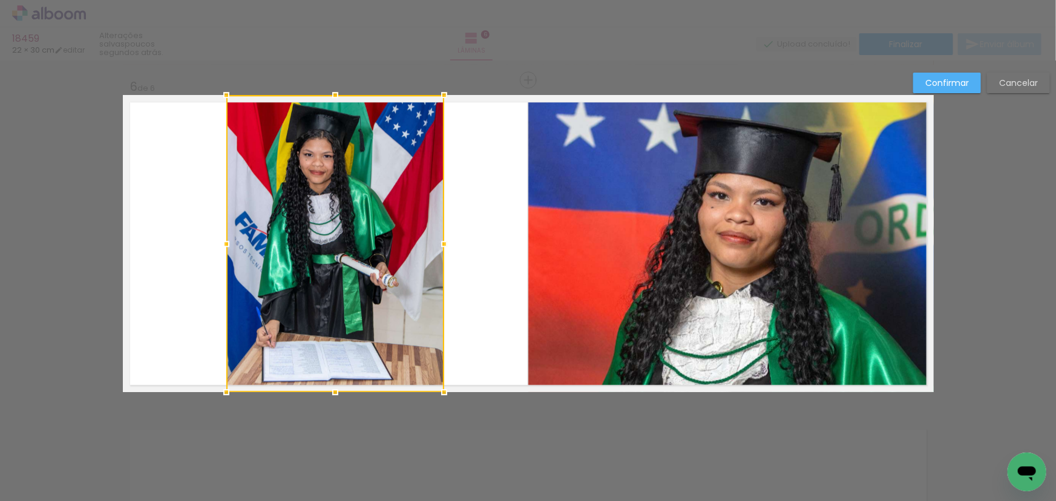
drag, startPoint x: 233, startPoint y: 243, endPoint x: 226, endPoint y: 243, distance: 7.3
click at [226, 243] on div at bounding box center [226, 244] width 24 height 24
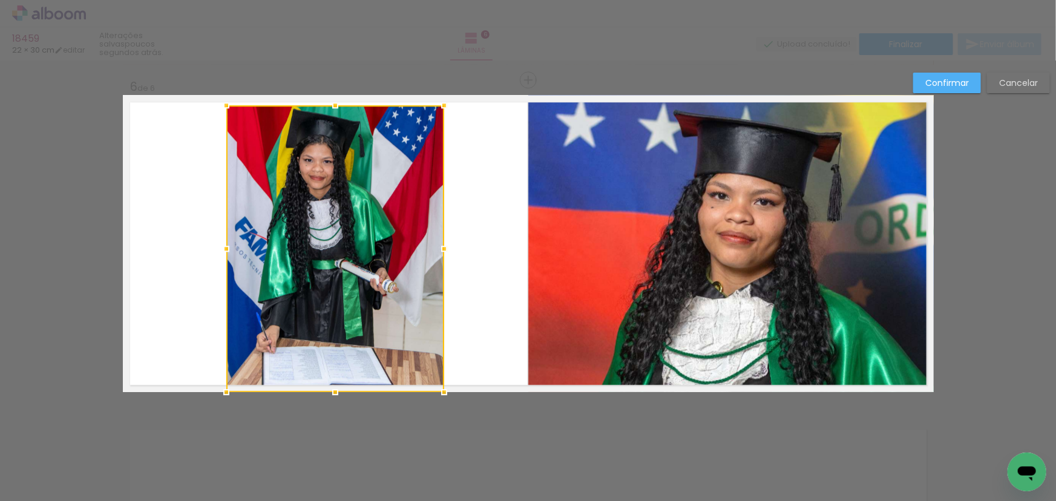
drag, startPoint x: 333, startPoint y: 95, endPoint x: 333, endPoint y: 103, distance: 7.9
click at [333, 103] on div at bounding box center [335, 105] width 24 height 24
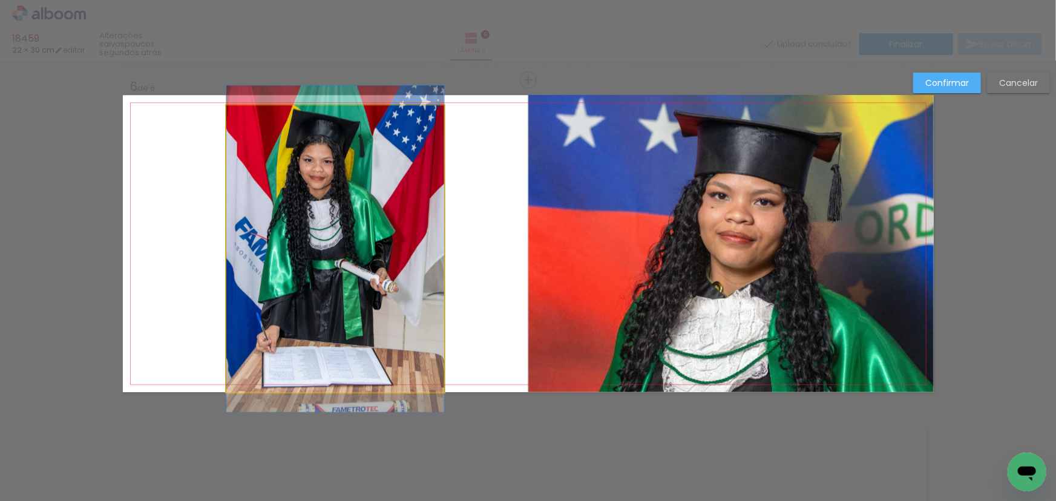
click at [336, 366] on quentale-photo at bounding box center [335, 248] width 218 height 287
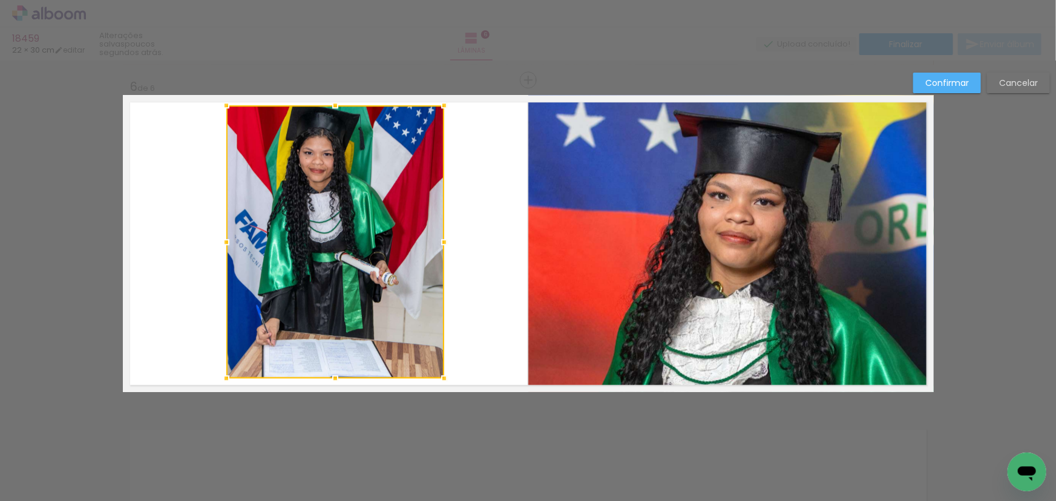
drag, startPoint x: 330, startPoint y: 393, endPoint x: 332, endPoint y: 381, distance: 12.2
click at [332, 381] on div at bounding box center [335, 378] width 24 height 24
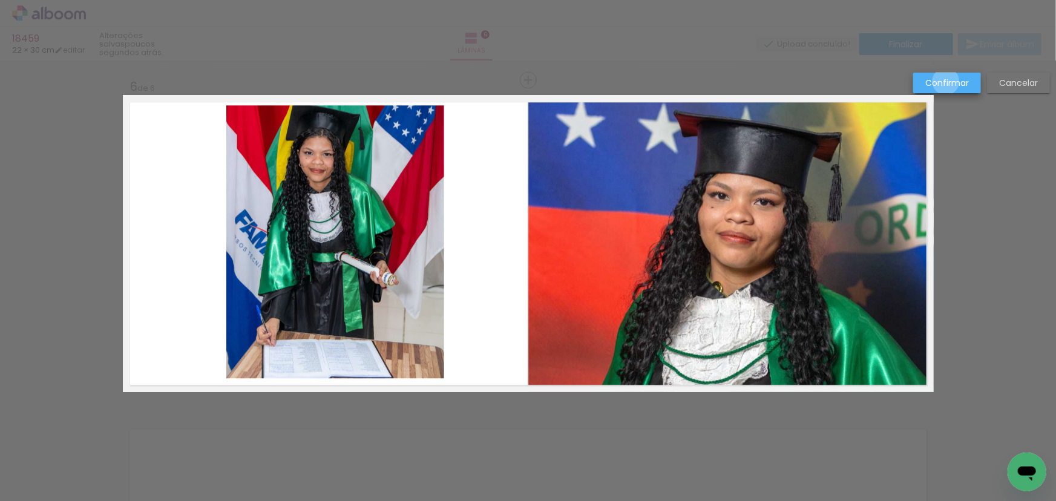
click at [0, 0] on slot "Confirmar" at bounding box center [0, 0] width 0 height 0
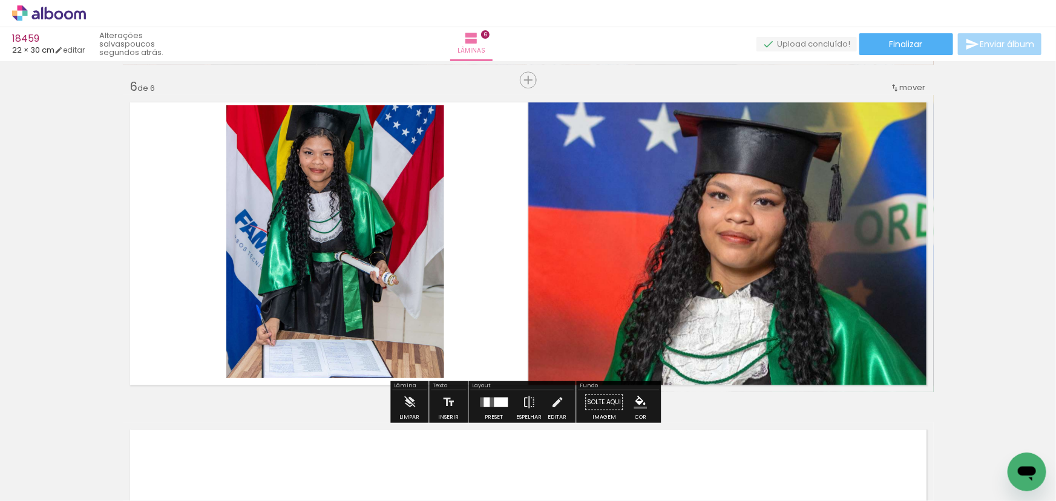
click at [344, 143] on paper-item at bounding box center [349, 146] width 22 height 8
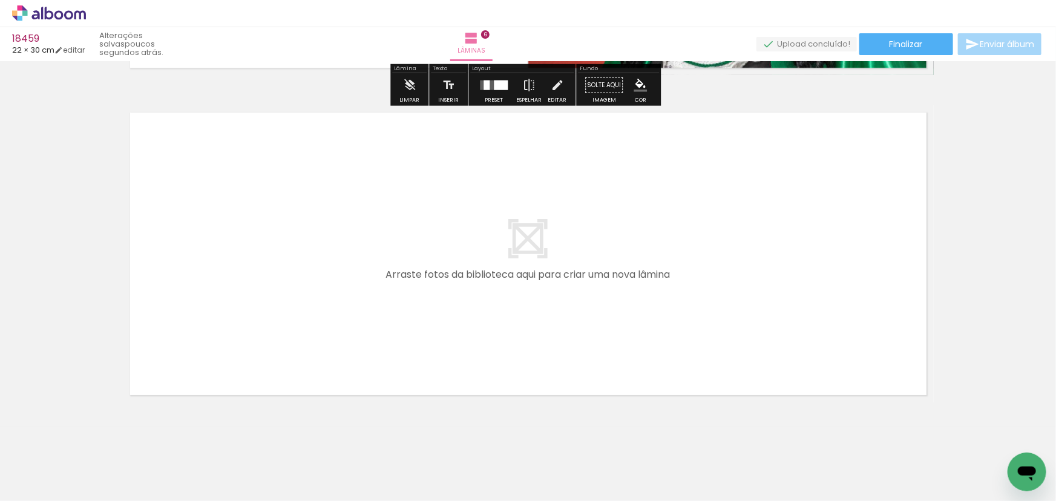
scroll to position [1968, 0]
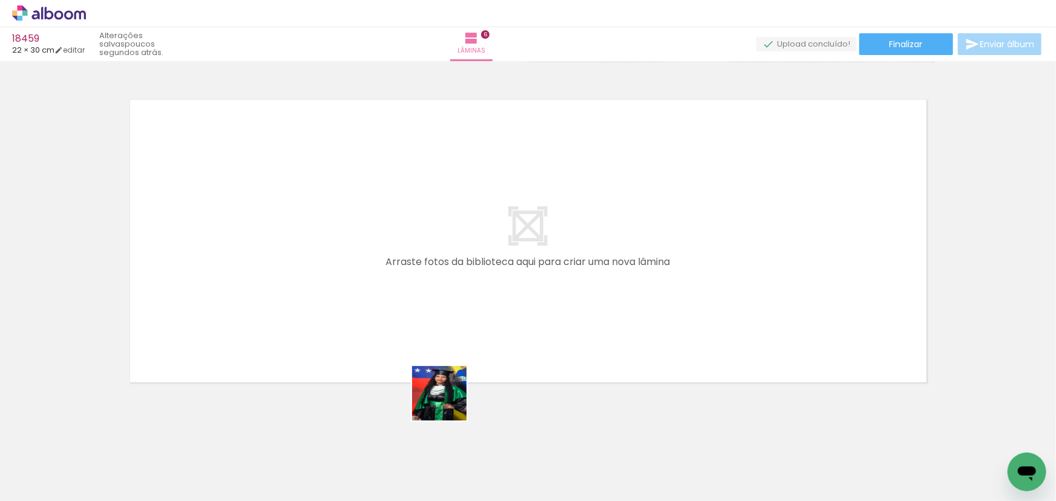
drag, startPoint x: 443, startPoint y: 460, endPoint x: 499, endPoint y: 390, distance: 89.1
click at [441, 342] on quentale-workspace at bounding box center [528, 250] width 1056 height 501
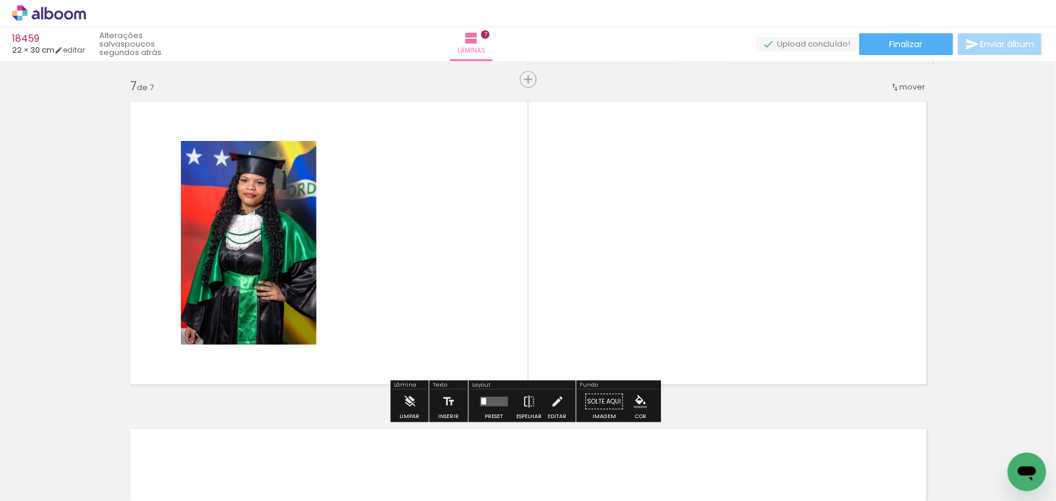
scroll to position [1966, 0]
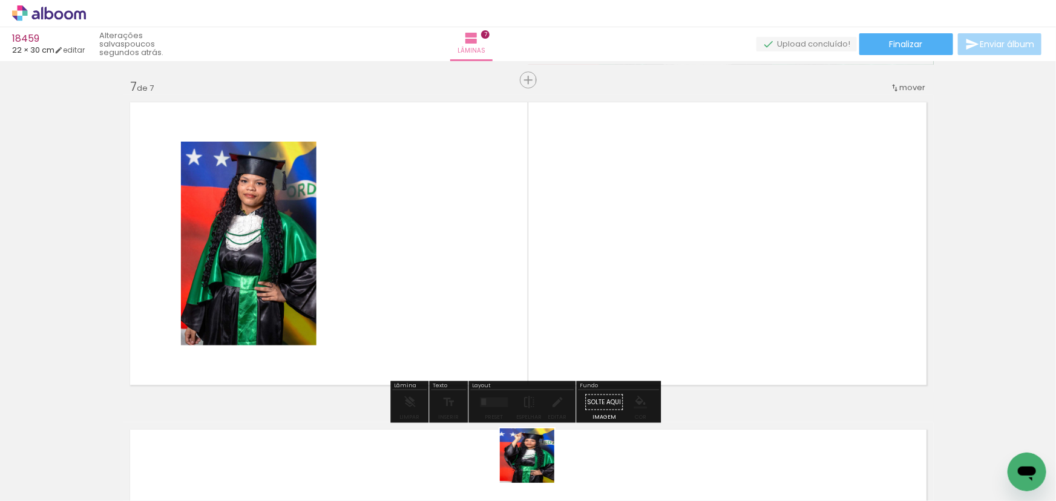
drag, startPoint x: 536, startPoint y: 465, endPoint x: 520, endPoint y: 310, distance: 155.1
click at [511, 308] on quentale-workspace at bounding box center [528, 250] width 1056 height 501
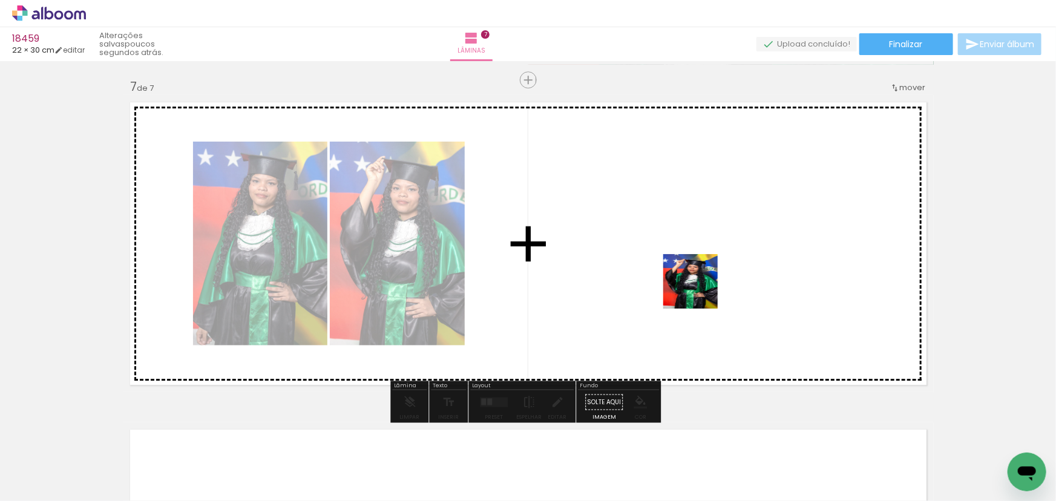
drag, startPoint x: 688, startPoint y: 353, endPoint x: 702, endPoint y: 272, distance: 83.0
click at [702, 272] on quentale-workspace at bounding box center [528, 250] width 1056 height 501
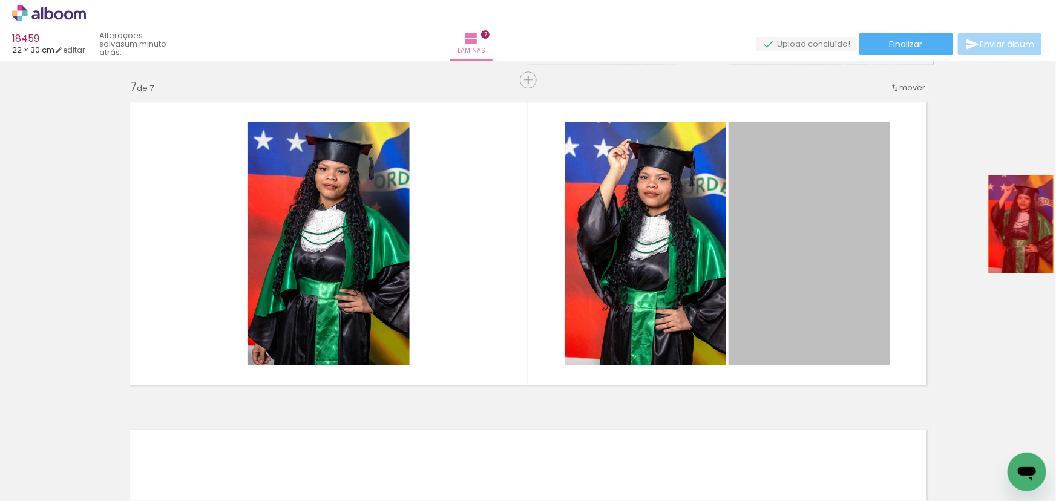
drag, startPoint x: 1037, startPoint y: 218, endPoint x: 1016, endPoint y: 226, distance: 22.0
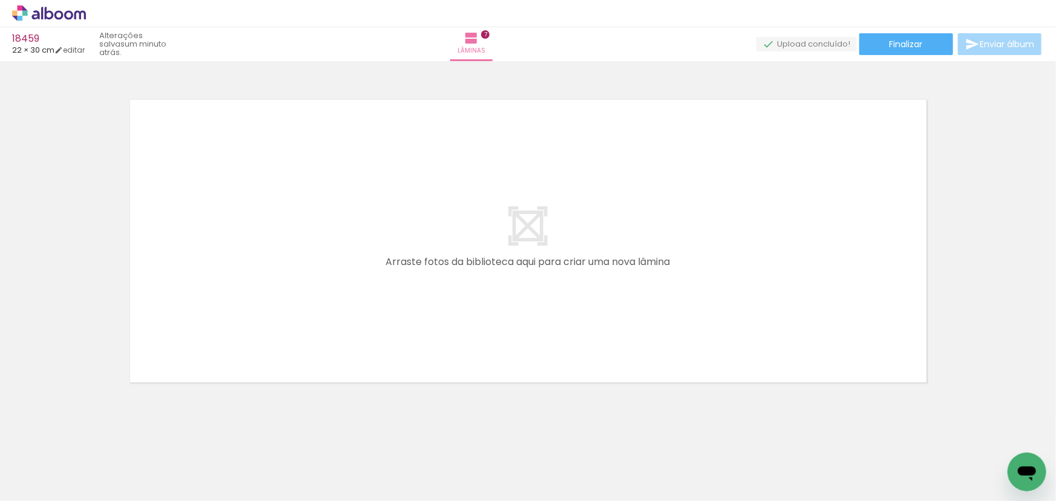
scroll to position [0, 1948]
drag, startPoint x: 422, startPoint y: 341, endPoint x: 413, endPoint y: 318, distance: 24.7
click at [413, 318] on quentale-workspace at bounding box center [528, 250] width 1056 height 501
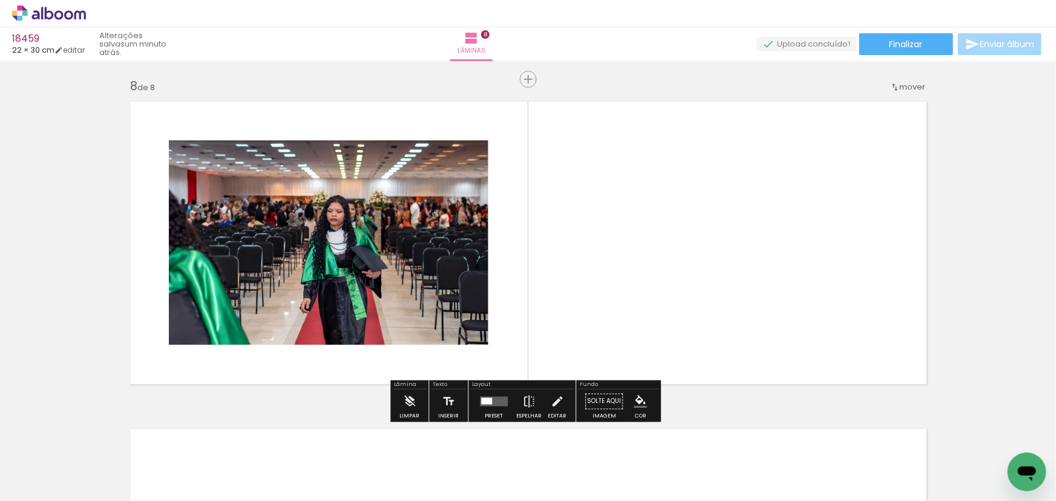
scroll to position [2293, 0]
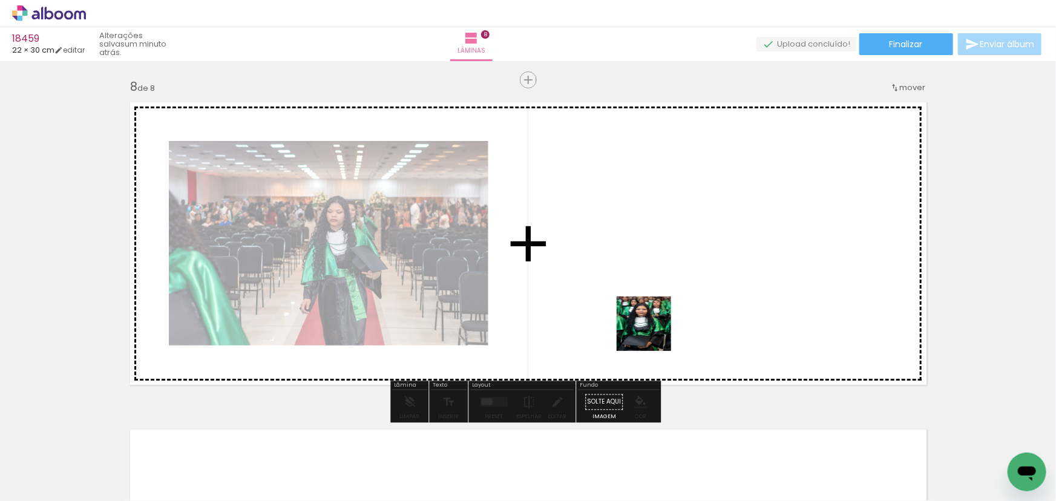
drag, startPoint x: 551, startPoint y: 459, endPoint x: 681, endPoint y: 294, distance: 210.4
click at [681, 294] on quentale-workspace at bounding box center [528, 250] width 1056 height 501
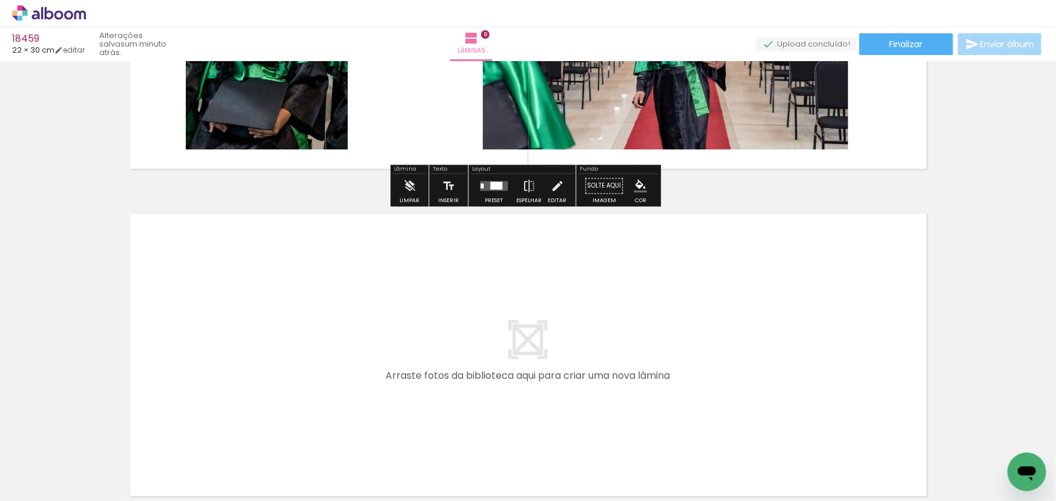
scroll to position [2513, 0]
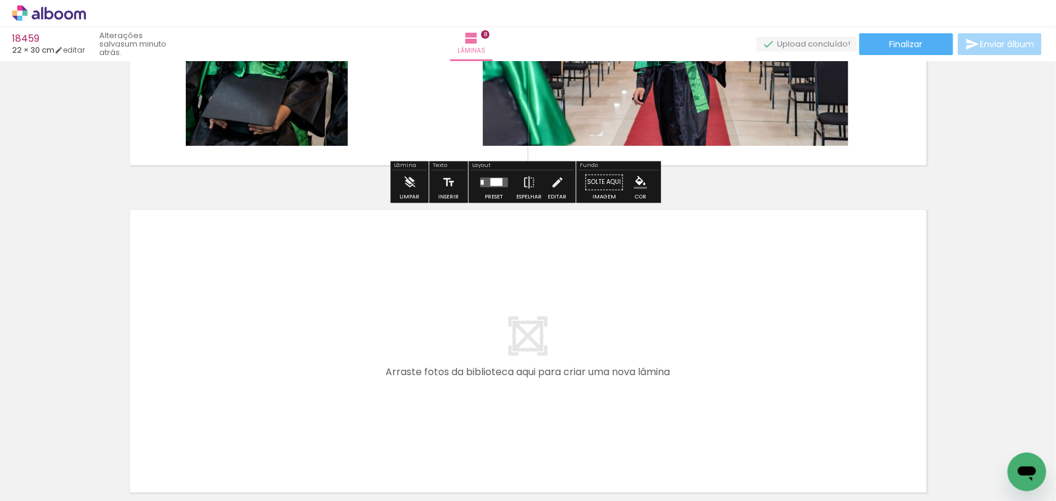
drag, startPoint x: 629, startPoint y: 457, endPoint x: 453, endPoint y: 358, distance: 202.2
click at [453, 358] on quentale-workspace at bounding box center [528, 250] width 1056 height 501
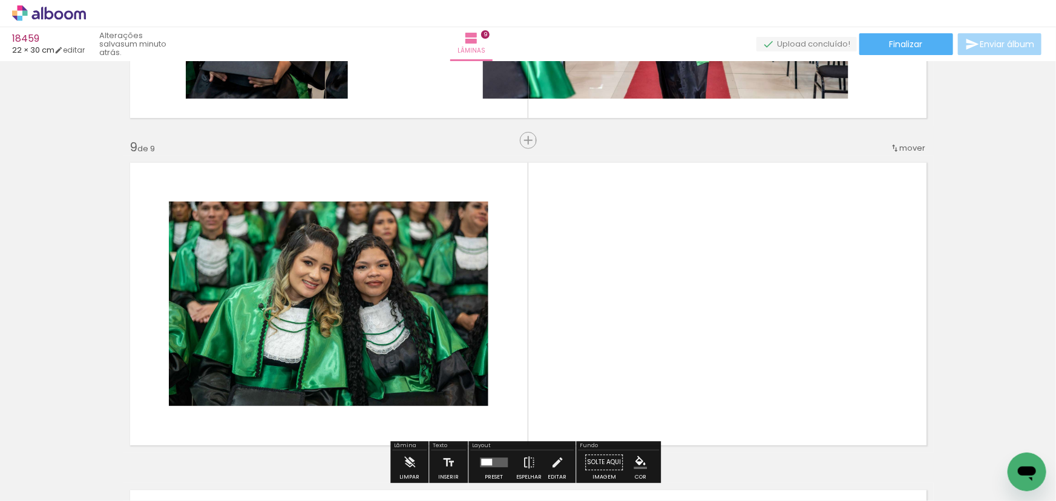
scroll to position [2621, 0]
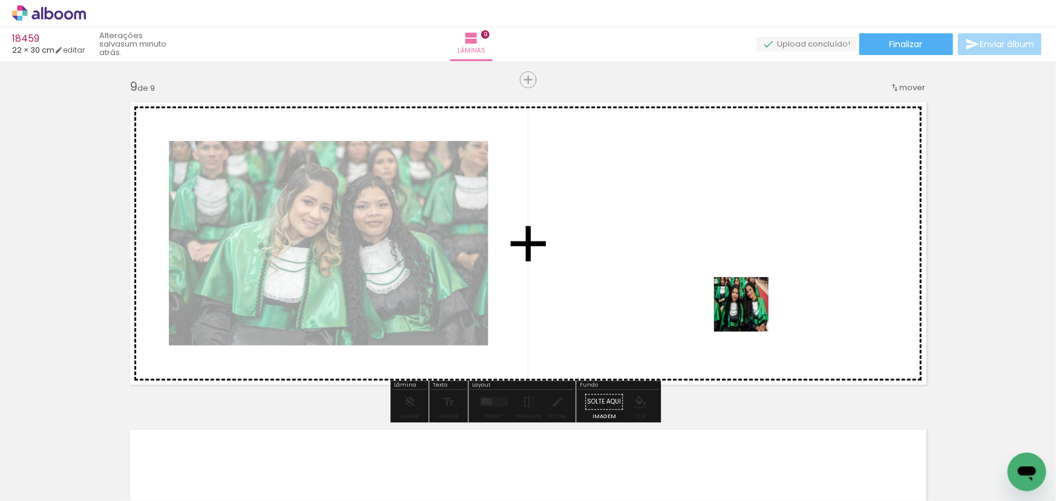
drag, startPoint x: 758, startPoint y: 467, endPoint x: 750, endPoint y: 314, distance: 153.9
click at [750, 314] on quentale-workspace at bounding box center [528, 250] width 1056 height 501
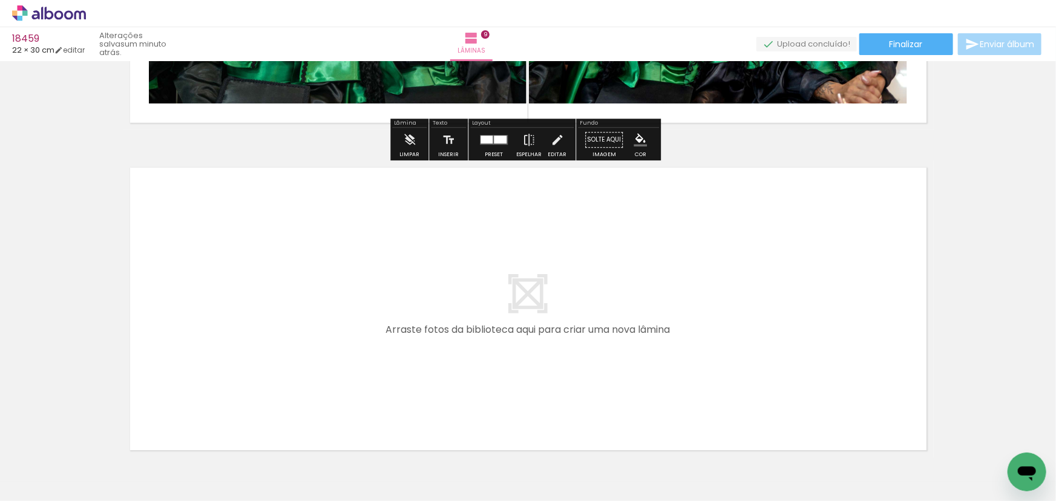
scroll to position [2895, 0]
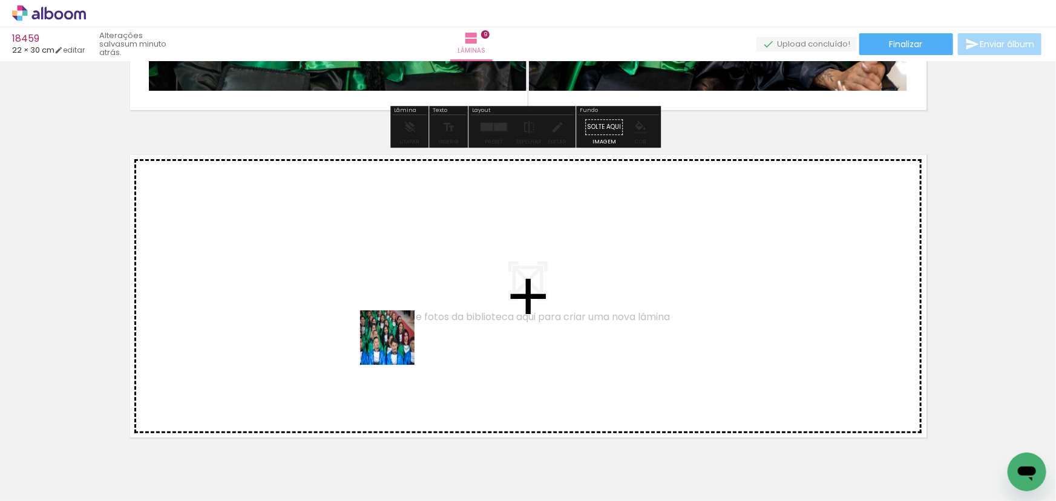
drag, startPoint x: 821, startPoint y: 470, endPoint x: 393, endPoint y: 346, distance: 444.9
click at [393, 346] on quentale-workspace at bounding box center [528, 250] width 1056 height 501
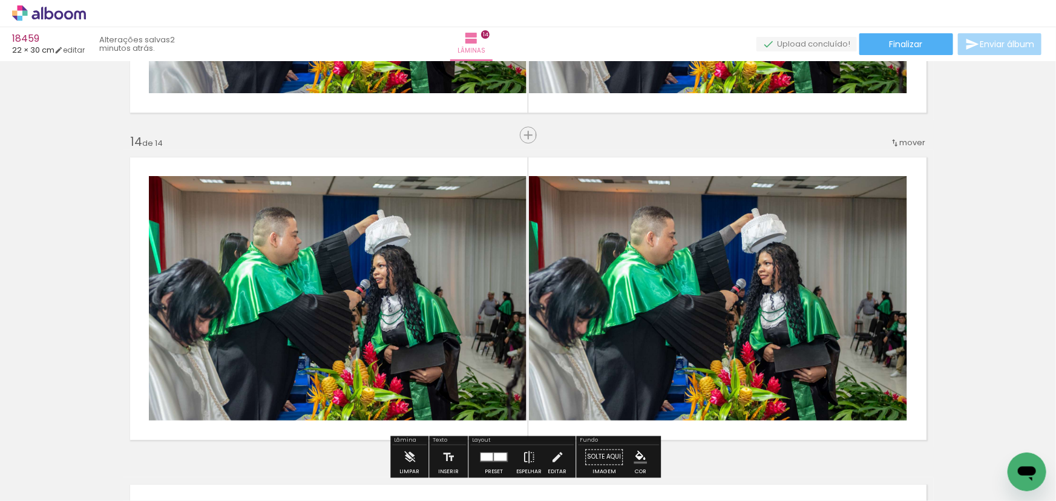
scroll to position [4258, 0]
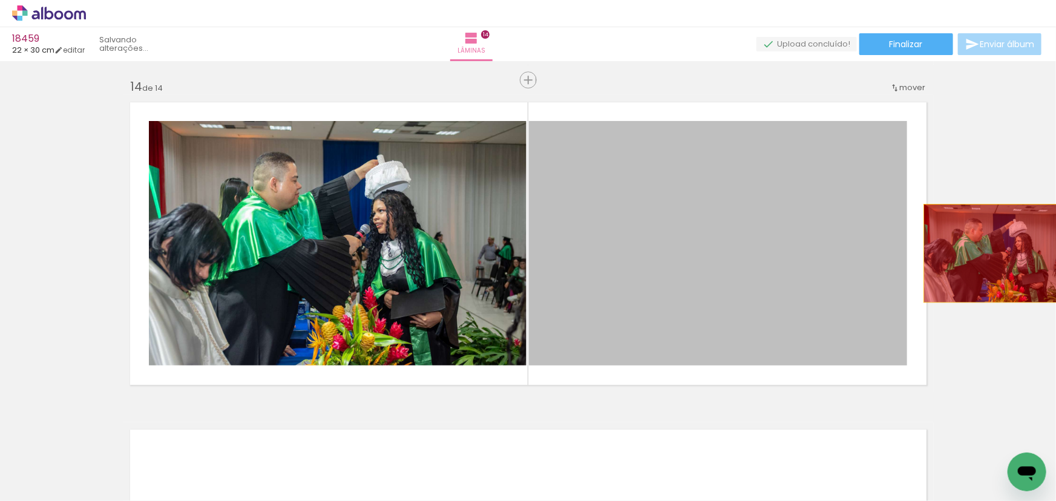
drag, startPoint x: 769, startPoint y: 252, endPoint x: 1013, endPoint y: 255, distance: 244.5
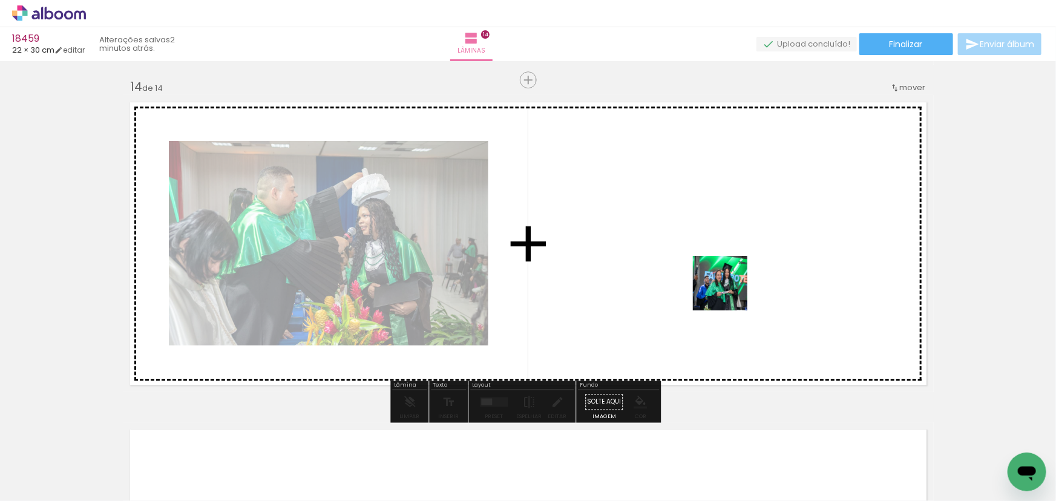
drag, startPoint x: 715, startPoint y: 341, endPoint x: 730, endPoint y: 286, distance: 57.3
click at [730, 286] on quentale-workspace at bounding box center [528, 250] width 1056 height 501
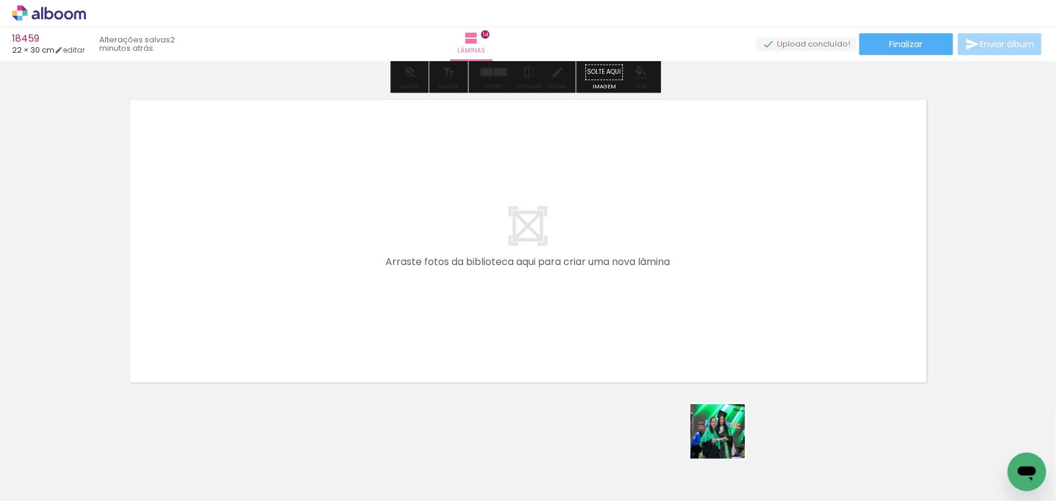
drag, startPoint x: 727, startPoint y: 441, endPoint x: 798, endPoint y: 417, distance: 75.2
click at [571, 360] on quentale-workspace at bounding box center [528, 250] width 1056 height 501
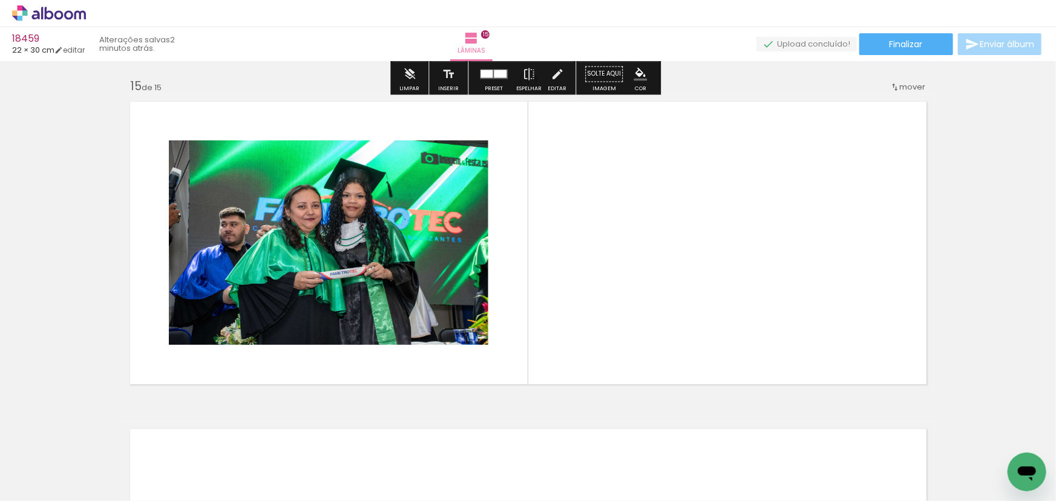
scroll to position [4585, 0]
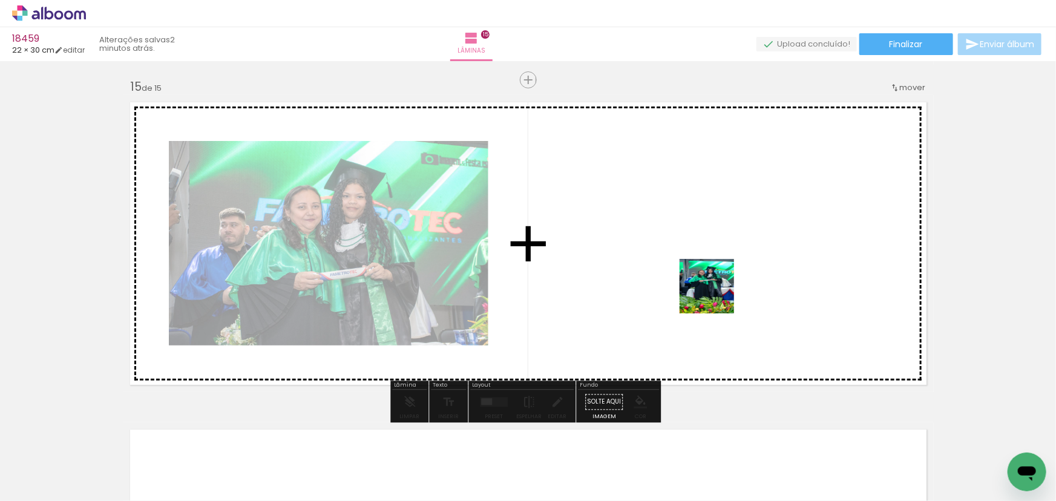
drag, startPoint x: 891, startPoint y: 441, endPoint x: 726, endPoint y: 294, distance: 220.3
click at [716, 295] on quentale-workspace at bounding box center [528, 250] width 1056 height 501
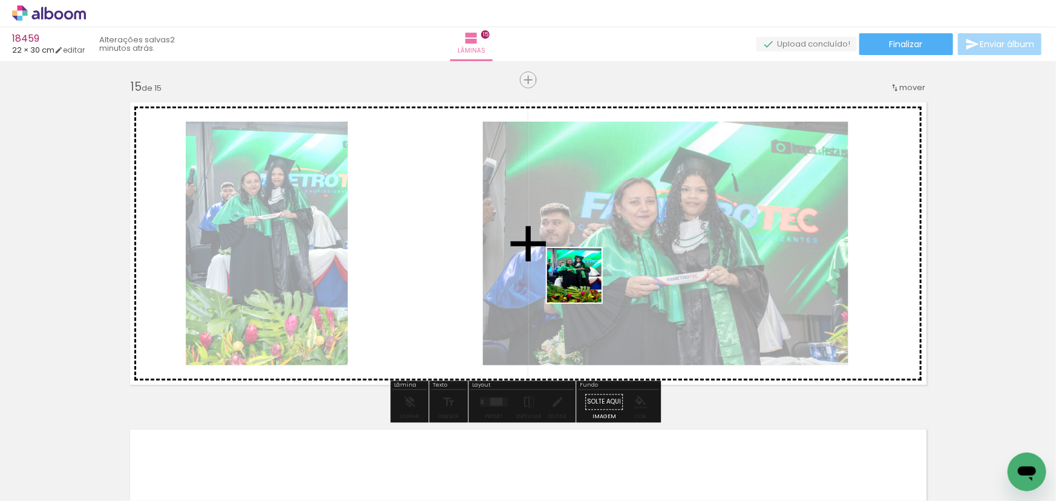
drag, startPoint x: 716, startPoint y: 335, endPoint x: 582, endPoint y: 281, distance: 144.2
click at [582, 283] on quentale-workspace at bounding box center [528, 250] width 1056 height 501
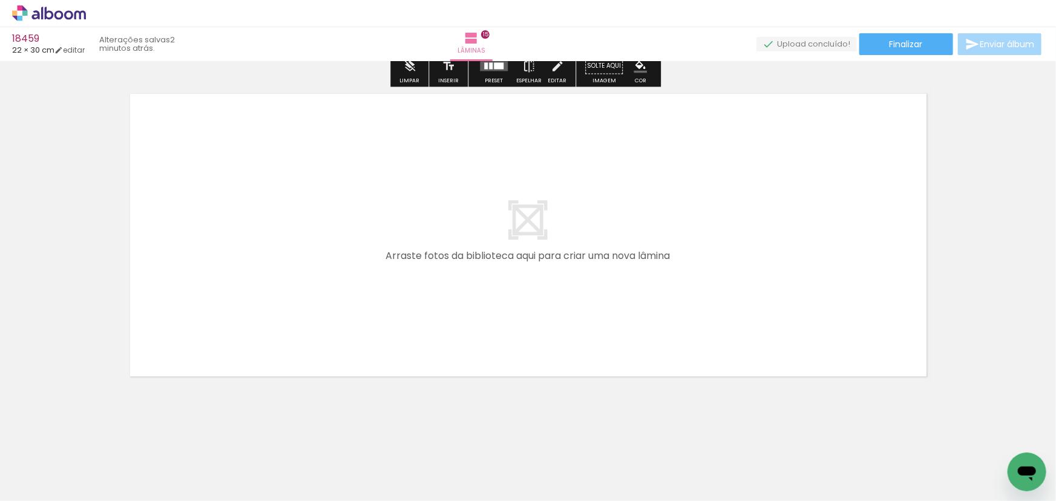
scroll to position [0, 3113]
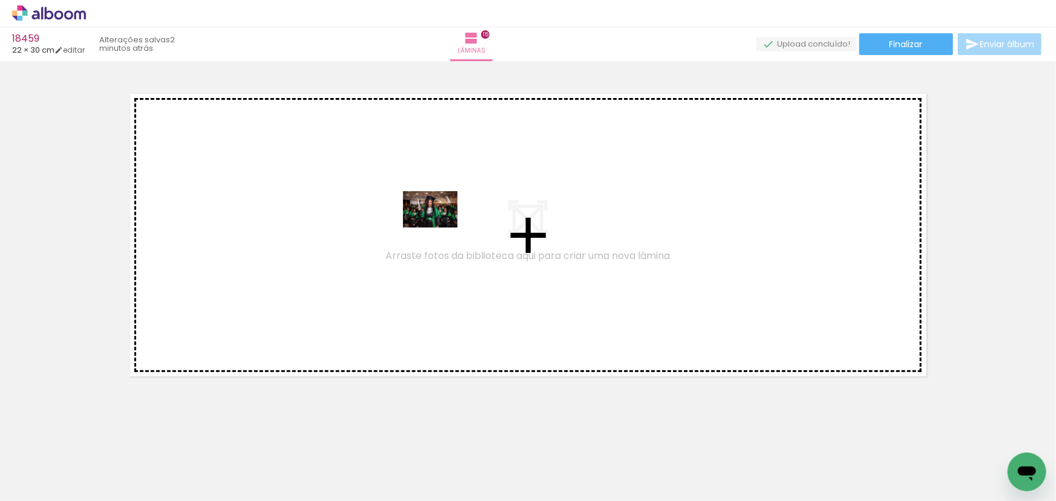
drag, startPoint x: 744, startPoint y: 467, endPoint x: 439, endPoint y: 228, distance: 387.4
click at [439, 228] on quentale-workspace at bounding box center [528, 250] width 1056 height 501
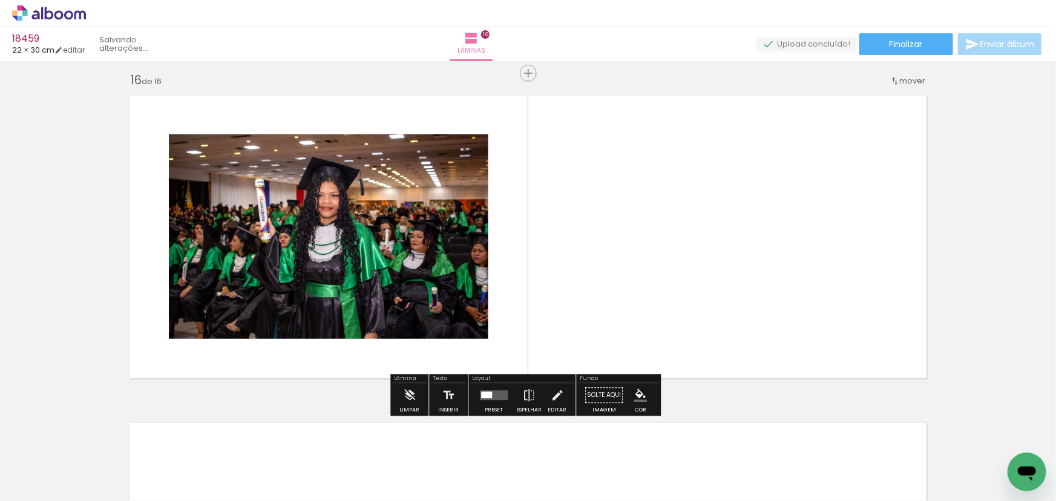
scroll to position [4913, 0]
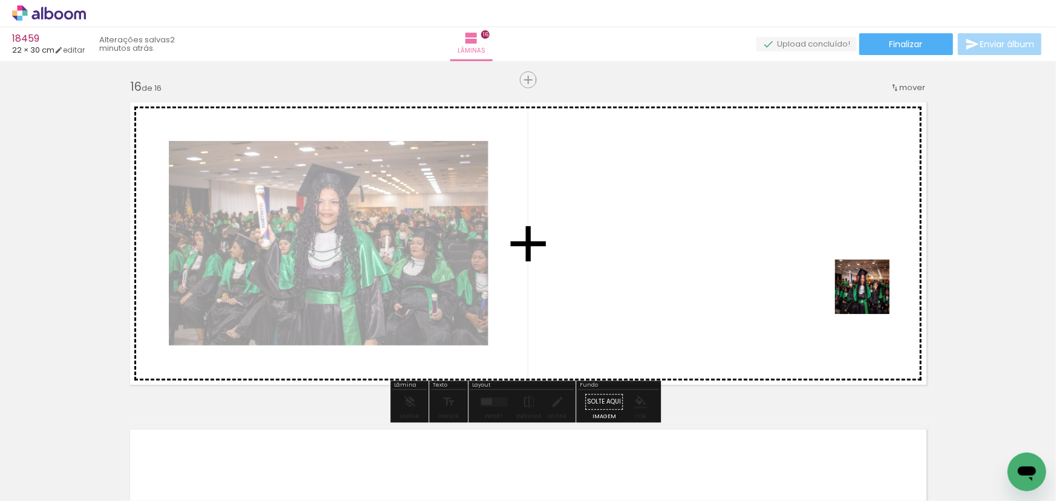
drag, startPoint x: 948, startPoint y: 466, endPoint x: 801, endPoint y: 199, distance: 304.7
click at [801, 199] on quentale-workspace at bounding box center [528, 250] width 1056 height 501
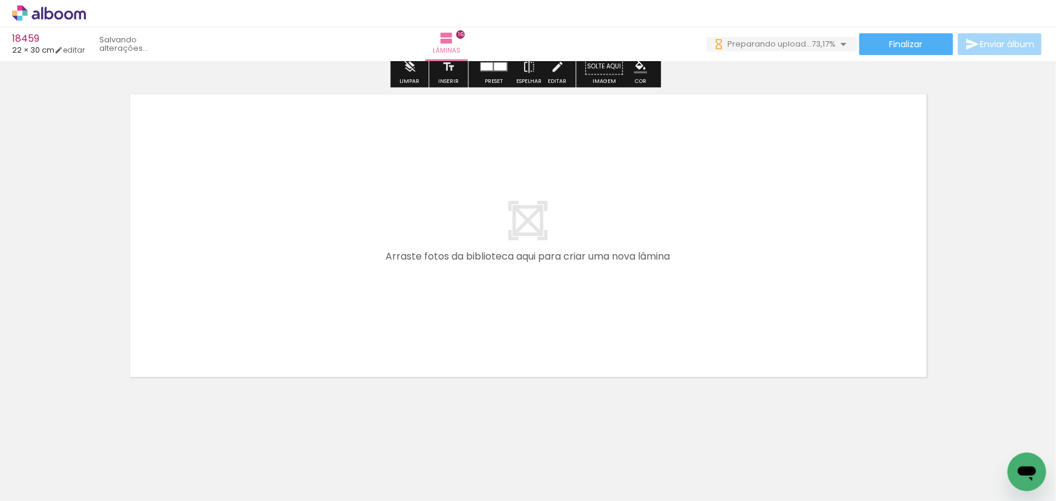
scroll to position [5248, 0]
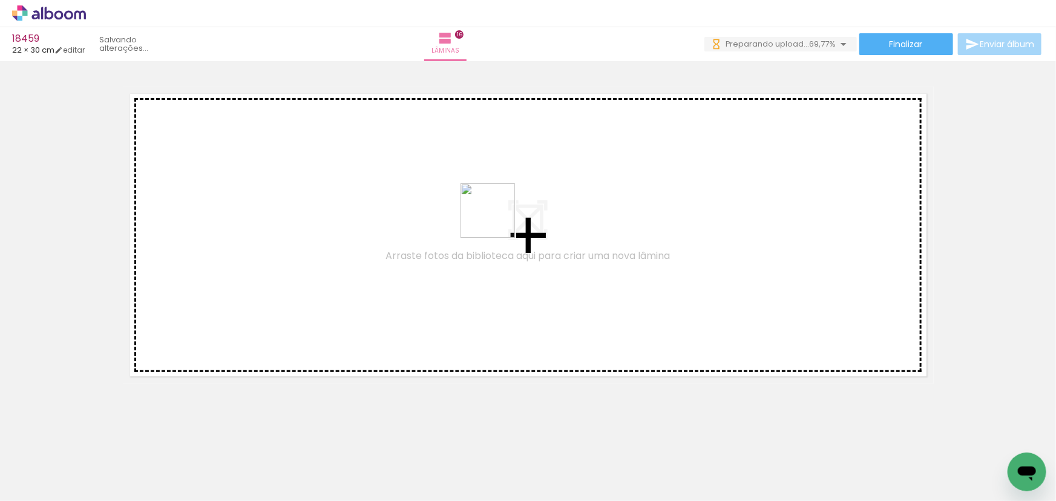
click at [500, 218] on quentale-workspace at bounding box center [528, 250] width 1056 height 501
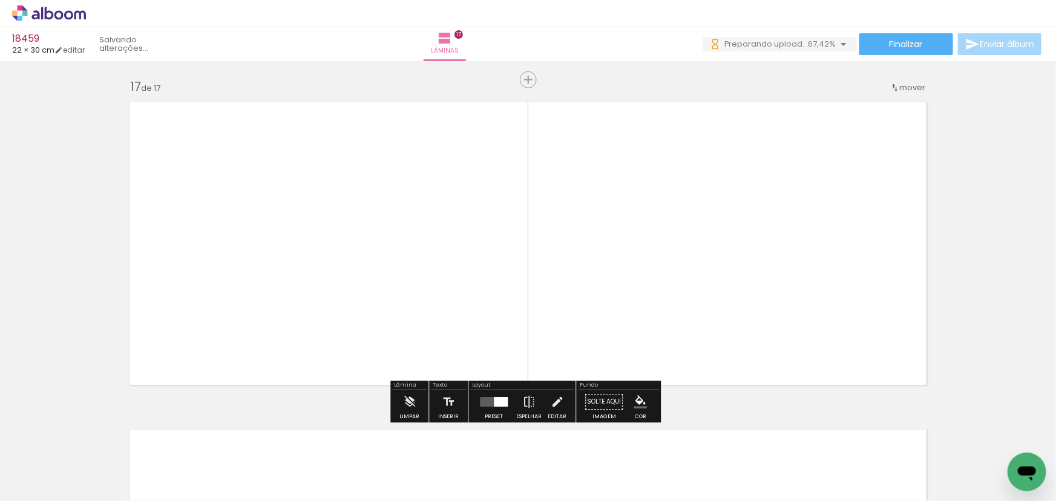
scroll to position [5240, 0]
click at [496, 407] on div at bounding box center [494, 402] width 33 height 24
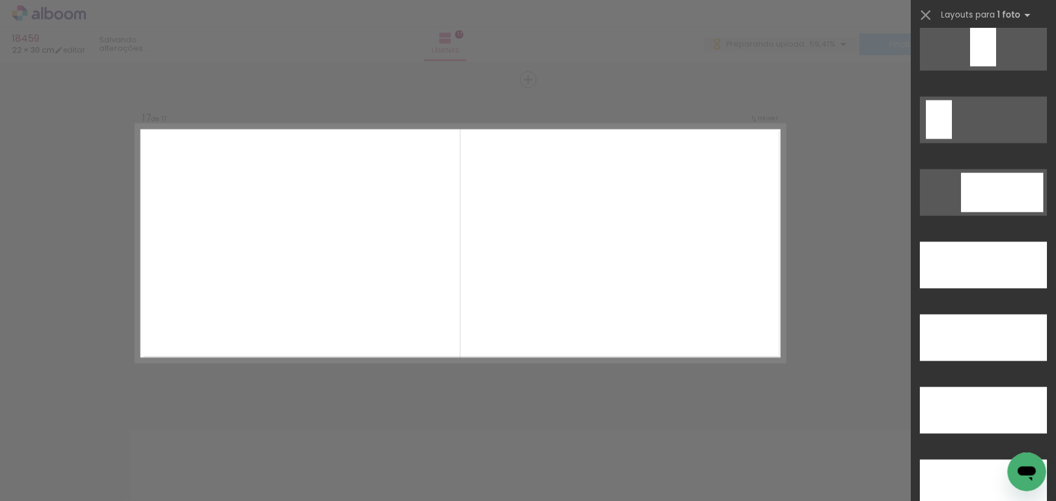
scroll to position [3426, 0]
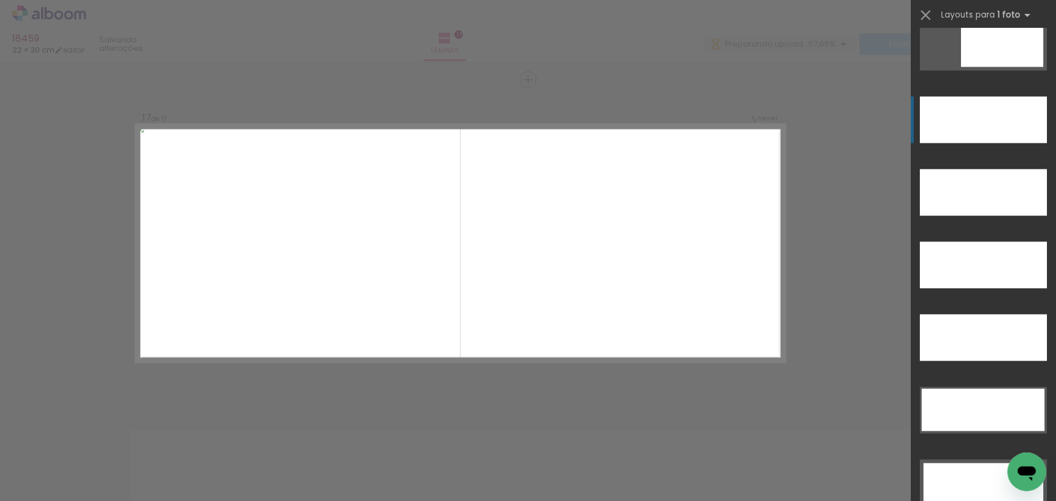
click at [972, 129] on div at bounding box center [983, 120] width 127 height 47
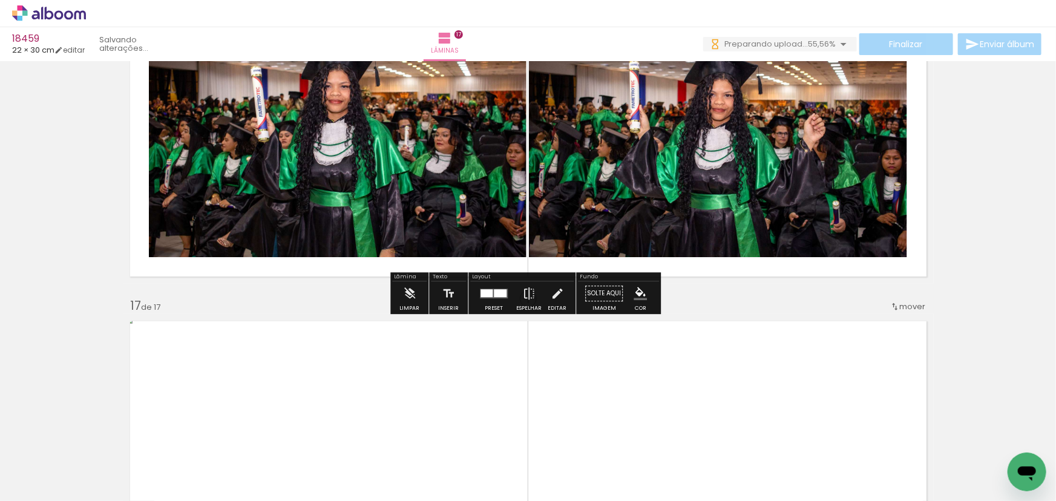
scroll to position [4965, 0]
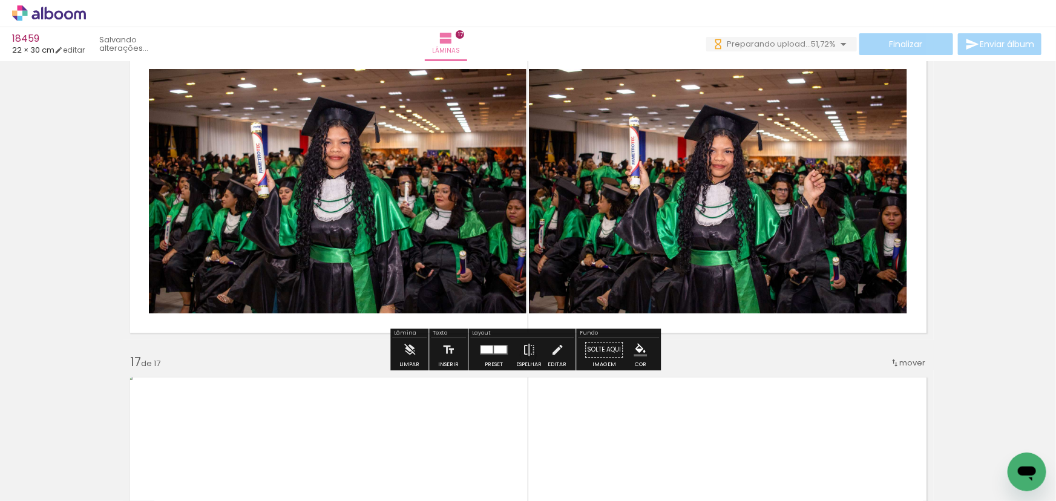
click at [486, 351] on div at bounding box center [487, 350] width 12 height 8
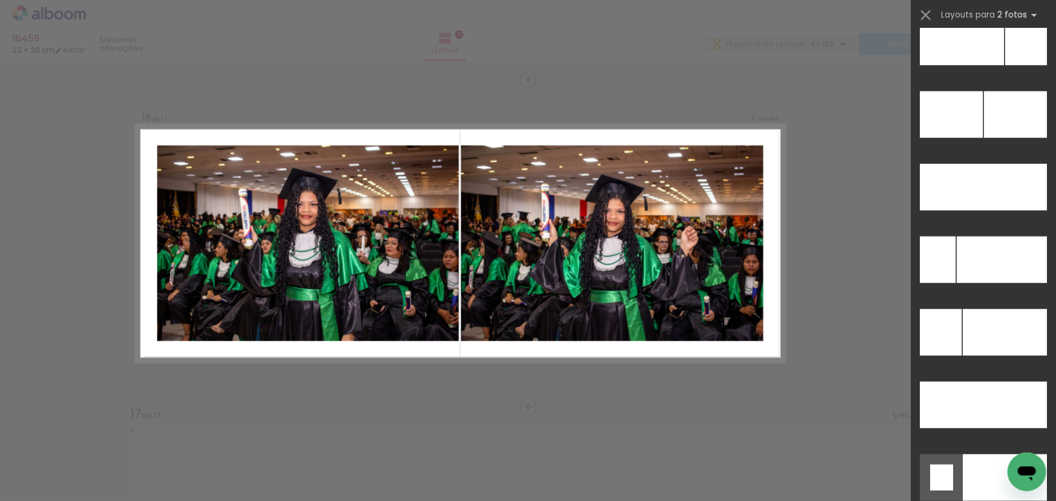
scroll to position [5270, 0]
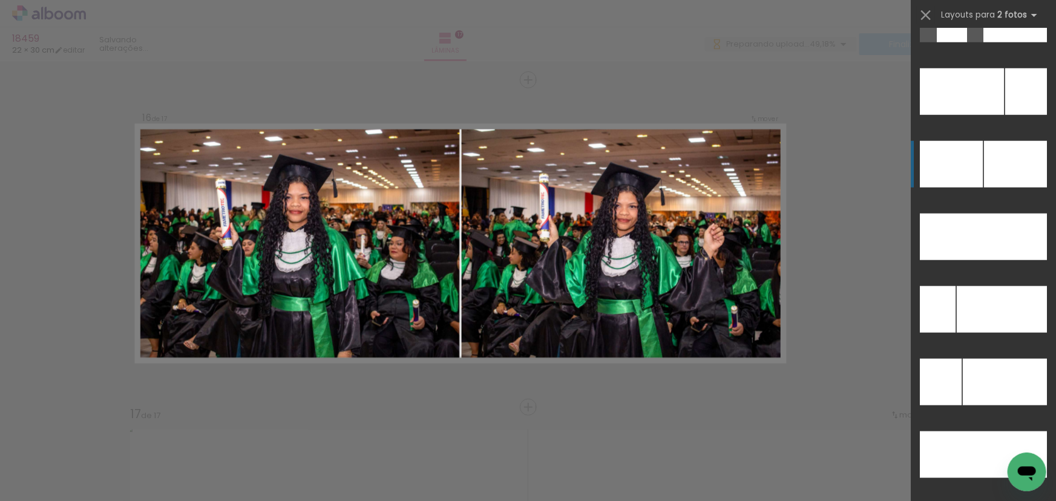
click at [994, 157] on div at bounding box center [1015, 164] width 63 height 47
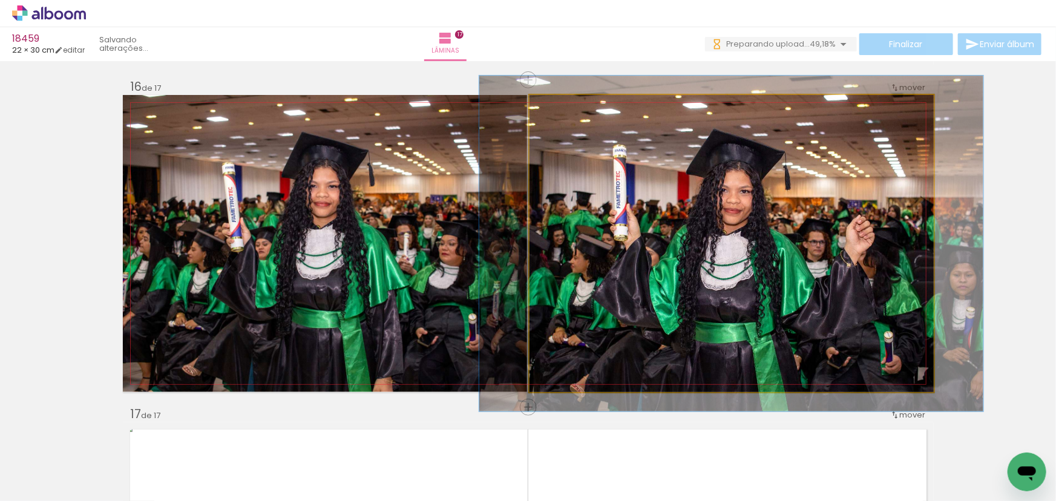
type paper-slider "113"
click at [561, 107] on div at bounding box center [562, 107] width 11 height 11
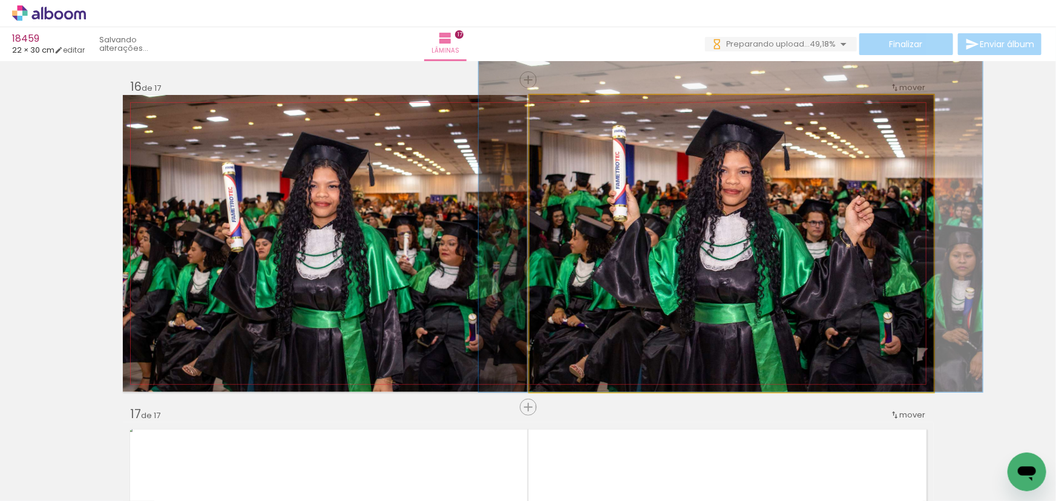
drag, startPoint x: 651, startPoint y: 163, endPoint x: 651, endPoint y: 143, distance: 20.0
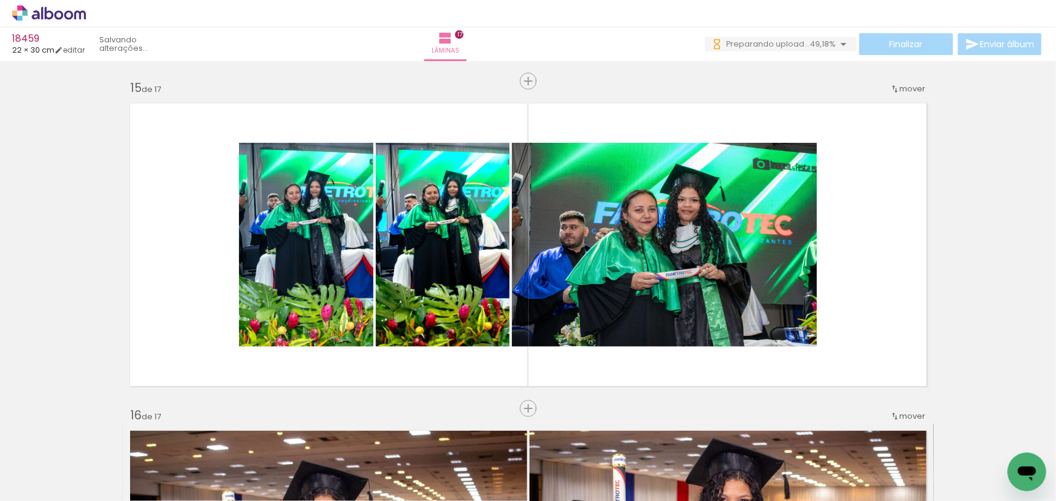
scroll to position [4582, 0]
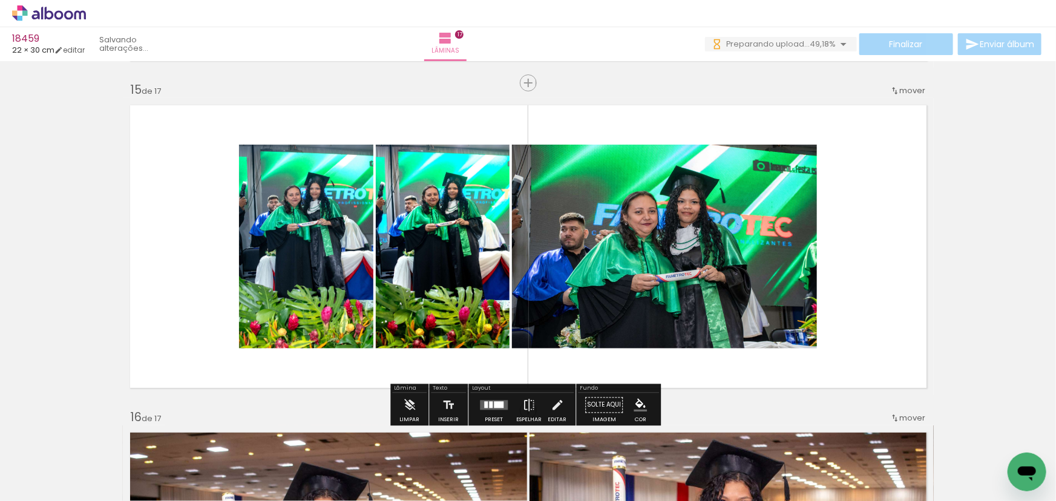
click at [494, 402] on div at bounding box center [499, 404] width 10 height 7
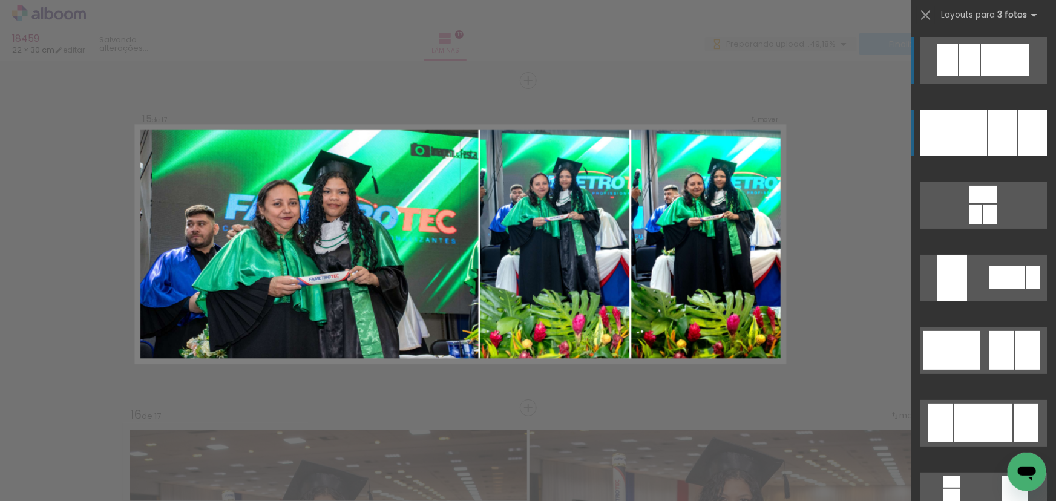
scroll to position [4585, 0]
click at [1011, 142] on div at bounding box center [1002, 133] width 28 height 47
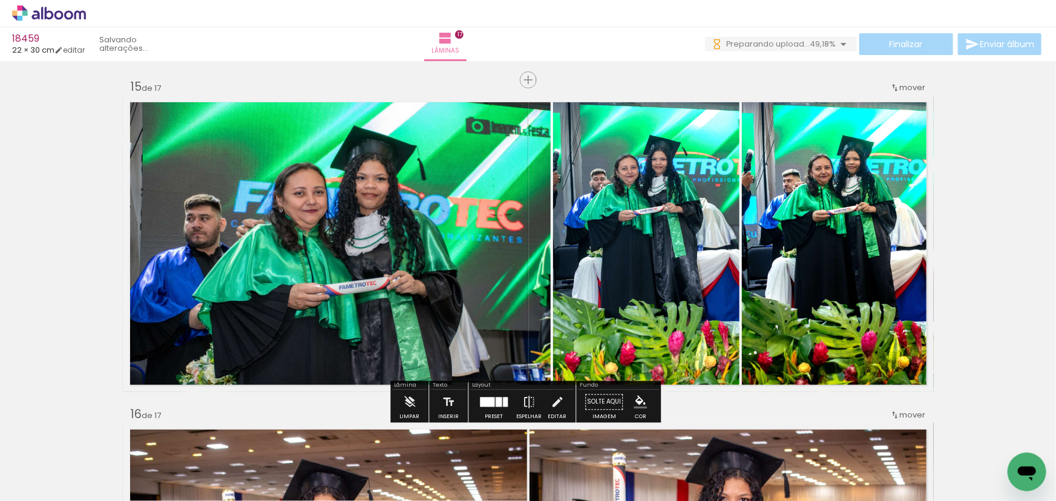
click at [487, 194] on quentale-photo at bounding box center [337, 243] width 428 height 297
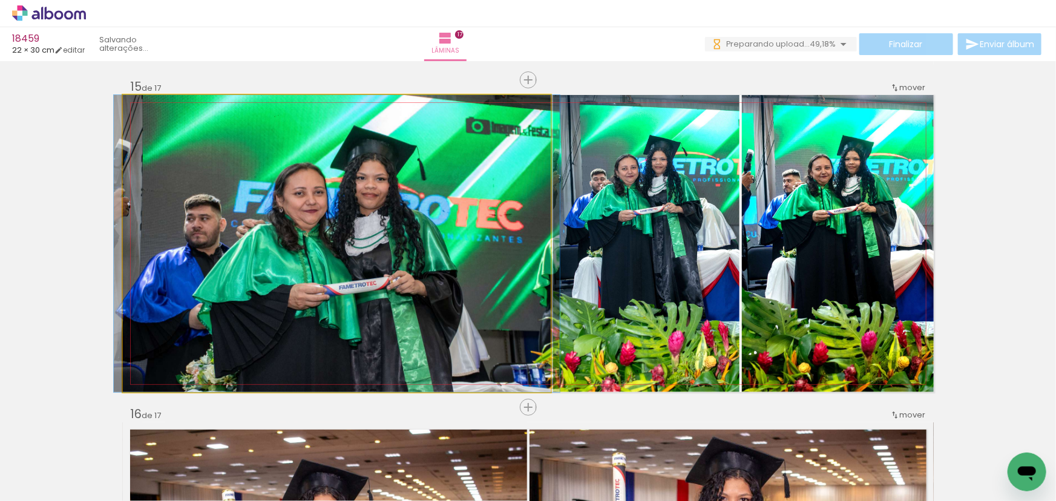
click at [487, 194] on quentale-photo at bounding box center [337, 243] width 428 height 297
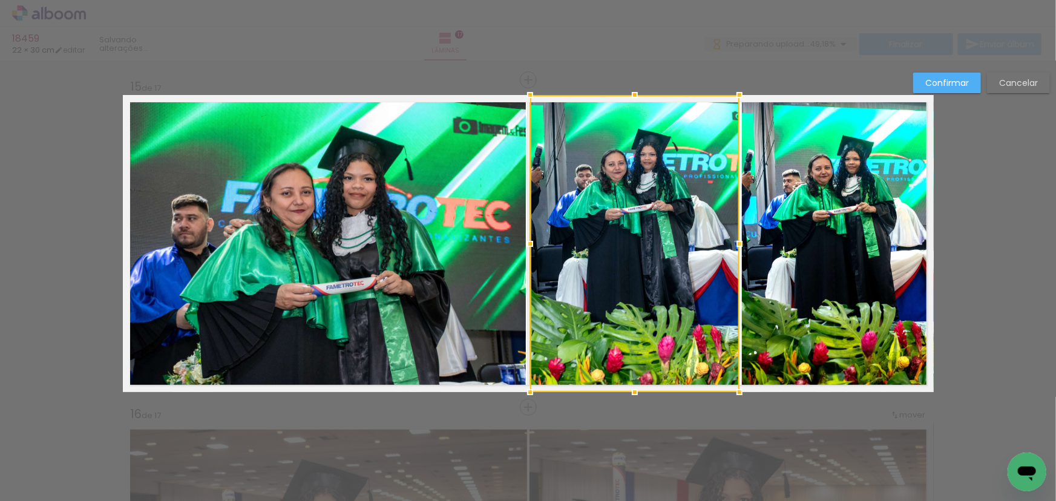
drag, startPoint x: 543, startPoint y: 236, endPoint x: 527, endPoint y: 235, distance: 16.4
click at [527, 235] on div at bounding box center [530, 244] width 24 height 24
click at [0, 0] on slot "Confirmar" at bounding box center [0, 0] width 0 height 0
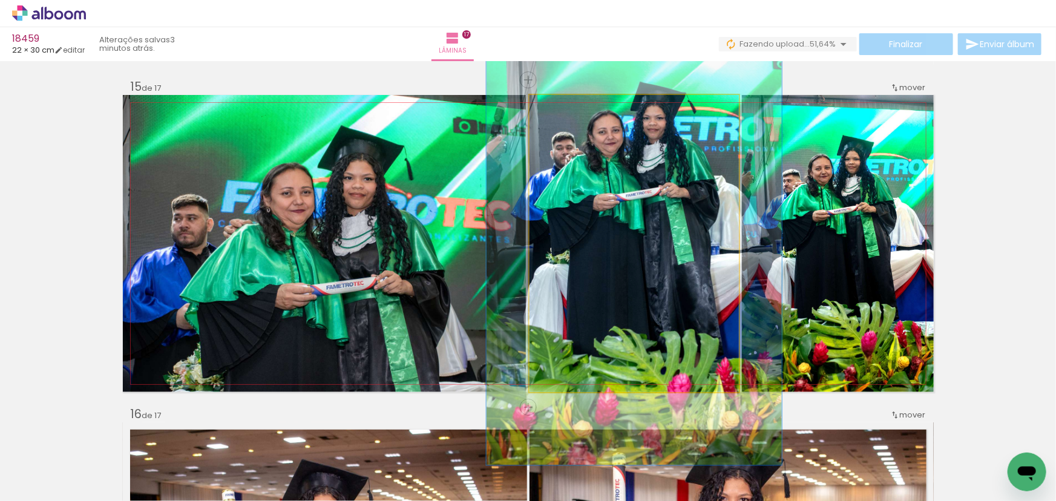
drag, startPoint x: 559, startPoint y: 107, endPoint x: 577, endPoint y: 121, distance: 22.4
type paper-slider "141"
click at [577, 121] on quentale-photo at bounding box center [634, 243] width 209 height 297
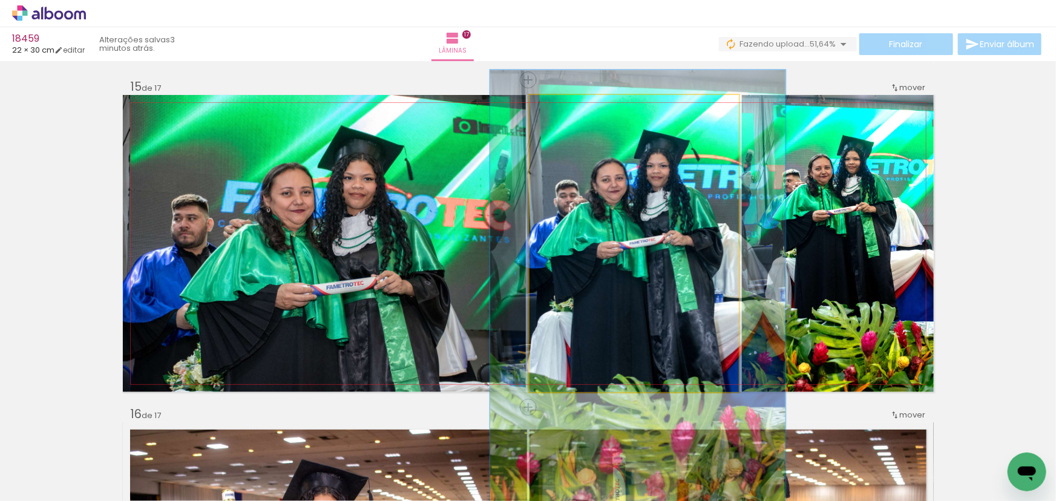
drag, startPoint x: 639, startPoint y: 162, endPoint x: 642, endPoint y: 206, distance: 44.9
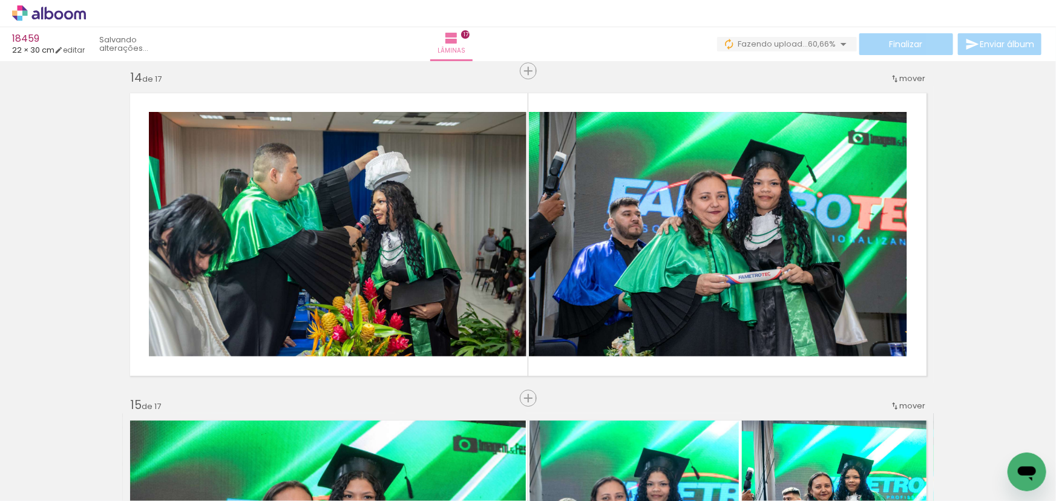
scroll to position [4255, 0]
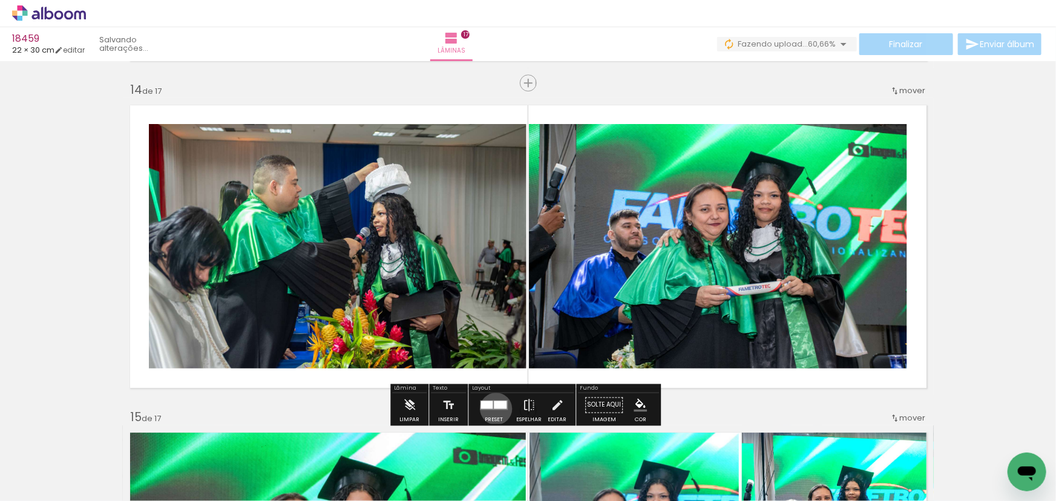
click at [494, 407] on quentale-layouter at bounding box center [494, 405] width 28 height 10
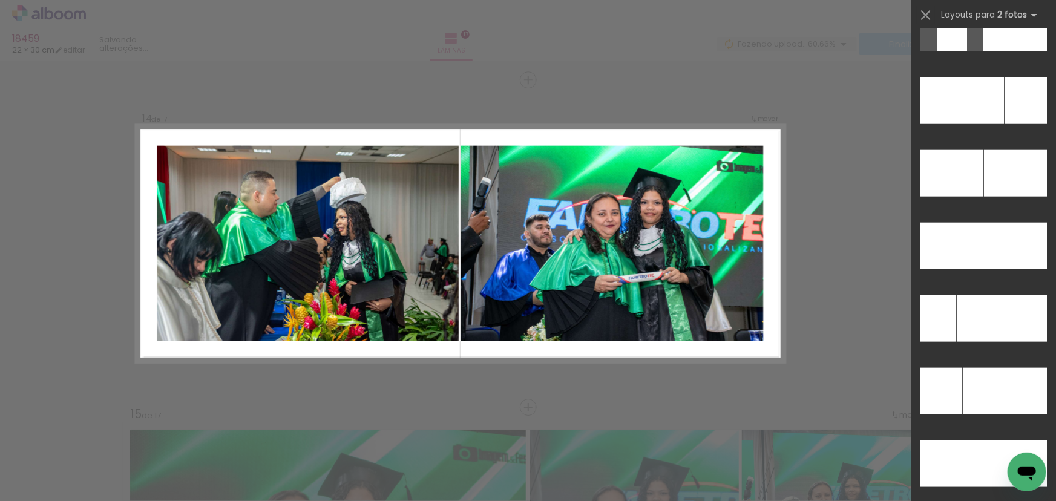
scroll to position [5270, 0]
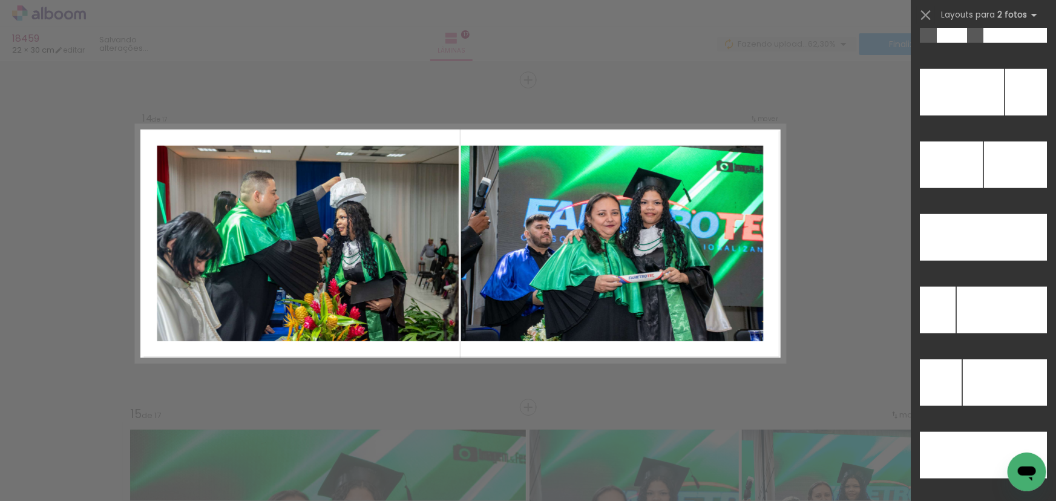
click at [998, 140] on div at bounding box center [983, 169] width 145 height 73
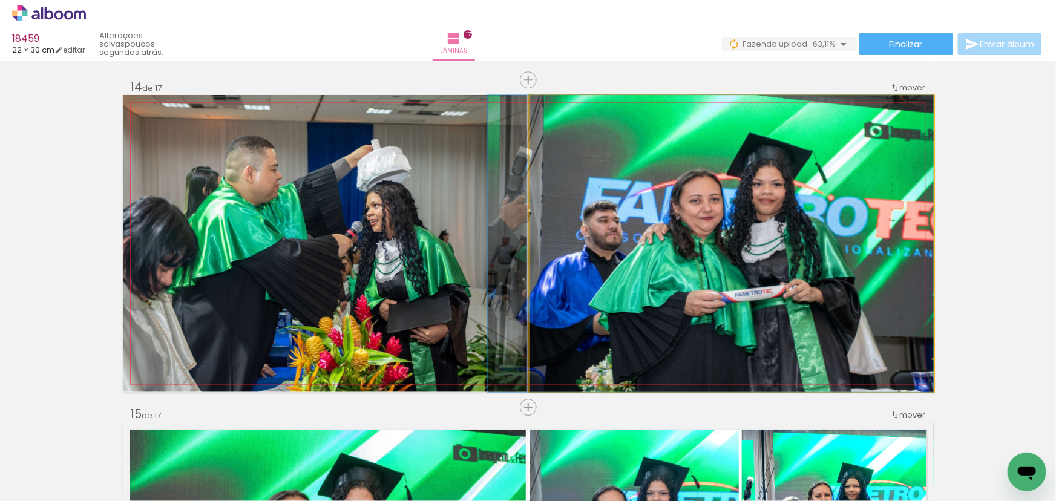
drag, startPoint x: 726, startPoint y: 231, endPoint x: 682, endPoint y: 232, distance: 44.2
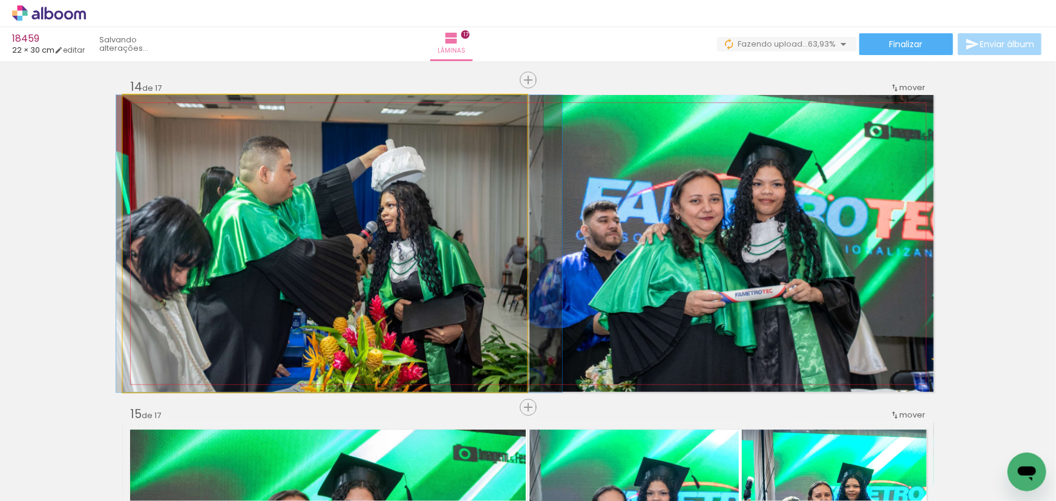
drag, startPoint x: 280, startPoint y: 248, endPoint x: 295, endPoint y: 248, distance: 14.5
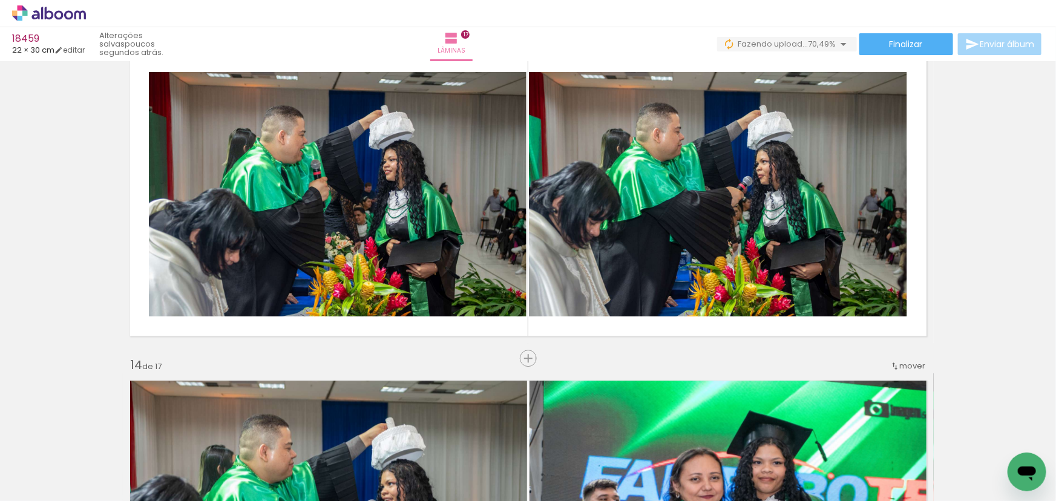
scroll to position [3982, 0]
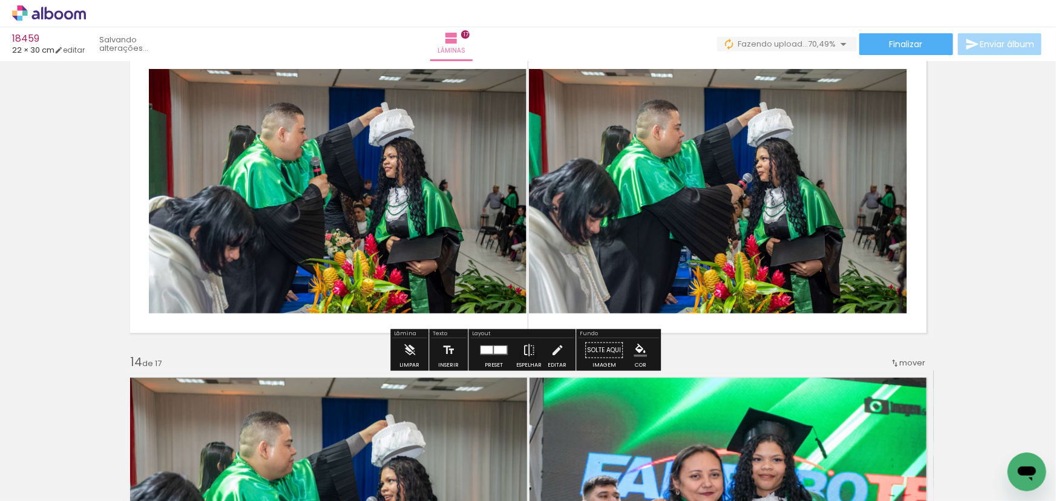
click at [494, 347] on div at bounding box center [500, 350] width 13 height 8
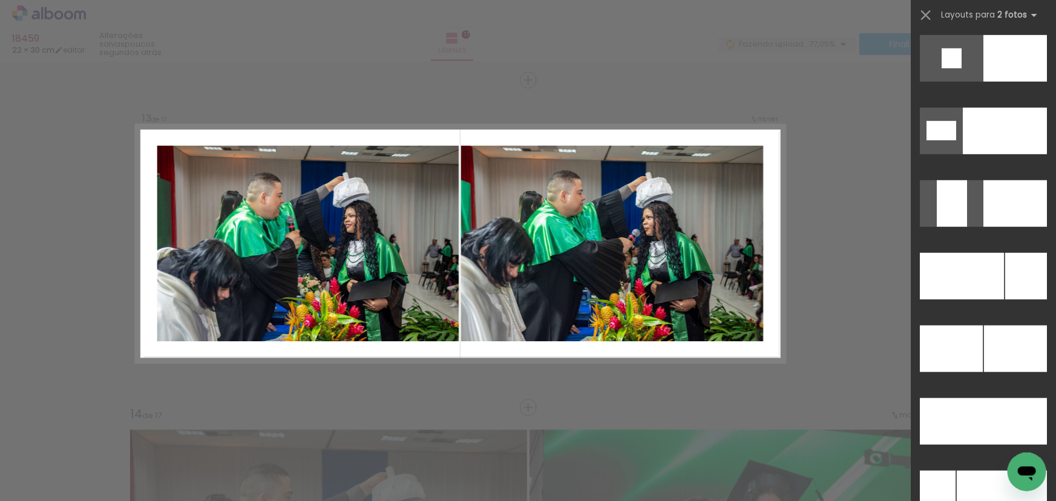
scroll to position [5111, 0]
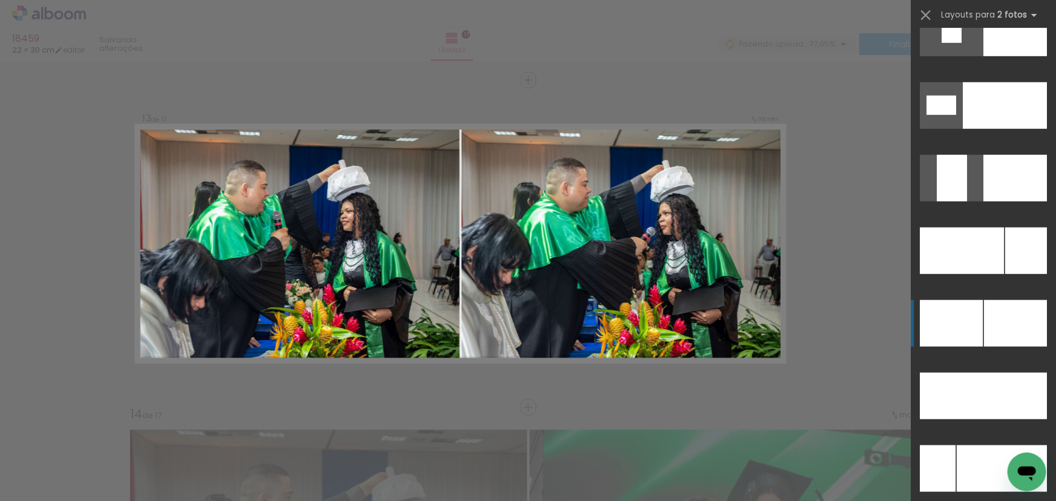
click at [1009, 311] on div at bounding box center [1015, 323] width 63 height 47
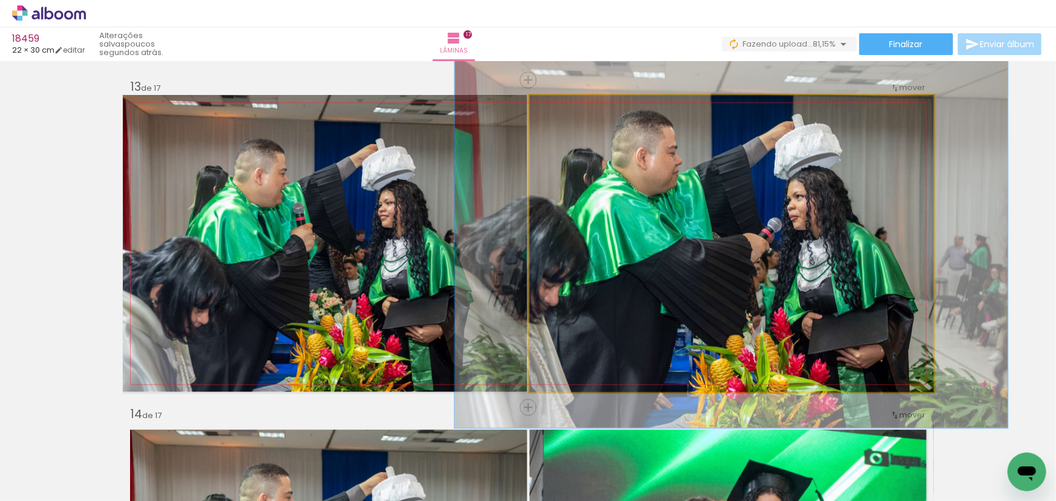
type paper-slider "124"
click at [562, 109] on div at bounding box center [567, 107] width 11 height 11
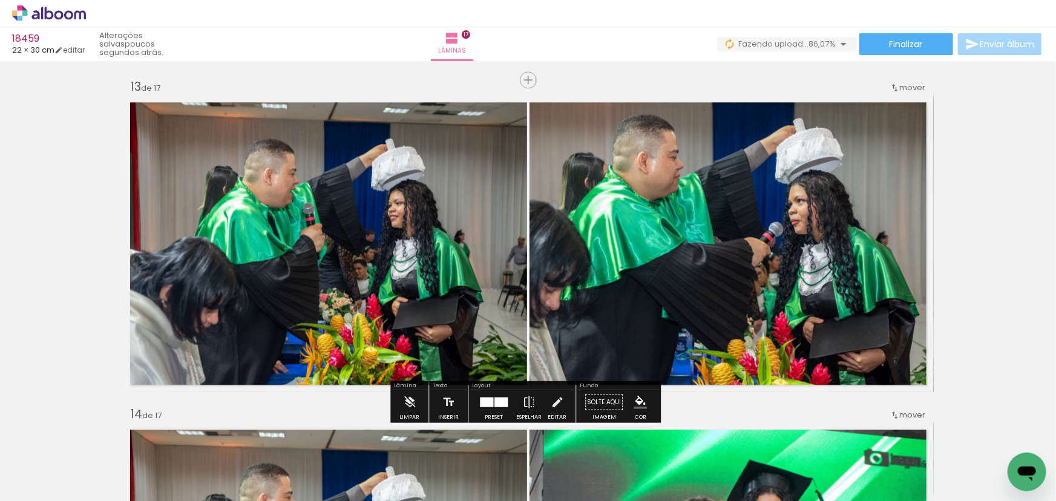
type paper-slider "115"
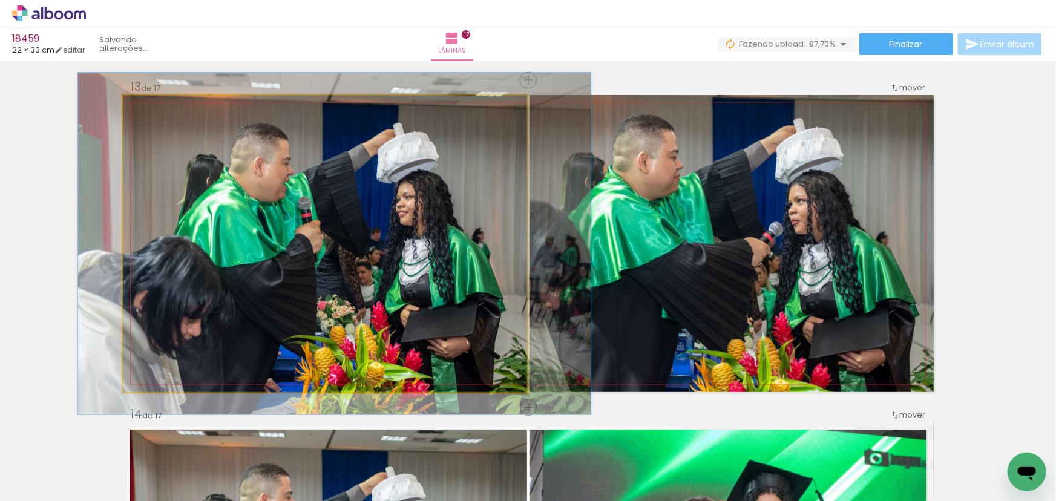
click at [157, 107] on div at bounding box center [174, 107] width 47 height 19
click at [273, 238] on quentale-photo at bounding box center [325, 243] width 404 height 297
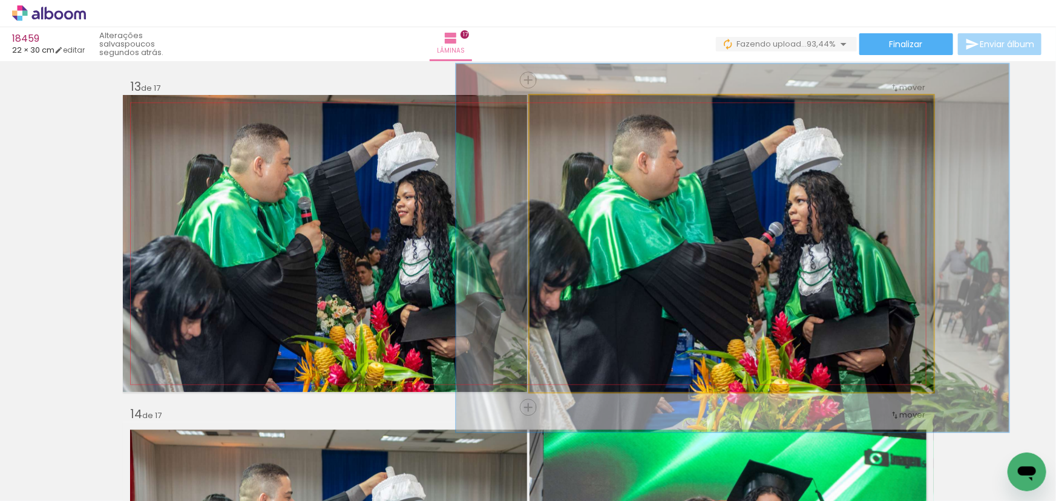
click at [853, 199] on quentale-photo at bounding box center [732, 243] width 404 height 297
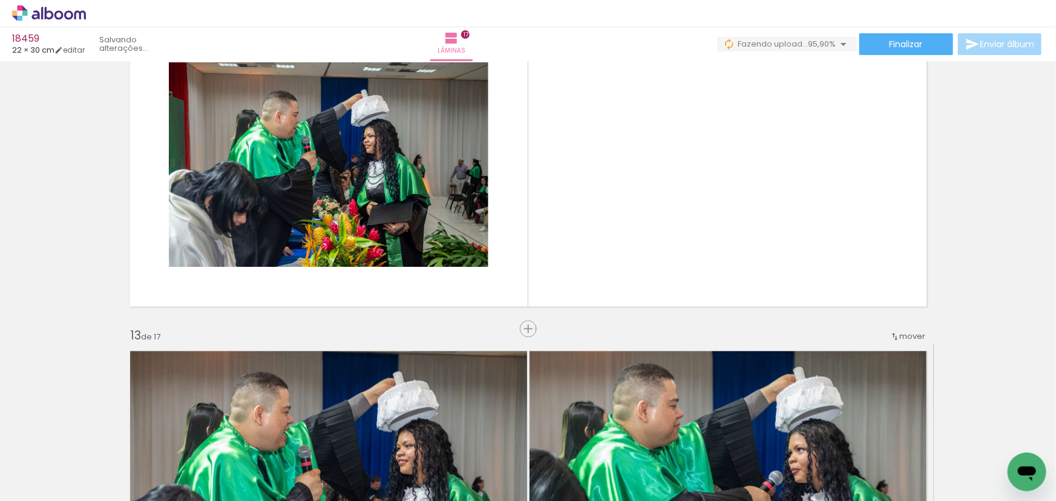
scroll to position [3655, 0]
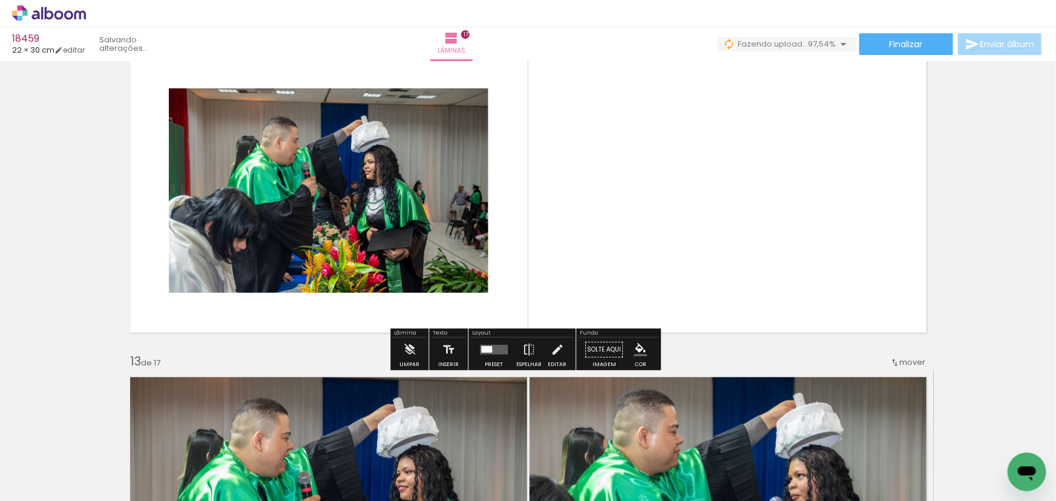
drag, startPoint x: 808, startPoint y: 192, endPoint x: 532, endPoint y: 192, distance: 276.0
click at [807, 192] on quentale-layouter at bounding box center [528, 190] width 811 height 297
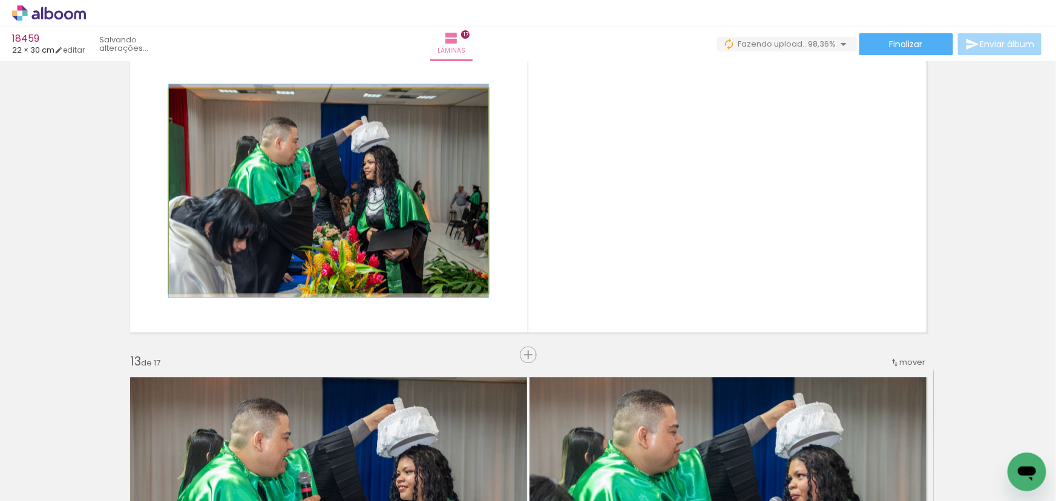
click at [399, 191] on quentale-photo at bounding box center [329, 190] width 320 height 205
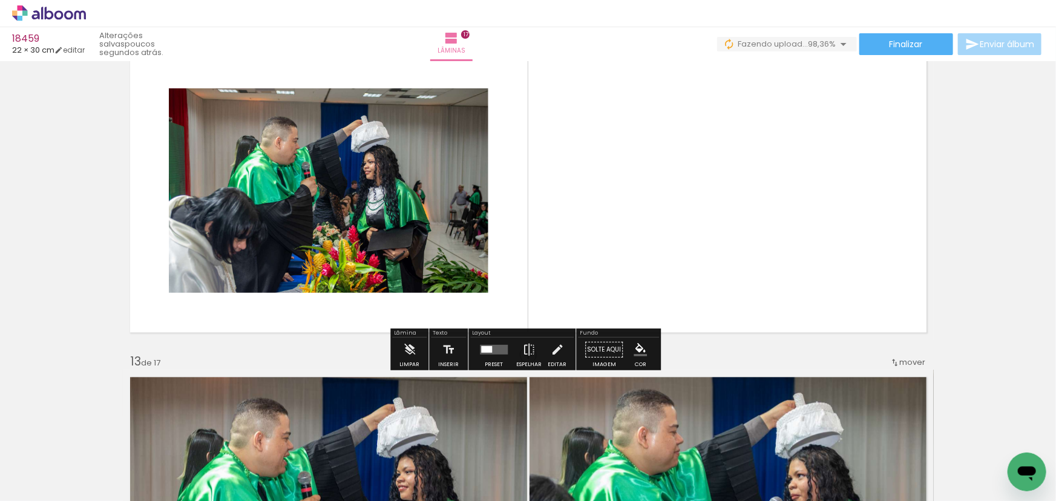
scroll to position [3600, 0]
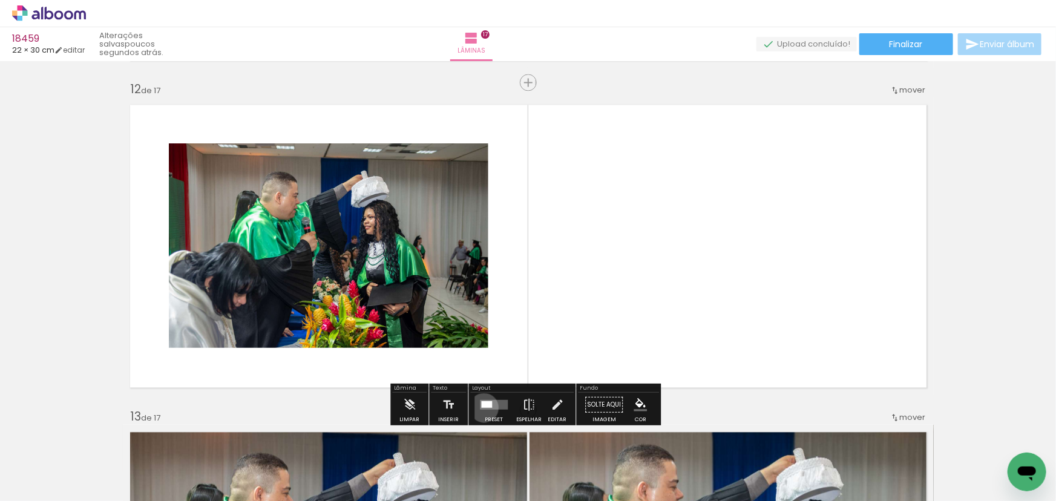
click at [481, 407] on quentale-layouter at bounding box center [494, 404] width 28 height 10
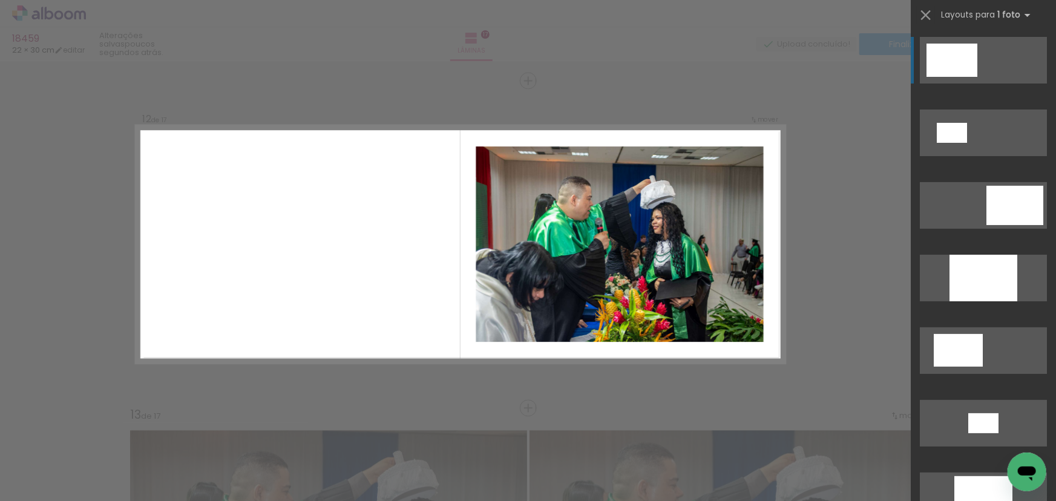
scroll to position [3603, 0]
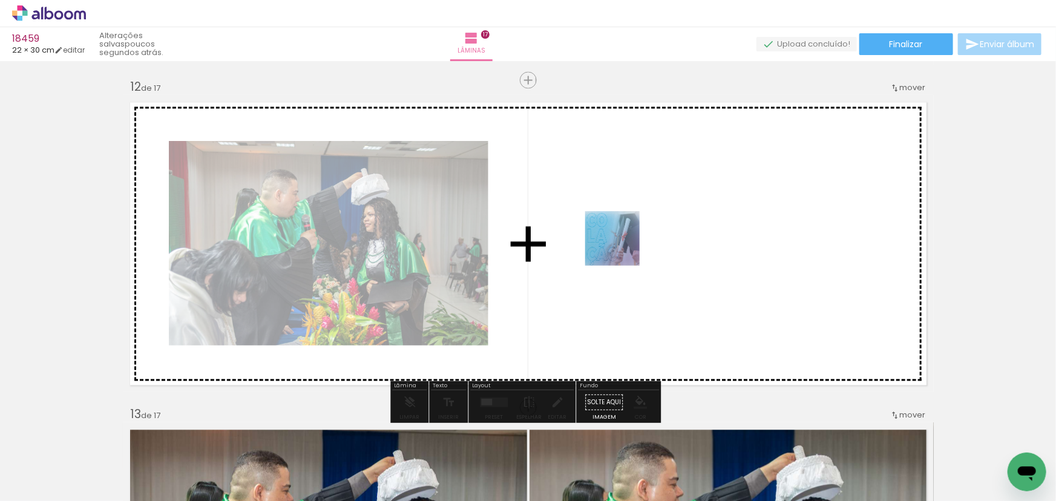
drag, startPoint x: 622, startPoint y: 248, endPoint x: 628, endPoint y: 236, distance: 13.3
click at [628, 236] on quentale-workspace at bounding box center [528, 250] width 1056 height 501
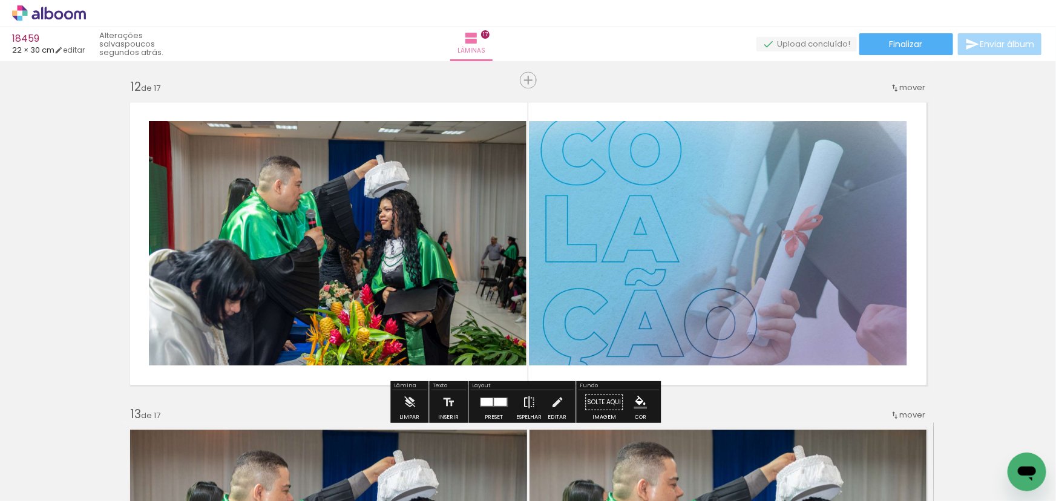
click at [528, 397] on iron-icon at bounding box center [528, 402] width 13 height 24
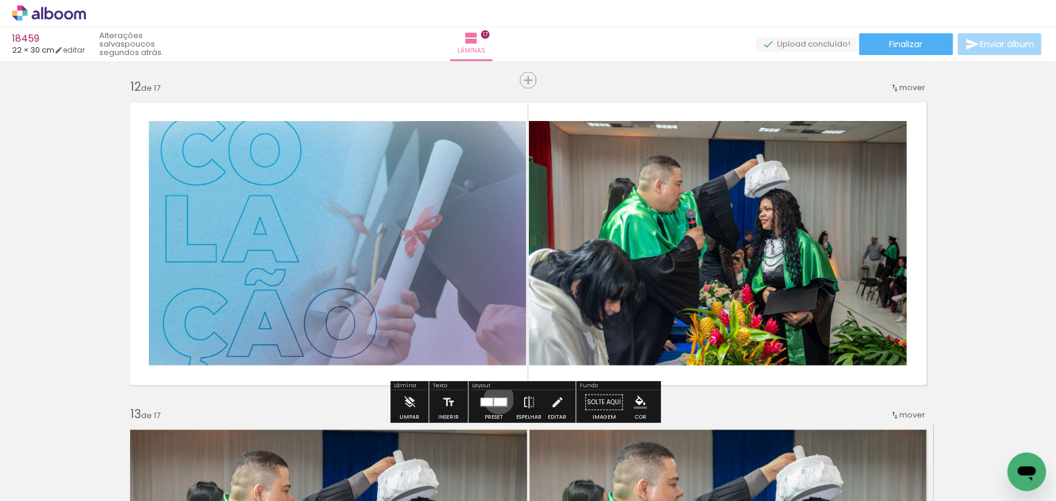
drag, startPoint x: 496, startPoint y: 398, endPoint x: 678, endPoint y: 248, distance: 235.6
click at [497, 398] on div at bounding box center [500, 402] width 13 height 8
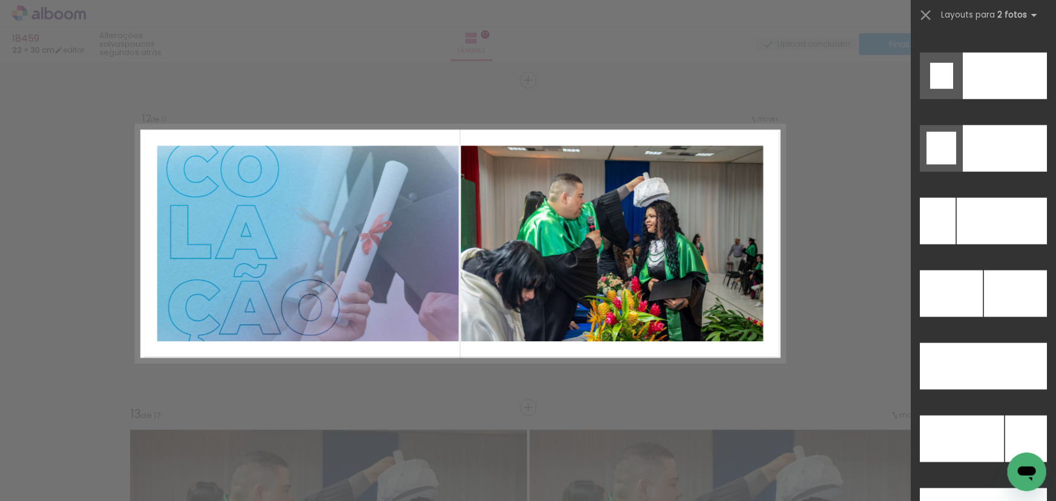
scroll to position [5454, 0]
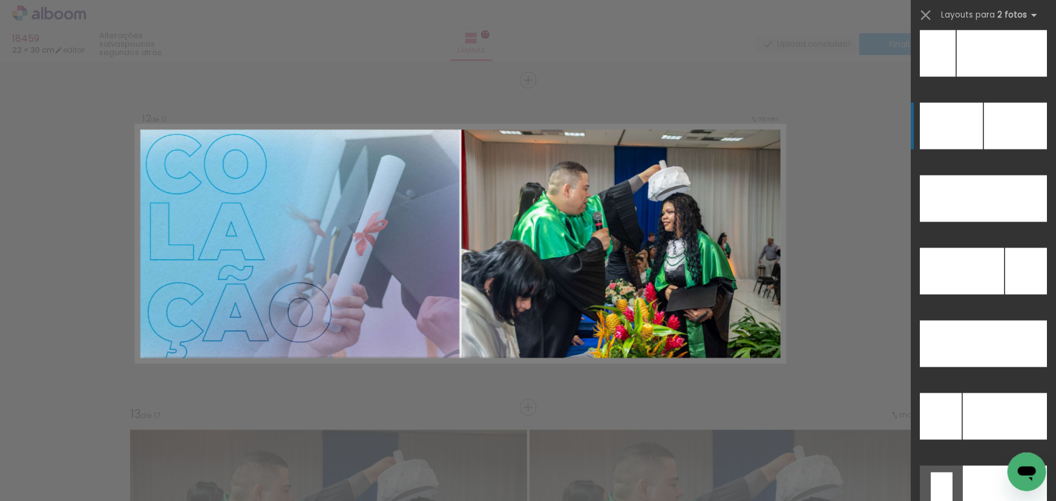
click at [984, 129] on div at bounding box center [1015, 126] width 63 height 47
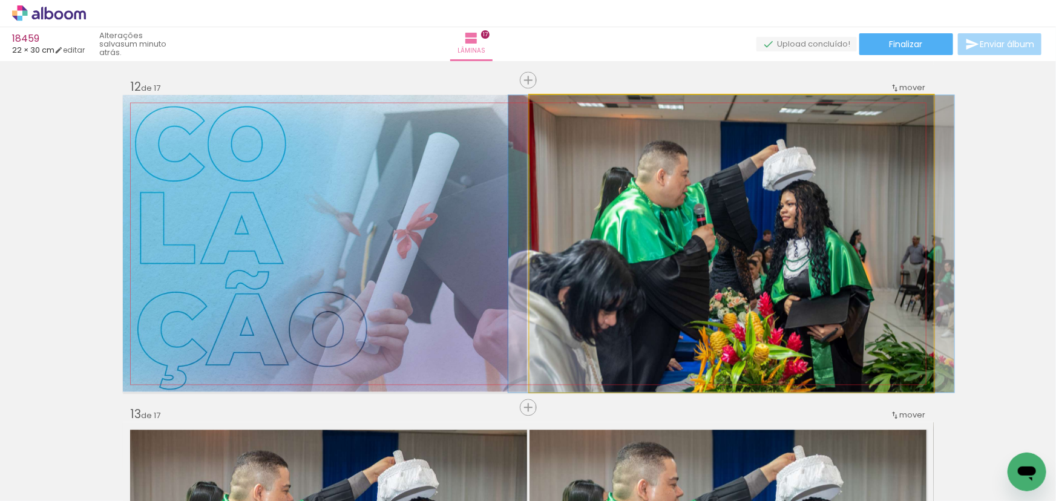
click at [749, 207] on quentale-photo at bounding box center [732, 243] width 404 height 297
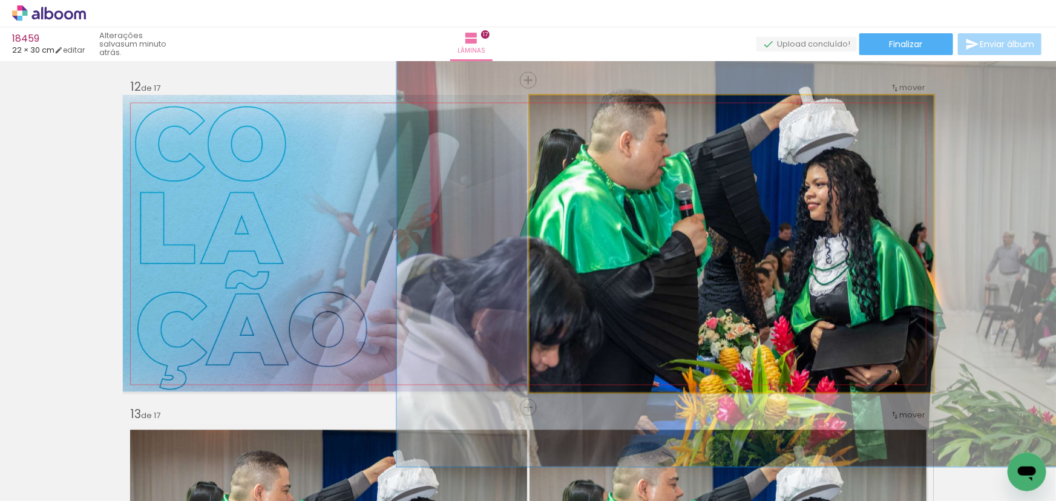
drag, startPoint x: 554, startPoint y: 105, endPoint x: 575, endPoint y: 105, distance: 20.6
click at [575, 105] on div at bounding box center [579, 107] width 11 height 11
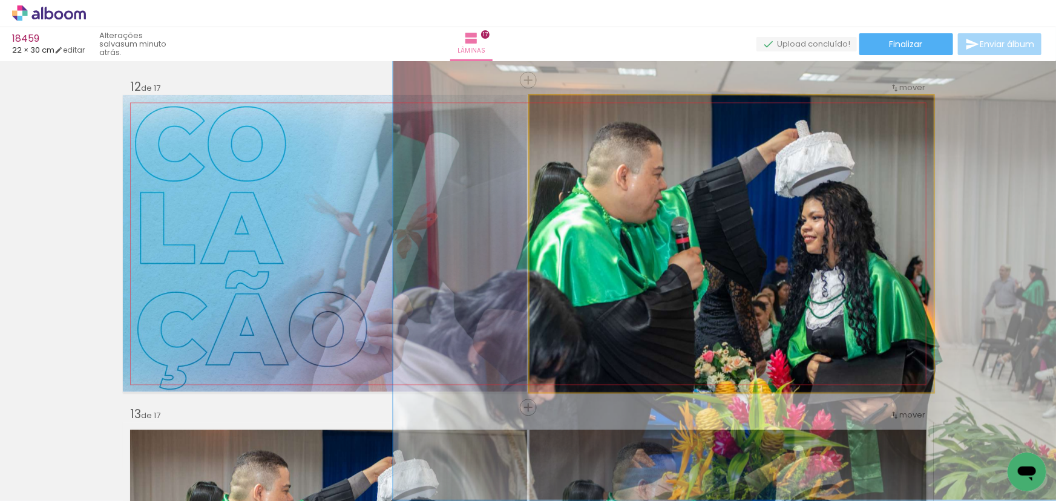
drag, startPoint x: 667, startPoint y: 159, endPoint x: 666, endPoint y: 183, distance: 23.6
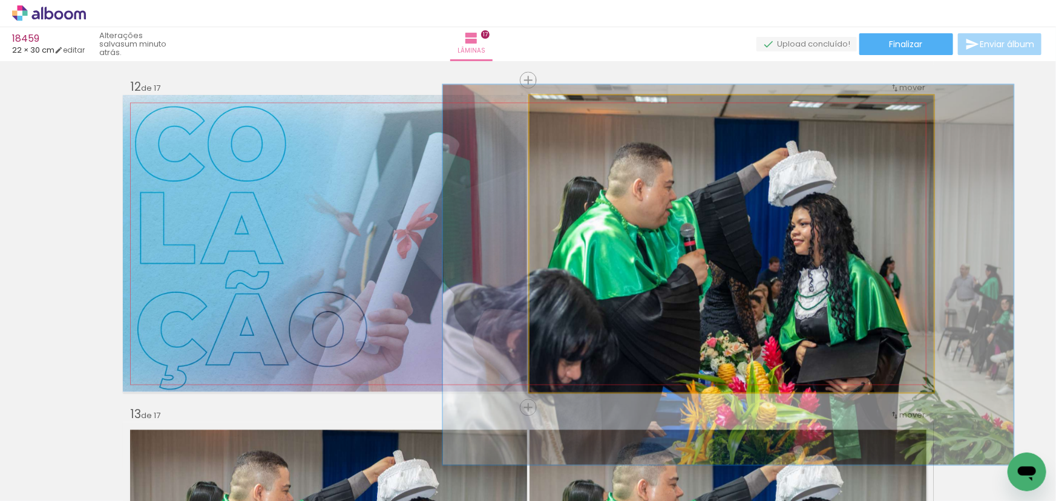
drag, startPoint x: 579, startPoint y: 109, endPoint x: 571, endPoint y: 112, distance: 9.0
type paper-slider "128"
click at [571, 112] on div at bounding box center [570, 107] width 19 height 19
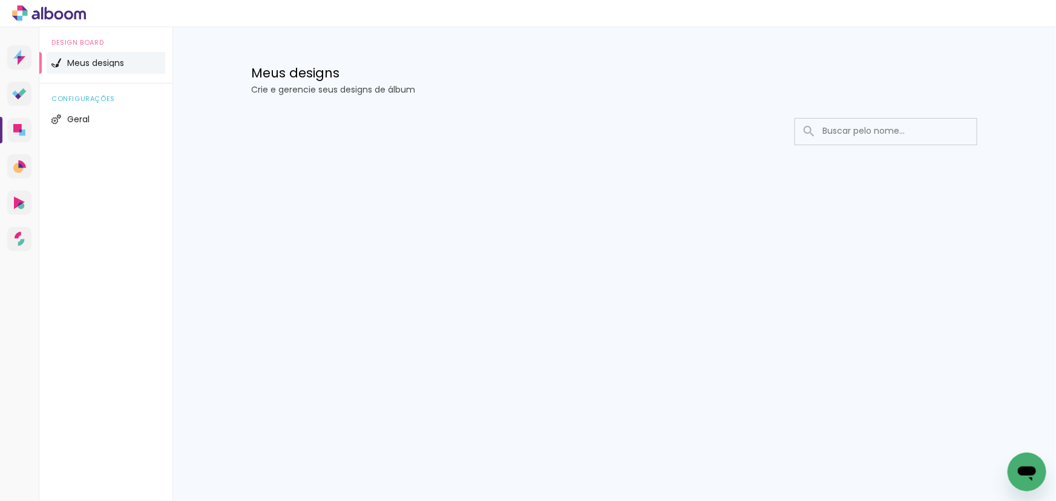
click at [975, 173] on div at bounding box center [614, 168] width 787 height 124
